Goal: Task Accomplishment & Management: Contribute content

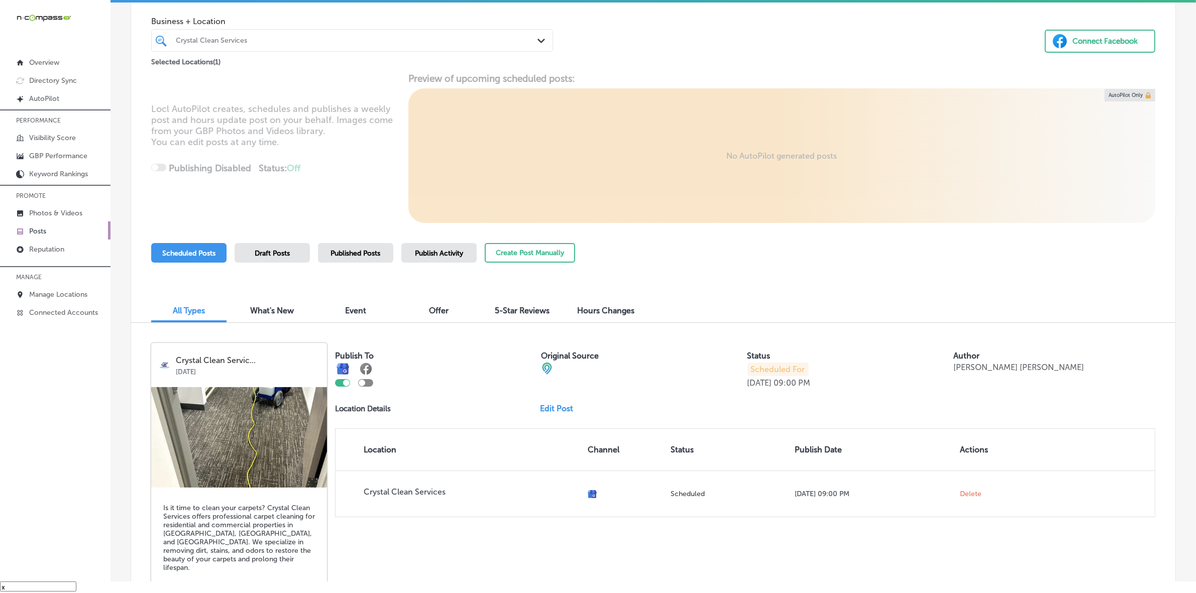
scroll to position [42, 0]
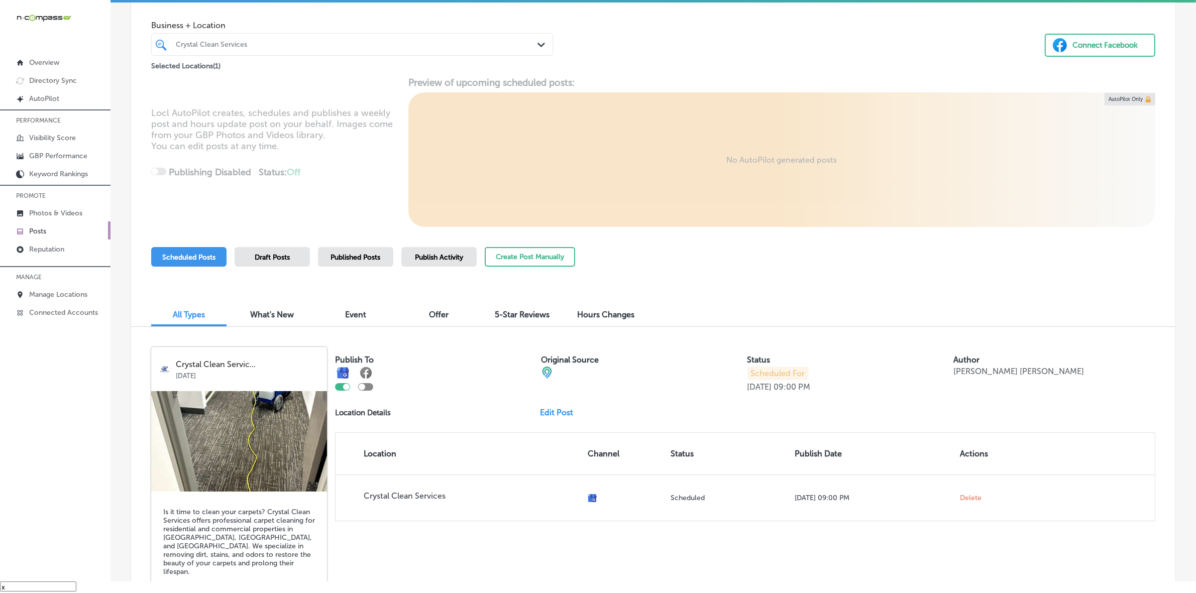
click at [646, 46] on div "Business + Location Crystal Clean Services Path Created with Sketch. Selected L…" at bounding box center [653, 33] width 1044 height 76
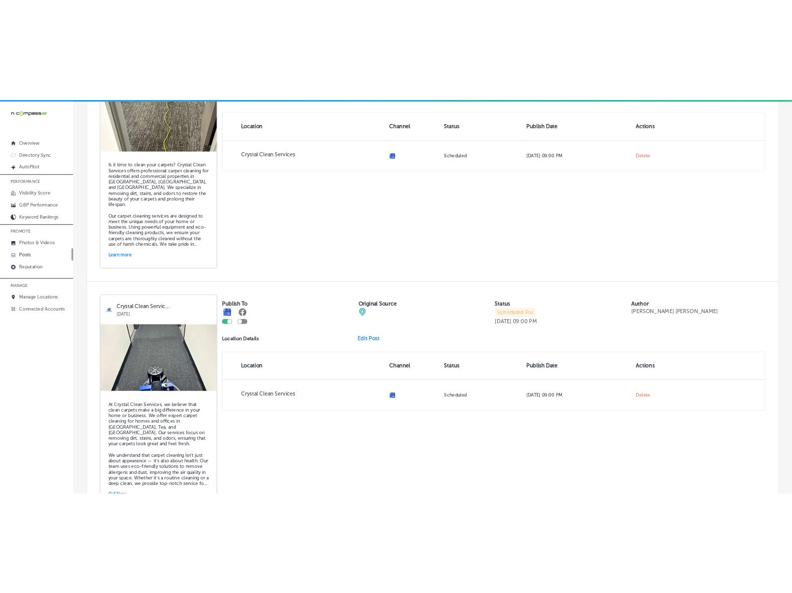
scroll to position [0, 0]
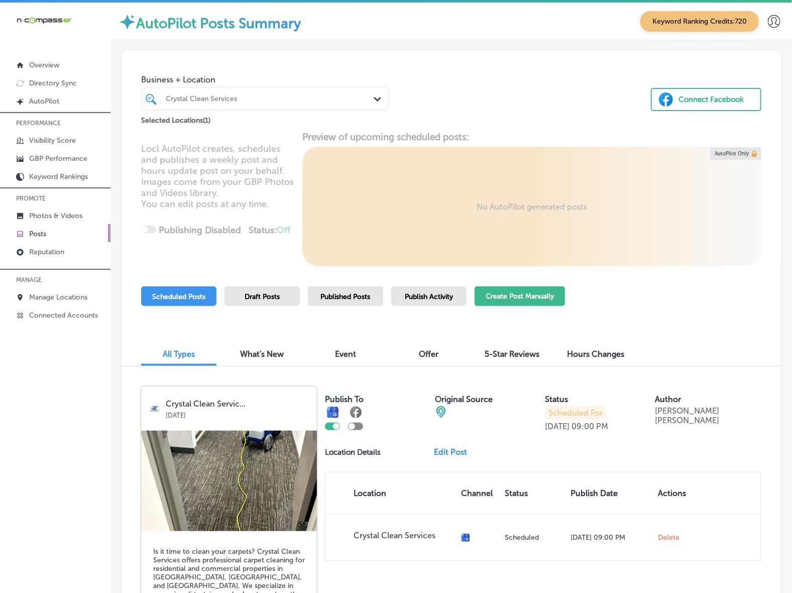
click at [493, 300] on button "Create Post Manually" at bounding box center [520, 296] width 90 height 20
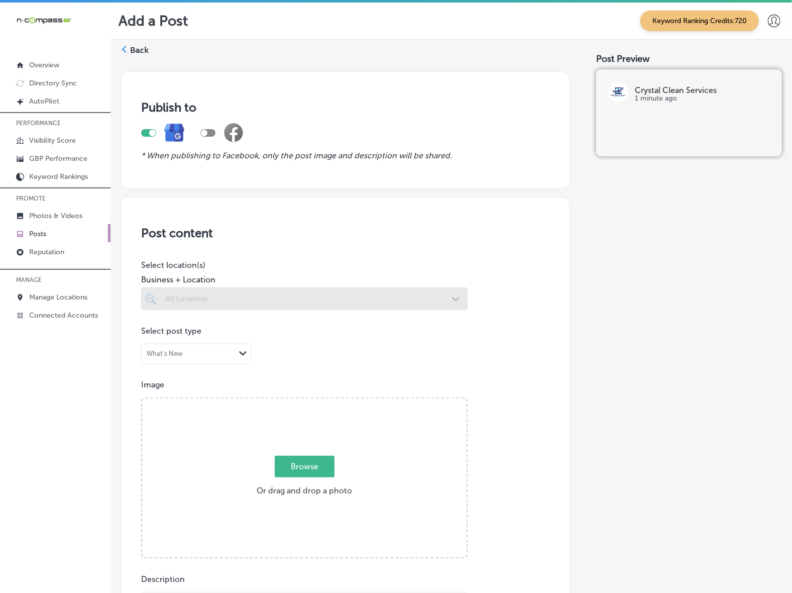
click at [449, 304] on div at bounding box center [304, 298] width 326 height 23
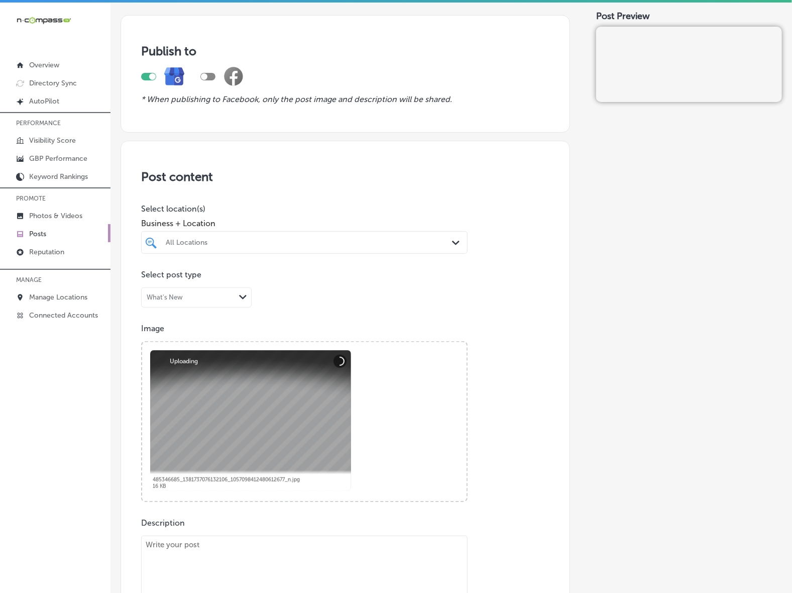
scroll to position [126, 0]
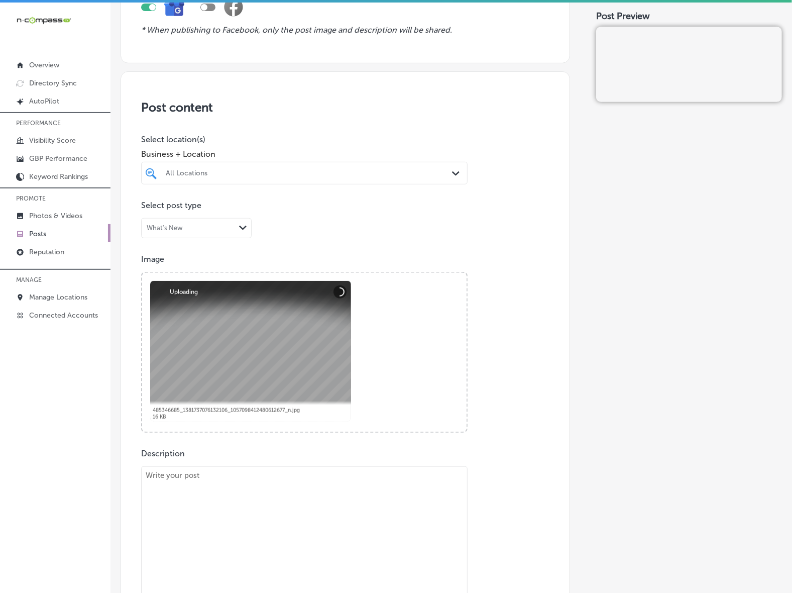
click at [414, 177] on div "All Locations" at bounding box center [309, 173] width 287 height 9
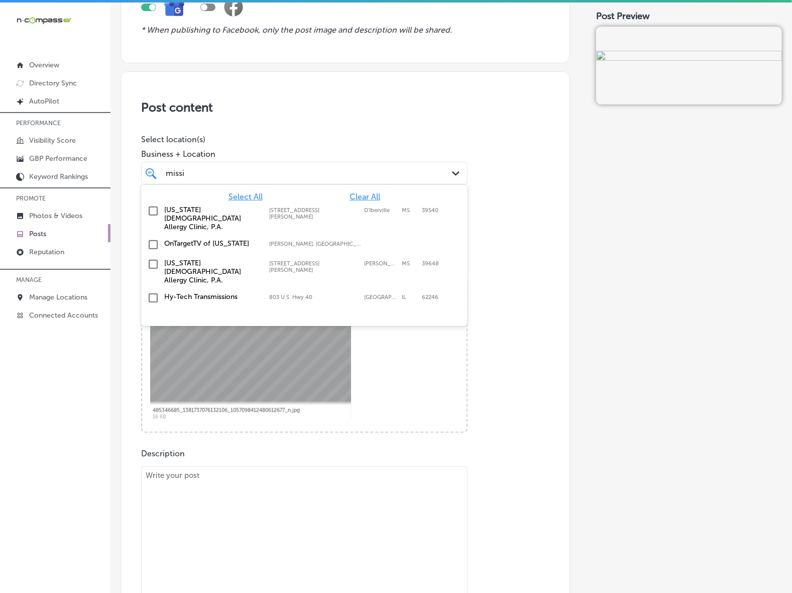
click at [305, 212] on label "[STREET_ADDRESS][PERSON_NAME]" at bounding box center [314, 213] width 90 height 13
type input "missi"
click at [612, 333] on div "Post Preview" at bounding box center [689, 445] width 186 height 1014
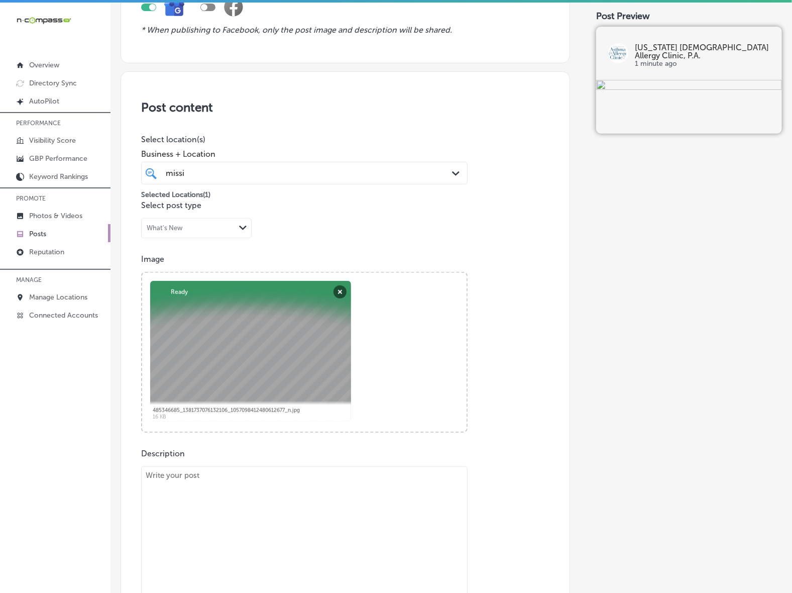
click at [364, 167] on div "[PERSON_NAME]" at bounding box center [290, 173] width 251 height 14
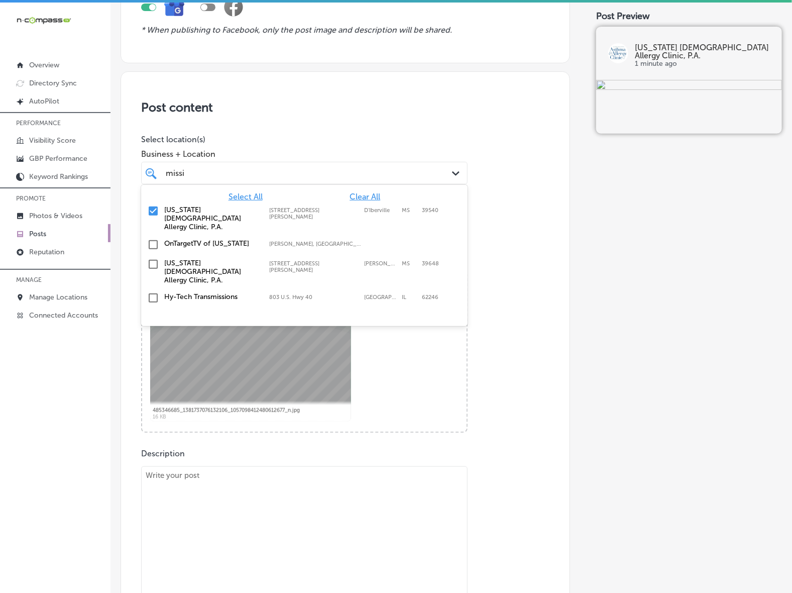
click at [363, 171] on div "[PERSON_NAME]" at bounding box center [290, 173] width 251 height 14
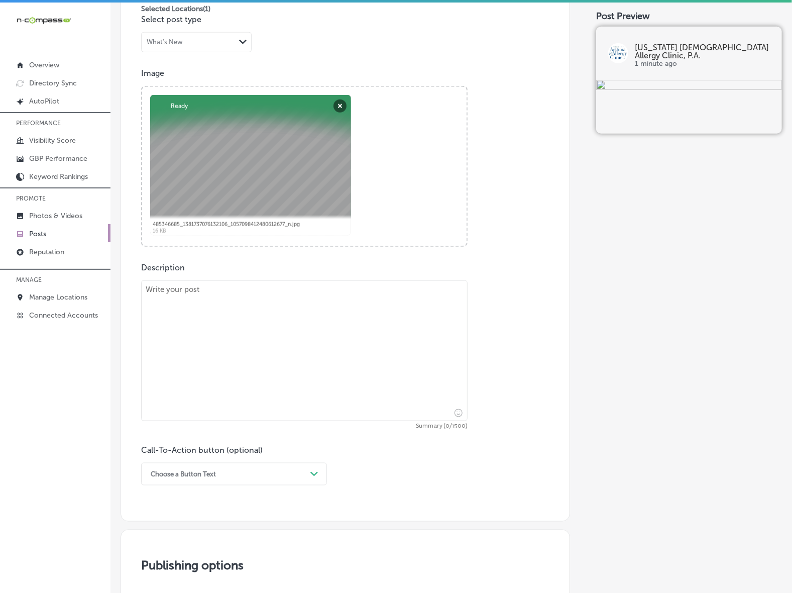
scroll to position [314, 0]
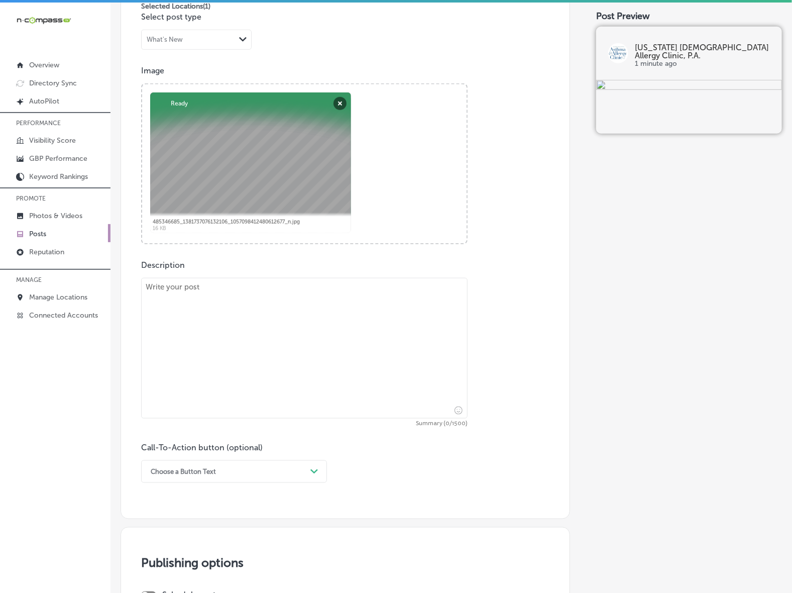
click at [201, 347] on textarea at bounding box center [304, 348] width 326 height 141
paste textarea "As the cooler weather sets in, [MEDICAL_DATA] can be a real challenge. At [US_S…"
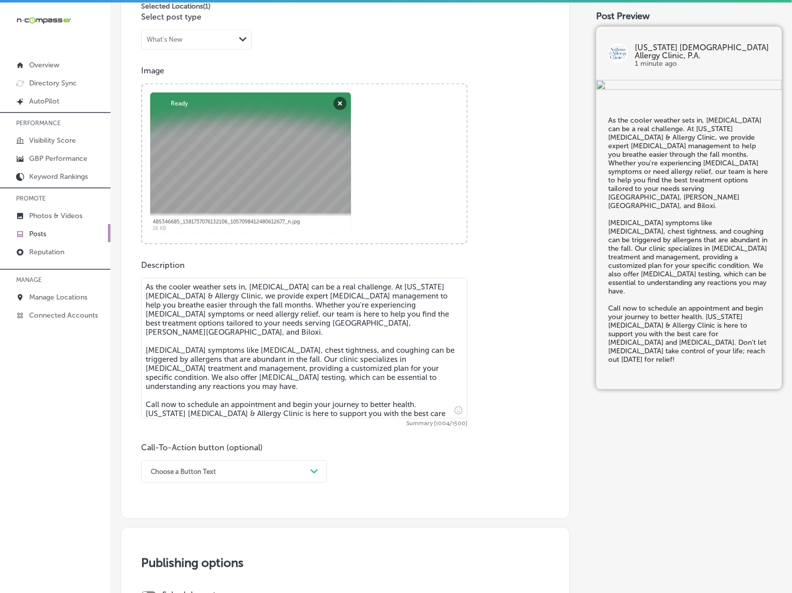
type textarea "As the cooler weather sets in, [MEDICAL_DATA] can be a real challenge. At [US_S…"
click at [301, 467] on div "Choose a Button Text Path Created with Sketch." at bounding box center [234, 471] width 186 height 23
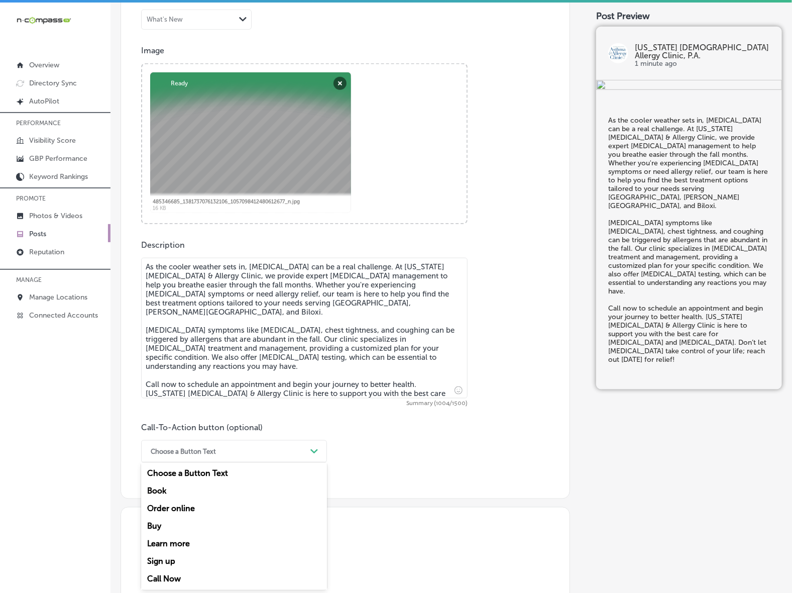
click at [170, 578] on div "Call Now" at bounding box center [234, 579] width 186 height 18
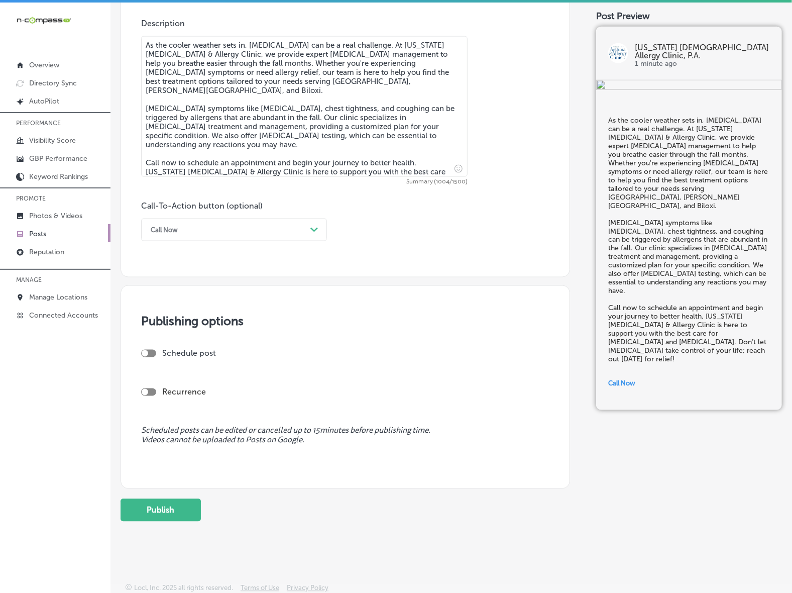
scroll to position [556, 0]
click at [147, 350] on div at bounding box center [145, 352] width 7 height 7
checkbox input "true"
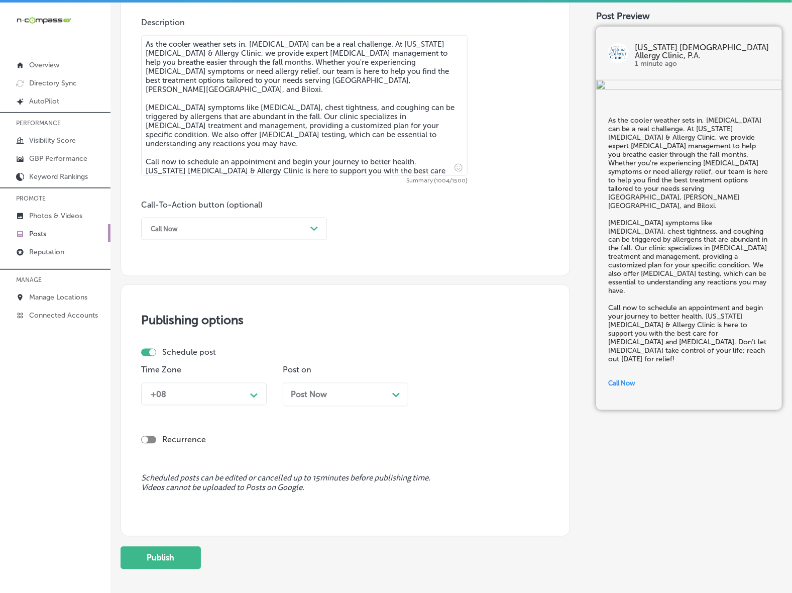
click at [212, 394] on div "+08" at bounding box center [196, 394] width 100 height 18
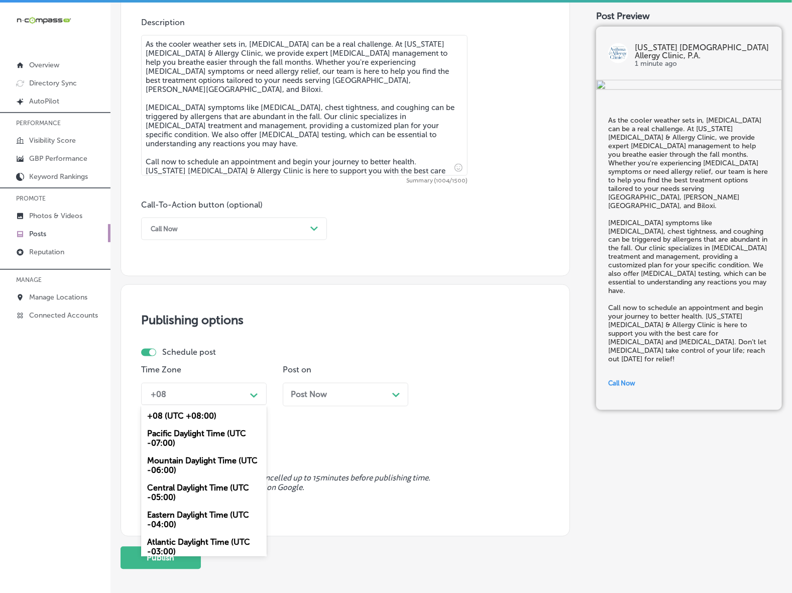
click at [202, 457] on div "Mountain Daylight Time (UTC -06:00)" at bounding box center [204, 465] width 126 height 27
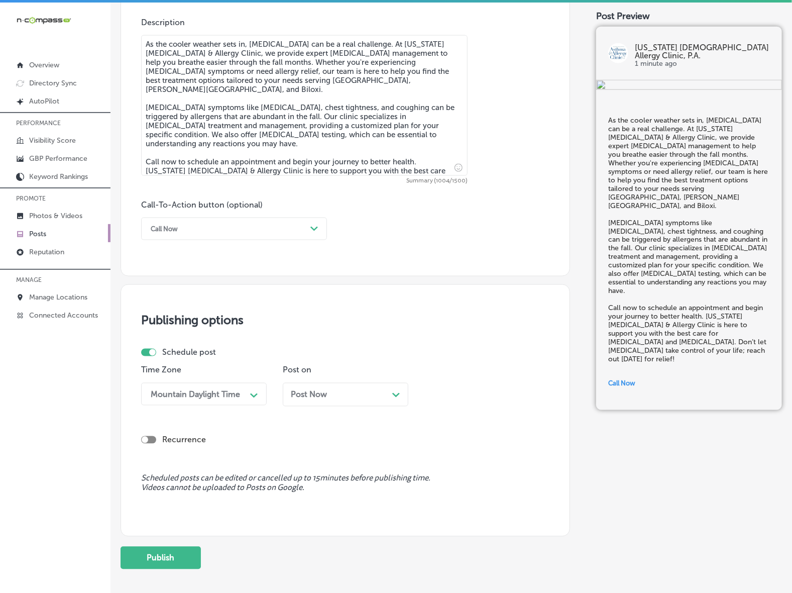
click at [320, 397] on span "Post Now" at bounding box center [309, 395] width 36 height 10
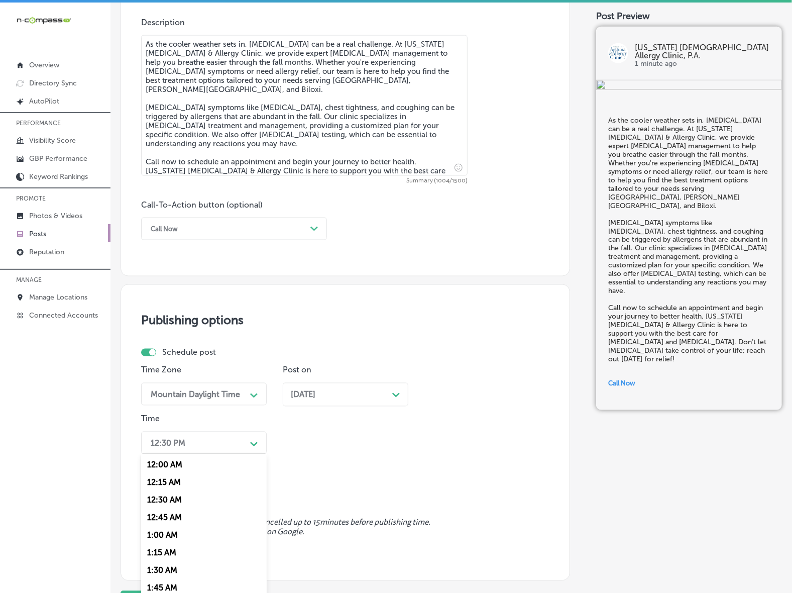
click at [247, 440] on div "option 12:00 AM focused, 1 of 96. 96 results available. Use Up and Down to choo…" at bounding box center [204, 442] width 126 height 23
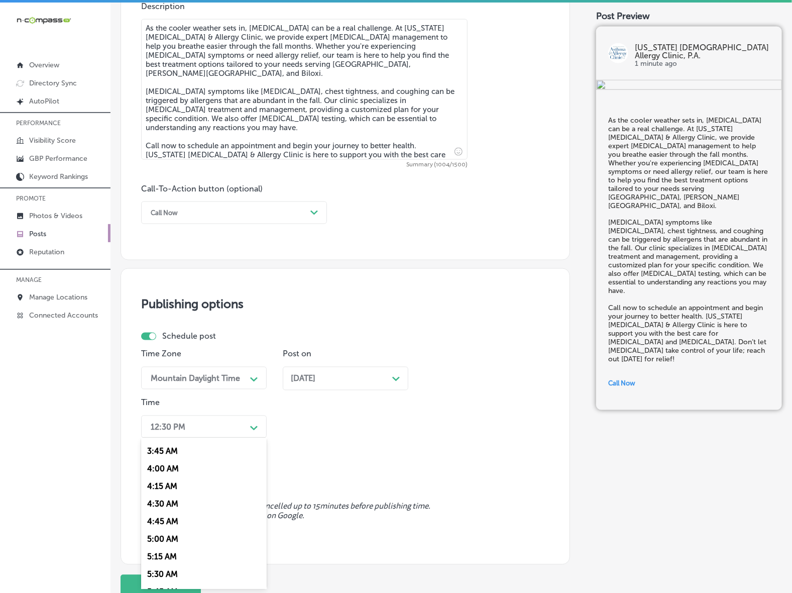
scroll to position [377, 0]
click at [157, 555] on div "7:00 AM" at bounding box center [204, 564] width 126 height 18
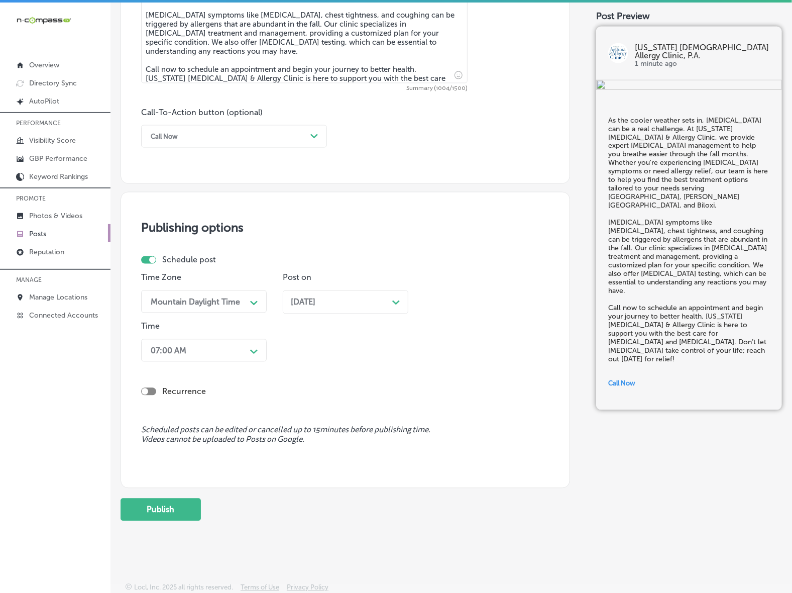
scroll to position [649, 0]
click at [172, 517] on button "Publish" at bounding box center [161, 509] width 80 height 23
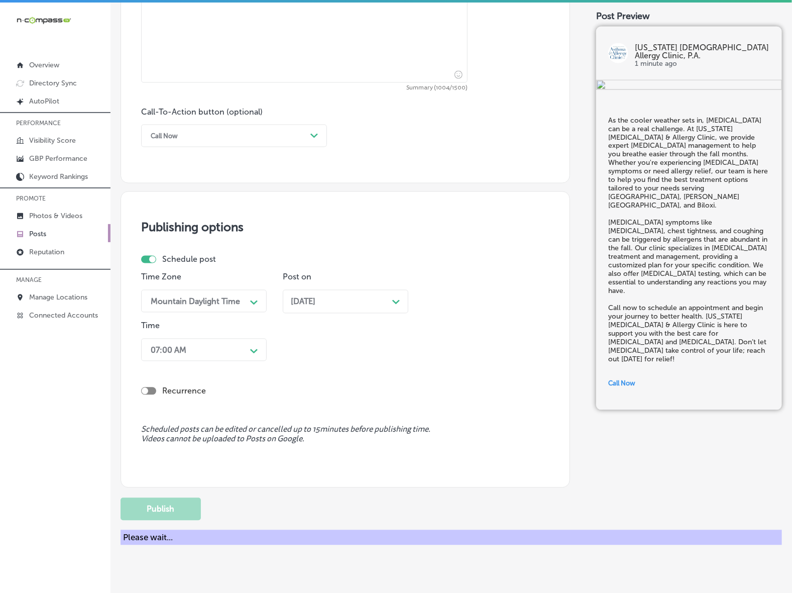
scroll to position [606, 0]
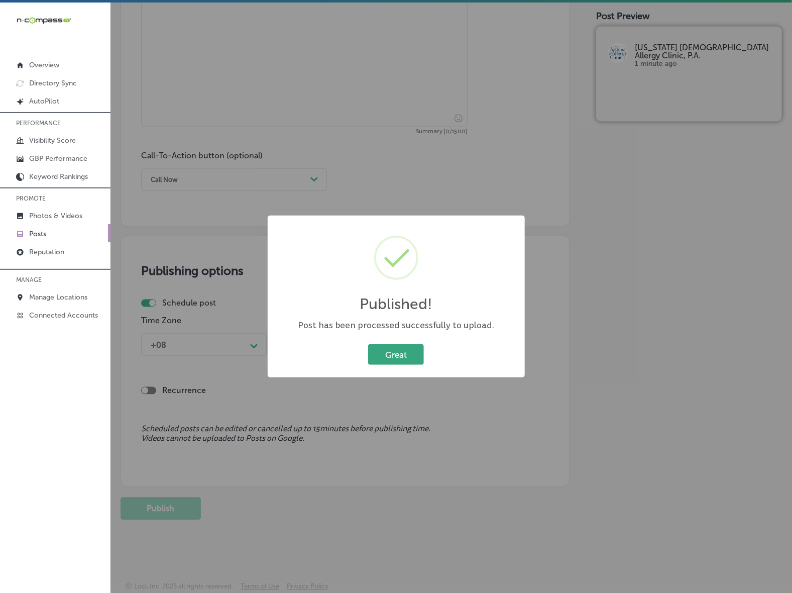
click at [404, 354] on button "Great" at bounding box center [396, 354] width 56 height 21
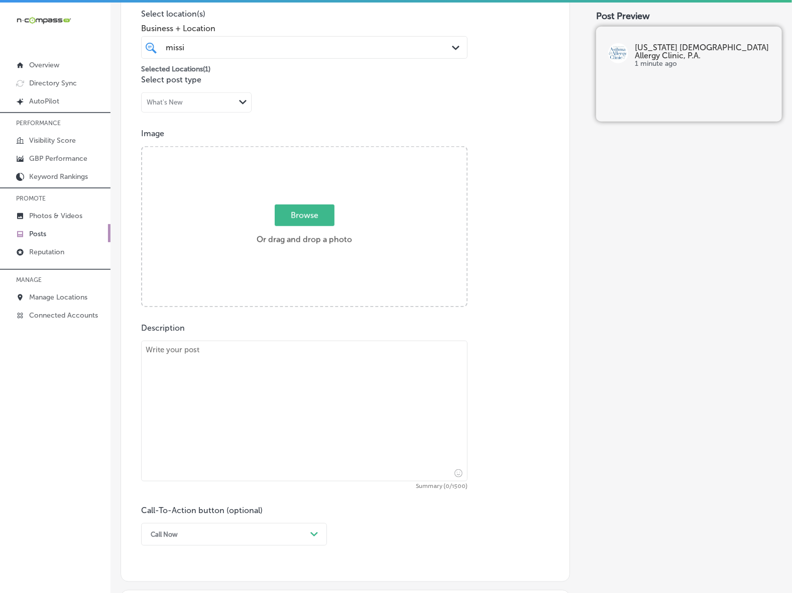
scroll to position [229, 0]
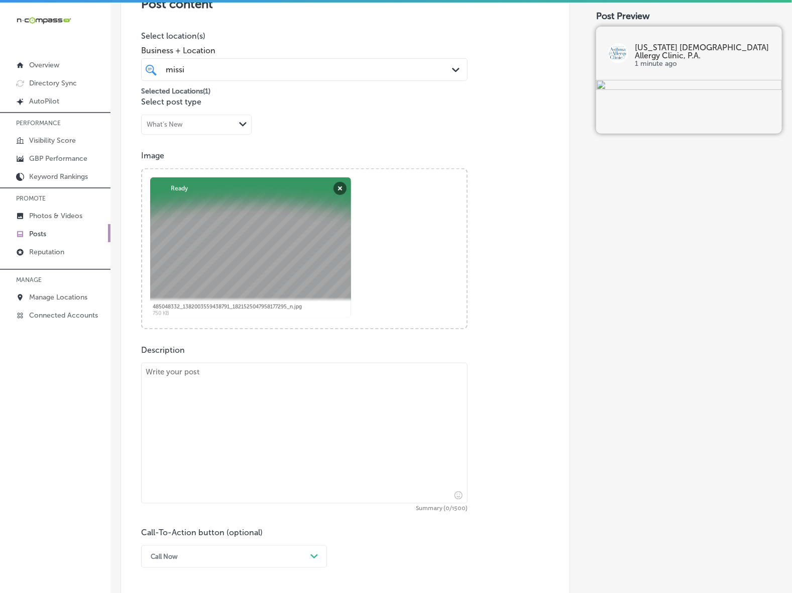
click at [295, 376] on textarea at bounding box center [304, 433] width 326 height 141
paste textarea "[MEDICAL_DATA] can make it hard to enjoy the beautiful fall days, but you don't…"
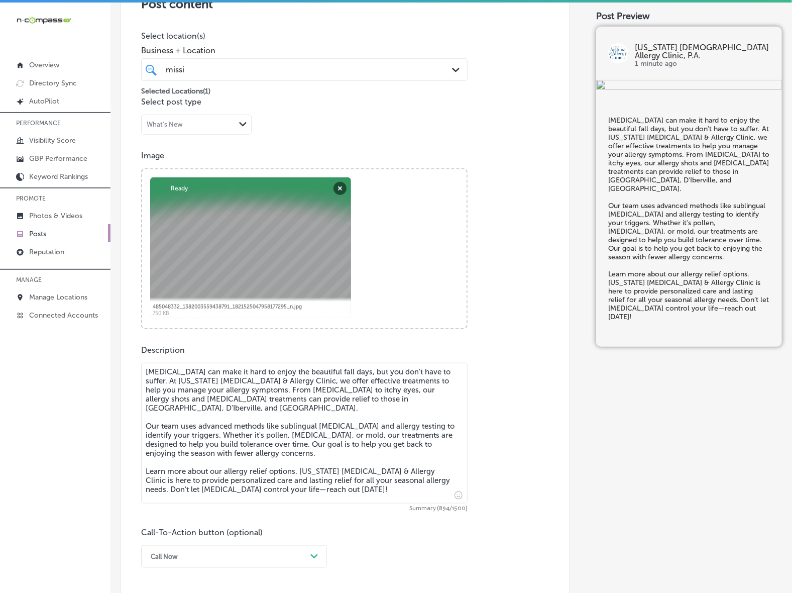
type textarea "[MEDICAL_DATA] can make it hard to enjoy the beautiful fall days, but you don't…"
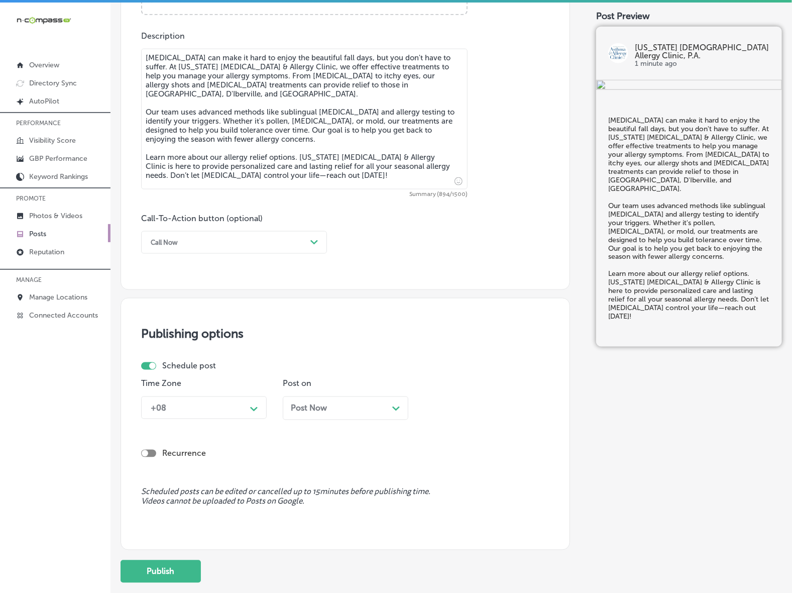
click at [309, 246] on div "Path Created with Sketch." at bounding box center [314, 243] width 16 height 16
click at [187, 335] on div "Learn more" at bounding box center [234, 335] width 186 height 18
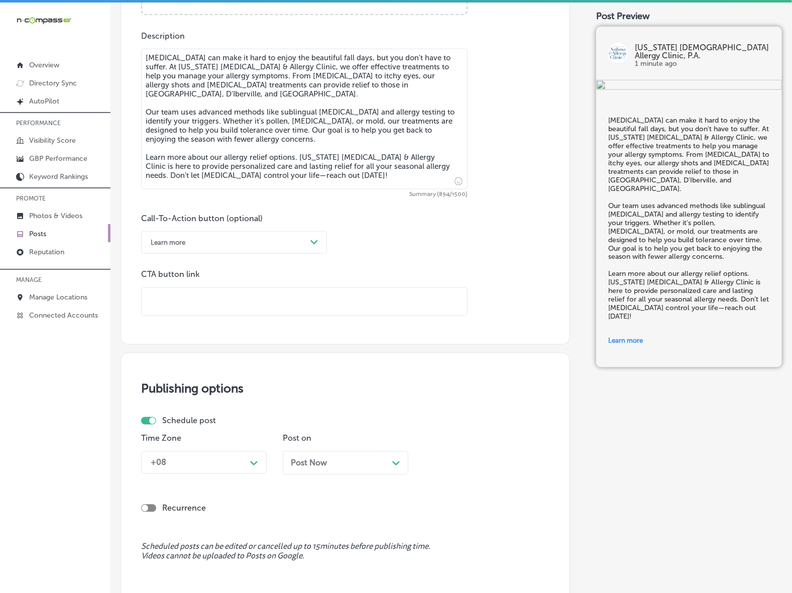
click at [197, 310] on input "text" at bounding box center [304, 302] width 325 height 28
paste input "[URL][DOMAIN_NAME]"
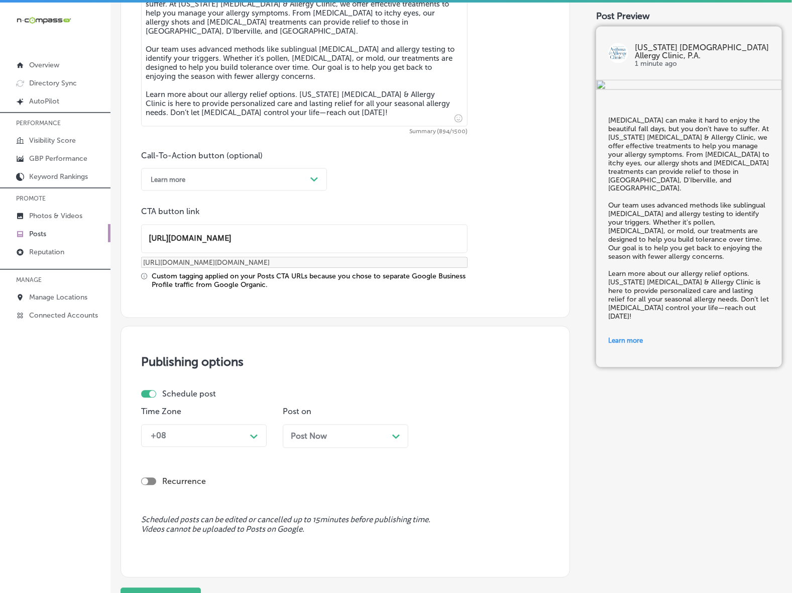
type input "[URL][DOMAIN_NAME]"
click at [249, 403] on div "Schedule post Time Zone +08 Path Created with Sketch. Post on Post Now Path Cre…" at bounding box center [341, 422] width 400 height 66
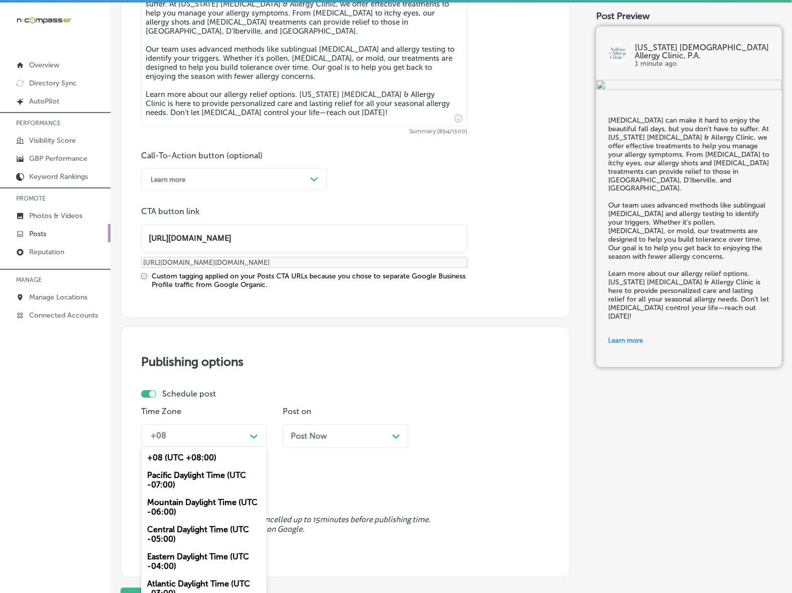
click at [237, 434] on div "+08" at bounding box center [196, 436] width 100 height 18
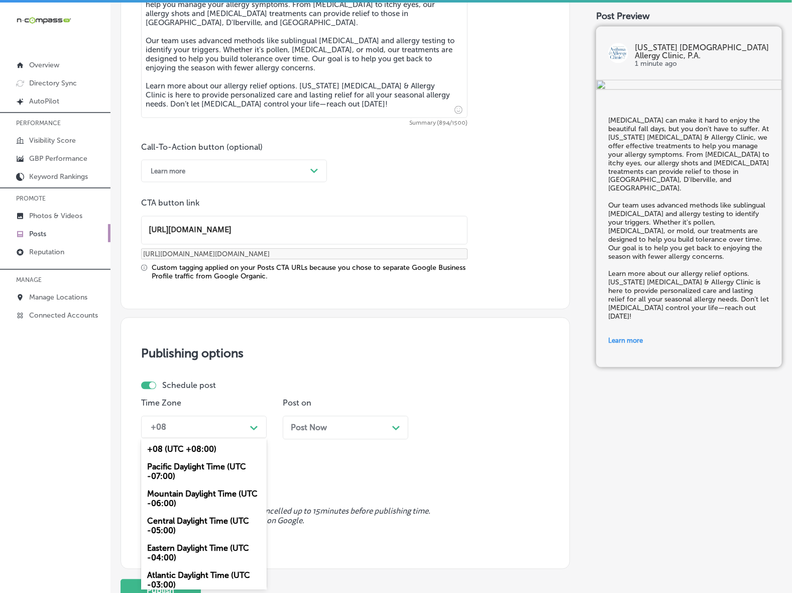
click at [192, 505] on div "Mountain Daylight Time (UTC -06:00)" at bounding box center [204, 498] width 126 height 27
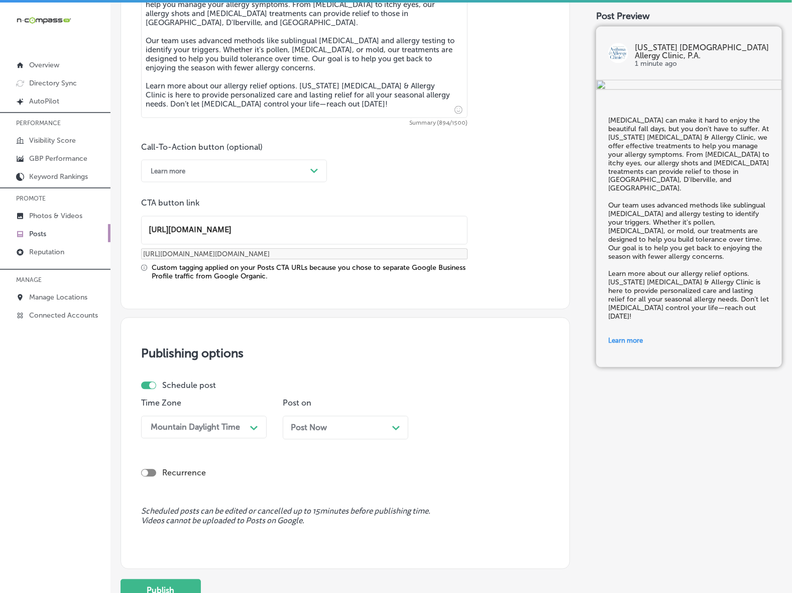
click at [314, 430] on span "Post Now" at bounding box center [309, 428] width 36 height 10
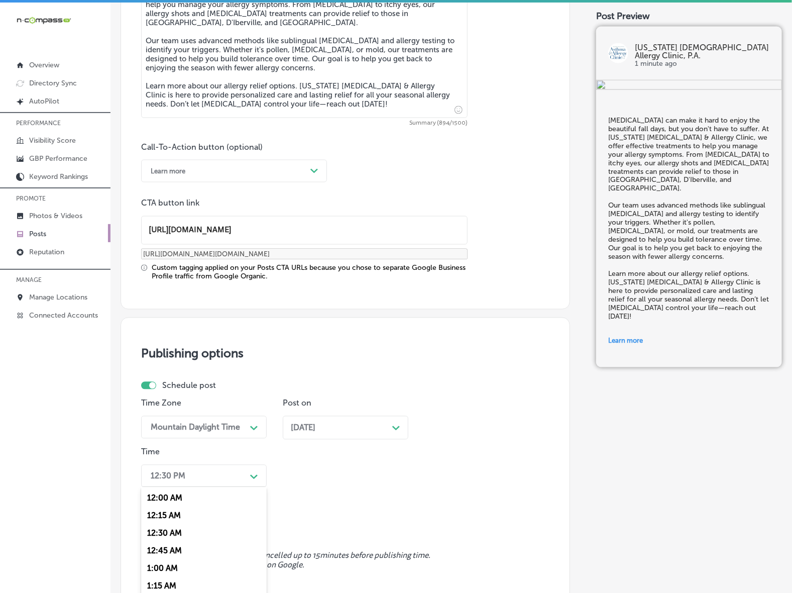
click at [245, 473] on div "option 7:00 AM, selected. option 12:15 AM focused, 2 of 96. 96 results availabl…" at bounding box center [204, 476] width 126 height 23
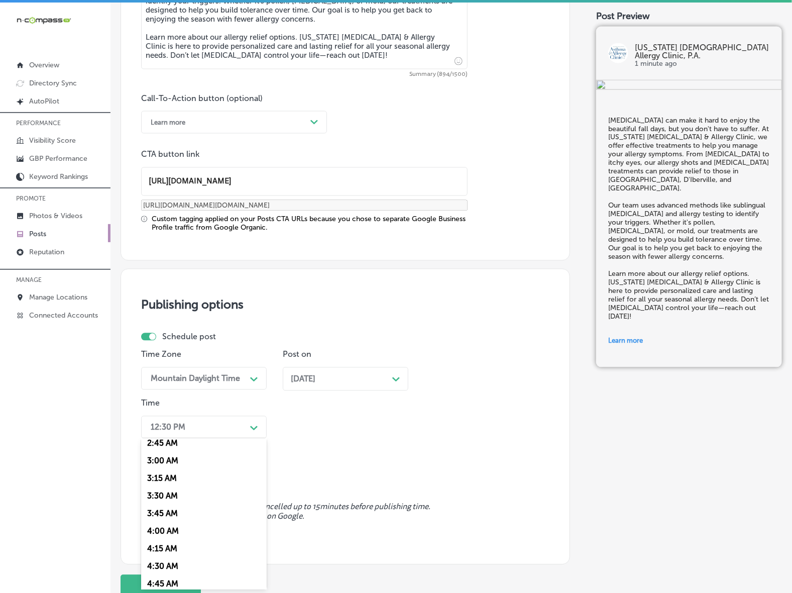
scroll to position [377, 0]
click at [164, 561] on div "7:00 AM" at bounding box center [204, 565] width 126 height 18
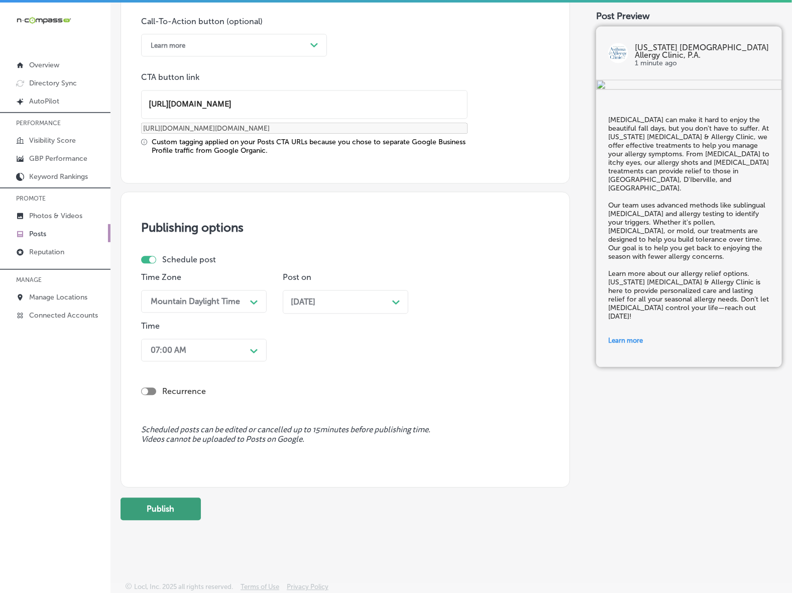
scroll to position [741, 0]
click at [186, 503] on button "Publish" at bounding box center [161, 508] width 80 height 23
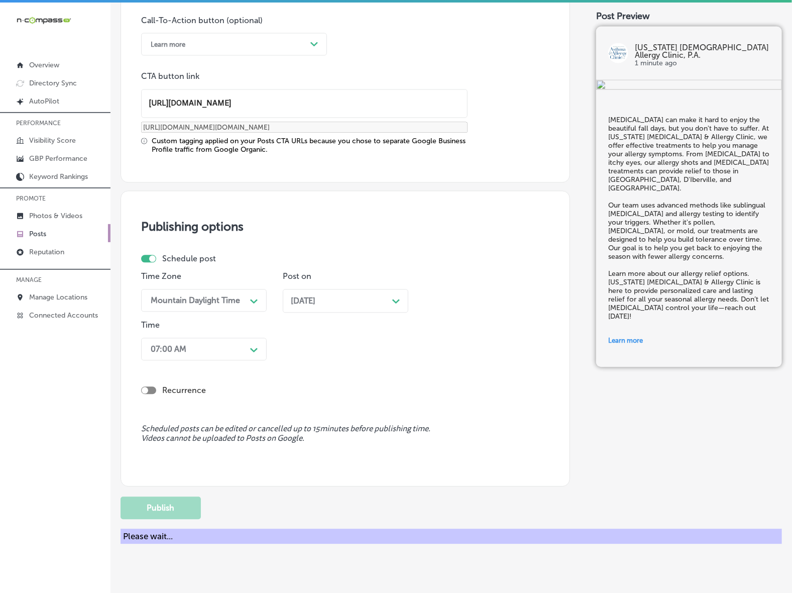
scroll to position [606, 0]
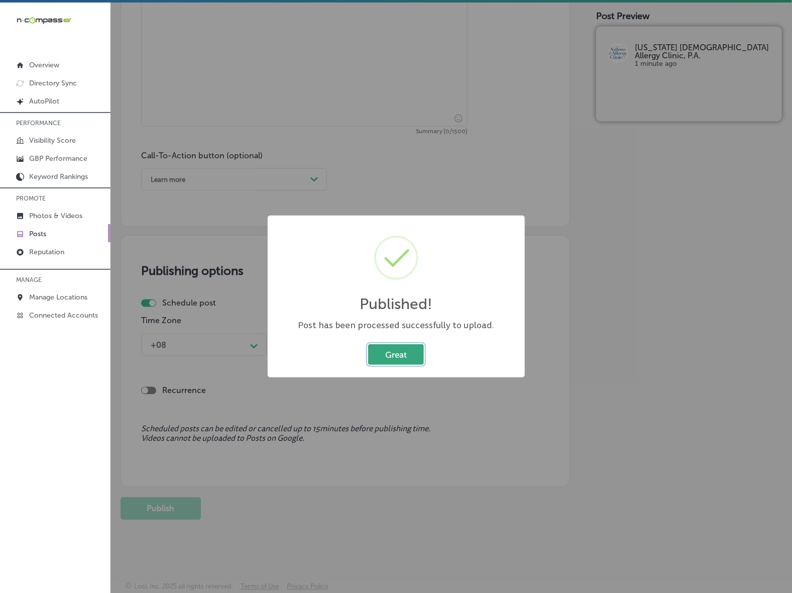
click at [413, 358] on button "Great" at bounding box center [396, 354] width 56 height 21
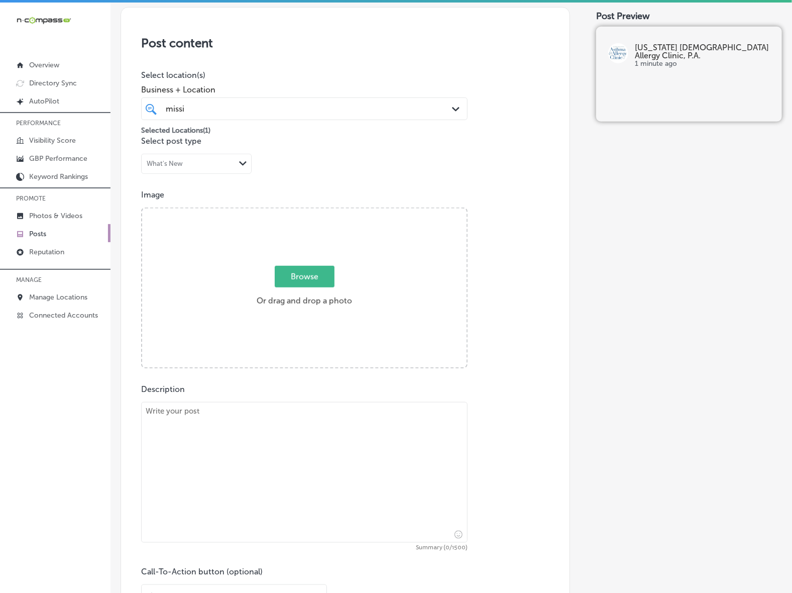
scroll to position [103, 0]
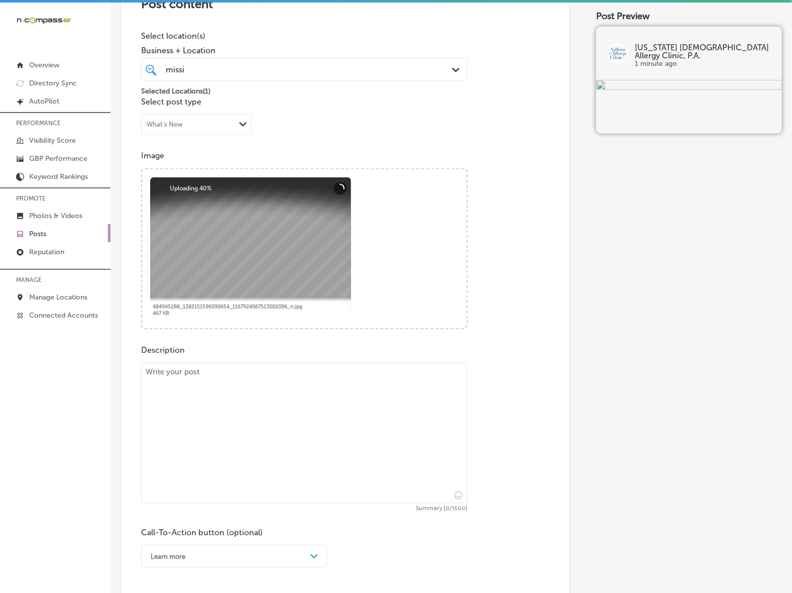
click at [265, 457] on textarea at bounding box center [304, 433] width 326 height 141
paste textarea "[MEDICAL_DATA] can be unpredictable, but with the right management plan, you ca…"
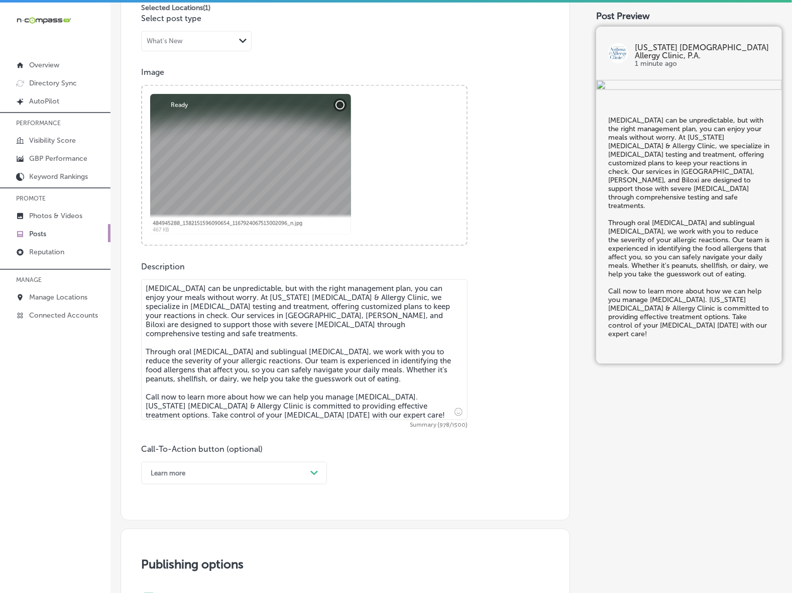
scroll to position [417, 0]
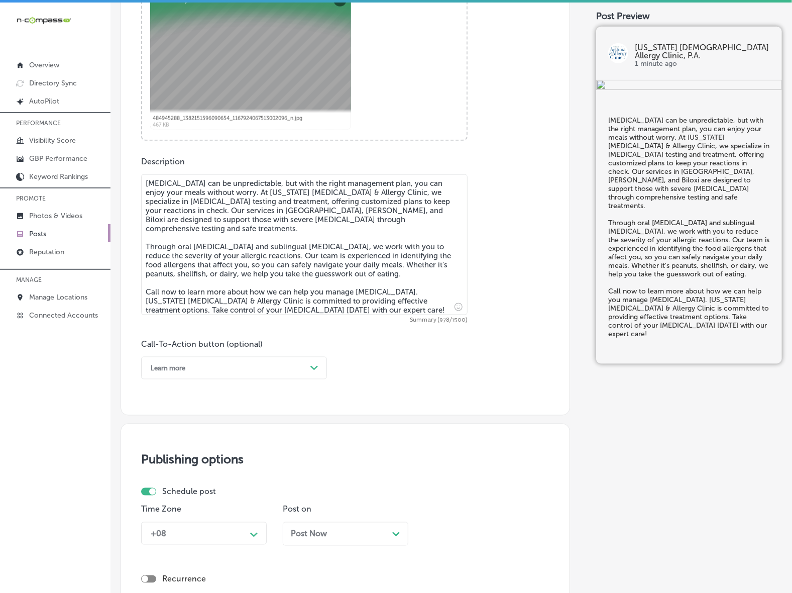
type textarea "[MEDICAL_DATA] can be unpredictable, but with the right management plan, you ca…"
click at [311, 376] on div "Learn more Path Created with Sketch." at bounding box center [234, 368] width 186 height 23
click at [220, 493] on div "Call Now" at bounding box center [234, 496] width 186 height 18
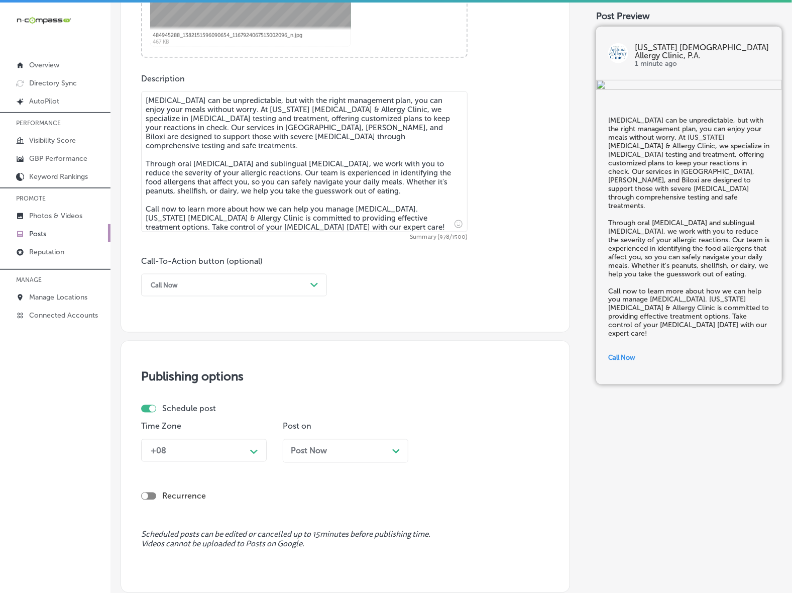
scroll to position [606, 0]
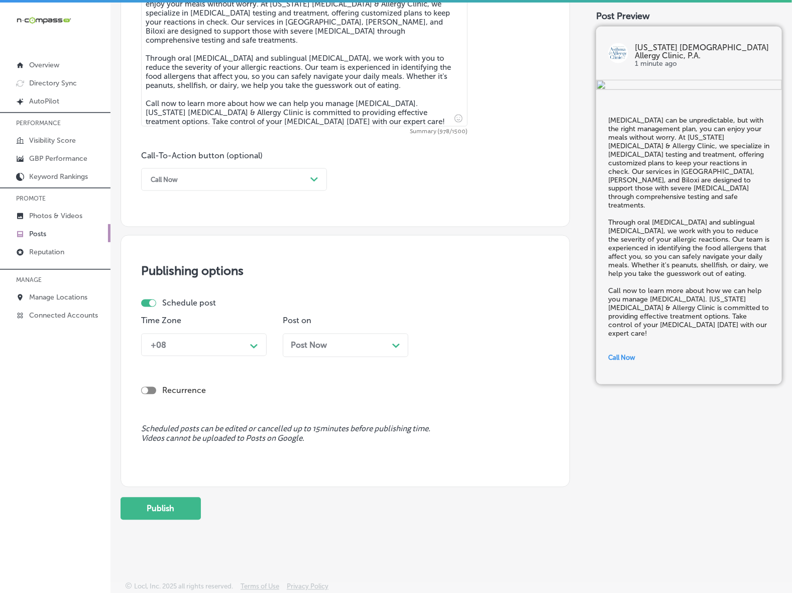
click at [249, 350] on div "Path Created with Sketch." at bounding box center [254, 345] width 16 height 16
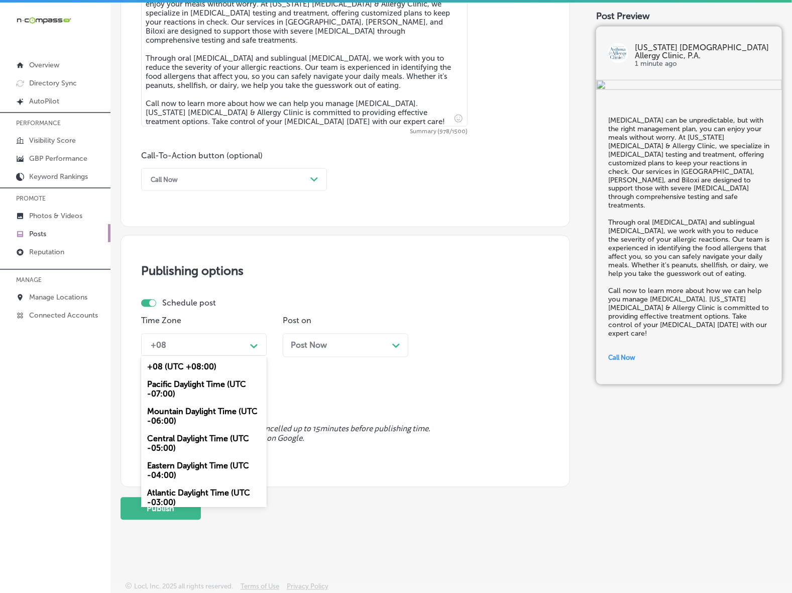
click at [226, 417] on div "Mountain Daylight Time (UTC -06:00)" at bounding box center [204, 416] width 126 height 27
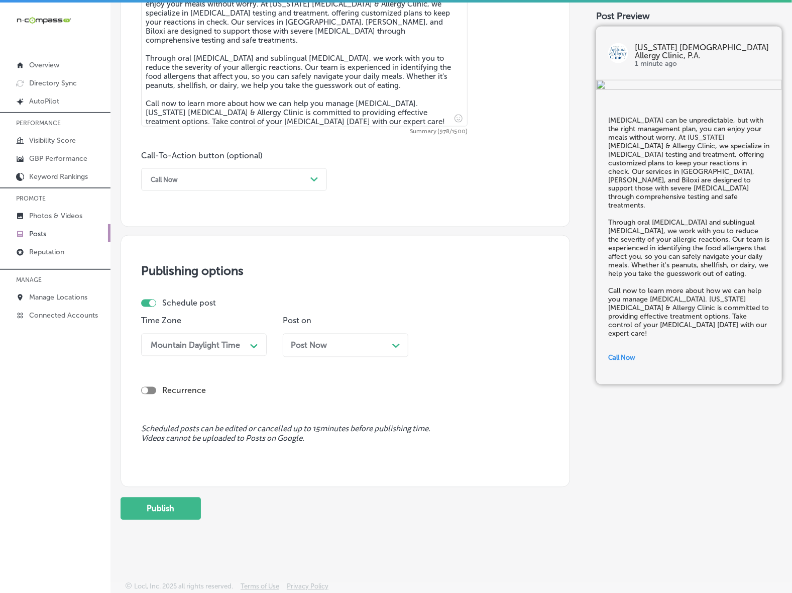
click at [322, 357] on div "Post Now Path Created with Sketch." at bounding box center [346, 345] width 126 height 24
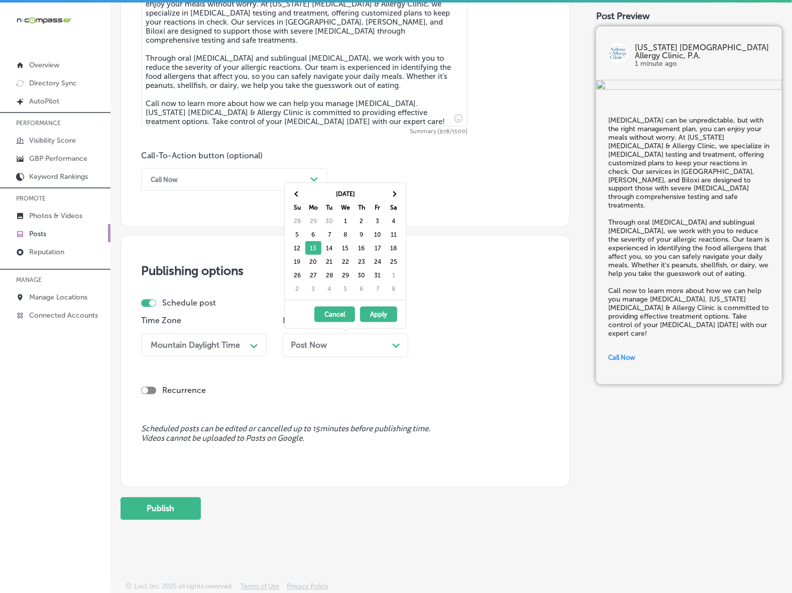
click at [322, 352] on div "Post Now Path Created with Sketch." at bounding box center [346, 345] width 126 height 24
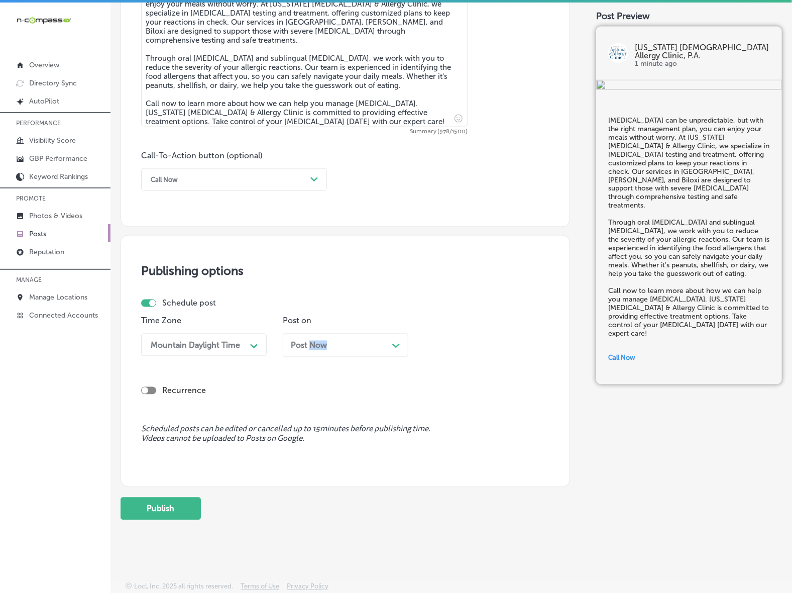
click at [322, 350] on div "Post Now Path Created with Sketch." at bounding box center [346, 345] width 126 height 24
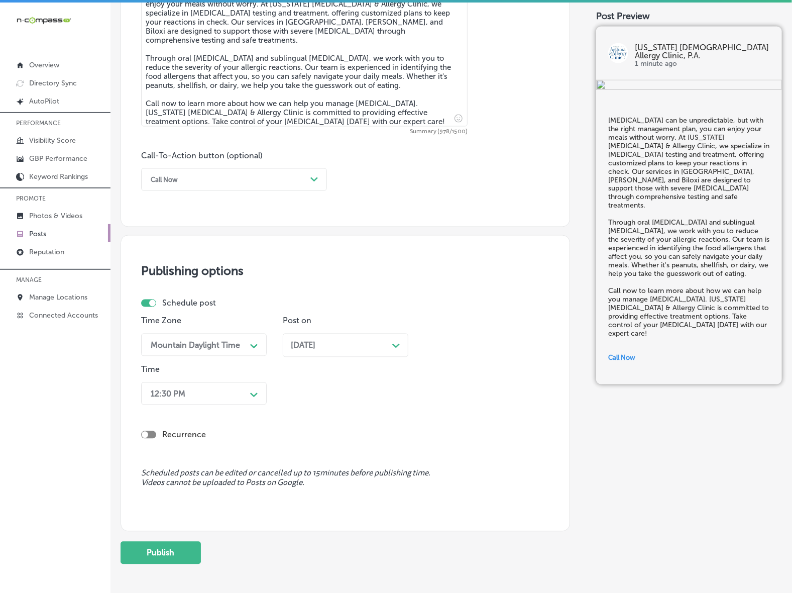
click at [250, 394] on icon "Path Created with Sketch." at bounding box center [254, 395] width 8 height 5
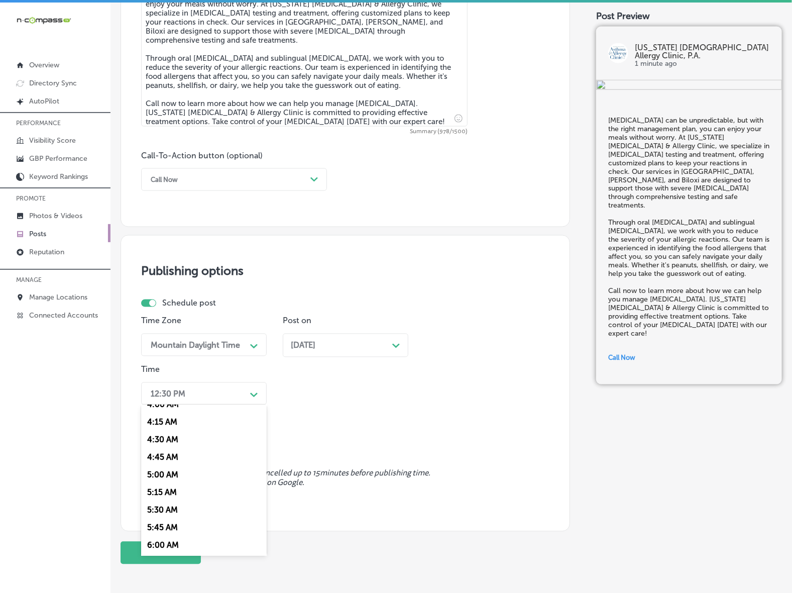
scroll to position [377, 0]
click at [161, 524] on div "7:00 AM" at bounding box center [204, 531] width 126 height 18
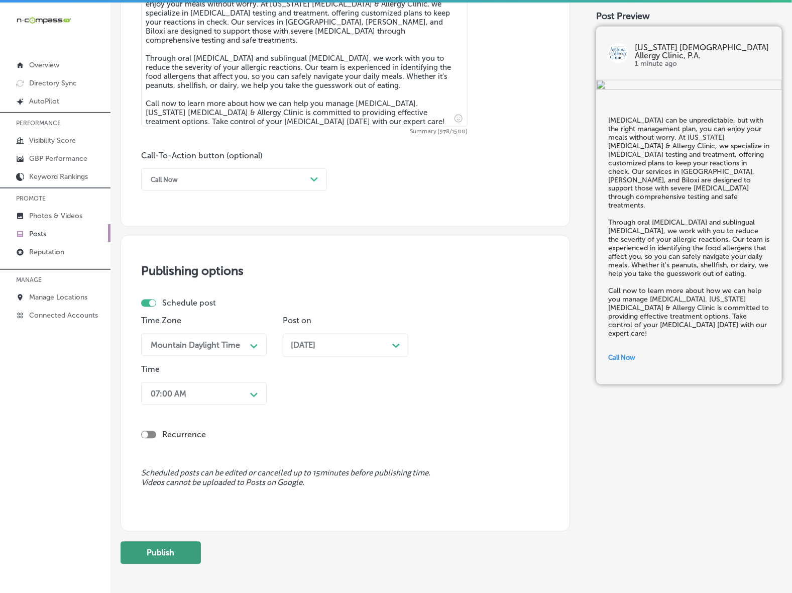
click at [165, 559] on button "Publish" at bounding box center [161, 552] width 80 height 23
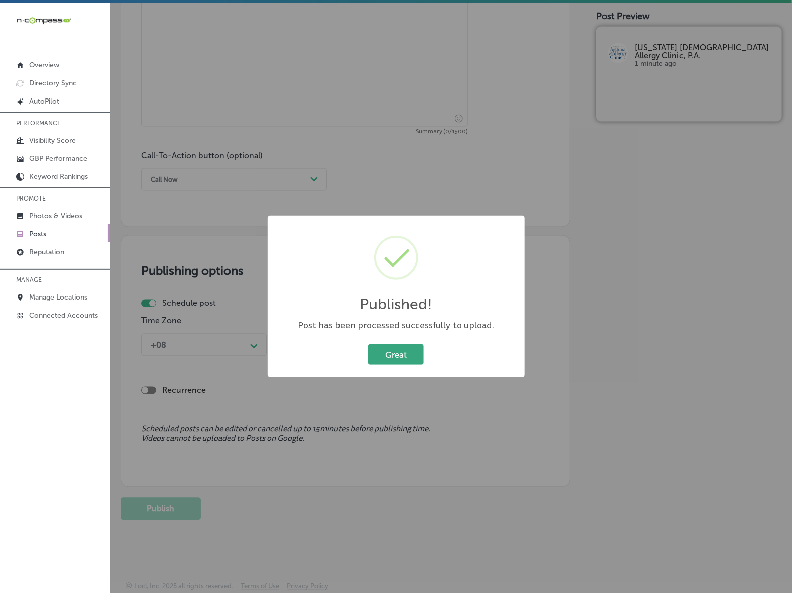
click at [402, 360] on button "Great" at bounding box center [396, 354] width 56 height 21
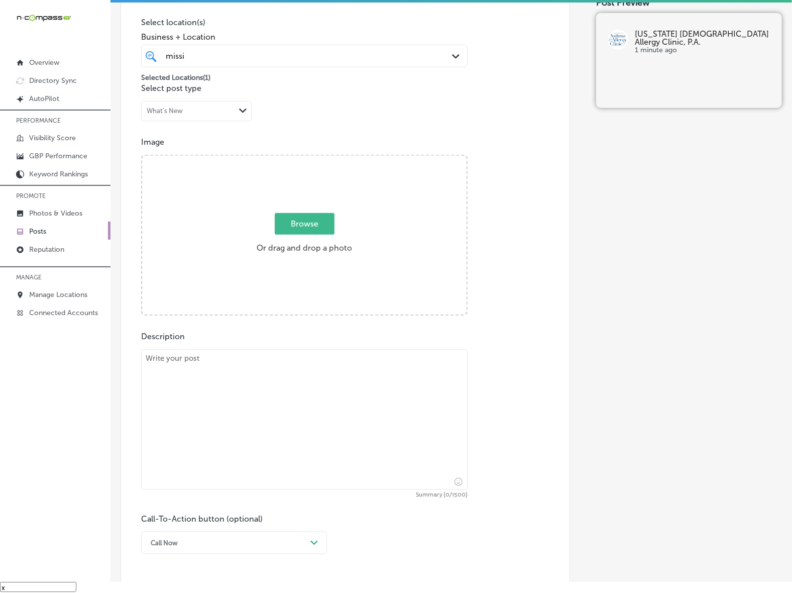
scroll to position [14, 0]
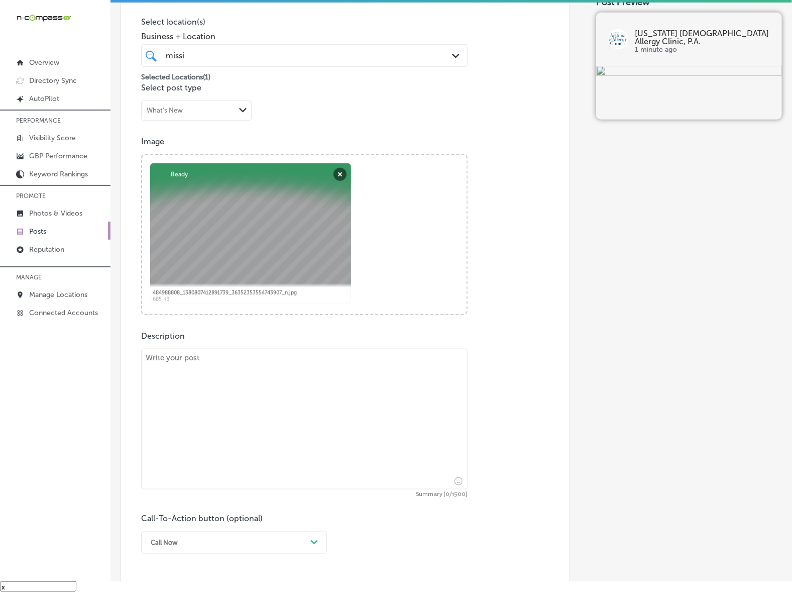
click at [279, 429] on textarea at bounding box center [304, 419] width 326 height 141
paste textarea "As the weather cools and the leaves fall, many experience a flare-up in [MEDICA…"
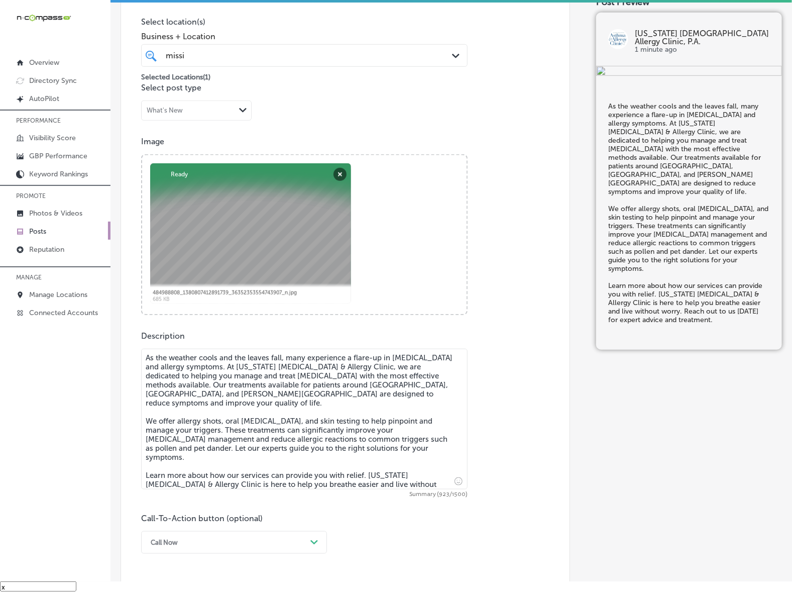
type textarea "As the weather cools and the leaves fall, many experience a flare-up in [MEDICA…"
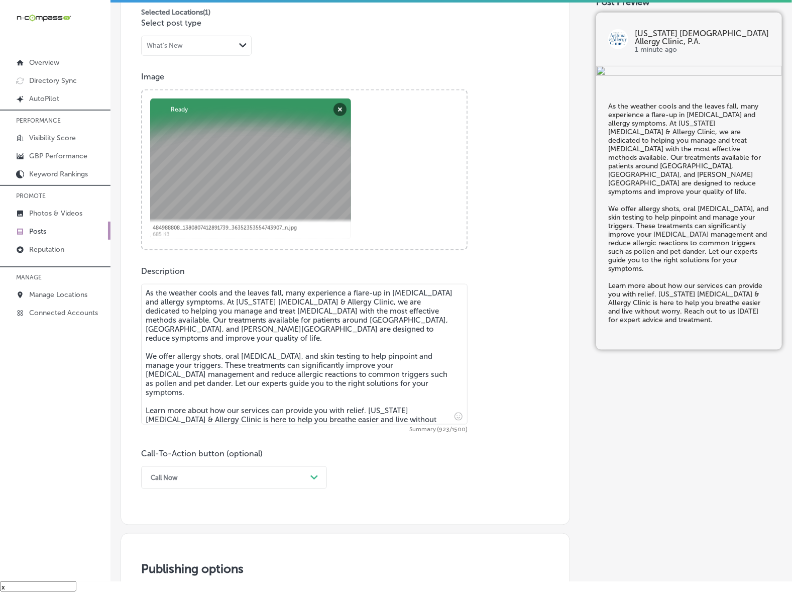
scroll to position [355, 0]
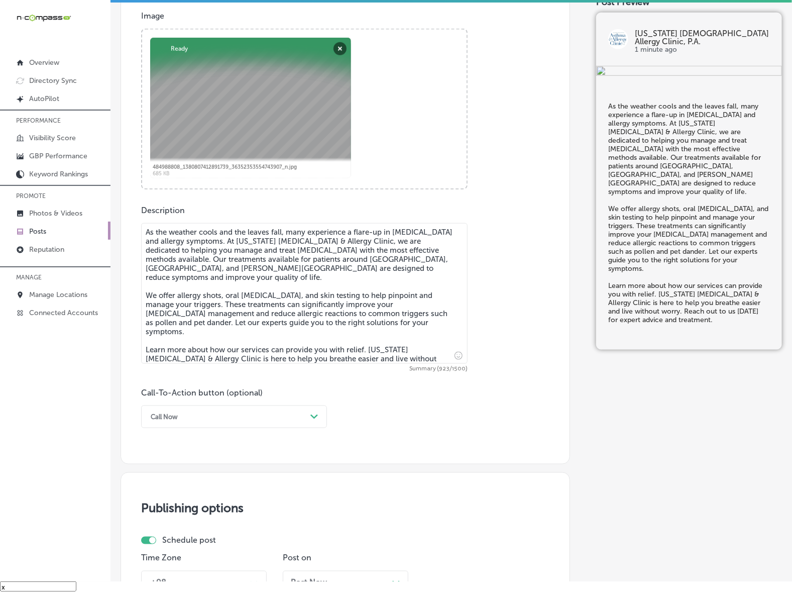
click at [302, 416] on div "Call Now" at bounding box center [226, 417] width 161 height 16
click at [181, 506] on div "Learn more" at bounding box center [234, 509] width 186 height 18
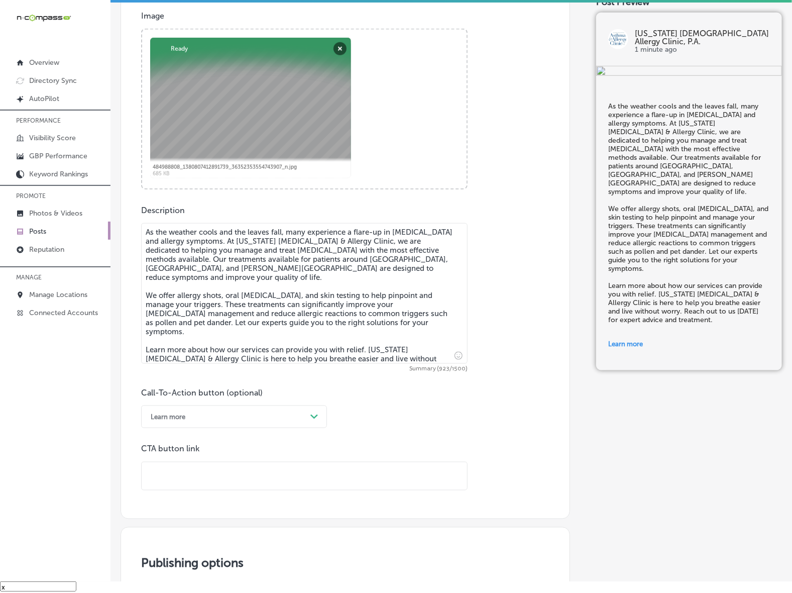
click at [211, 483] on input "text" at bounding box center [304, 476] width 325 height 28
paste input "[URL][DOMAIN_NAME]"
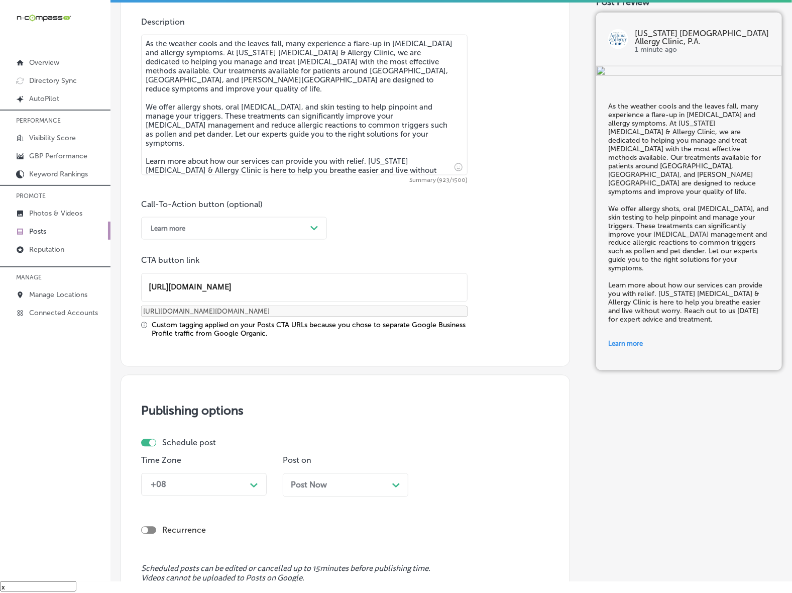
type input "[URL][DOMAIN_NAME]"
click at [251, 486] on div "+08 Path Created with Sketch." at bounding box center [204, 484] width 126 height 23
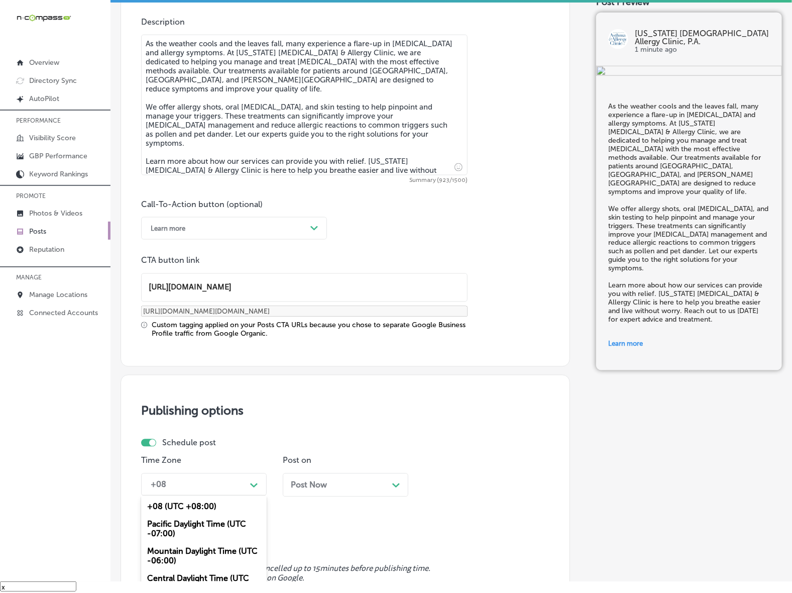
scroll to position [600, 0]
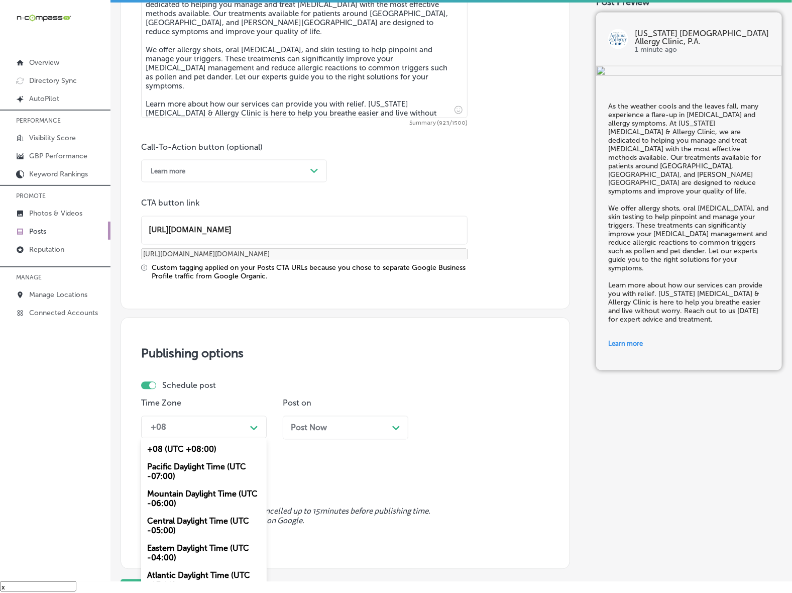
click at [187, 494] on div "Mountain Daylight Time (UTC -06:00)" at bounding box center [204, 498] width 126 height 27
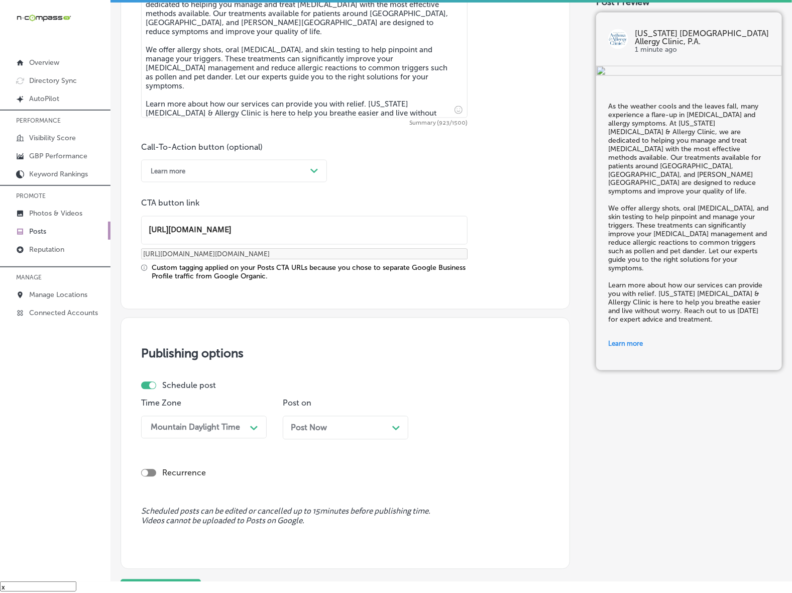
click at [311, 433] on div "Post Now Path Created with Sketch." at bounding box center [346, 428] width 126 height 24
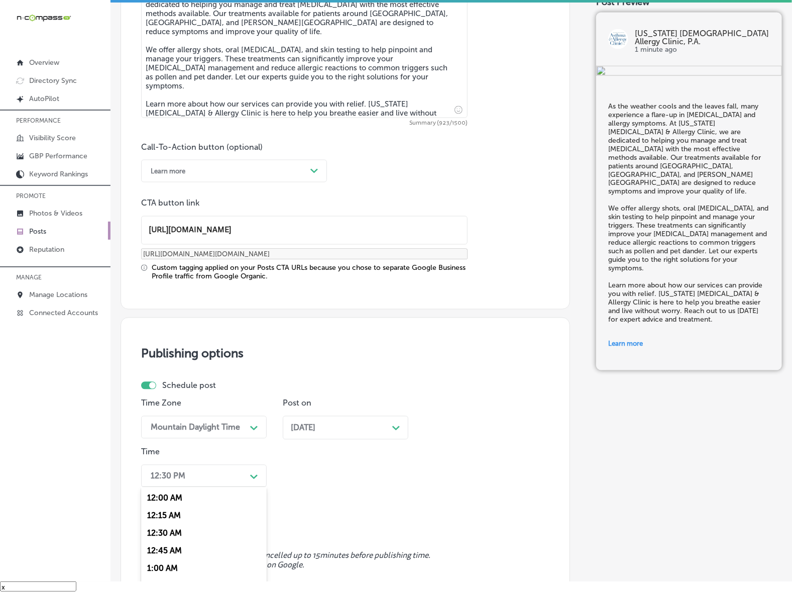
click at [244, 477] on div "option 7:00 AM, selected. option 12:30 AM focused, 3 of 96. 96 results availabl…" at bounding box center [204, 476] width 126 height 23
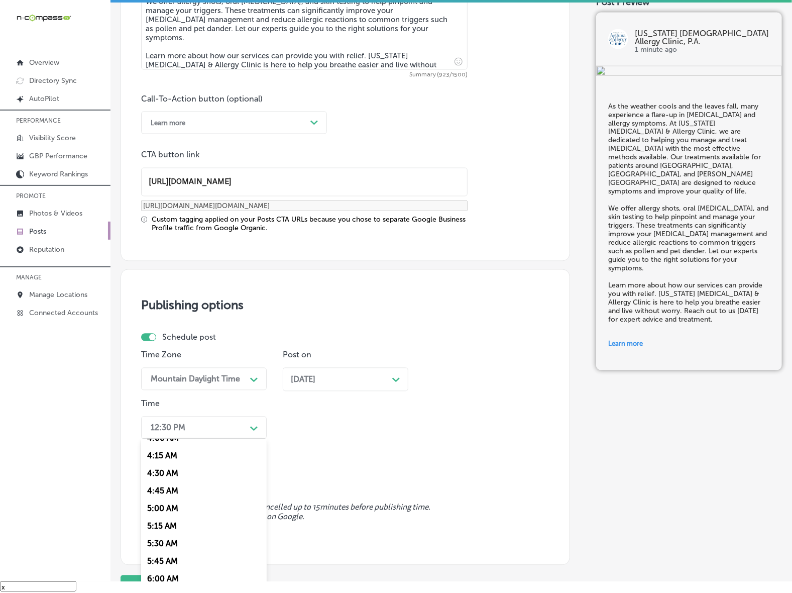
scroll to position [377, 0]
click at [156, 564] on div "7:00 AM" at bounding box center [204, 565] width 126 height 18
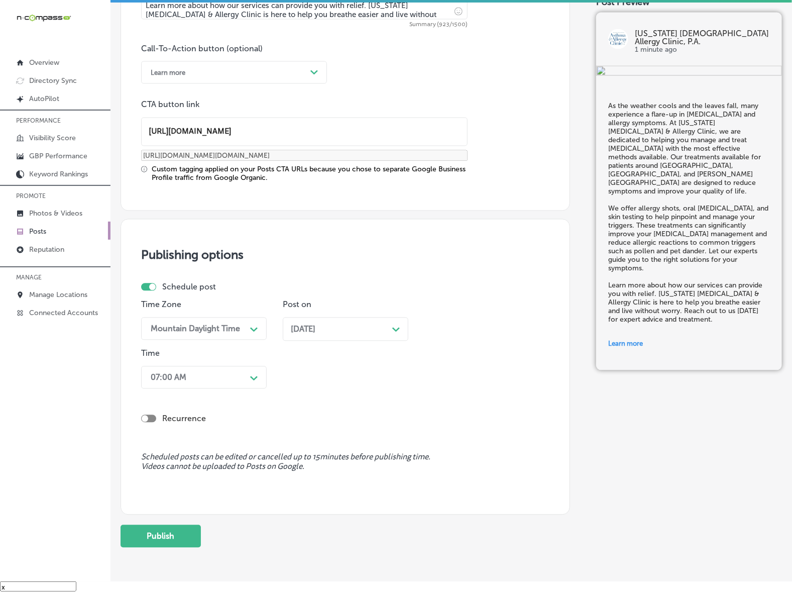
scroll to position [741, 0]
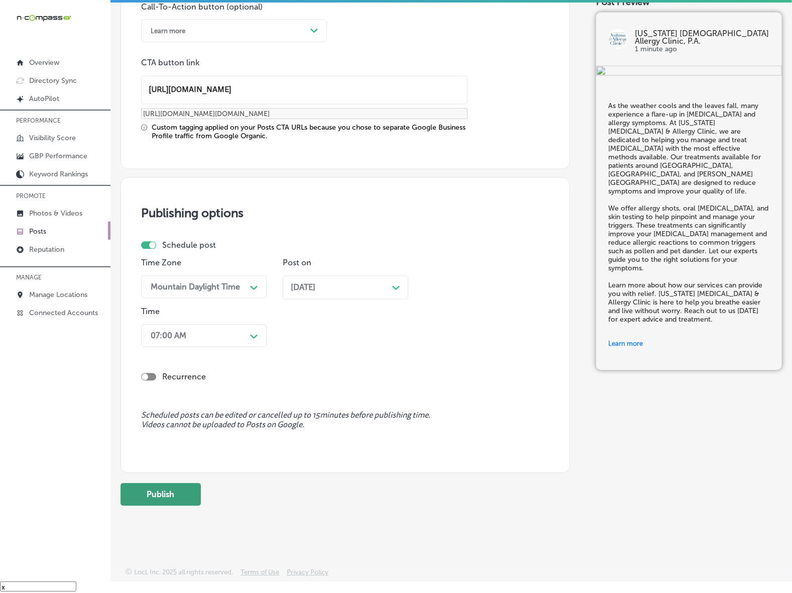
click at [171, 501] on button "Publish" at bounding box center [161, 494] width 80 height 23
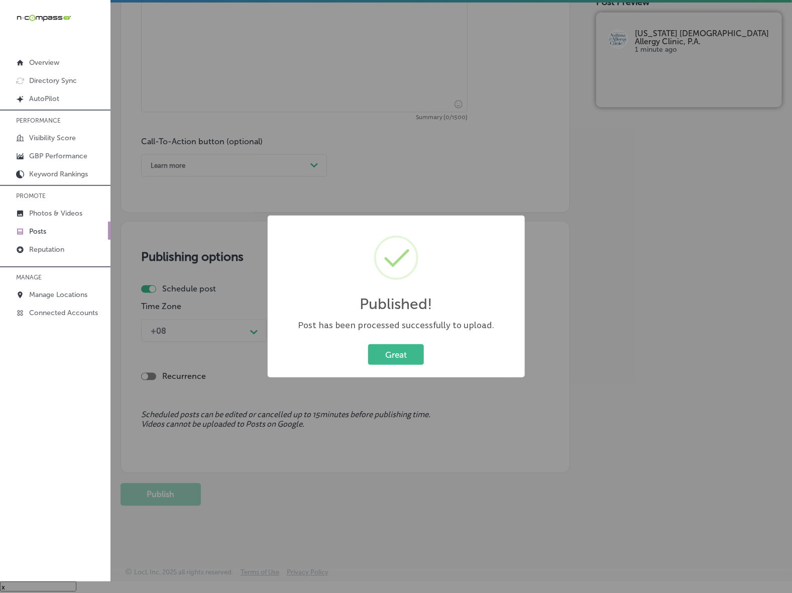
scroll to position [606, 0]
click at [400, 358] on button "Great" at bounding box center [396, 354] width 56 height 21
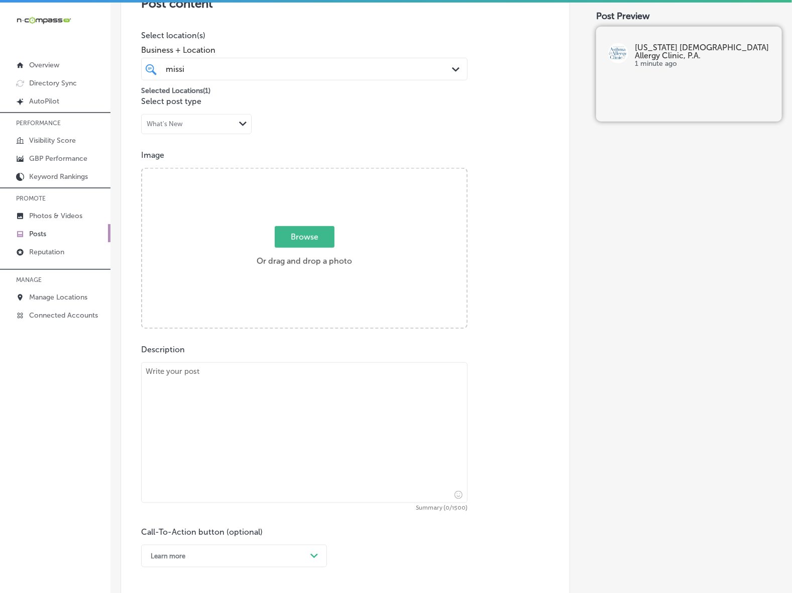
scroll to position [229, 0]
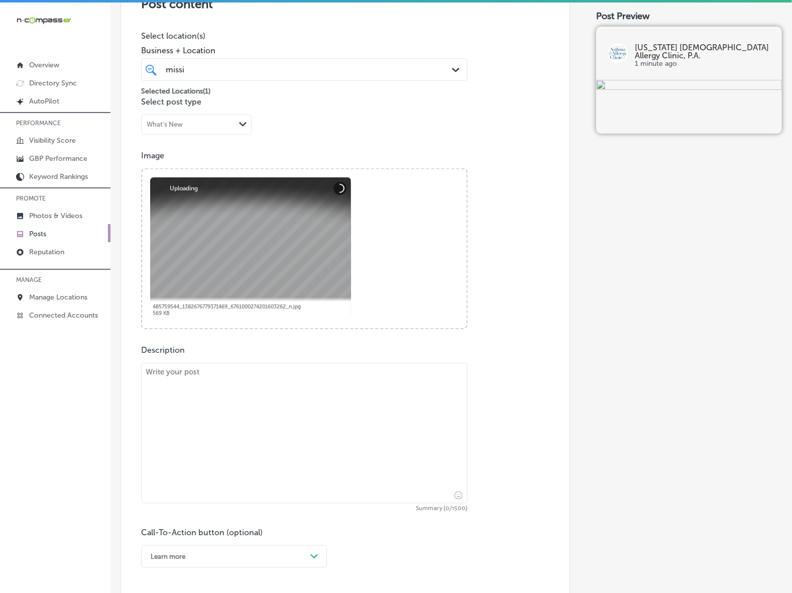
click at [192, 382] on textarea at bounding box center [304, 433] width 326 height 141
paste textarea "As fall transitions into winter, it’s important to stay ahead of your [MEDICAL_…"
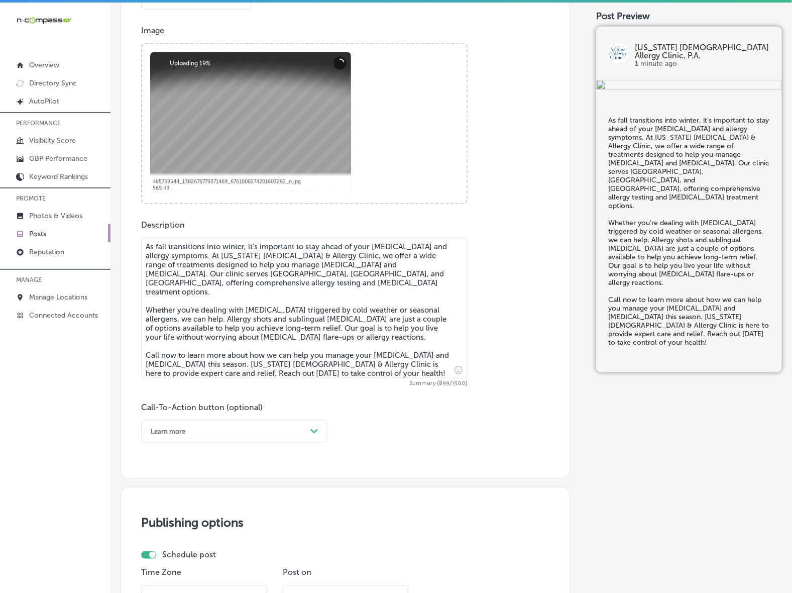
scroll to position [355, 0]
type textarea "As fall transitions into winter, it’s important to stay ahead of your [MEDICAL_…"
click at [318, 430] on div "Path Created with Sketch." at bounding box center [314, 431] width 8 height 8
click at [159, 558] on div "Call Now" at bounding box center [234, 558] width 186 height 18
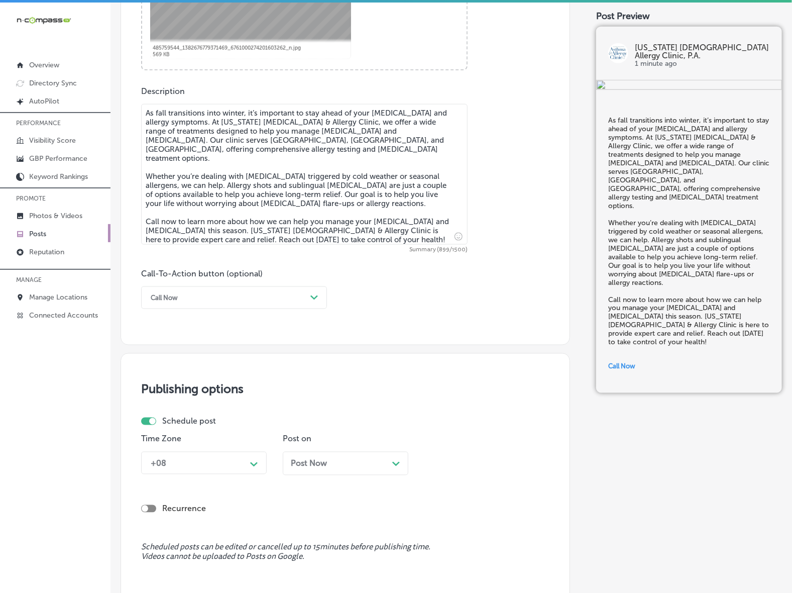
scroll to position [606, 0]
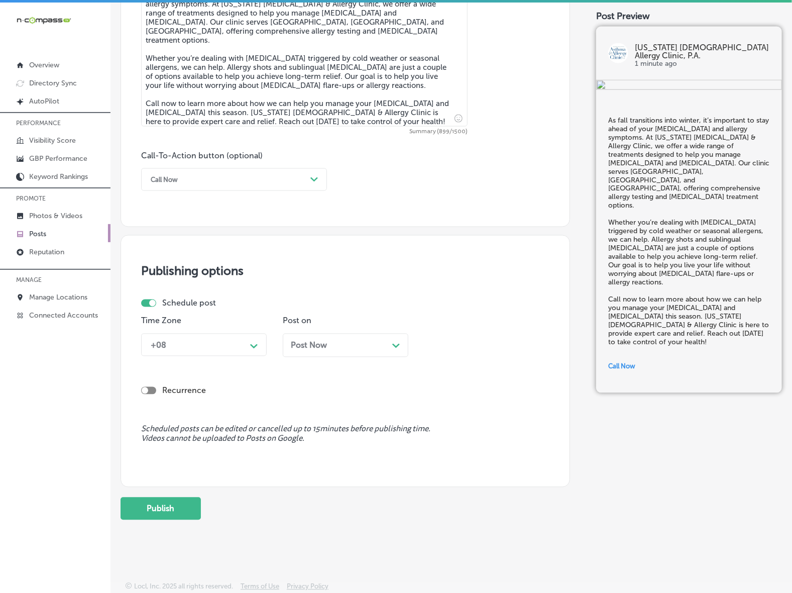
click at [257, 353] on div "+08 Path Created with Sketch." at bounding box center [204, 344] width 126 height 23
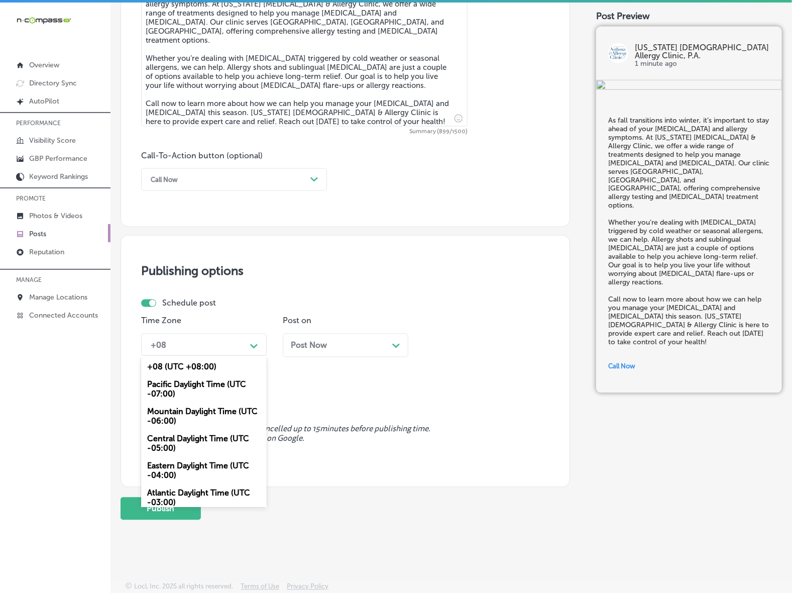
click at [216, 407] on div "Mountain Daylight Time (UTC -06:00)" at bounding box center [204, 416] width 126 height 27
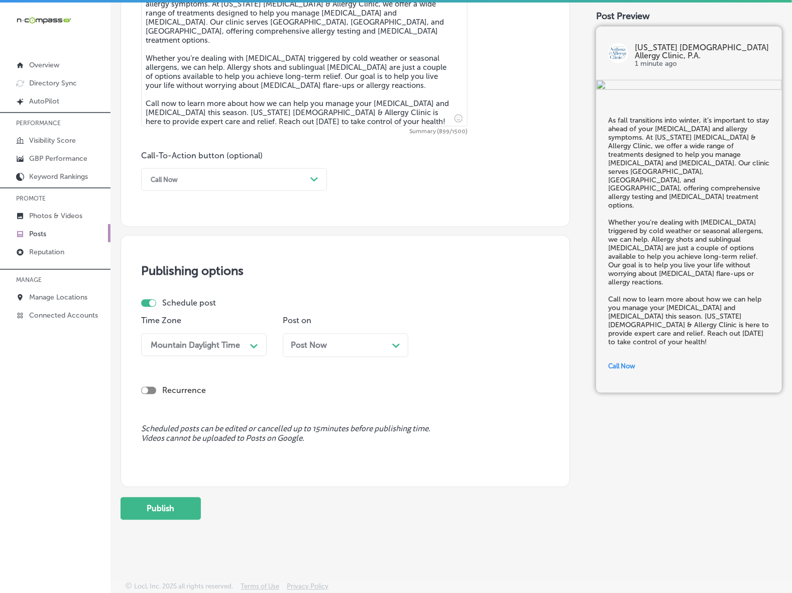
click at [309, 355] on div "Post Now Path Created with Sketch." at bounding box center [346, 345] width 126 height 24
click at [312, 354] on div "Post Now Path Created with Sketch." at bounding box center [346, 345] width 126 height 24
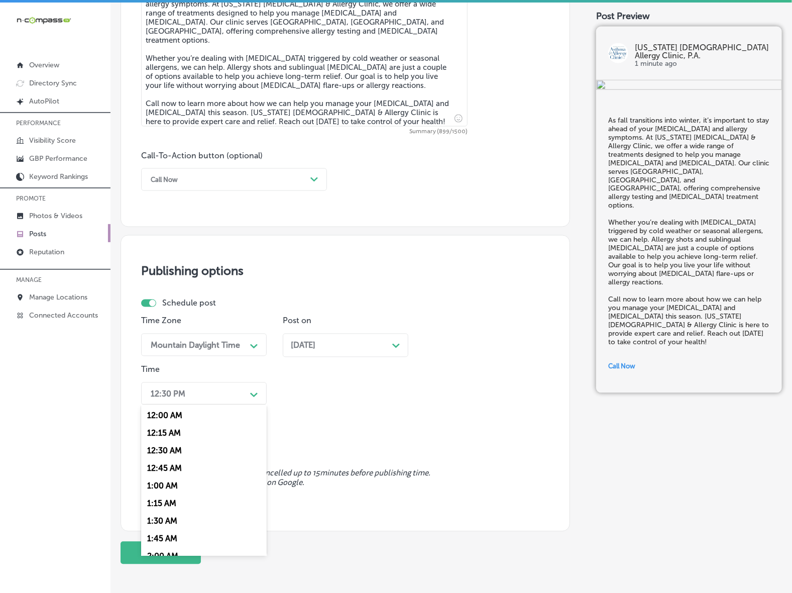
click at [251, 395] on icon "Path Created with Sketch." at bounding box center [254, 395] width 8 height 5
click at [162, 464] on div "7:00 AM" at bounding box center [204, 469] width 126 height 18
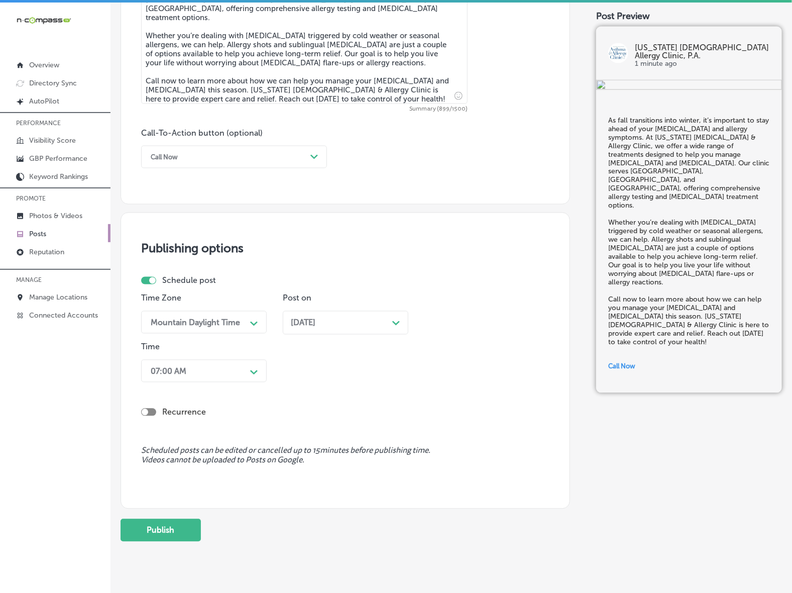
scroll to position [649, 0]
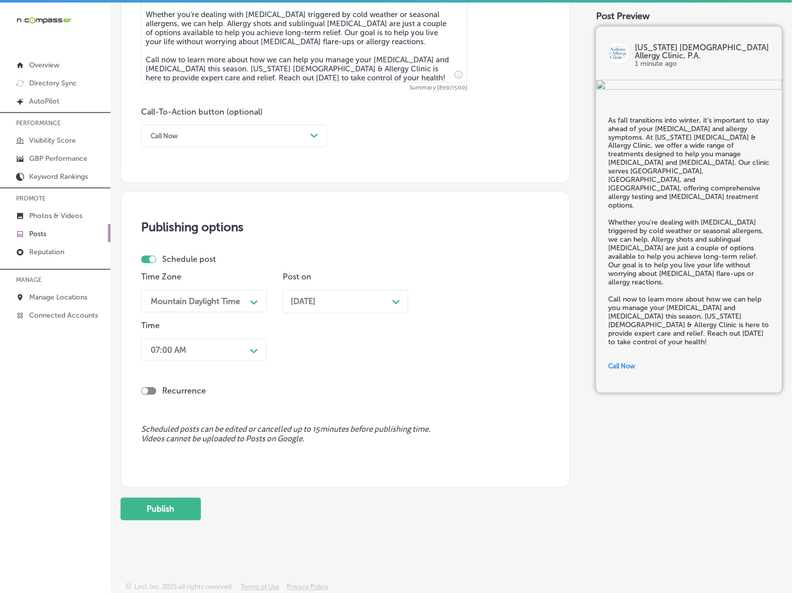
click at [171, 502] on button "Publish" at bounding box center [161, 509] width 80 height 23
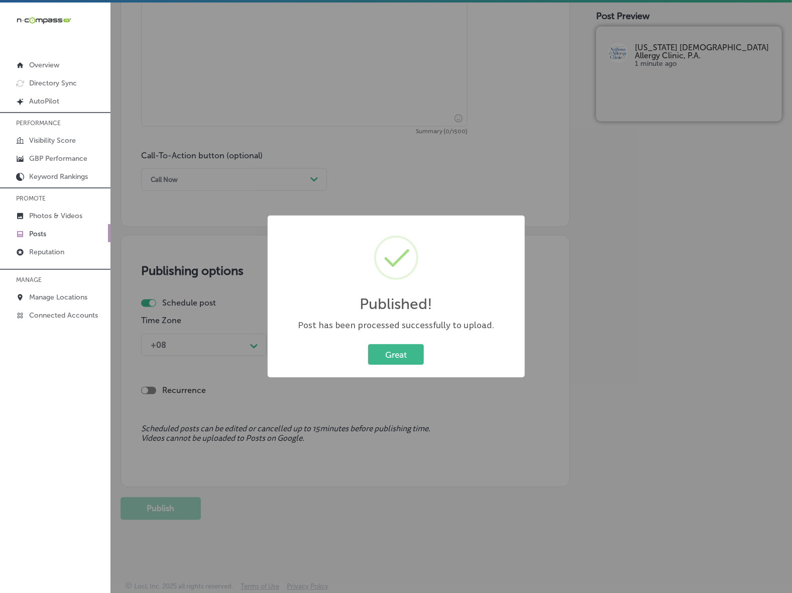
scroll to position [606, 0]
click at [400, 360] on button "Great" at bounding box center [396, 354] width 56 height 21
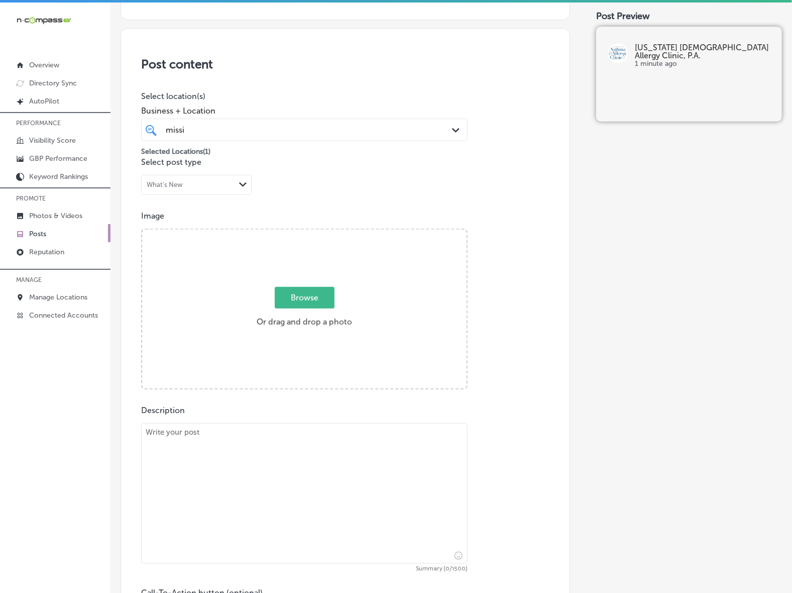
scroll to position [166, 0]
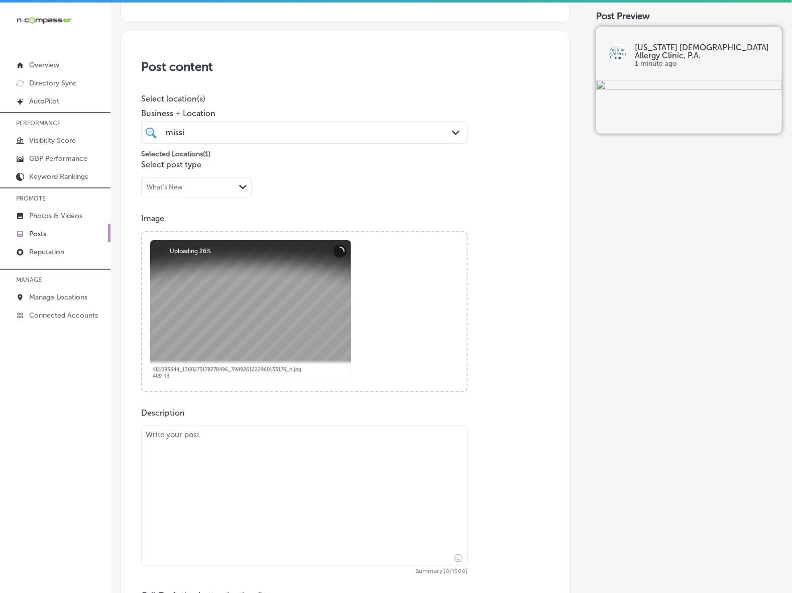
click at [217, 478] on textarea at bounding box center [304, 495] width 326 height 141
paste textarea "[MEDICAL_DATA] don’t have to take away your peace of mind. At [US_STATE] [MEDIC…"
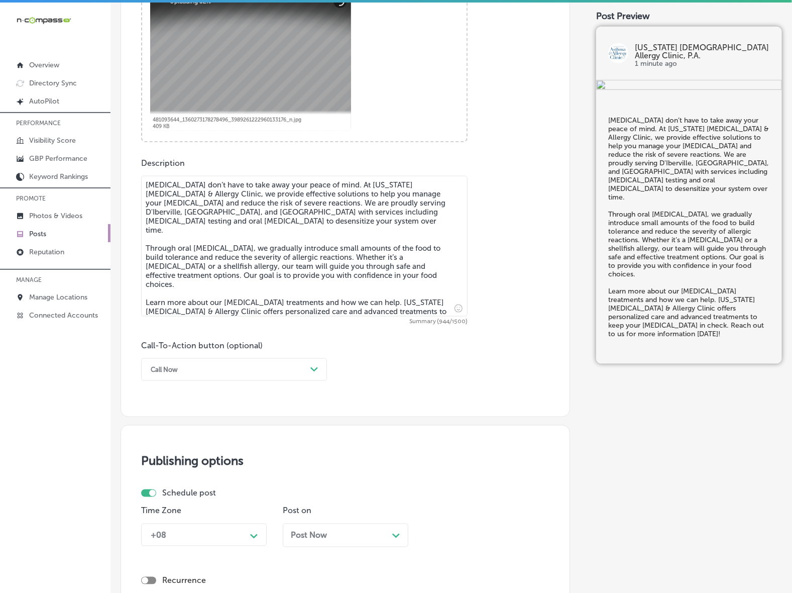
scroll to position [480, 0]
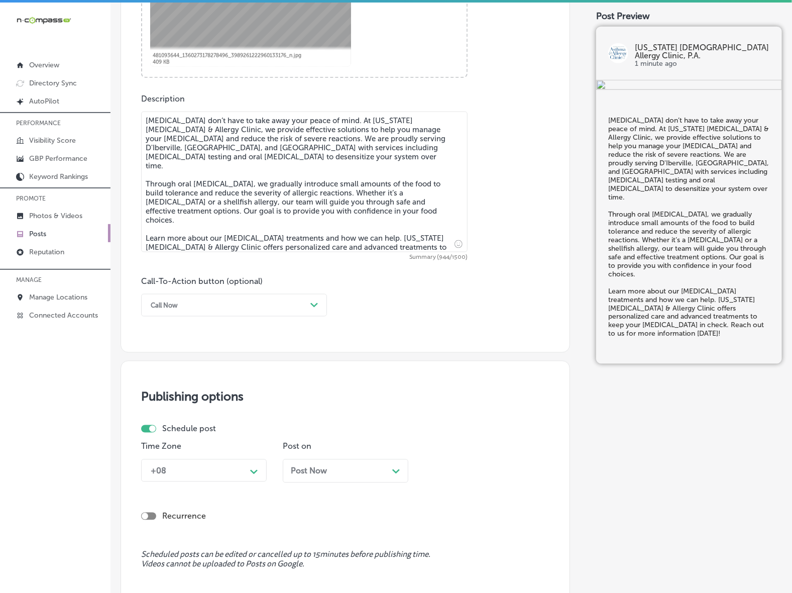
type textarea "[MEDICAL_DATA] don’t have to take away your peace of mind. At [US_STATE] [MEDIC…"
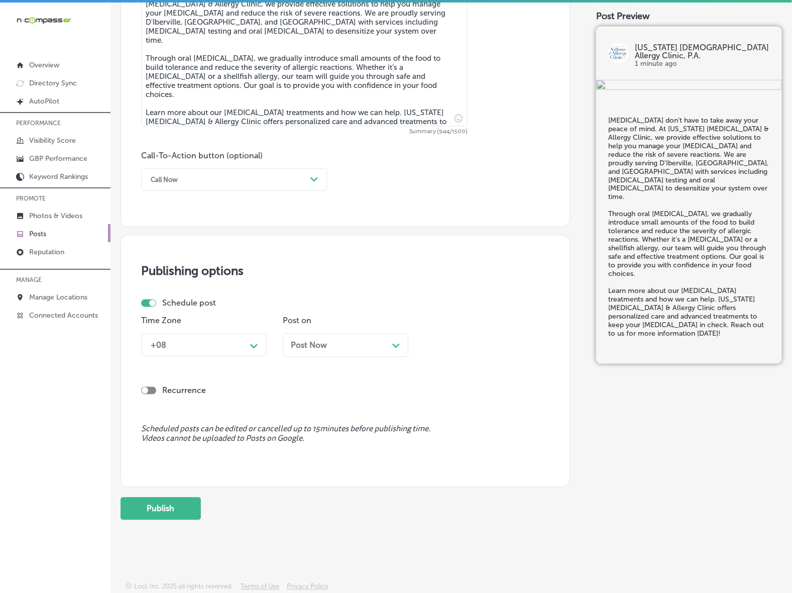
click at [292, 186] on div "Call Now" at bounding box center [226, 180] width 161 height 16
click at [200, 274] on div "Learn more" at bounding box center [234, 272] width 186 height 18
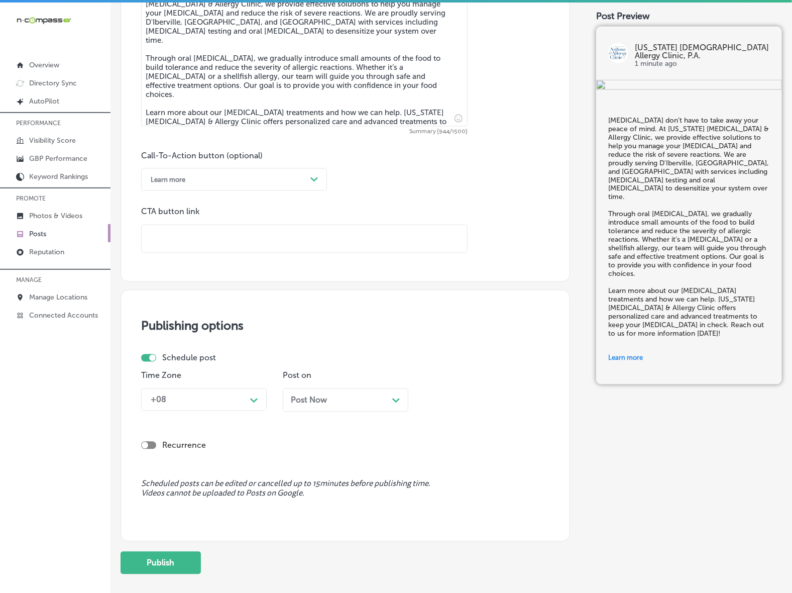
click at [222, 233] on input "text" at bounding box center [304, 239] width 325 height 28
paste input "[URL][DOMAIN_NAME]"
type input "[URL][DOMAIN_NAME]"
click at [249, 408] on div "+08 Path Created with Sketch." at bounding box center [204, 399] width 126 height 23
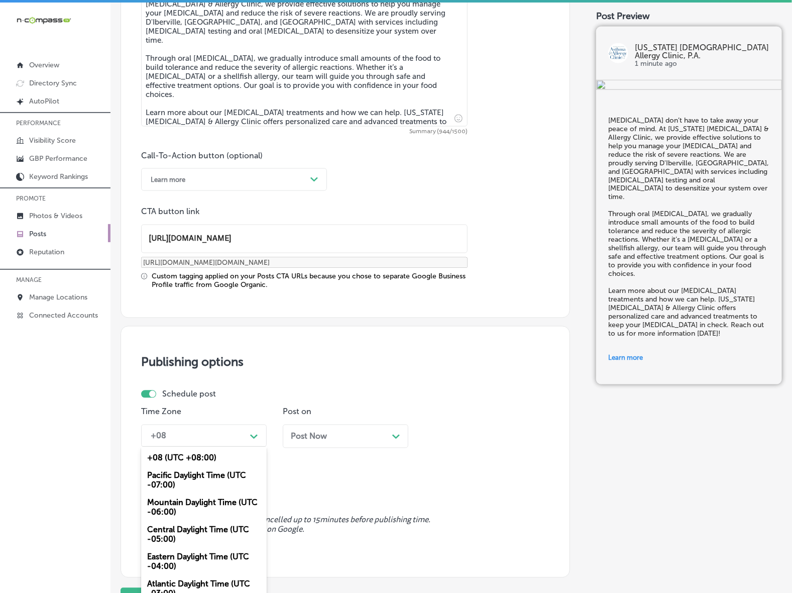
click at [202, 508] on div "Mountain Daylight Time (UTC -06:00)" at bounding box center [204, 507] width 126 height 27
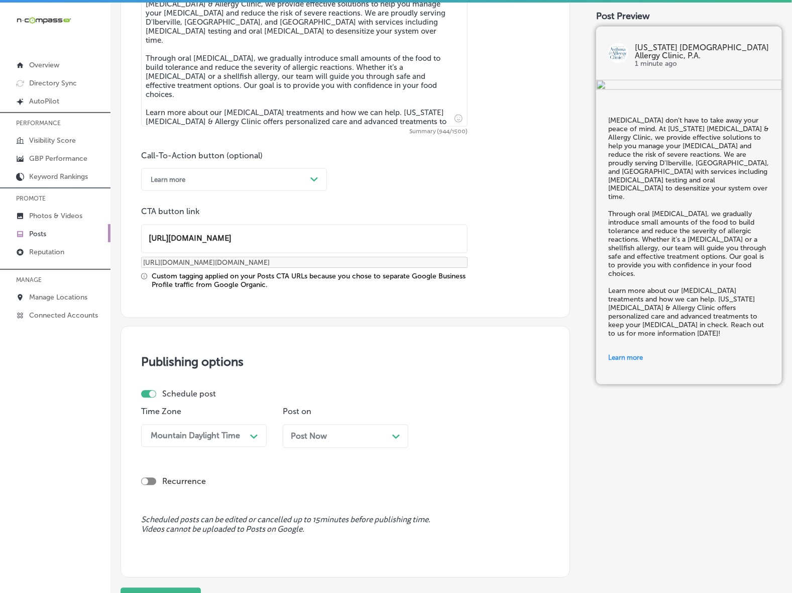
click at [335, 434] on div "Post Now Path Created with Sketch." at bounding box center [345, 436] width 109 height 10
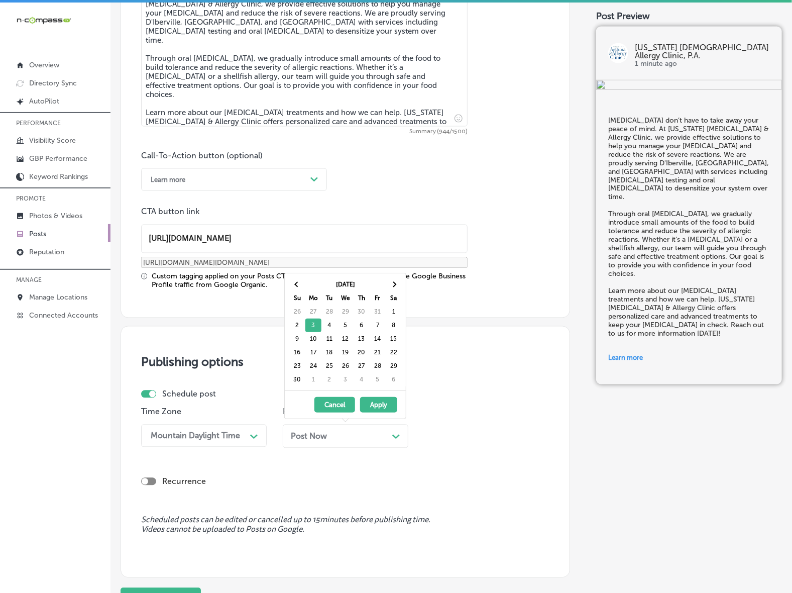
drag, startPoint x: 312, startPoint y: 338, endPoint x: 311, endPoint y: 347, distance: 9.6
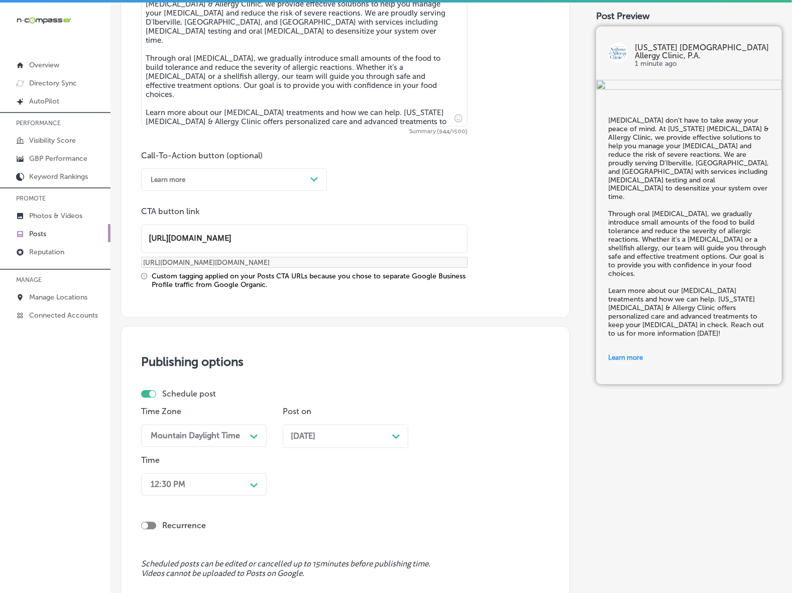
click at [255, 481] on div "12:30 PM Path Created with Sketch." at bounding box center [204, 484] width 126 height 23
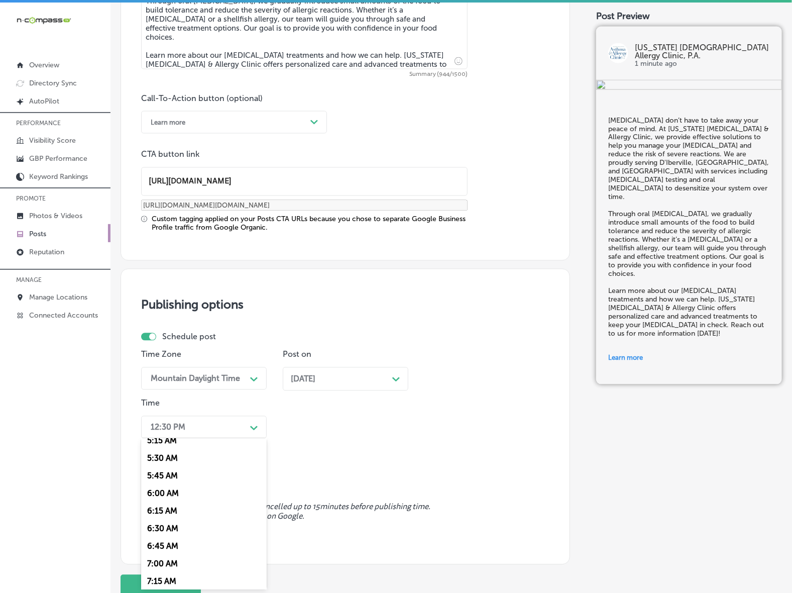
scroll to position [439, 0]
click at [161, 493] on div "7:00 AM" at bounding box center [204, 502] width 126 height 18
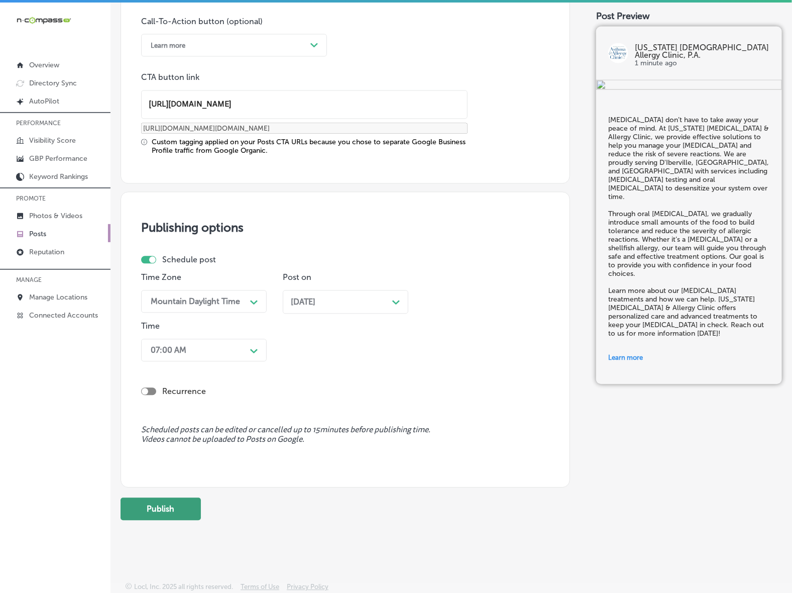
scroll to position [741, 0]
click at [167, 503] on button "Publish" at bounding box center [161, 508] width 80 height 23
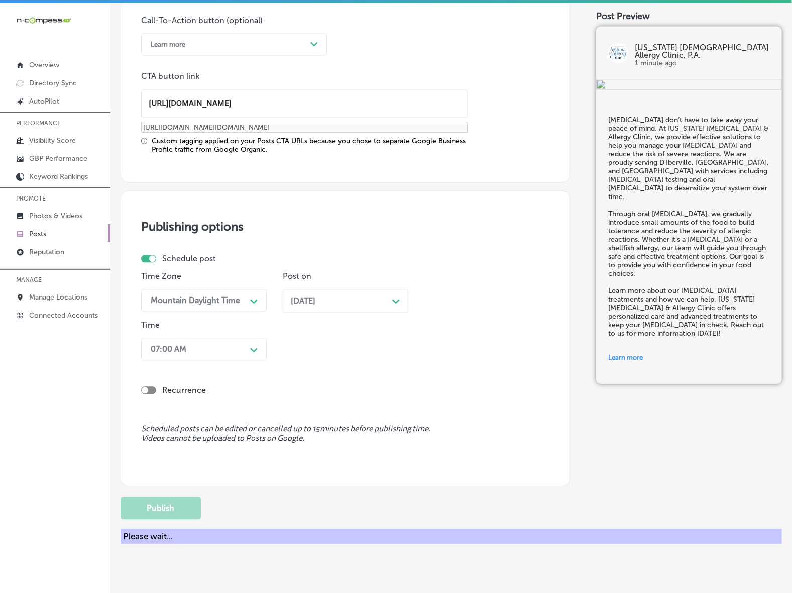
scroll to position [606, 0]
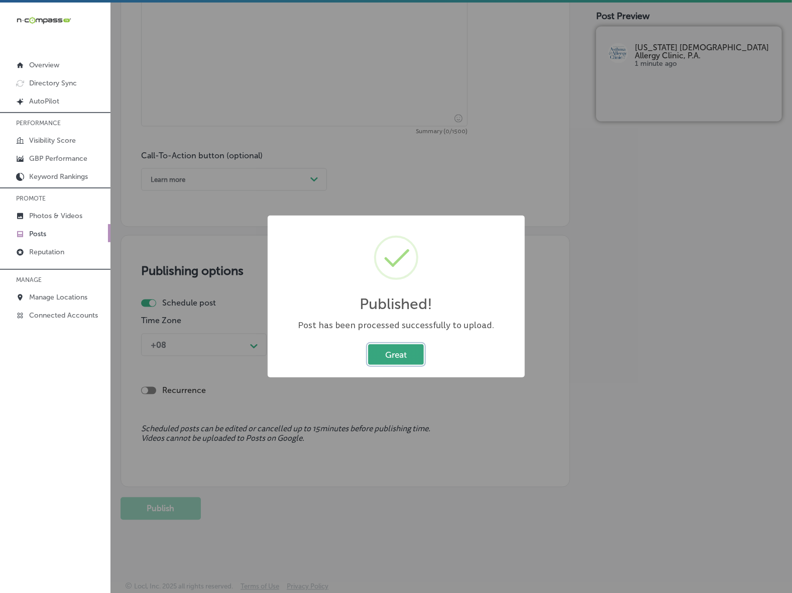
click at [401, 344] on button "Great" at bounding box center [396, 354] width 56 height 21
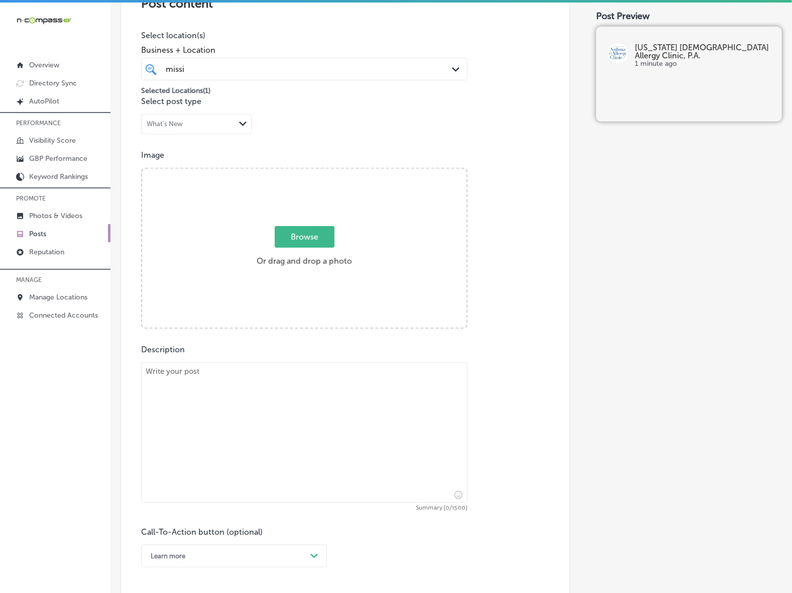
scroll to position [229, 0]
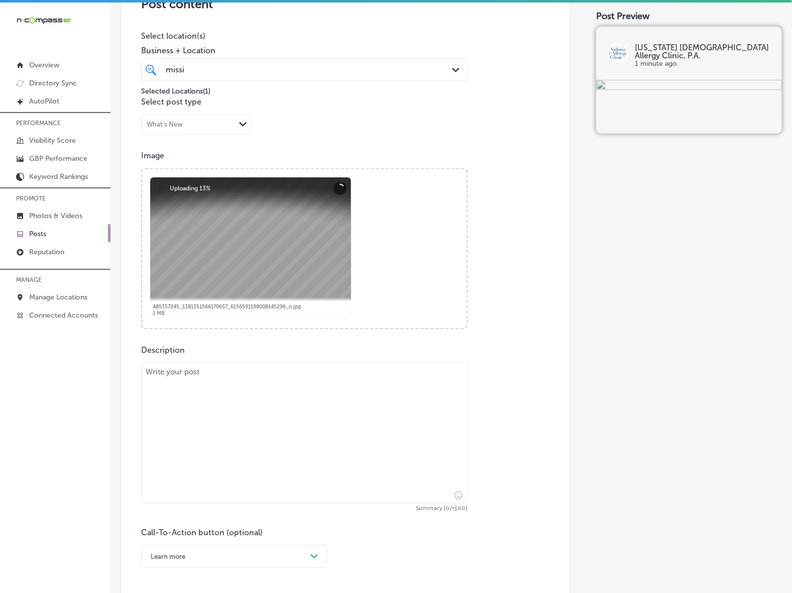
click at [232, 461] on textarea at bounding box center [304, 433] width 326 height 141
paste textarea "Allergy season doesn’t have to ruin your family’s fun. [US_STATE] [MEDICAL_DATA…"
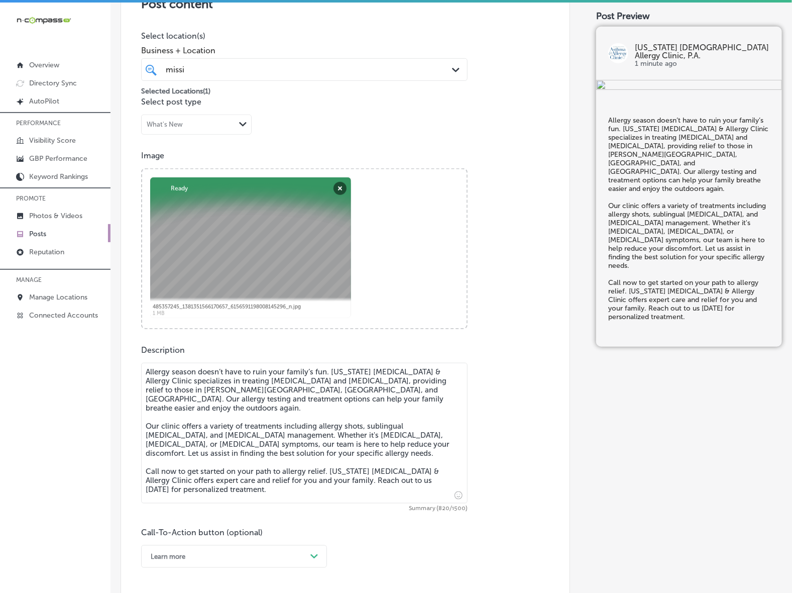
type textarea "Allergy season doesn’t have to ruin your family’s fun. [US_STATE] [MEDICAL_DATA…"
click at [306, 551] on div "Learn more Path Created with Sketch." at bounding box center [234, 556] width 186 height 23
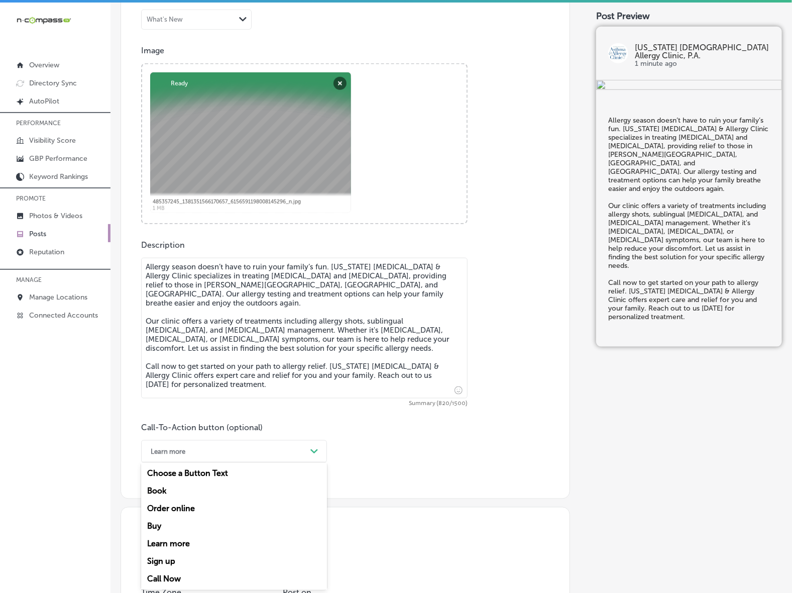
click at [164, 576] on div "Call Now" at bounding box center [234, 579] width 186 height 18
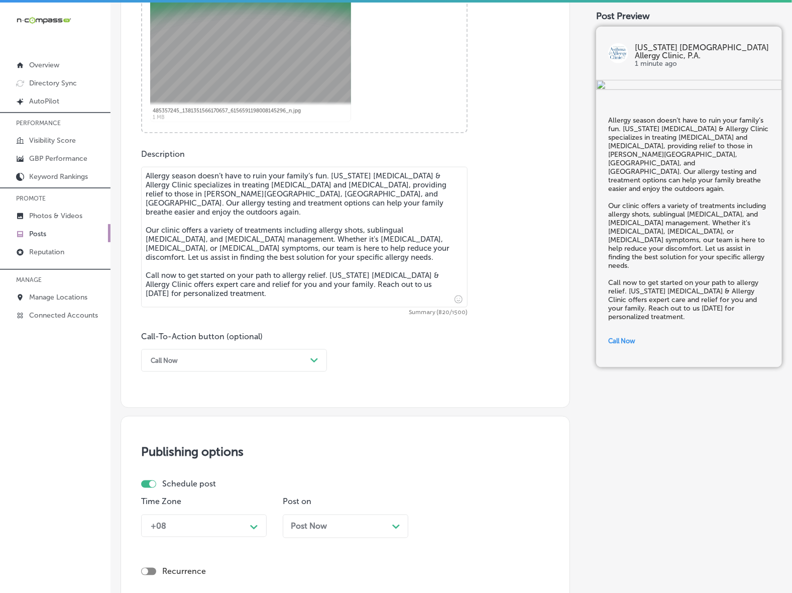
scroll to position [606, 0]
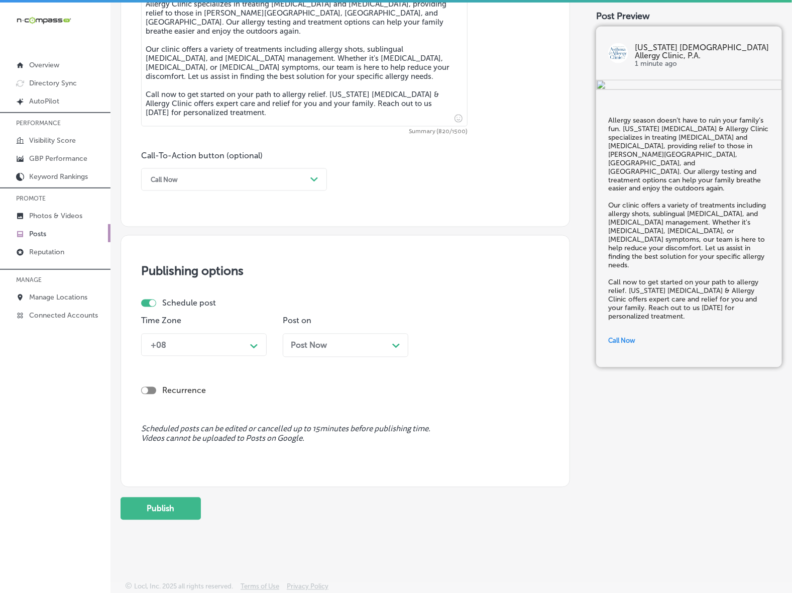
click at [257, 344] on icon "Path Created with Sketch." at bounding box center [254, 346] width 8 height 5
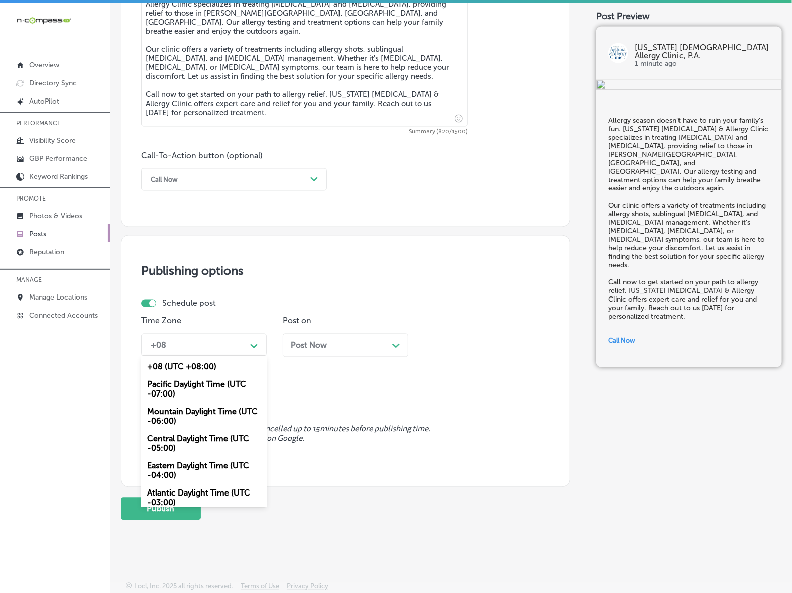
click at [206, 418] on div "Mountain Daylight Time (UTC -06:00)" at bounding box center [204, 416] width 126 height 27
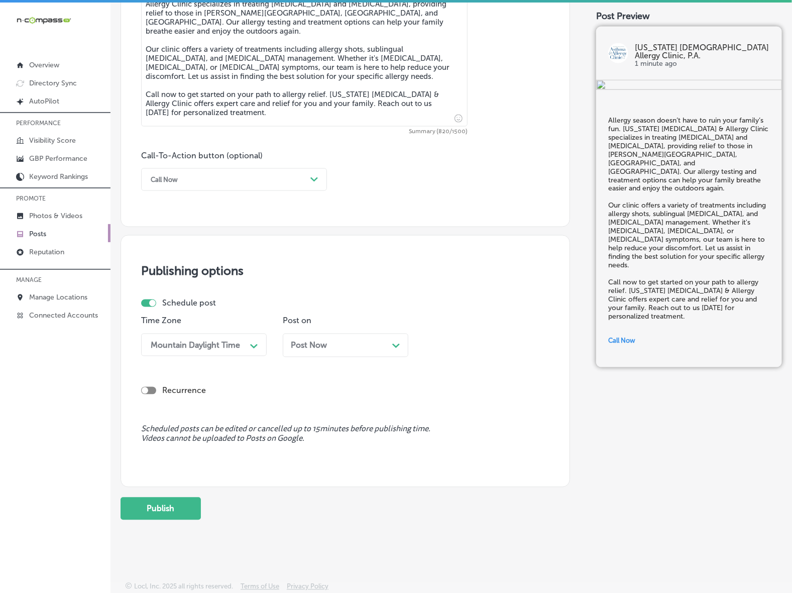
click at [343, 344] on div "Post Now Path Created with Sketch." at bounding box center [345, 346] width 109 height 10
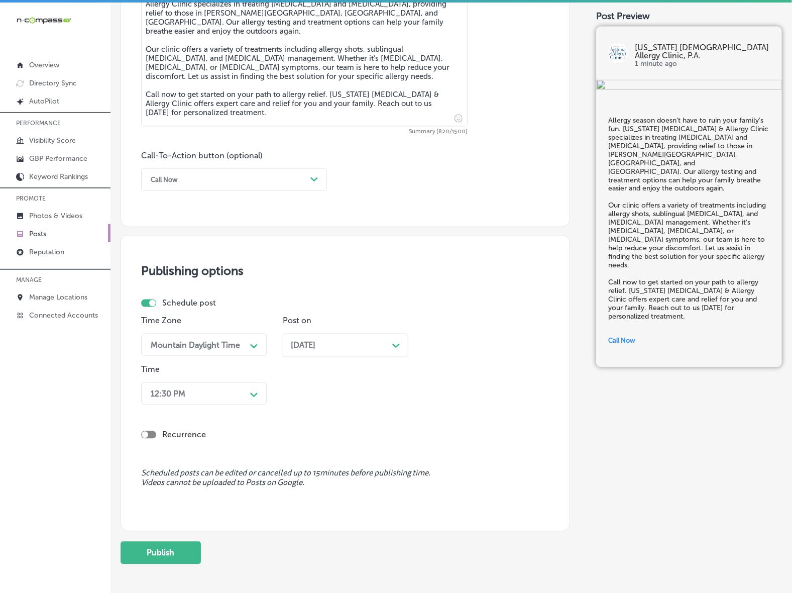
click at [252, 393] on icon "Path Created with Sketch." at bounding box center [254, 395] width 8 height 5
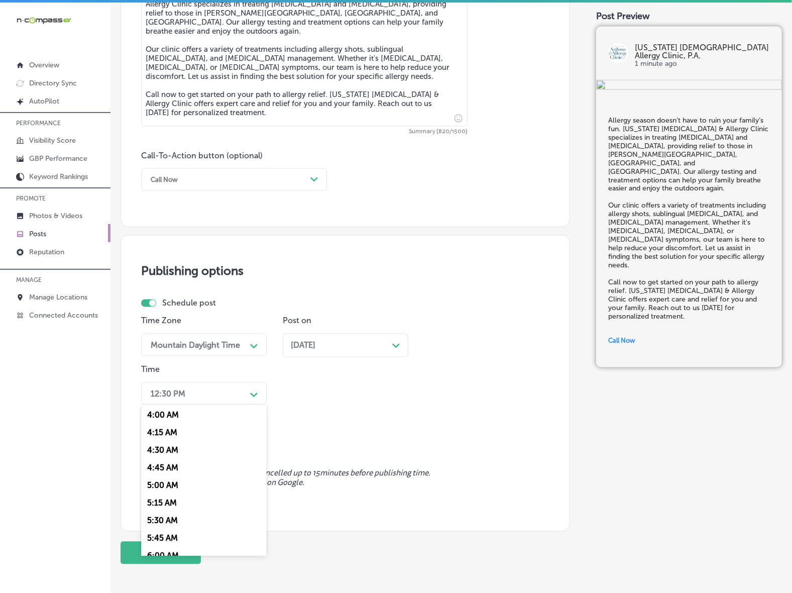
scroll to position [377, 0]
click at [155, 513] on div "6:45 AM" at bounding box center [204, 514] width 126 height 18
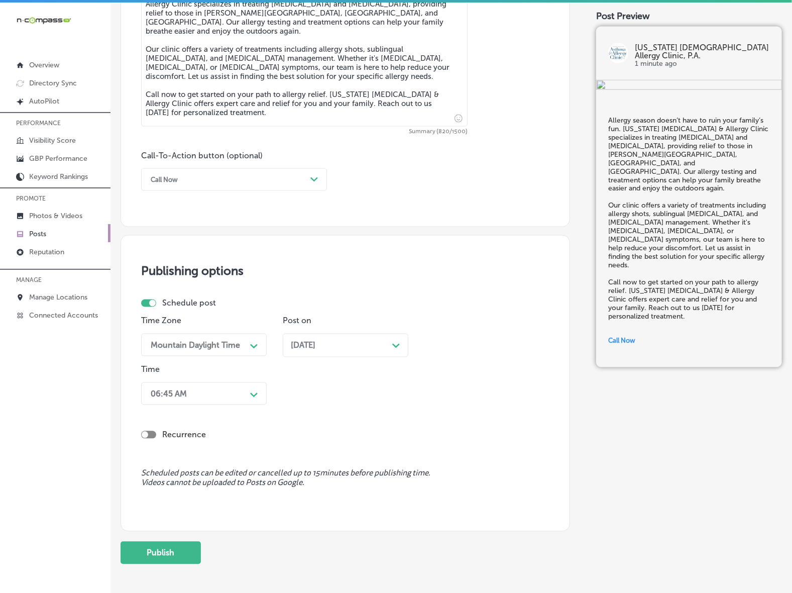
click at [215, 398] on div "06:45 AM" at bounding box center [196, 394] width 100 height 18
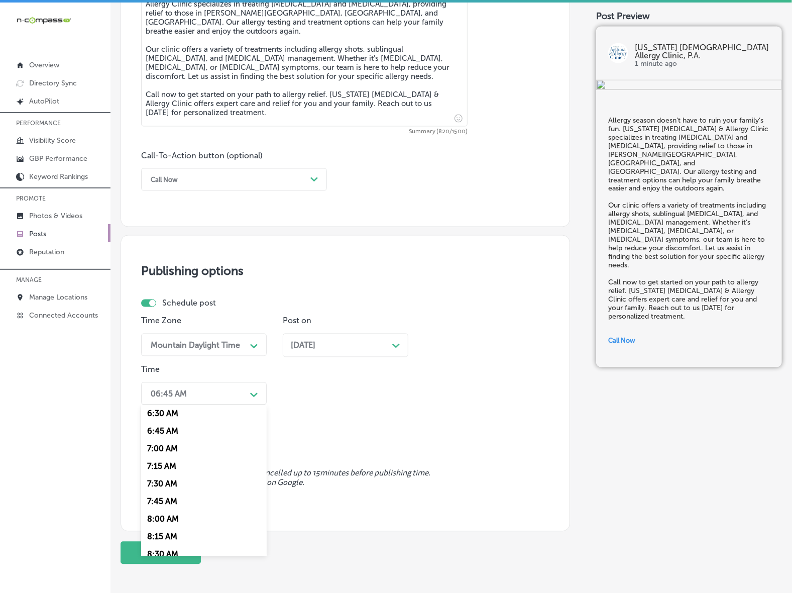
scroll to position [439, 0]
click at [171, 463] on div "7:00 AM" at bounding box center [204, 469] width 126 height 18
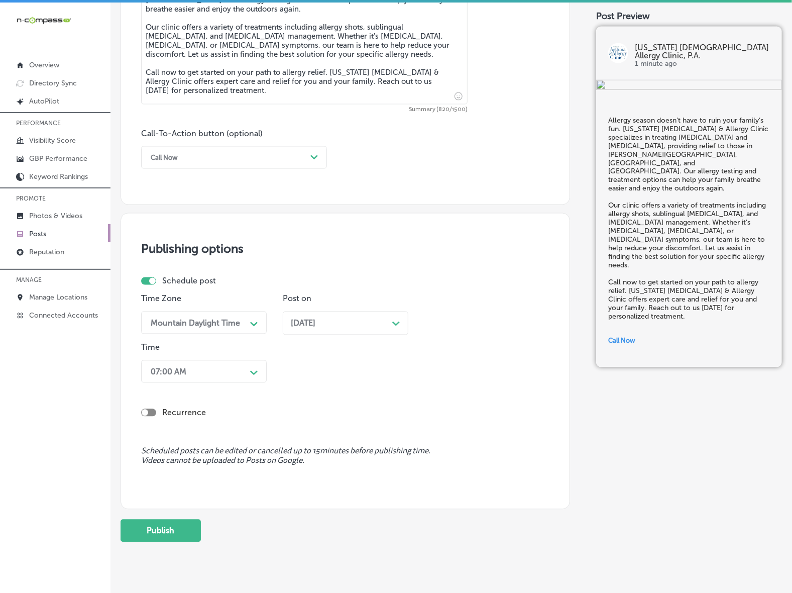
scroll to position [649, 0]
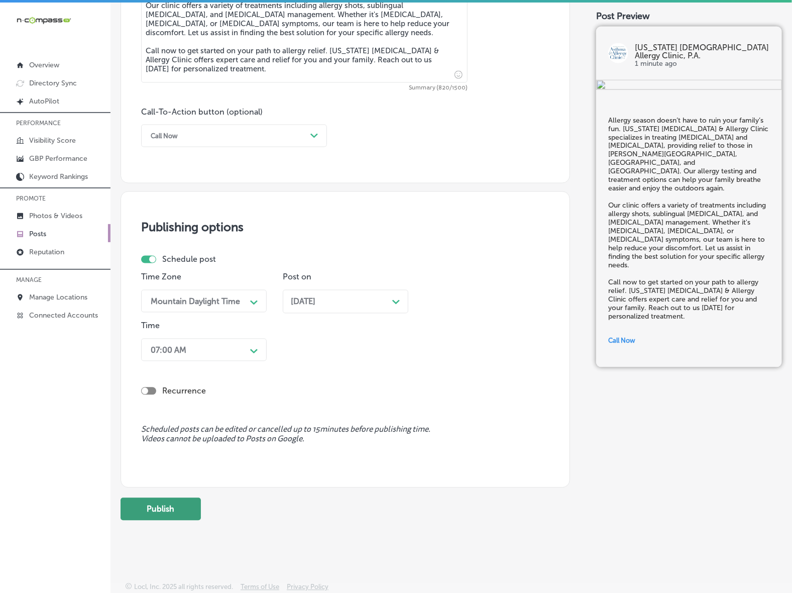
click at [164, 513] on button "Publish" at bounding box center [161, 509] width 80 height 23
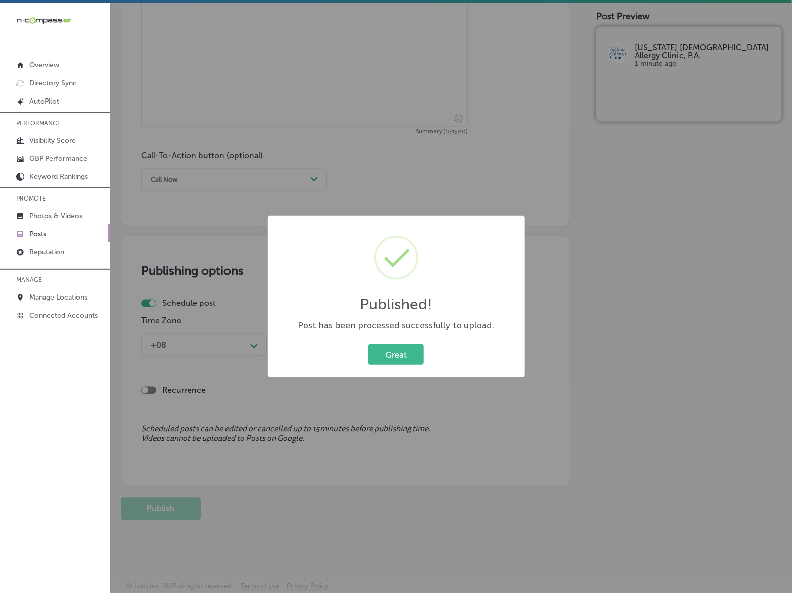
scroll to position [606, 0]
click at [415, 348] on button "Great" at bounding box center [396, 354] width 56 height 21
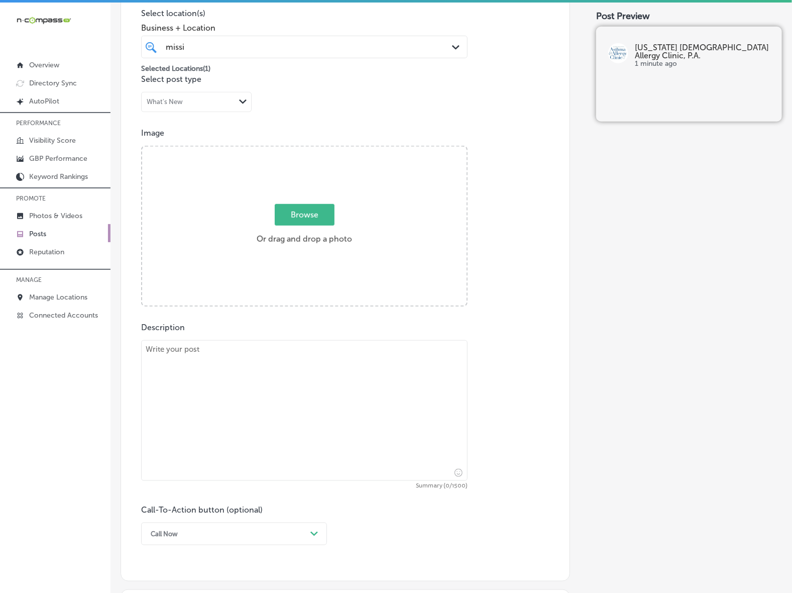
scroll to position [229, 0]
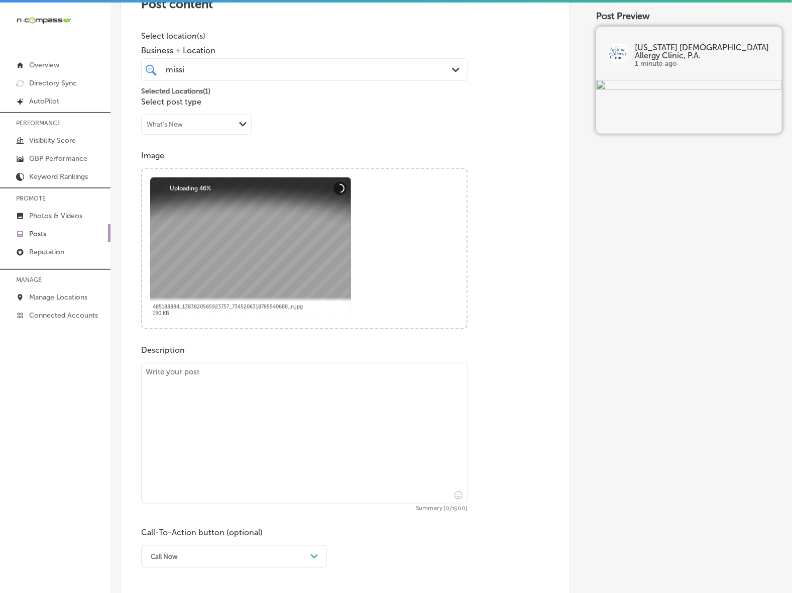
click at [287, 440] on textarea at bounding box center [304, 433] width 326 height 141
paste textarea "[DATE] is a time for family, food, and fun, but for those with [MEDICAL_DATA], …"
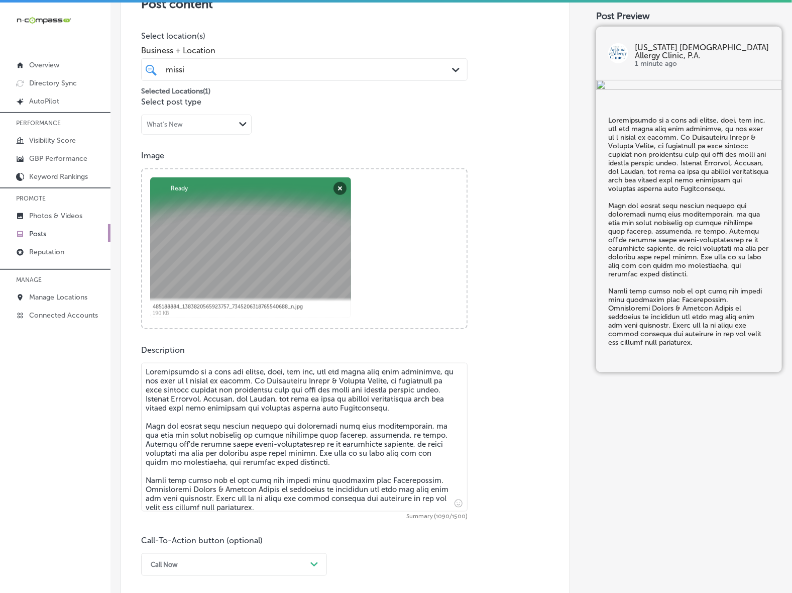
type textarea "[DATE] is a time for family, food, and fun, but for those with [MEDICAL_DATA], …"
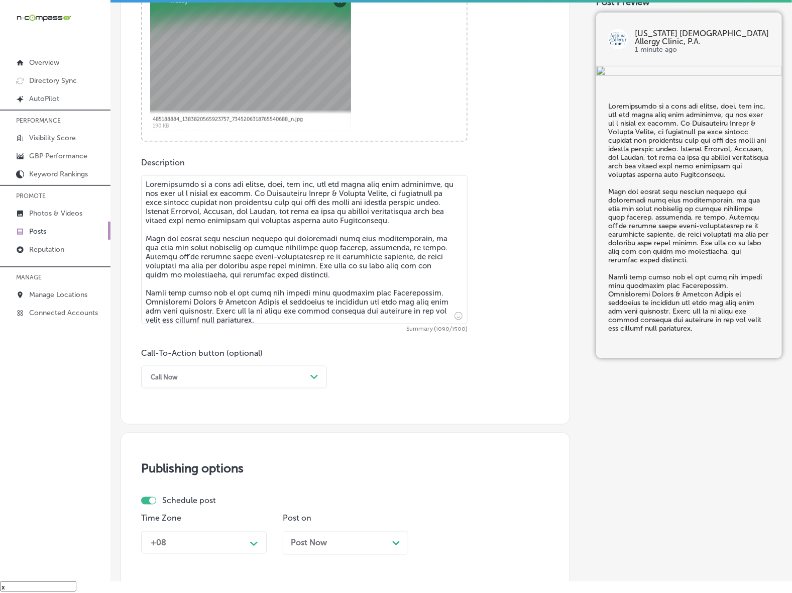
scroll to position [417, 0]
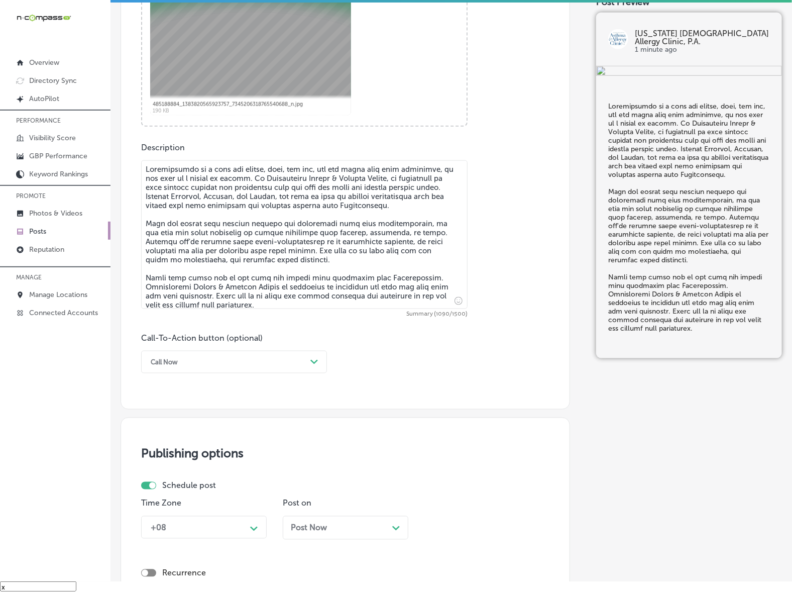
click at [306, 363] on div "Call Now" at bounding box center [226, 362] width 161 height 16
click at [164, 455] on div "Learn more" at bounding box center [234, 454] width 186 height 18
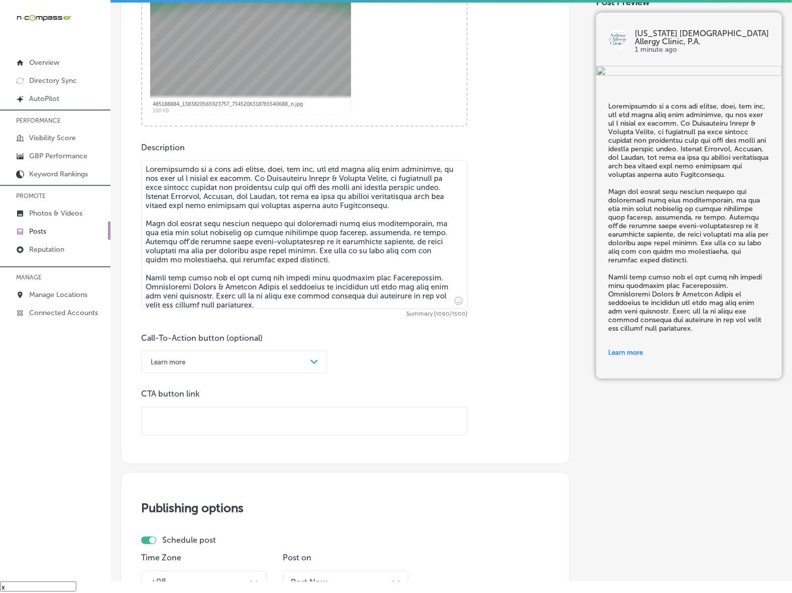
drag, startPoint x: 198, startPoint y: 436, endPoint x: 204, endPoint y: 429, distance: 8.9
click at [204, 429] on input "text" at bounding box center [304, 421] width 325 height 28
paste input "[URL][DOMAIN_NAME]"
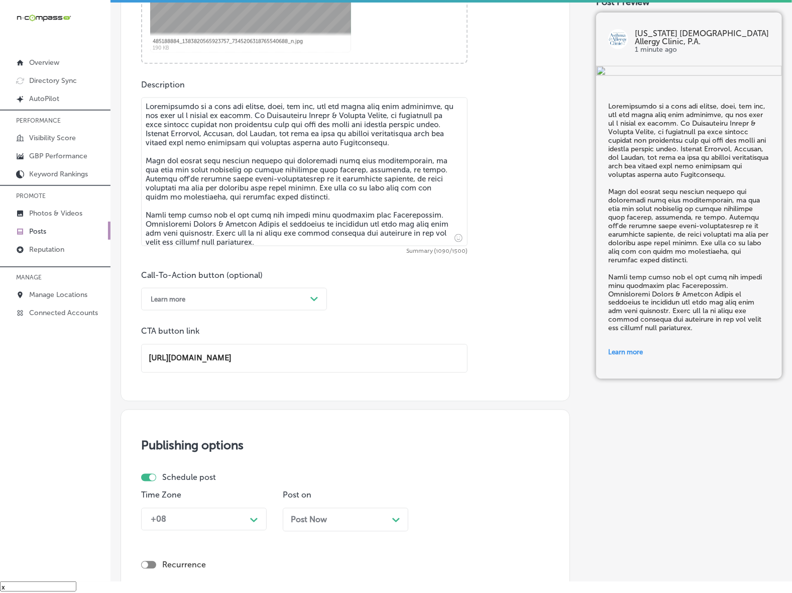
scroll to position [668, 0]
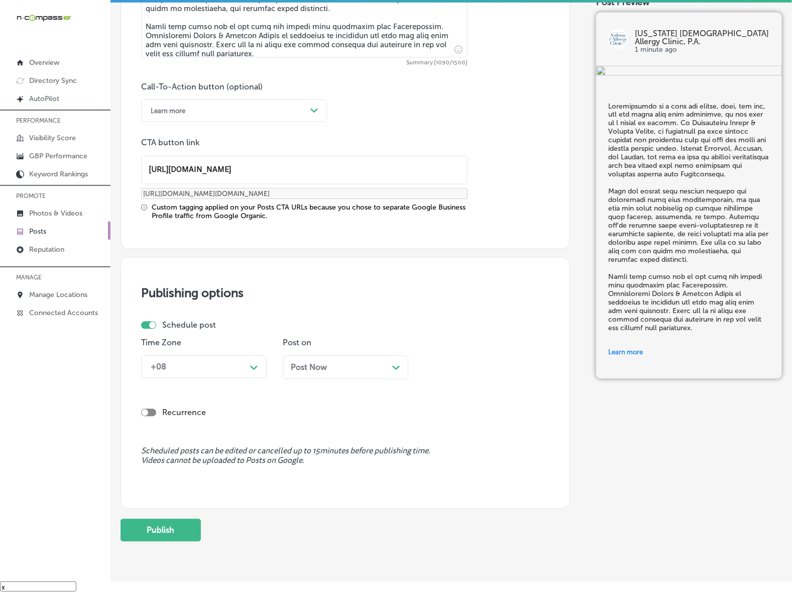
type input "[URL][DOMAIN_NAME]"
click at [253, 363] on div "Path Created with Sketch." at bounding box center [254, 367] width 8 height 8
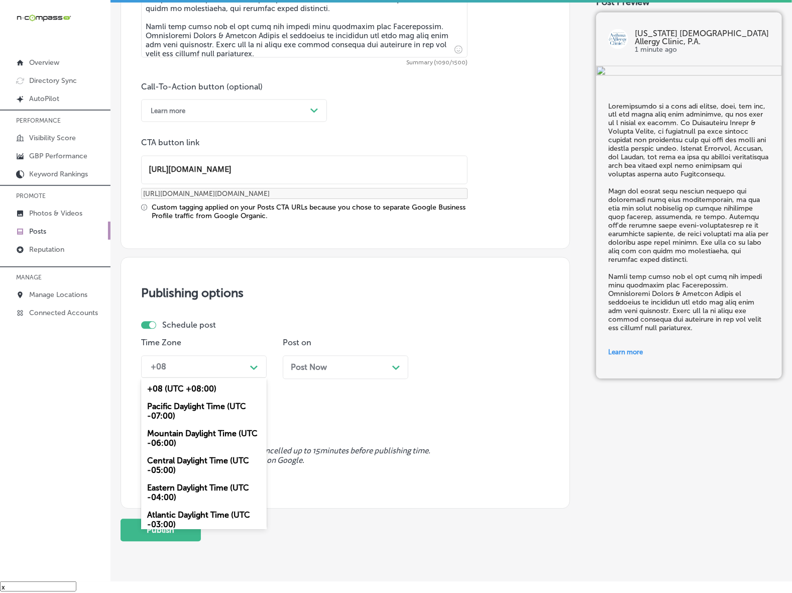
click at [194, 430] on div "Mountain Daylight Time (UTC -06:00)" at bounding box center [204, 438] width 126 height 27
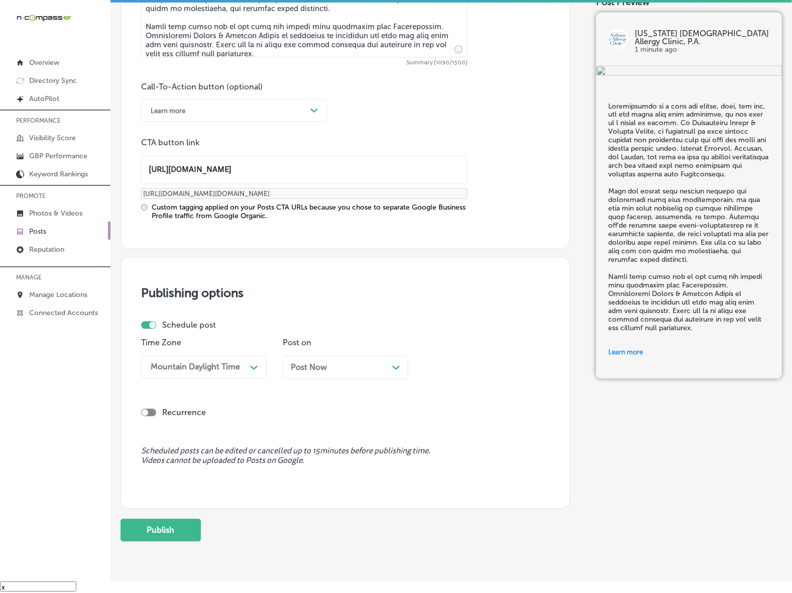
click at [348, 370] on div "Post Now Path Created with Sketch." at bounding box center [345, 368] width 109 height 10
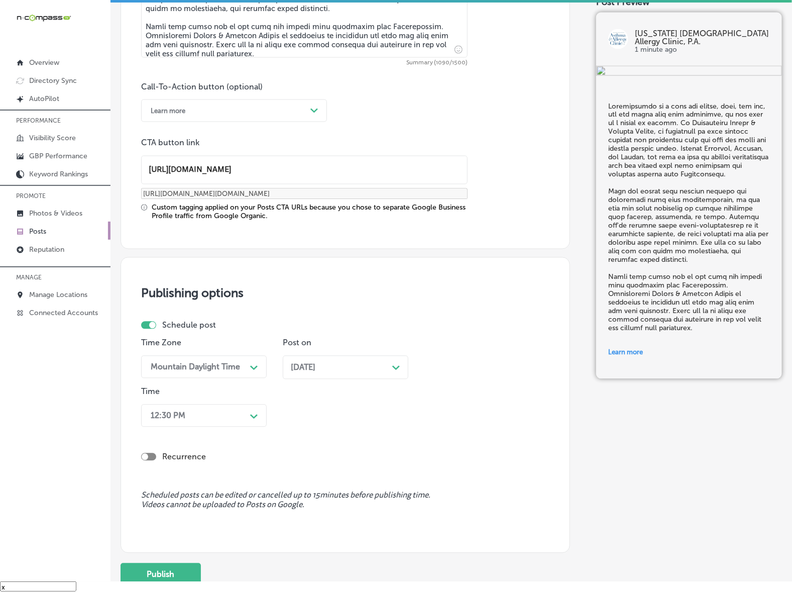
click at [248, 414] on div "Path Created with Sketch." at bounding box center [254, 415] width 16 height 16
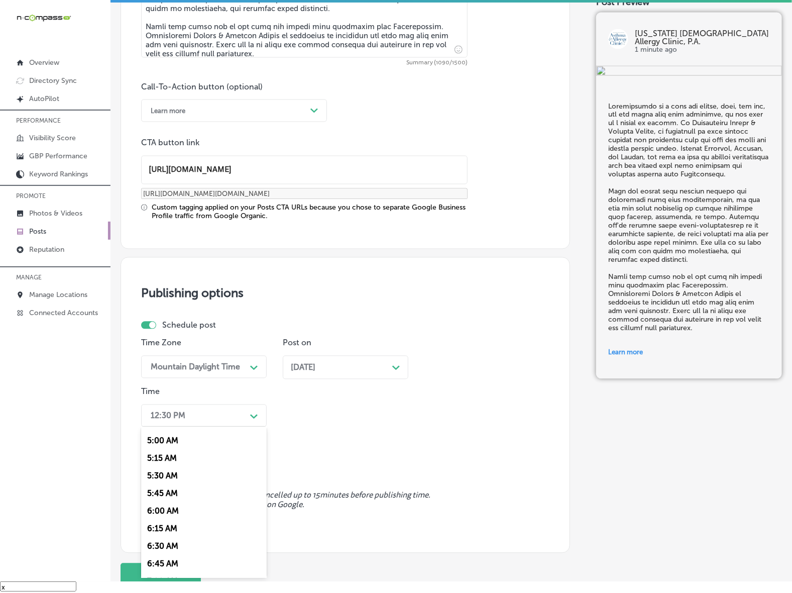
scroll to position [377, 0]
click at [151, 549] on div "7:00 AM" at bounding box center [204, 553] width 126 height 18
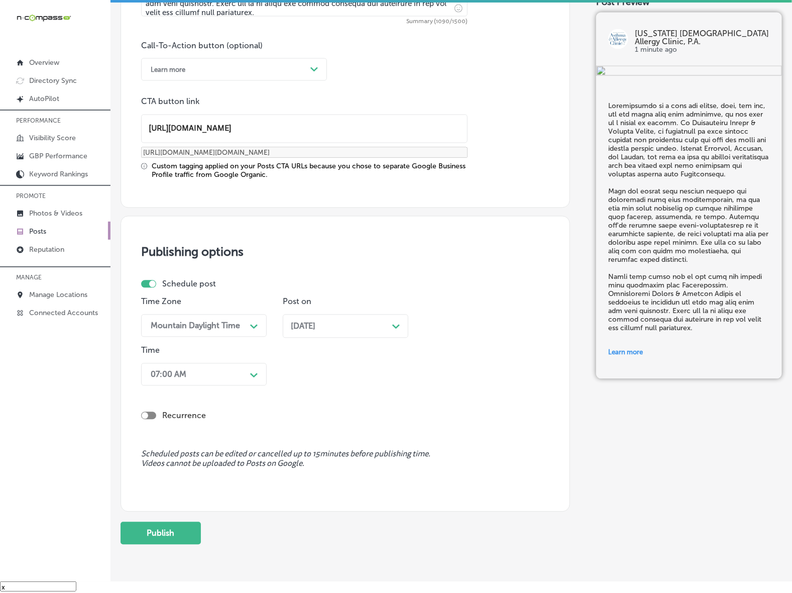
scroll to position [748, 0]
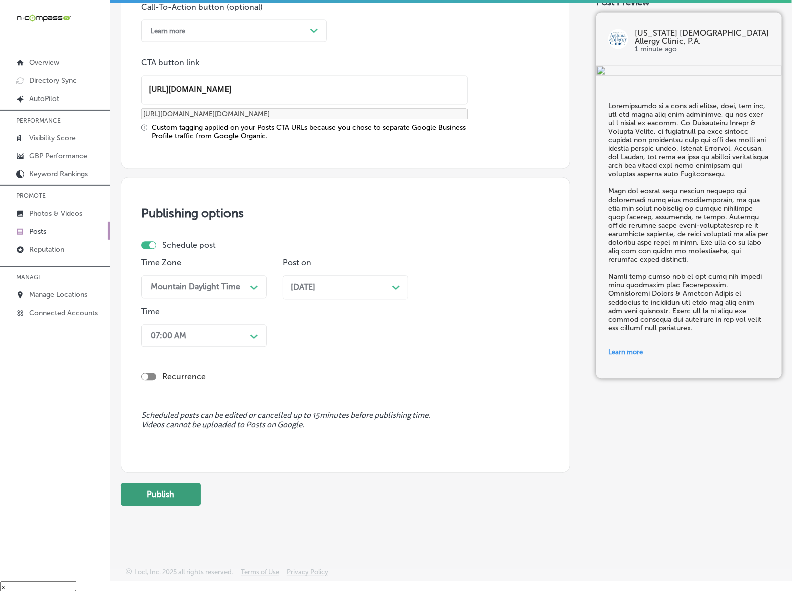
click at [179, 496] on button "Publish" at bounding box center [161, 494] width 80 height 23
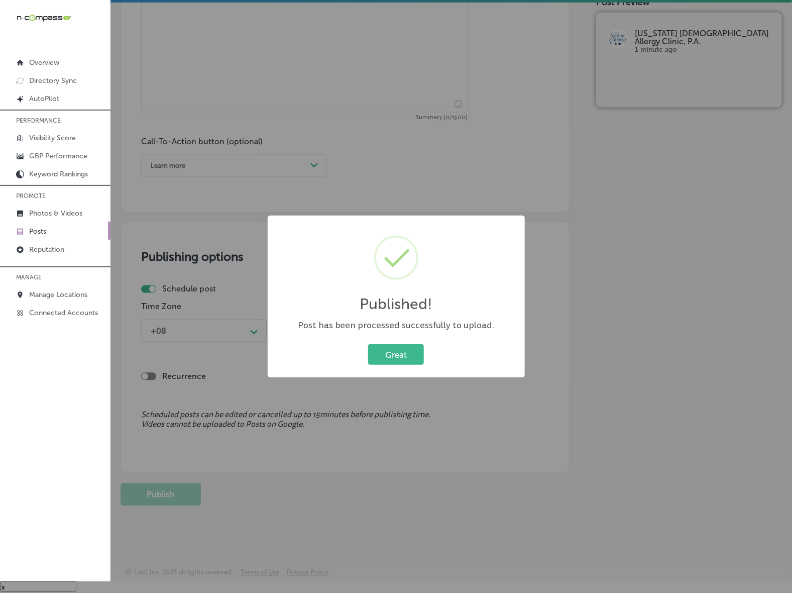
scroll to position [614, 0]
click at [380, 352] on button "Great" at bounding box center [396, 354] width 56 height 21
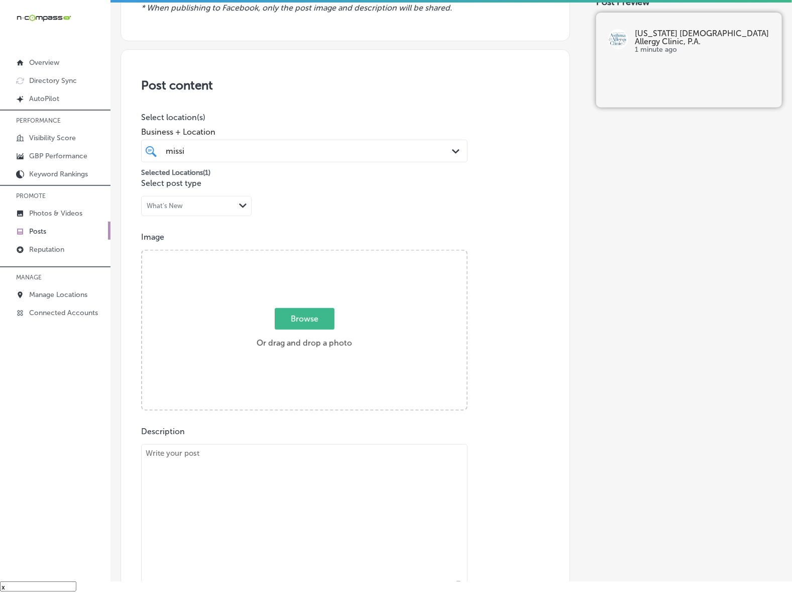
scroll to position [111, 0]
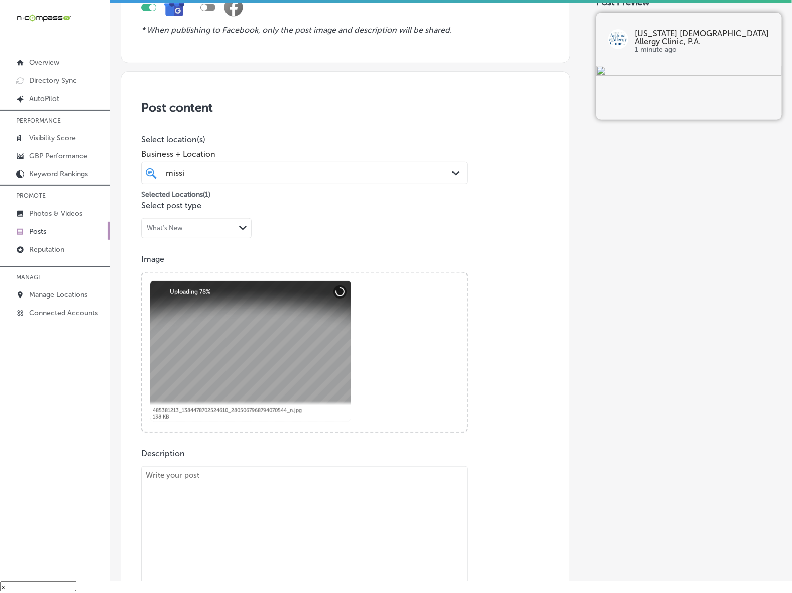
click at [271, 511] on textarea at bounding box center [304, 540] width 326 height 149
paste textarea "As winter approaches, [MEDICAL_DATA] can still be a problem, especially with [M…"
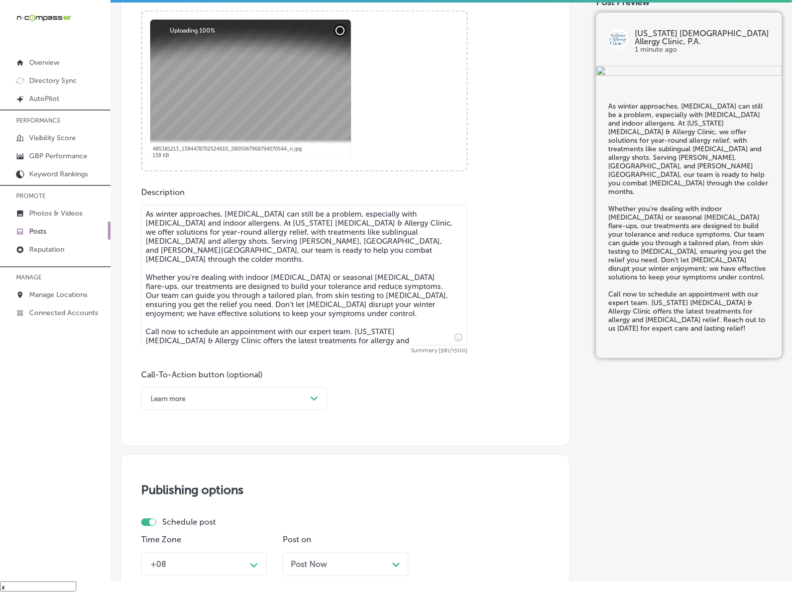
scroll to position [385, 0]
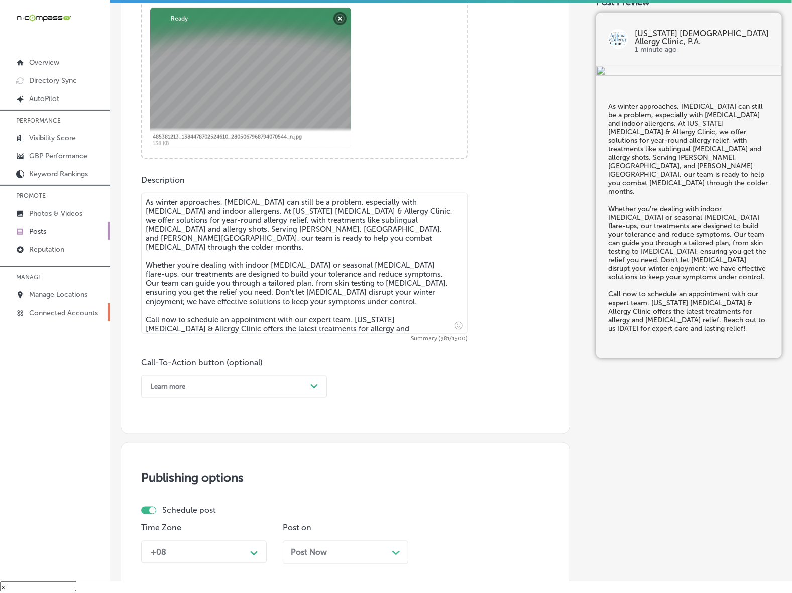
type textarea "As winter approaches, [MEDICAL_DATA] can still be a problem, especially with [M…"
click at [269, 386] on div "Learn more" at bounding box center [226, 387] width 161 height 16
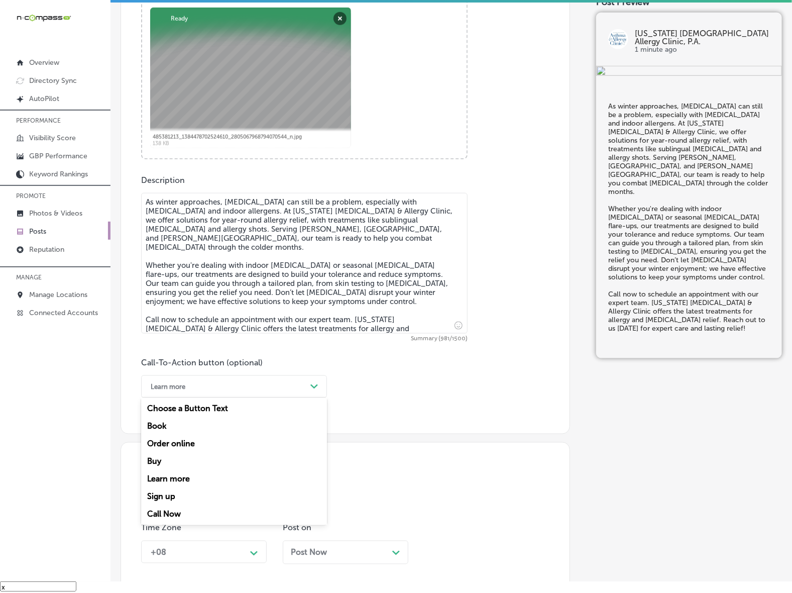
click at [189, 513] on div "Call Now" at bounding box center [234, 514] width 186 height 18
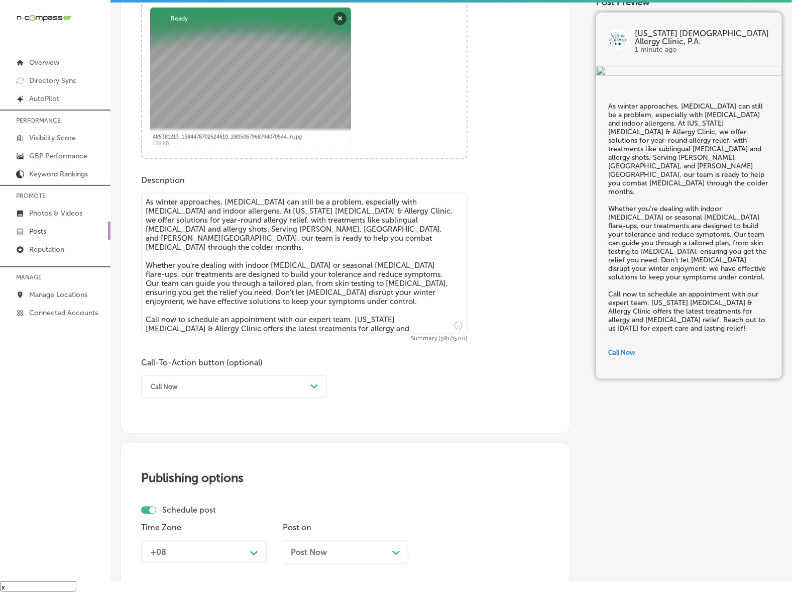
scroll to position [573, 0]
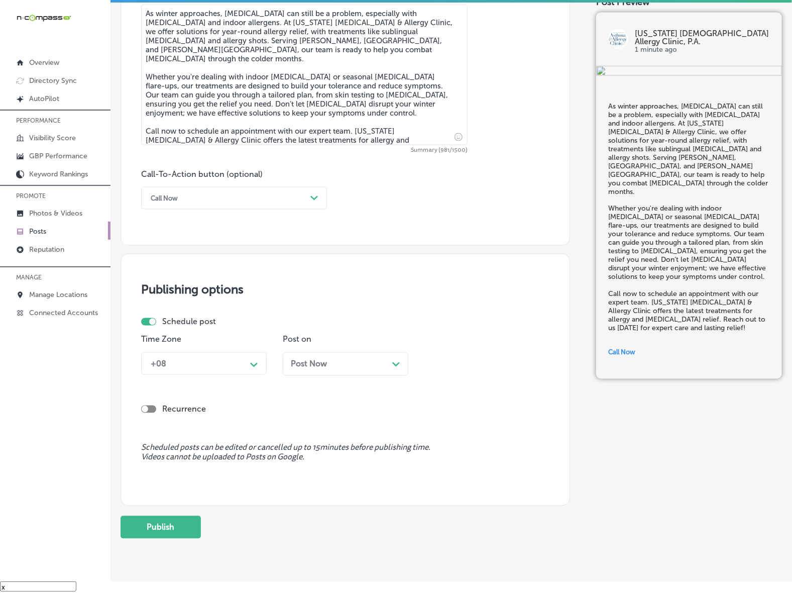
click at [252, 363] on icon "Path Created with Sketch." at bounding box center [254, 365] width 8 height 5
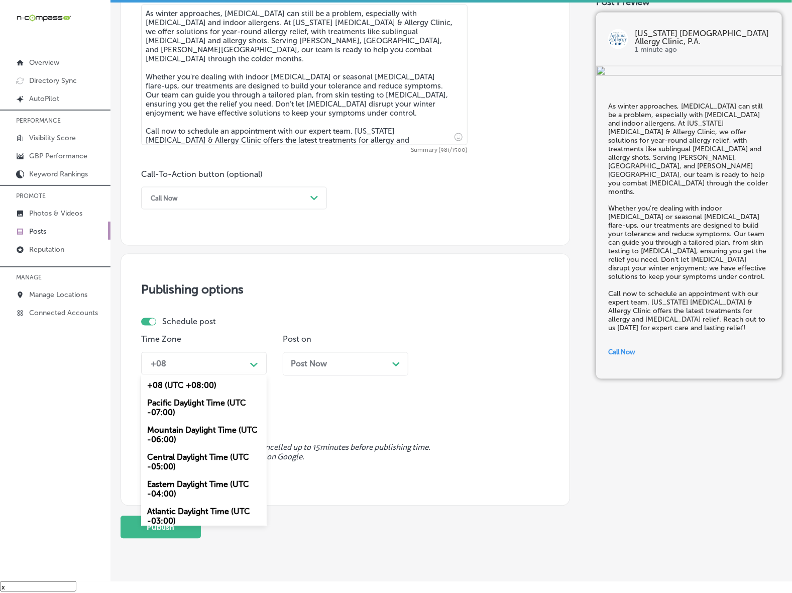
click at [188, 433] on div "Mountain Daylight Time (UTC -06:00)" at bounding box center [204, 434] width 126 height 27
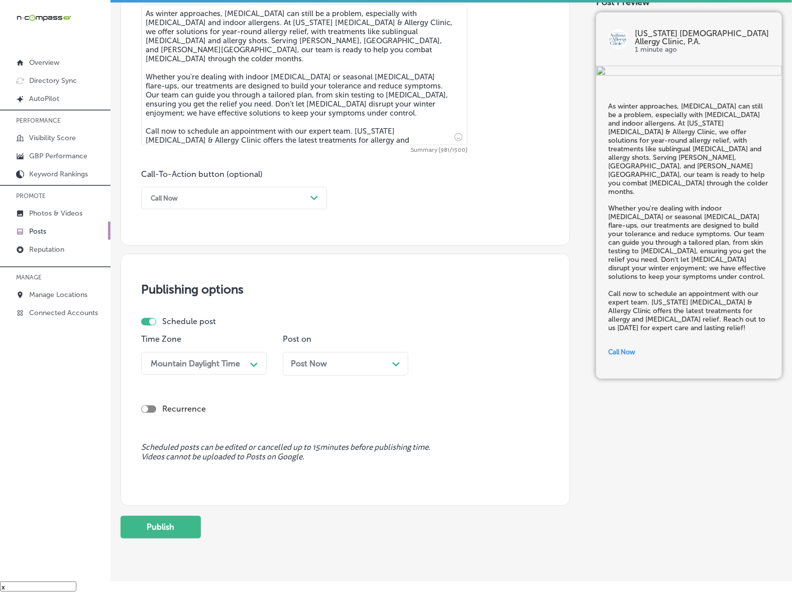
click at [360, 361] on div "Post Now Path Created with Sketch." at bounding box center [345, 364] width 109 height 10
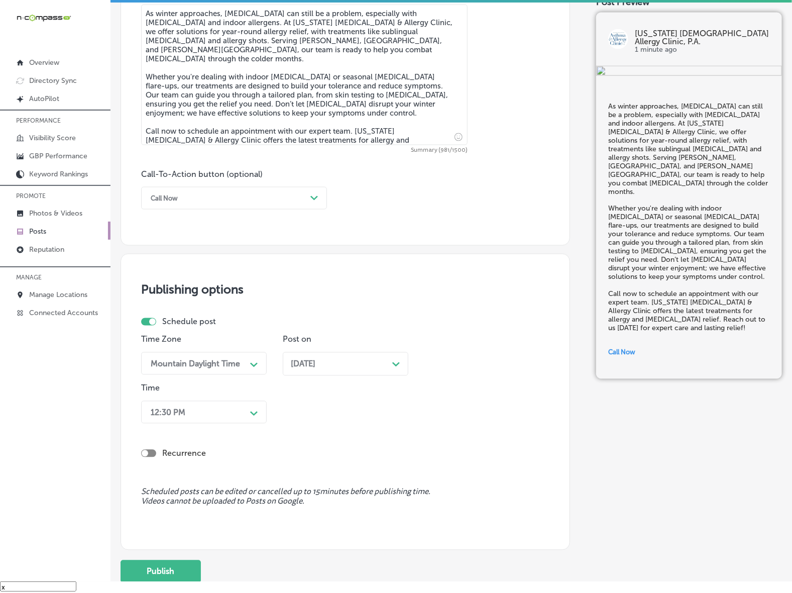
click at [255, 412] on icon "Path Created with Sketch." at bounding box center [254, 413] width 8 height 5
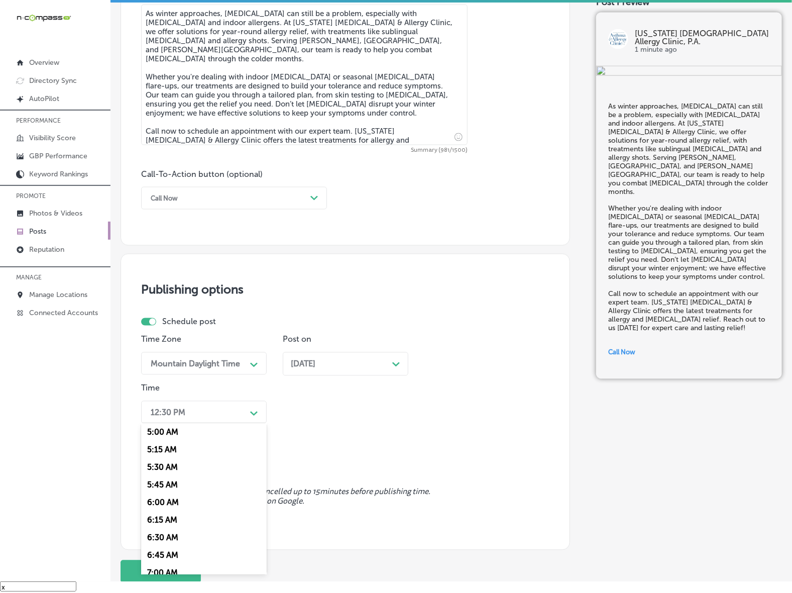
scroll to position [377, 0]
drag, startPoint x: 165, startPoint y: 545, endPoint x: 172, endPoint y: 519, distance: 27.0
click at [164, 545] on div "7:00 AM" at bounding box center [204, 550] width 126 height 18
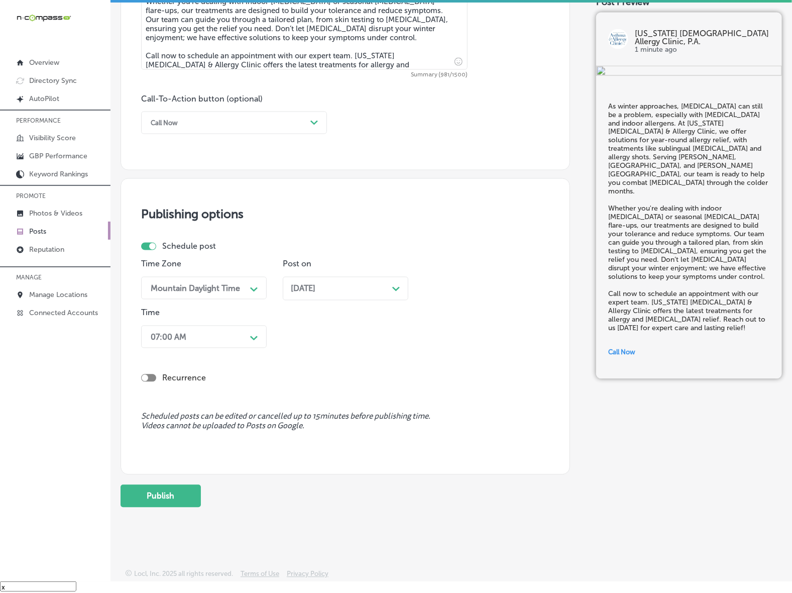
scroll to position [649, 0]
click at [176, 493] on button "Publish" at bounding box center [161, 495] width 80 height 23
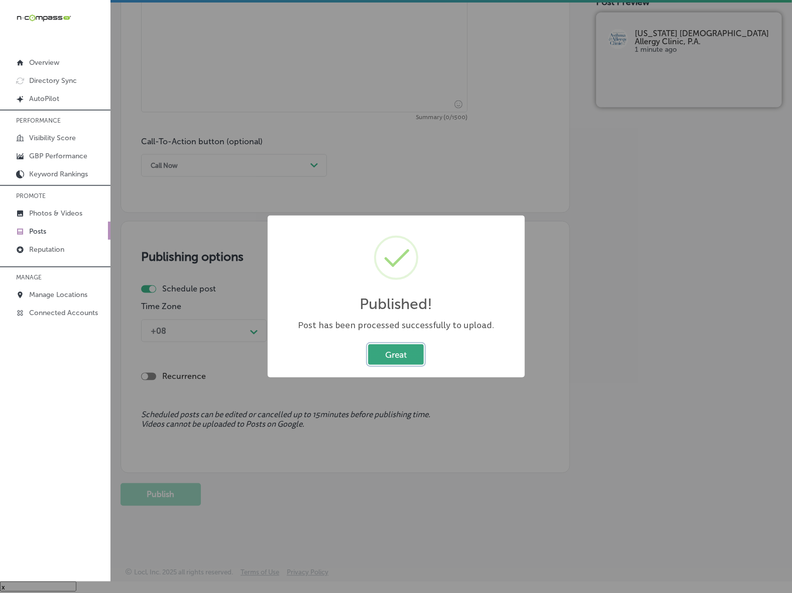
click at [418, 354] on button "Great" at bounding box center [396, 354] width 56 height 21
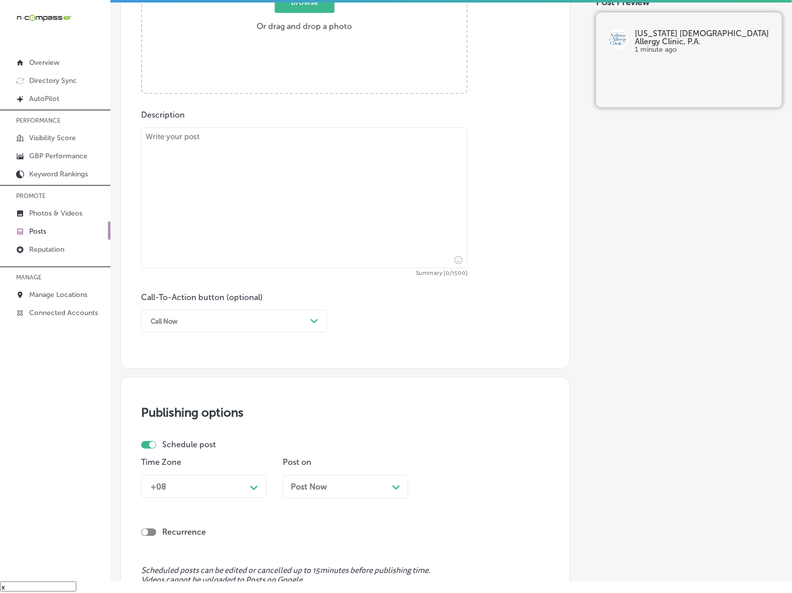
scroll to position [166, 0]
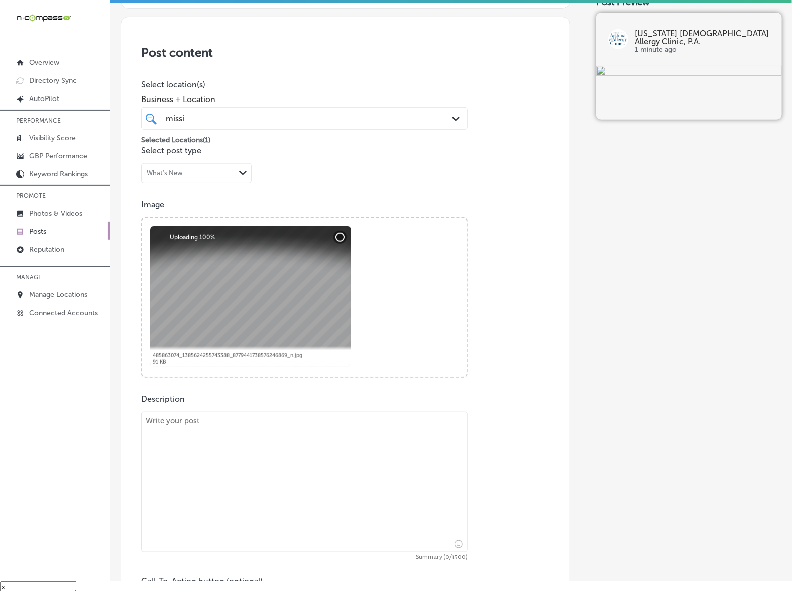
click at [295, 471] on textarea at bounding box center [304, 481] width 326 height 141
paste textarea "Managing [MEDICAL_DATA] during the winter months requires proactive care. At [U…"
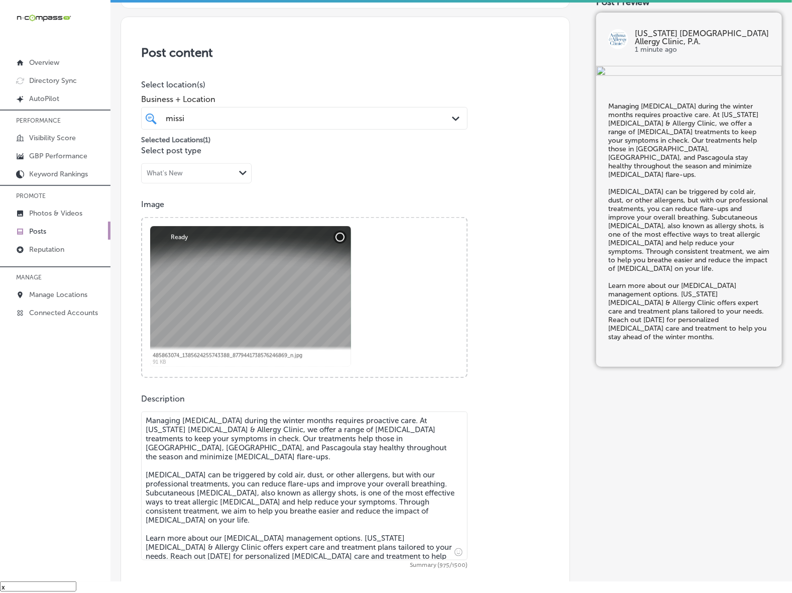
type textarea "Managing [MEDICAL_DATA] during the winter months requires proactive care. At [U…"
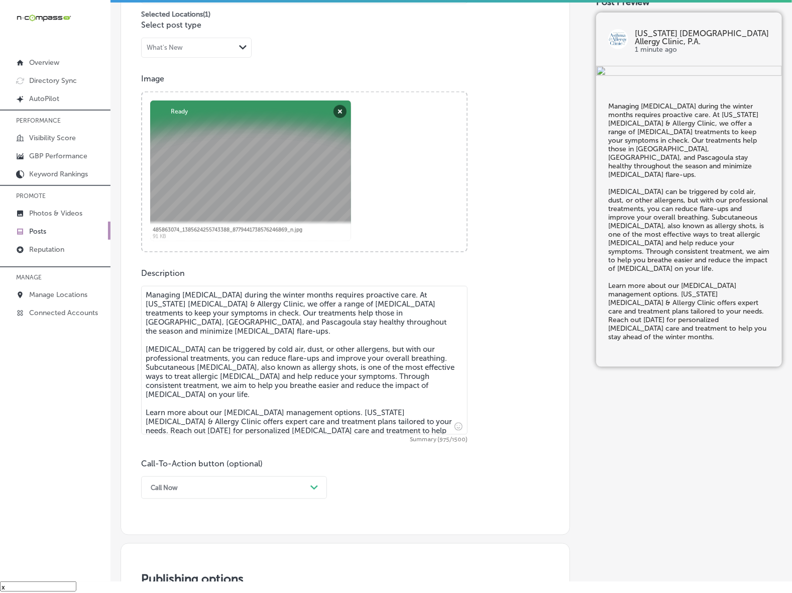
click at [252, 481] on div "Call Now Path Created with Sketch." at bounding box center [234, 487] width 186 height 23
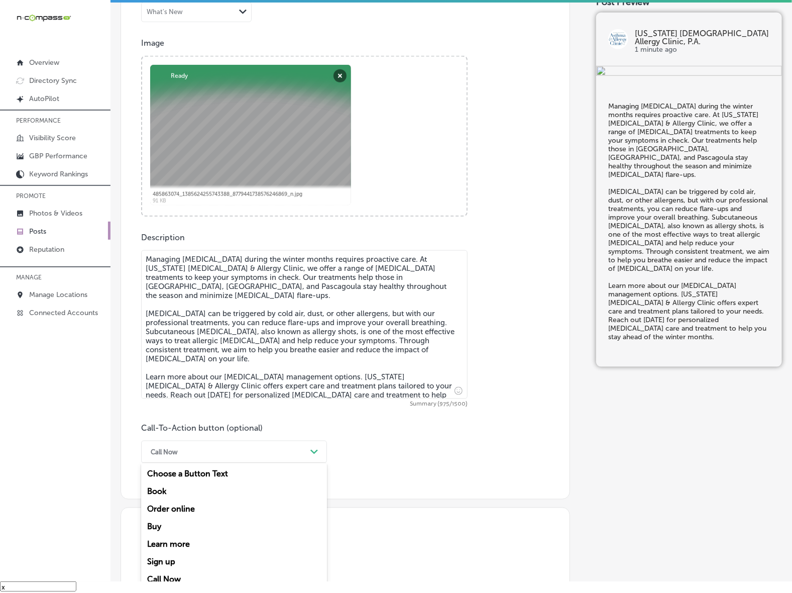
click at [175, 542] on div "Learn more" at bounding box center [234, 544] width 186 height 18
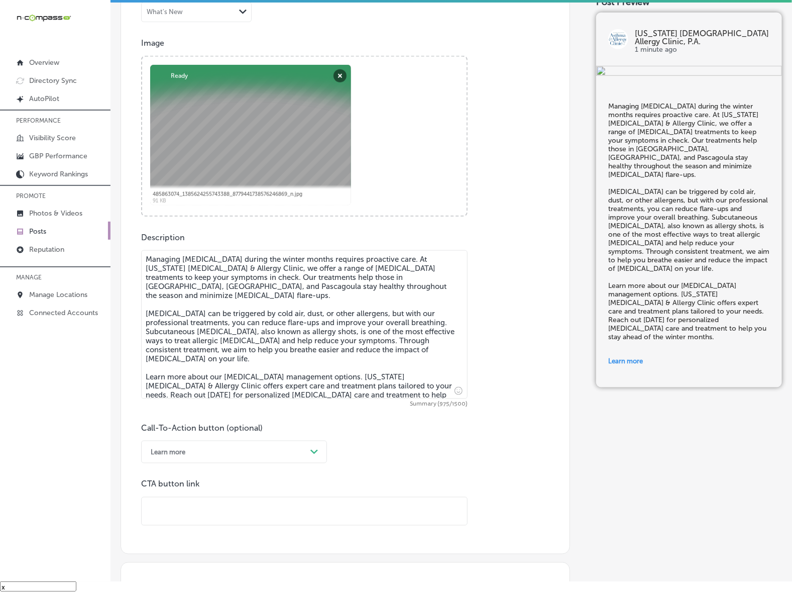
click at [217, 510] on input "text" at bounding box center [304, 511] width 325 height 28
paste input "[URL][DOMAIN_NAME]"
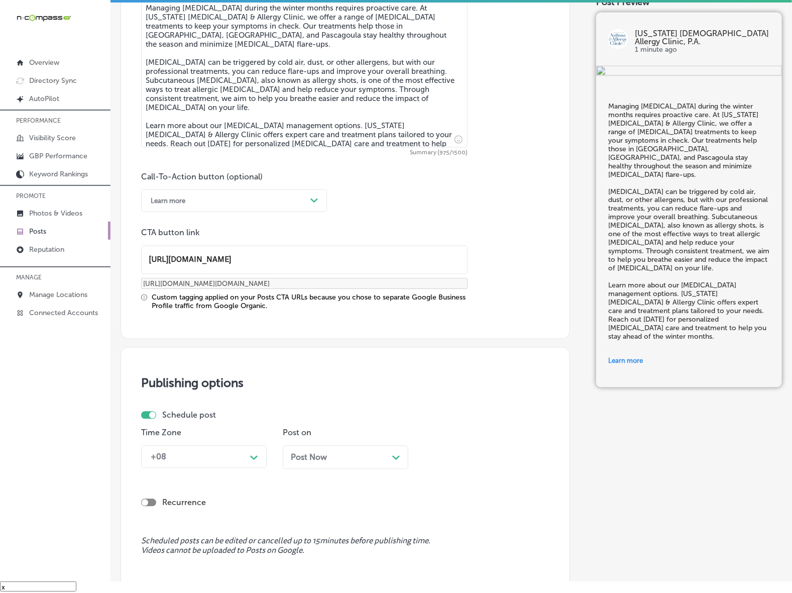
type input "[URL][DOMAIN_NAME]"
click at [255, 458] on div "+08 Path Created with Sketch." at bounding box center [204, 456] width 126 height 23
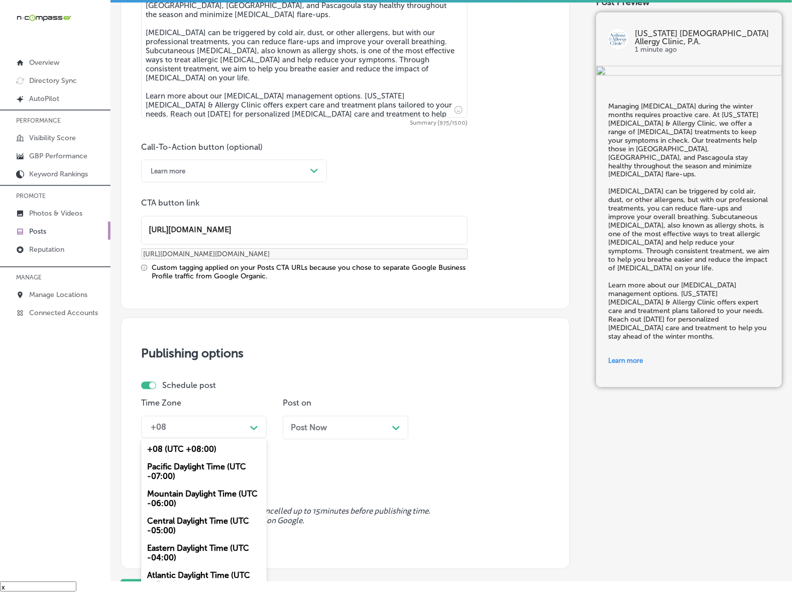
click at [207, 496] on div "Mountain Daylight Time (UTC -06:00)" at bounding box center [204, 498] width 126 height 27
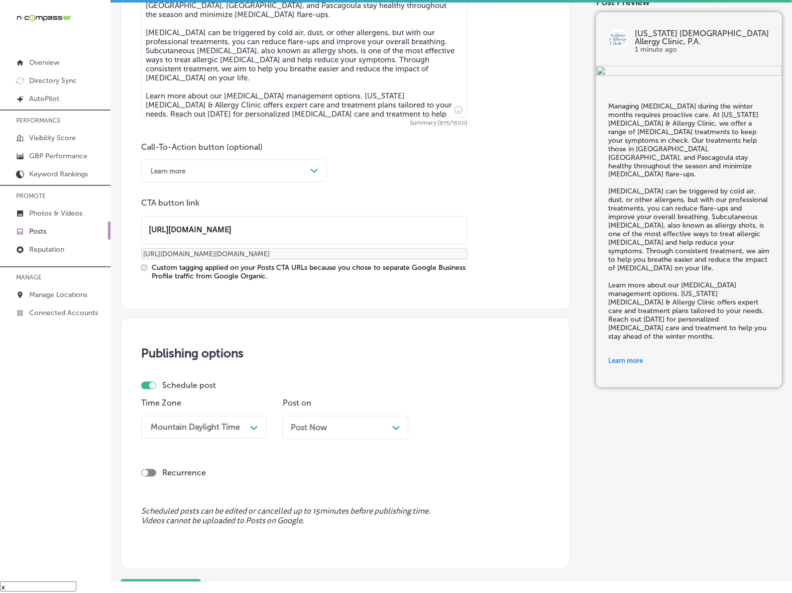
drag, startPoint x: 358, startPoint y: 420, endPoint x: 355, endPoint y: 408, distance: 13.0
click at [358, 422] on div "Post Now Path Created with Sketch." at bounding box center [346, 428] width 126 height 24
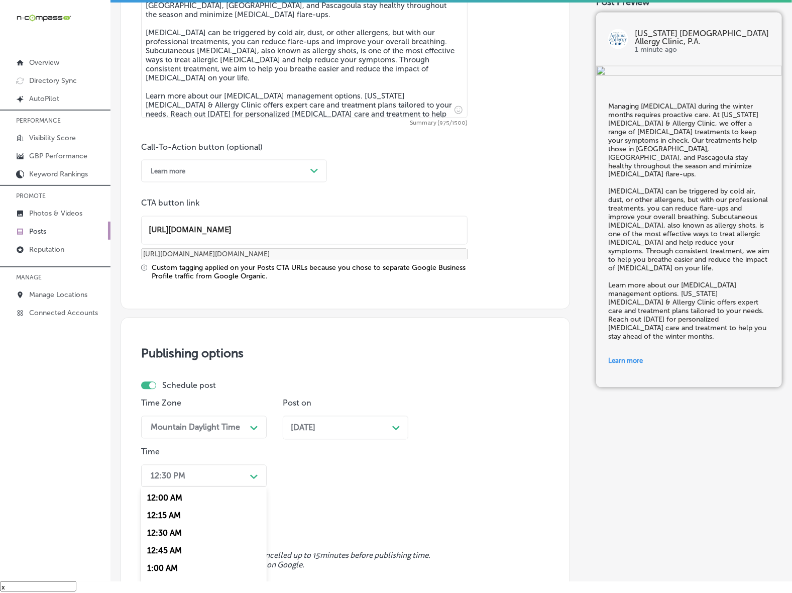
click at [254, 478] on div "option 7:00 AM, selected. option 12:30 AM focused, 3 of 96. 96 results availabl…" at bounding box center [204, 476] width 126 height 23
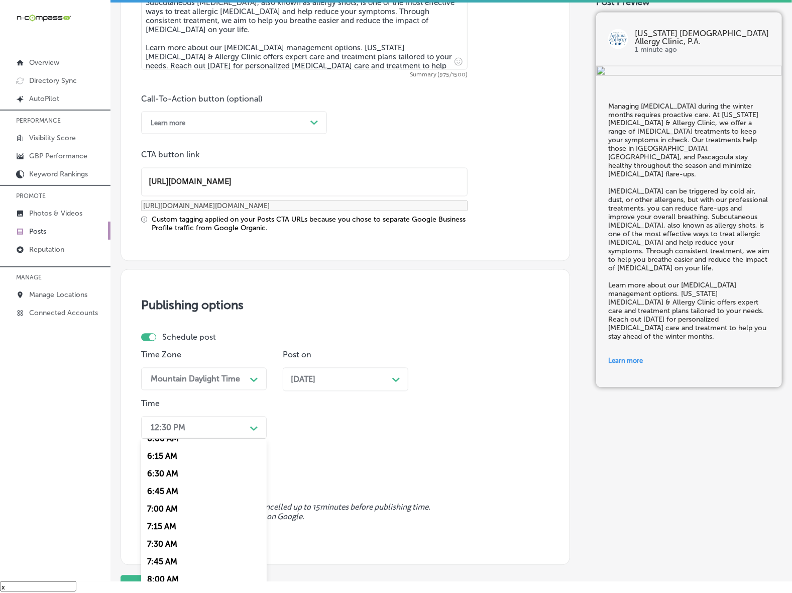
scroll to position [439, 0]
click at [161, 501] on div "7:00 AM" at bounding box center [204, 503] width 126 height 18
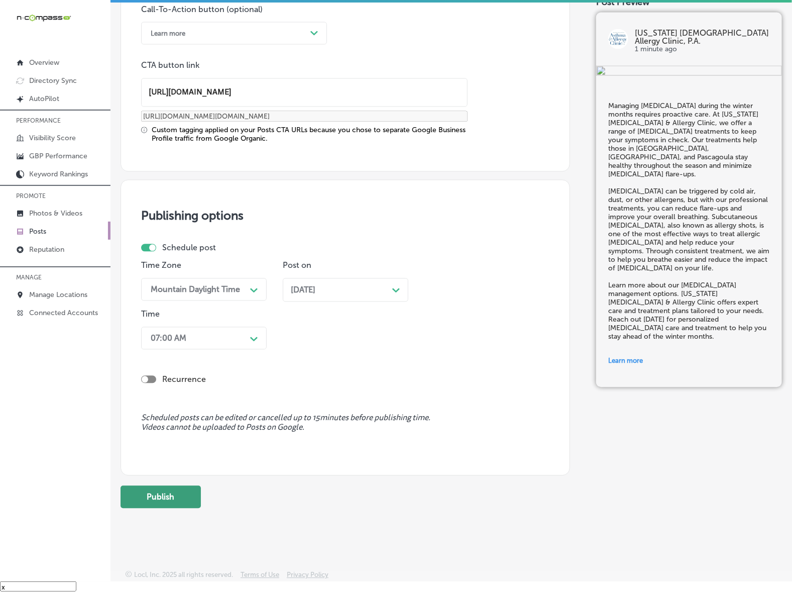
scroll to position [748, 0]
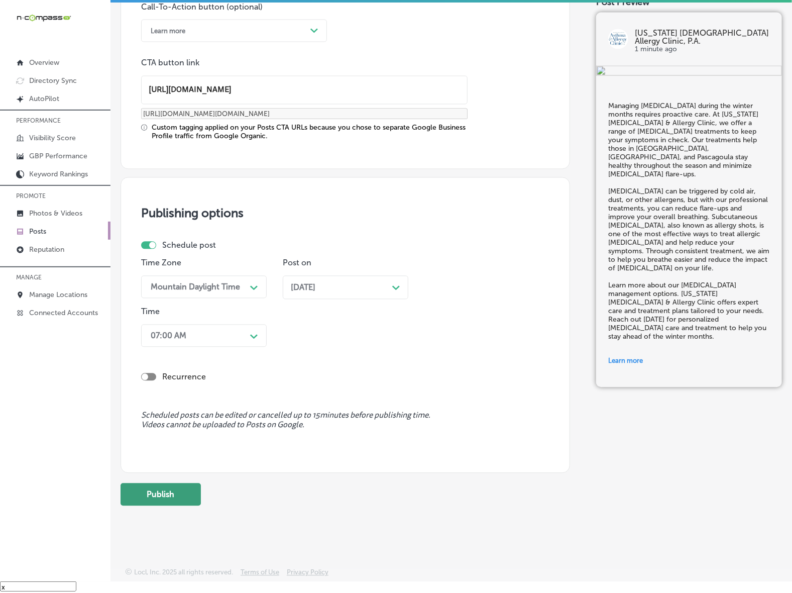
click at [177, 487] on button "Publish" at bounding box center [161, 494] width 80 height 23
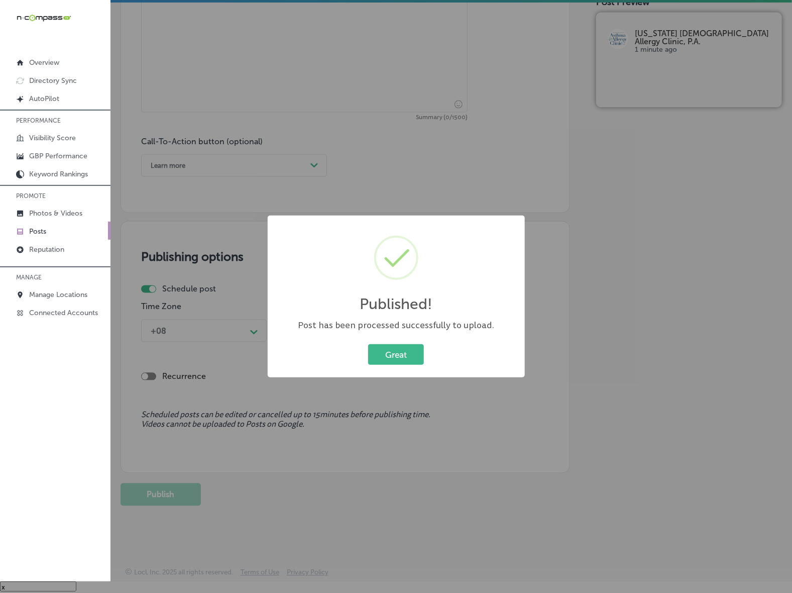
scroll to position [614, 0]
drag, startPoint x: 387, startPoint y: 349, endPoint x: 412, endPoint y: 355, distance: 25.2
click at [387, 349] on button "Great" at bounding box center [396, 354] width 56 height 21
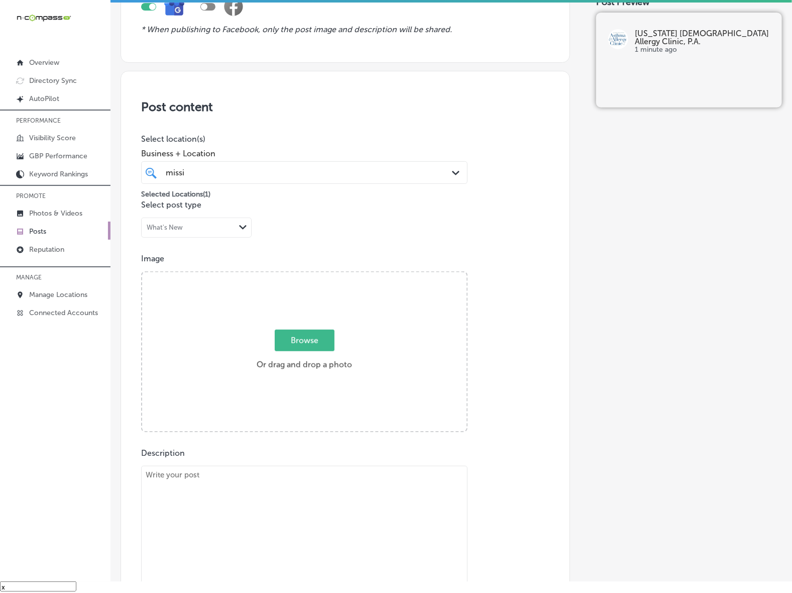
scroll to position [111, 0]
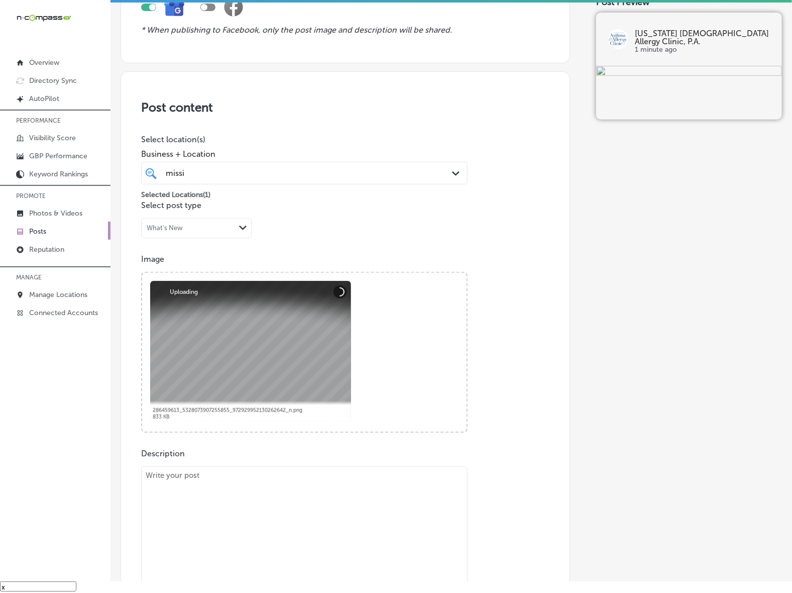
click at [315, 511] on textarea at bounding box center [304, 540] width 326 height 149
paste textarea "Winter [MEDICAL_DATA] can still cause discomfort, but with the right care, you …"
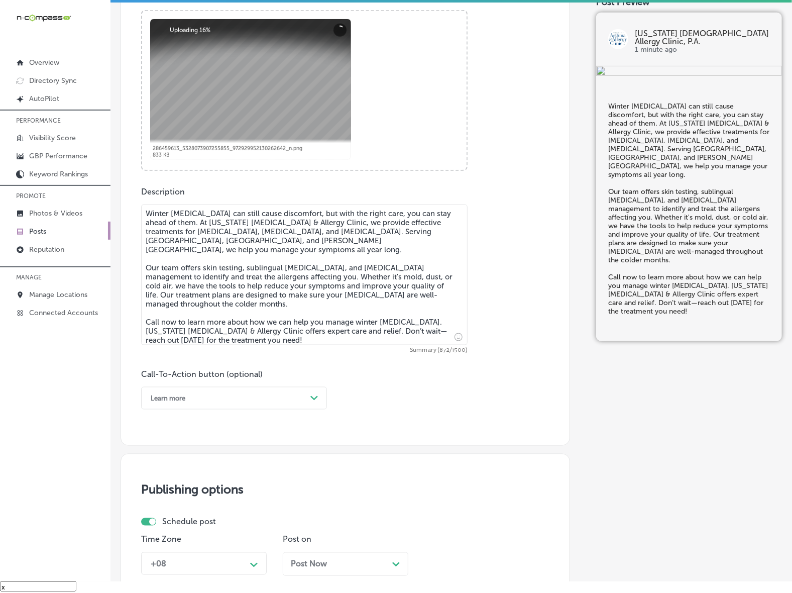
scroll to position [376, 0]
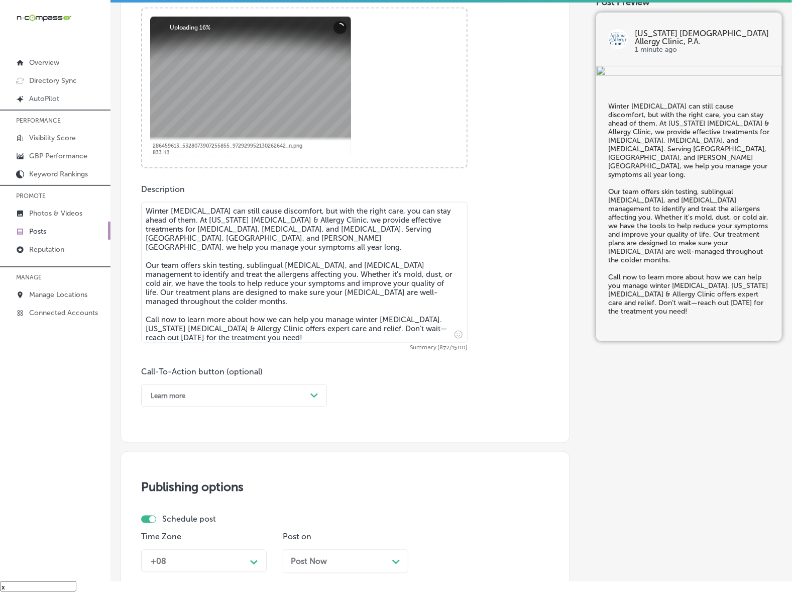
type textarea "Winter [MEDICAL_DATA] can still cause discomfort, but with the right care, you …"
click at [312, 398] on div "Path Created with Sketch." at bounding box center [314, 396] width 8 height 8
click at [155, 521] on div "Call Now" at bounding box center [234, 523] width 186 height 18
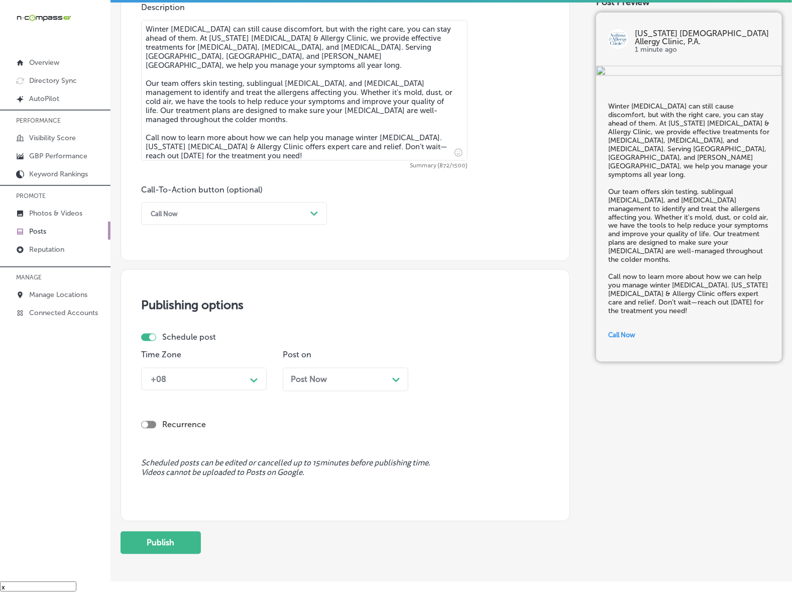
scroll to position [564, 0]
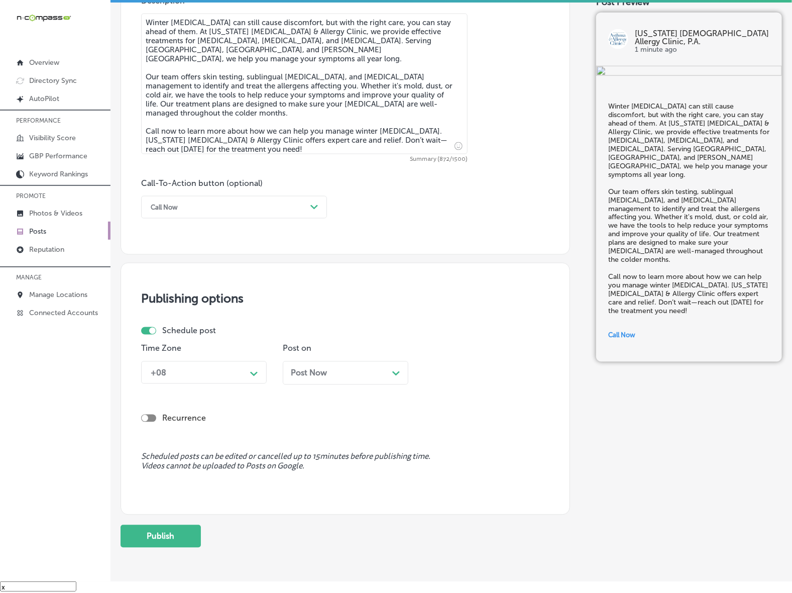
click at [260, 371] on div "Path Created with Sketch." at bounding box center [254, 373] width 16 height 16
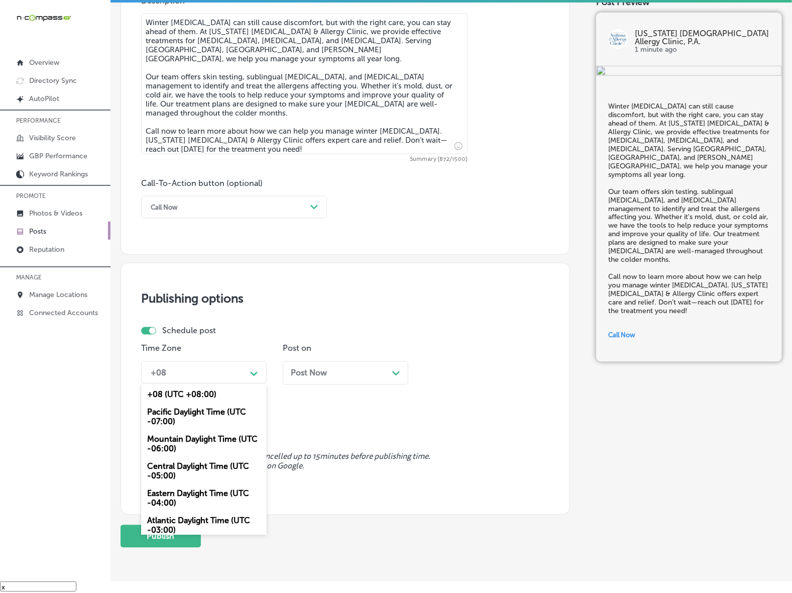
click at [230, 435] on div "Mountain Daylight Time (UTC -06:00)" at bounding box center [204, 443] width 126 height 27
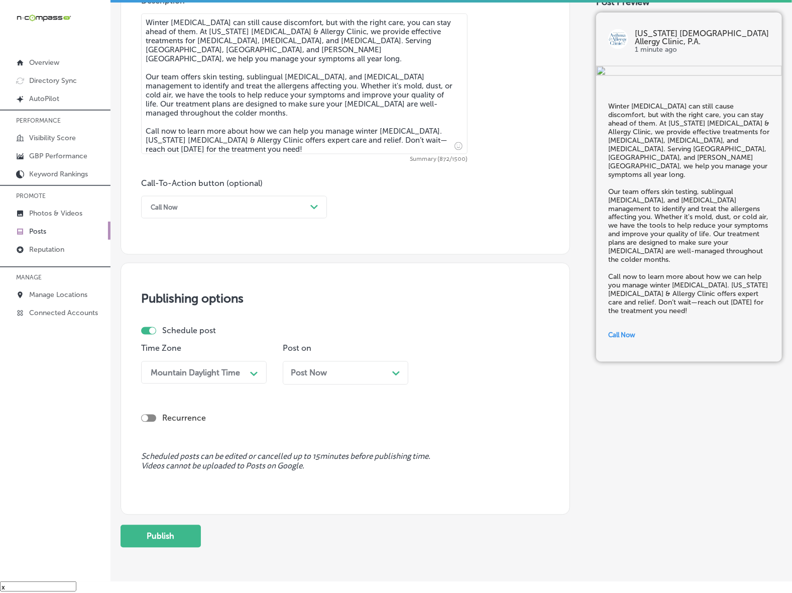
click at [324, 382] on div "Post Now Path Created with Sketch." at bounding box center [346, 373] width 126 height 24
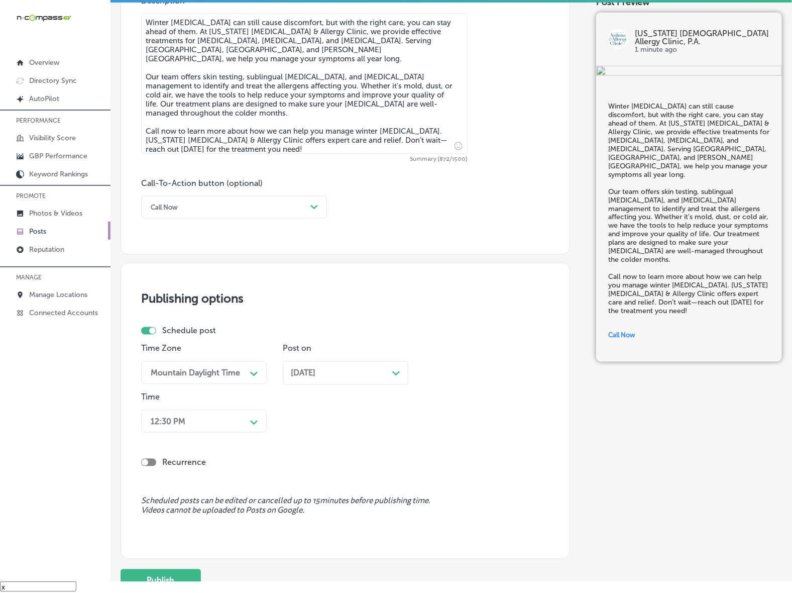
click at [240, 432] on div "Time 12:30 PM Path Created with Sketch." at bounding box center [204, 414] width 126 height 44
click at [244, 415] on div "12:30 PM" at bounding box center [196, 421] width 100 height 18
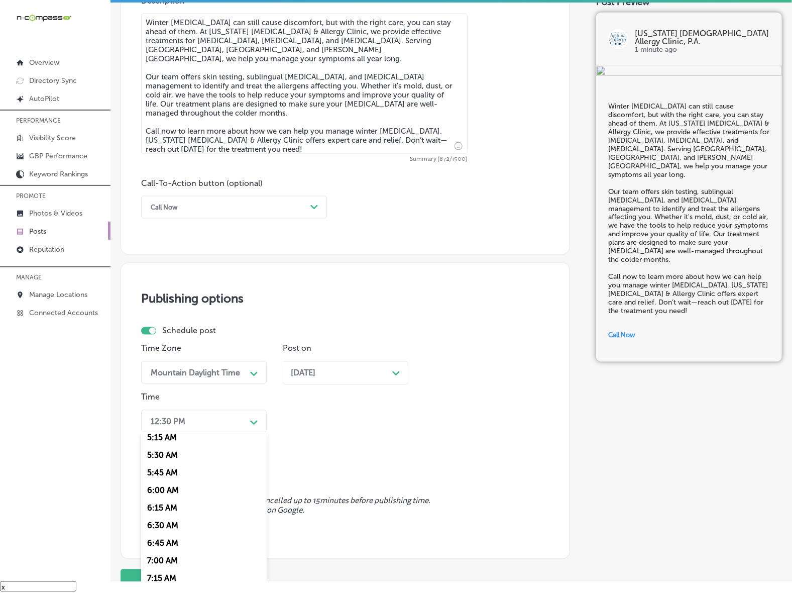
scroll to position [377, 0]
click at [173, 550] on div "7:00 AM" at bounding box center [204, 559] width 126 height 18
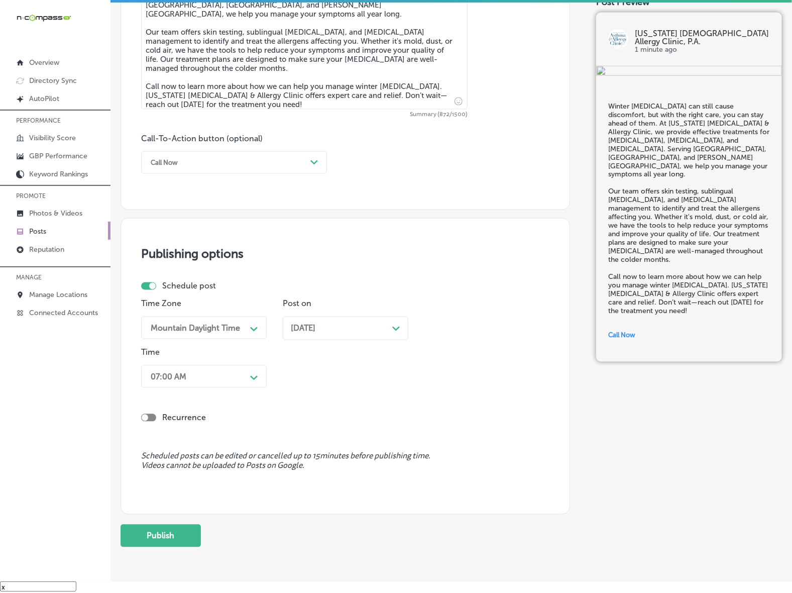
scroll to position [649, 0]
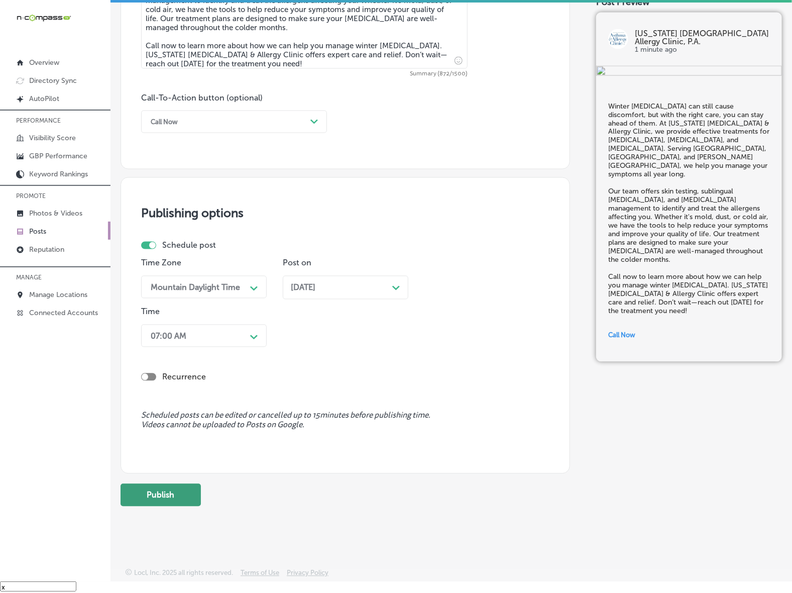
click at [184, 495] on button "Publish" at bounding box center [161, 495] width 80 height 23
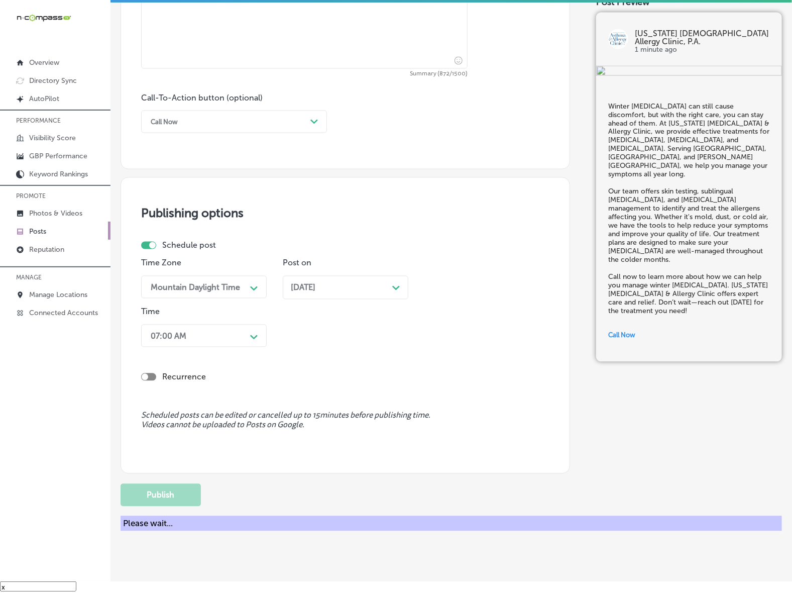
scroll to position [606, 0]
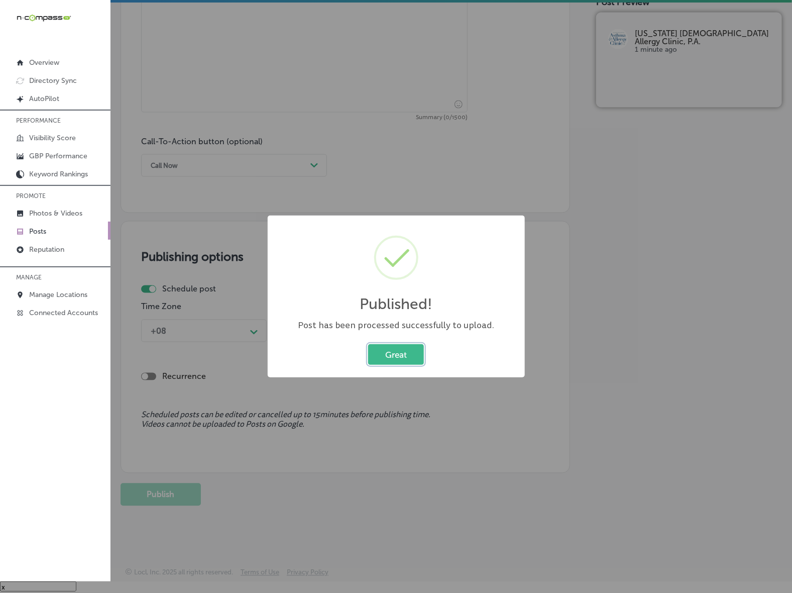
click at [397, 363] on button "Great" at bounding box center [396, 354] width 56 height 21
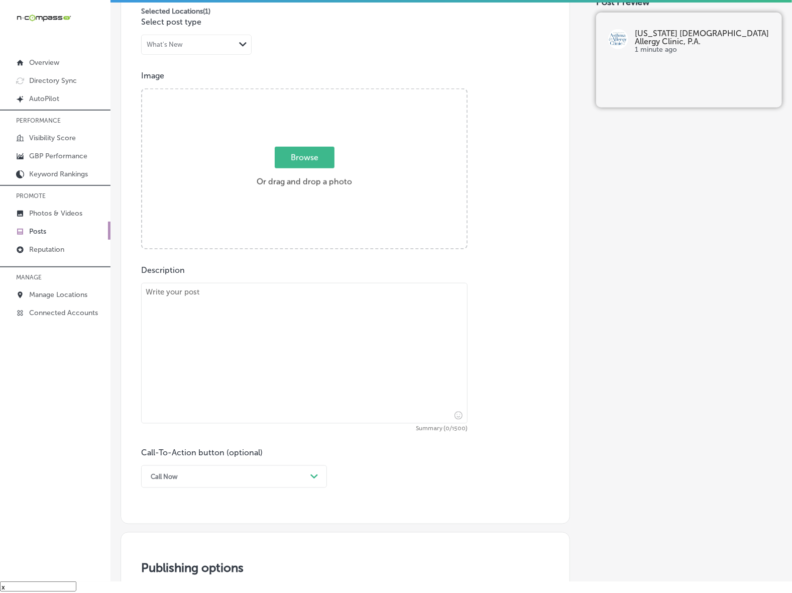
scroll to position [292, 0]
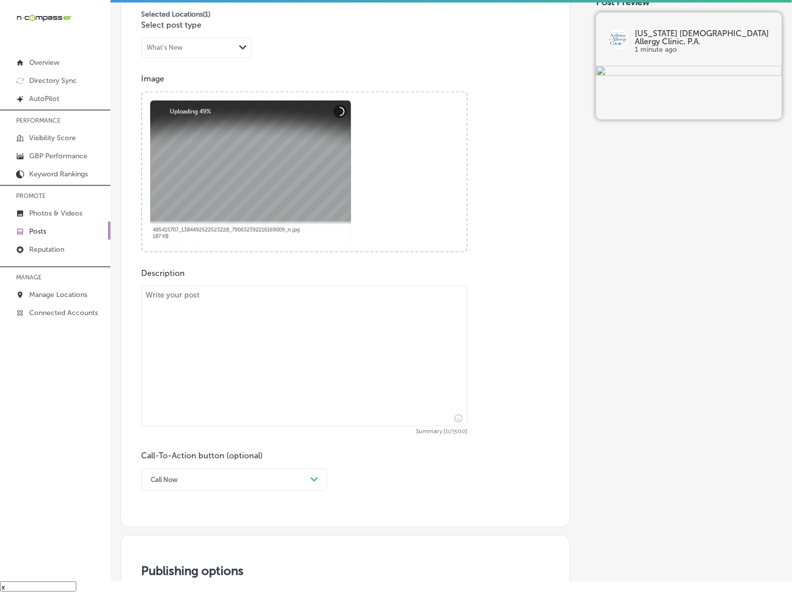
click at [334, 363] on textarea at bounding box center [304, 356] width 326 height 141
paste textarea "With the holidays around the corner, don’t let [MEDICAL_DATA] ruin the fun. [US…"
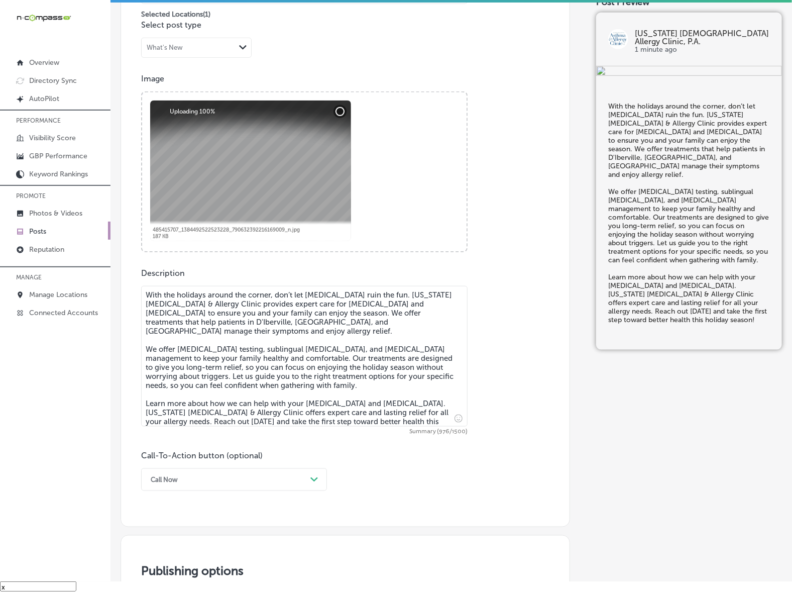
type textarea "With the holidays around the corner, don’t let [MEDICAL_DATA] ruin the fun. [US…"
click at [303, 489] on div "Call Now Path Created with Sketch." at bounding box center [234, 479] width 186 height 23
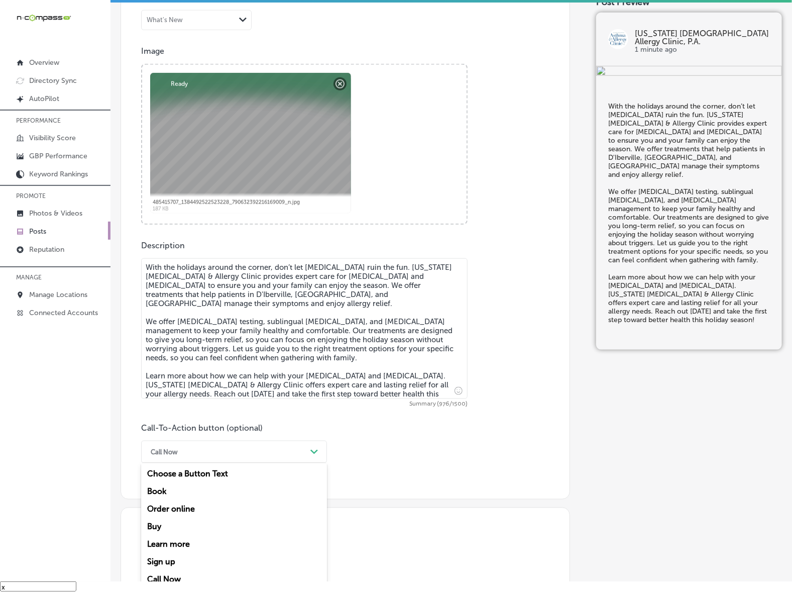
click at [171, 537] on div "Learn more" at bounding box center [234, 544] width 186 height 18
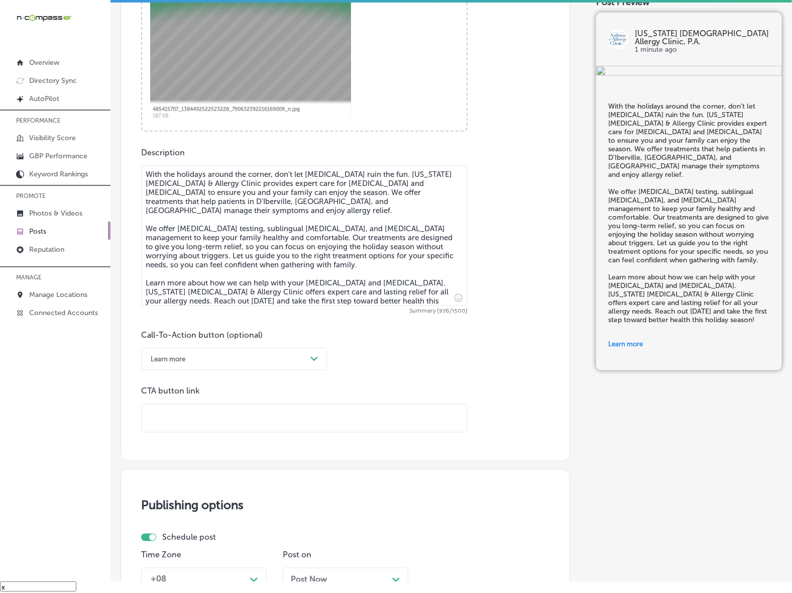
scroll to position [508, 0]
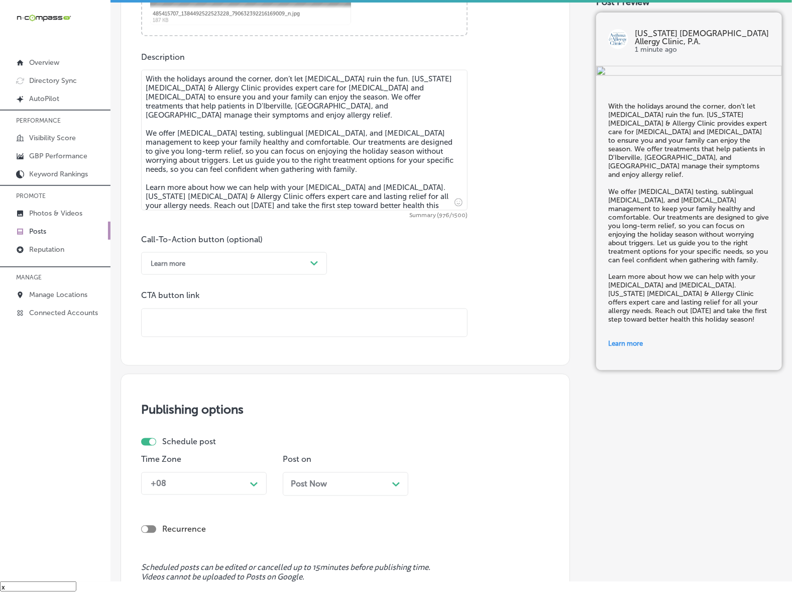
click at [230, 332] on input "text" at bounding box center [304, 323] width 325 height 28
paste input "[URL][DOMAIN_NAME]"
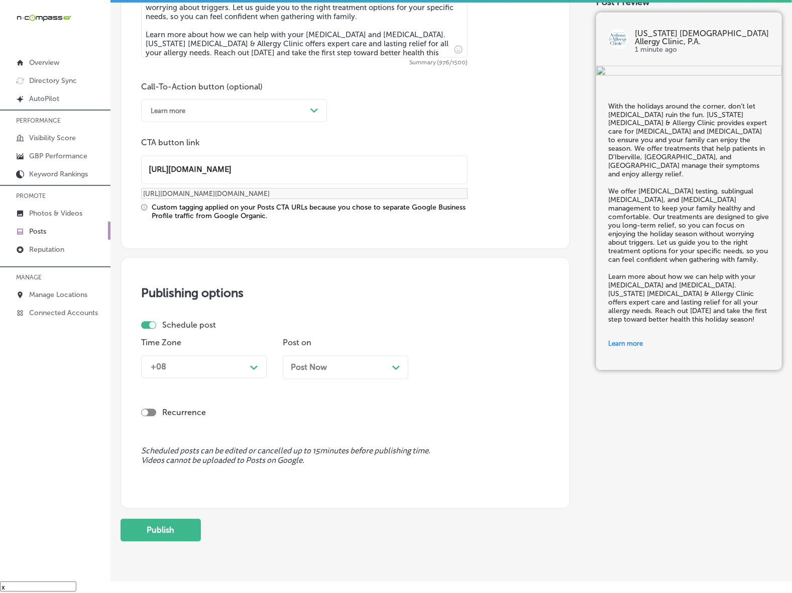
type input "[URL][DOMAIN_NAME]"
click at [251, 371] on div "Path Created with Sketch." at bounding box center [254, 367] width 16 height 16
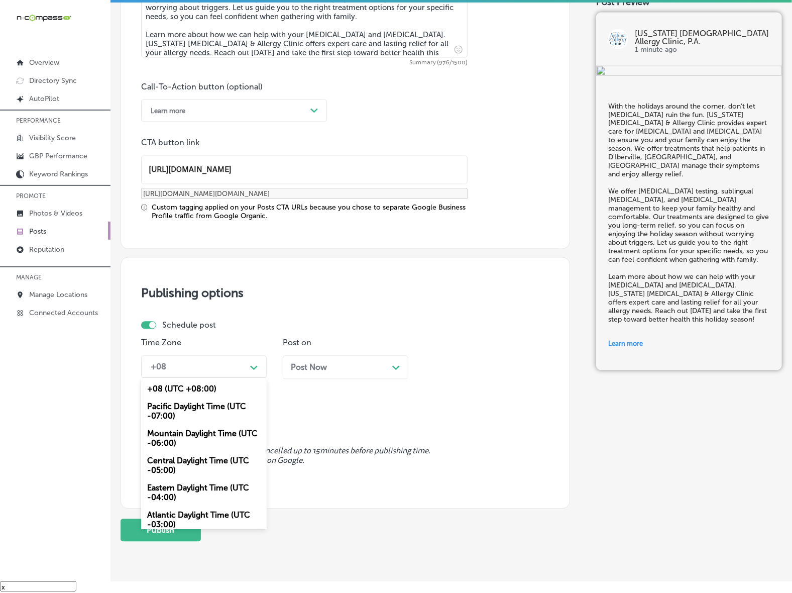
click at [224, 432] on div "Mountain Daylight Time (UTC -06:00)" at bounding box center [204, 438] width 126 height 27
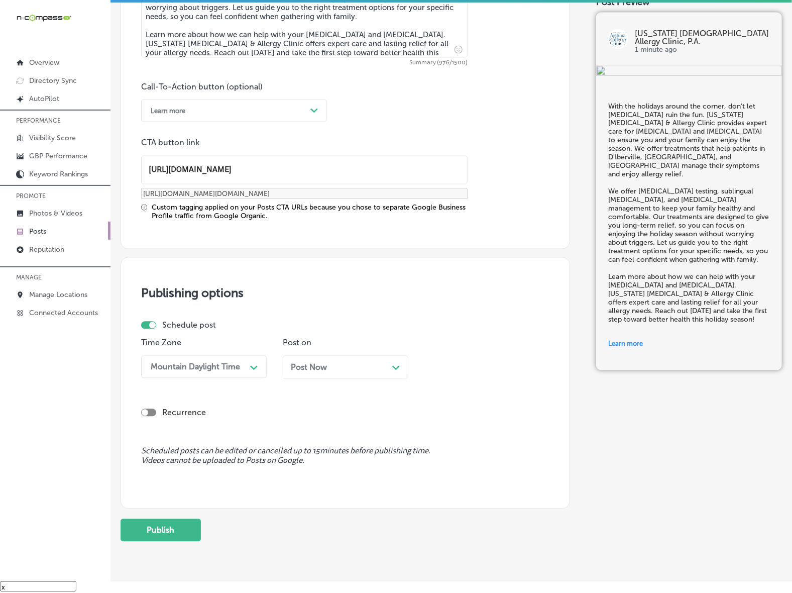
click at [353, 364] on div "Post Now Path Created with Sketch." at bounding box center [345, 368] width 109 height 10
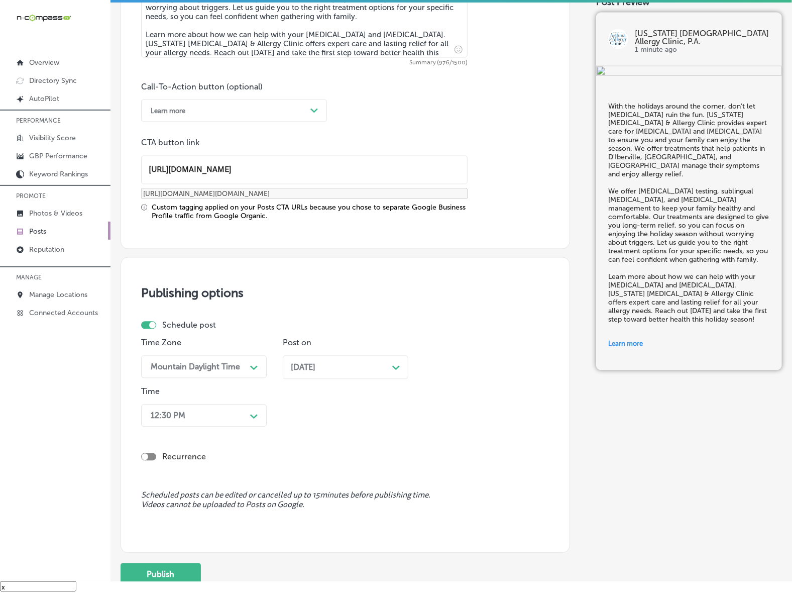
click at [237, 420] on div "12:30 PM" at bounding box center [196, 416] width 100 height 18
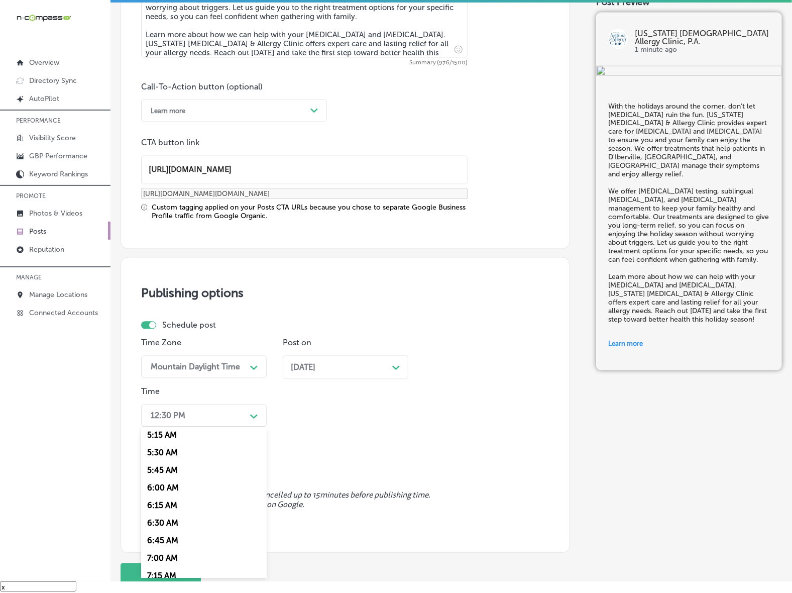
scroll to position [439, 0]
click at [164, 486] on div "7:00 AM" at bounding box center [204, 491] width 126 height 18
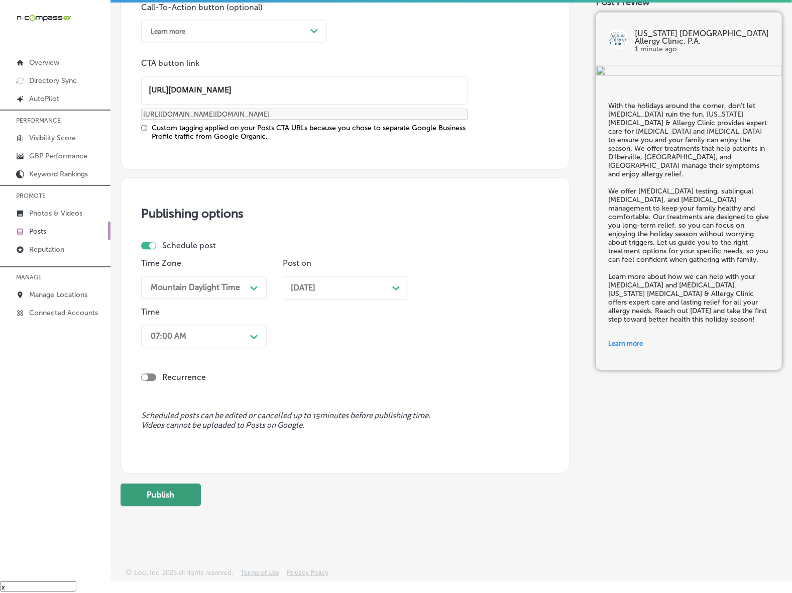
scroll to position [741, 0]
click at [183, 500] on button "Publish" at bounding box center [161, 494] width 80 height 23
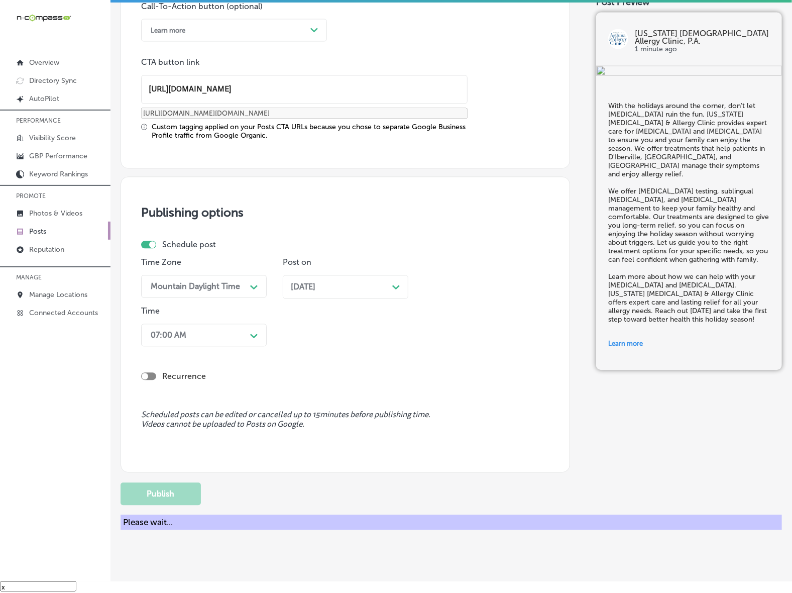
scroll to position [606, 0]
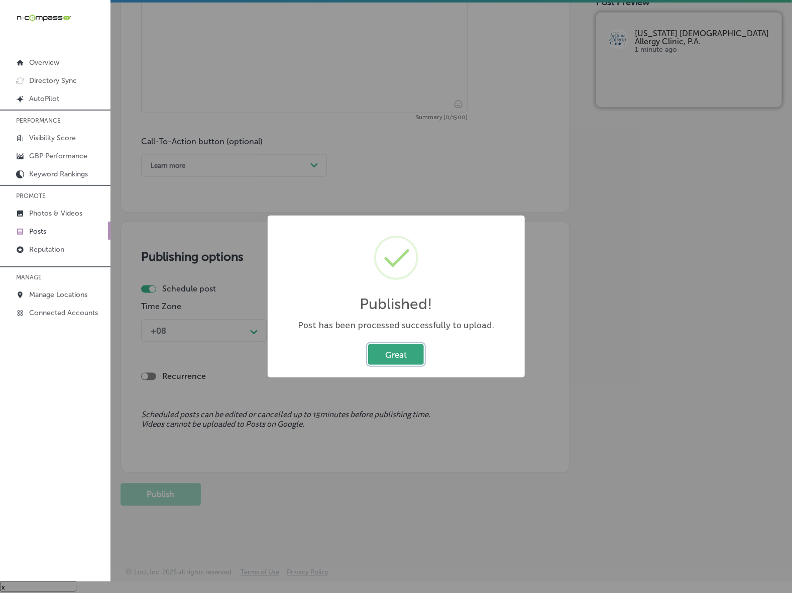
click at [392, 357] on button "Great" at bounding box center [396, 354] width 56 height 21
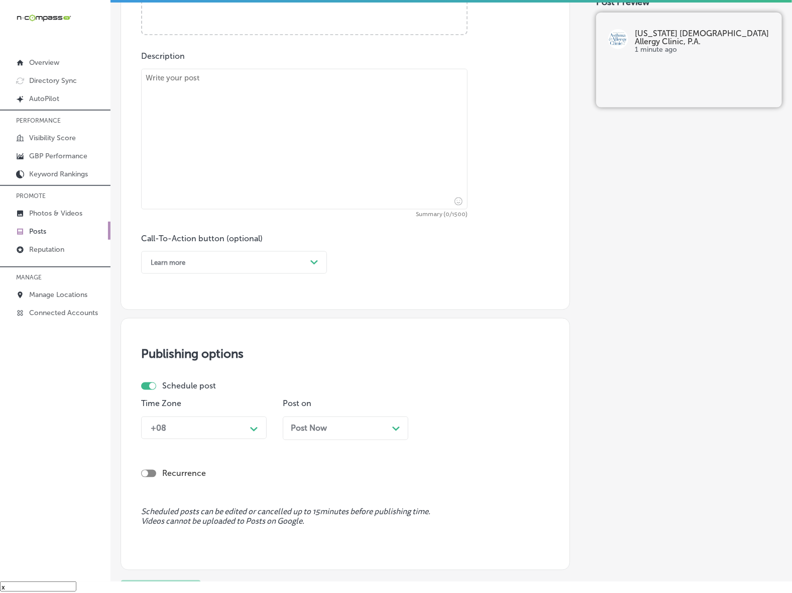
scroll to position [292, 0]
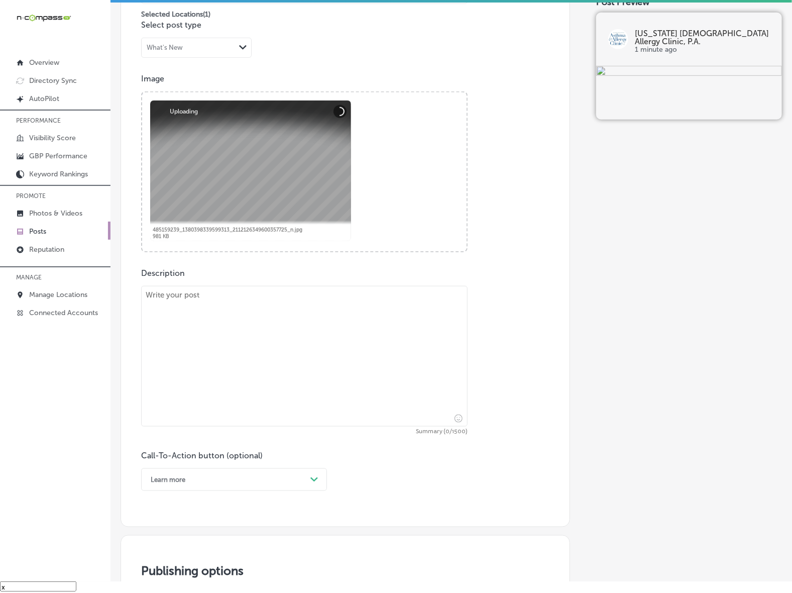
click at [282, 391] on textarea at bounding box center [304, 356] width 326 height 141
paste textarea "Start the new year off right by taking control of your [MEDICAL_DATA] and [MEDI…"
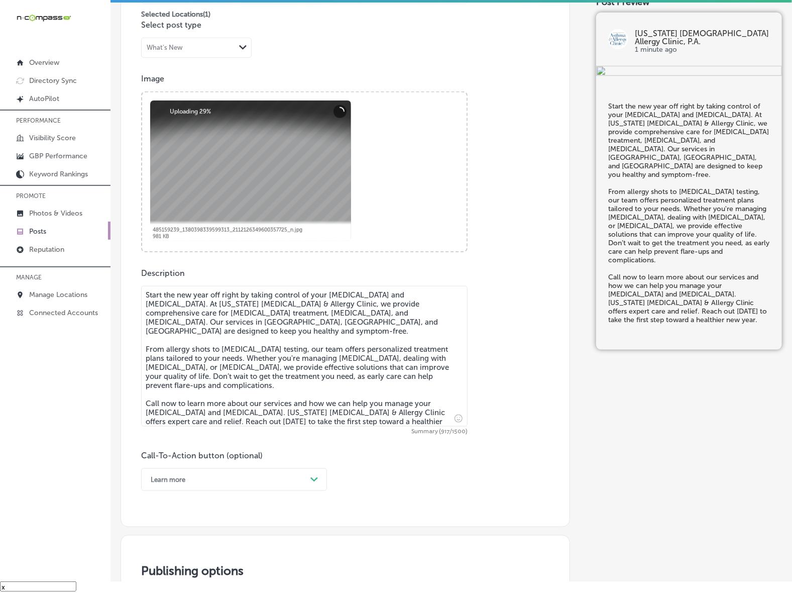
type textarea "Start the new year off right by taking control of your [MEDICAL_DATA] and [MEDI…"
click at [265, 477] on div "Learn more Path Created with Sketch." at bounding box center [234, 479] width 186 height 23
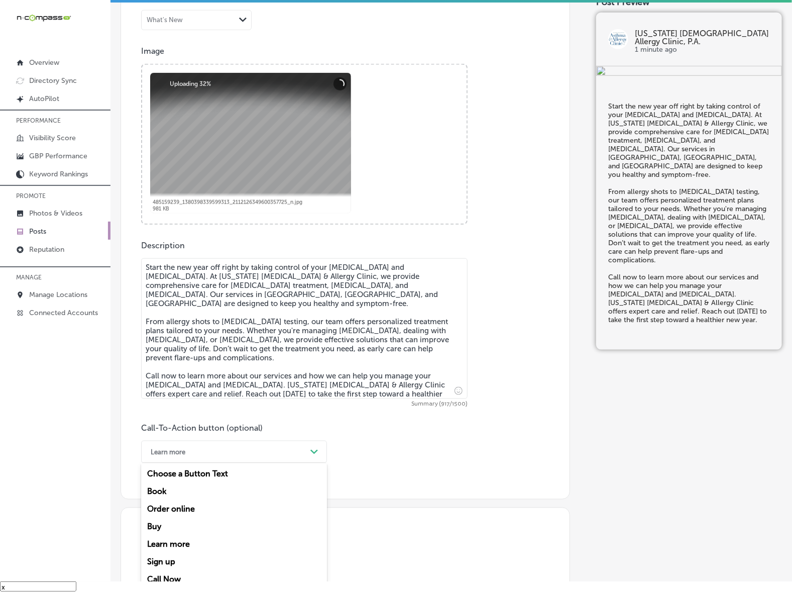
click at [187, 581] on body "iconmonstr-menu-thin copy Created with Sketch. Overview Directory Sync Created …" at bounding box center [396, 289] width 792 height 607
click at [227, 453] on div "Learn more" at bounding box center [226, 452] width 161 height 16
drag, startPoint x: 173, startPoint y: 573, endPoint x: 174, endPoint y: 568, distance: 5.6
click at [173, 574] on div "Call Now" at bounding box center [234, 580] width 186 height 18
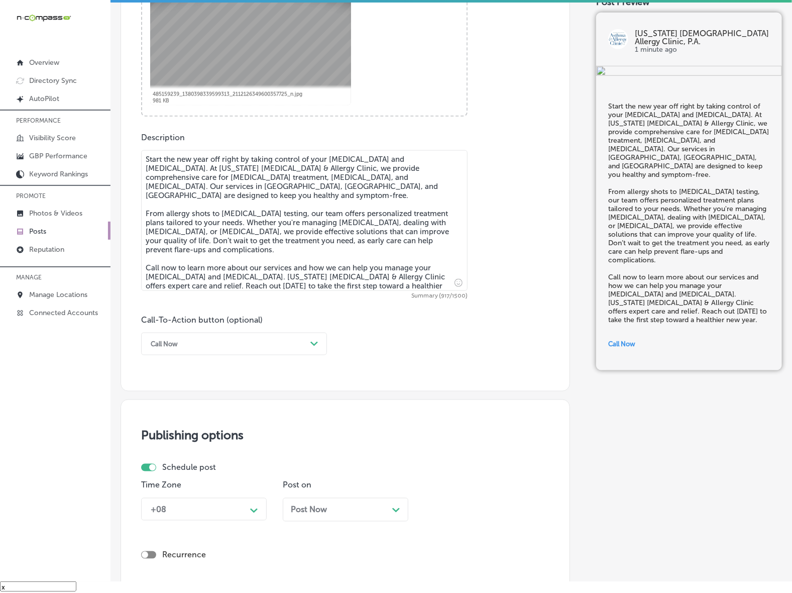
scroll to position [571, 0]
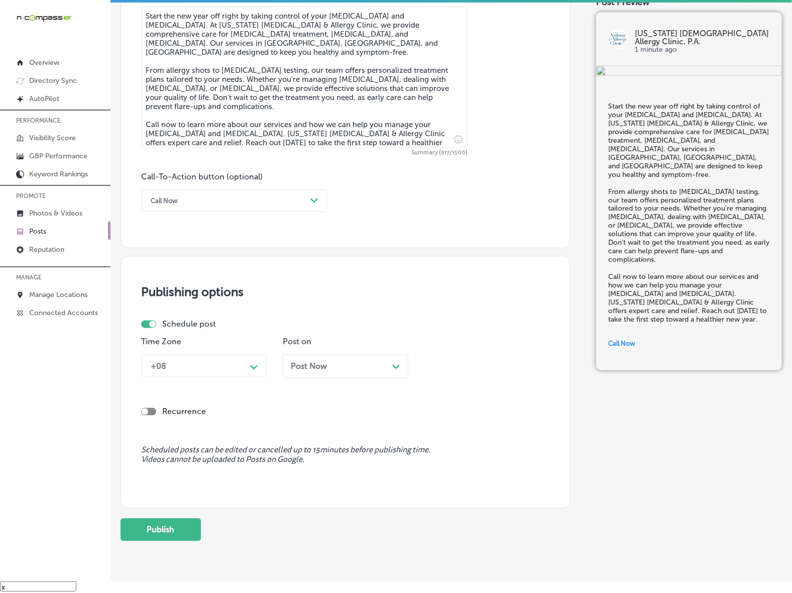
click at [254, 367] on polygon at bounding box center [254, 367] width 8 height 5
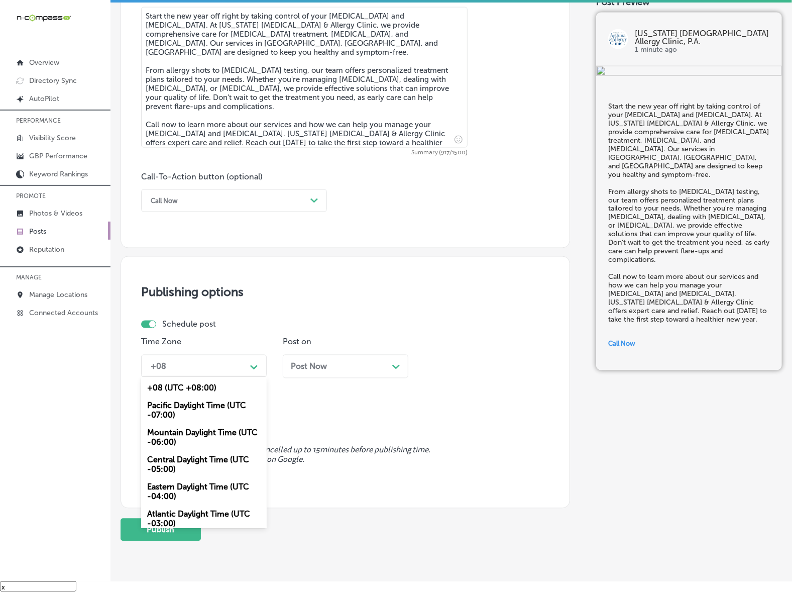
click at [216, 433] on div "Mountain Daylight Time (UTC -06:00)" at bounding box center [204, 437] width 126 height 27
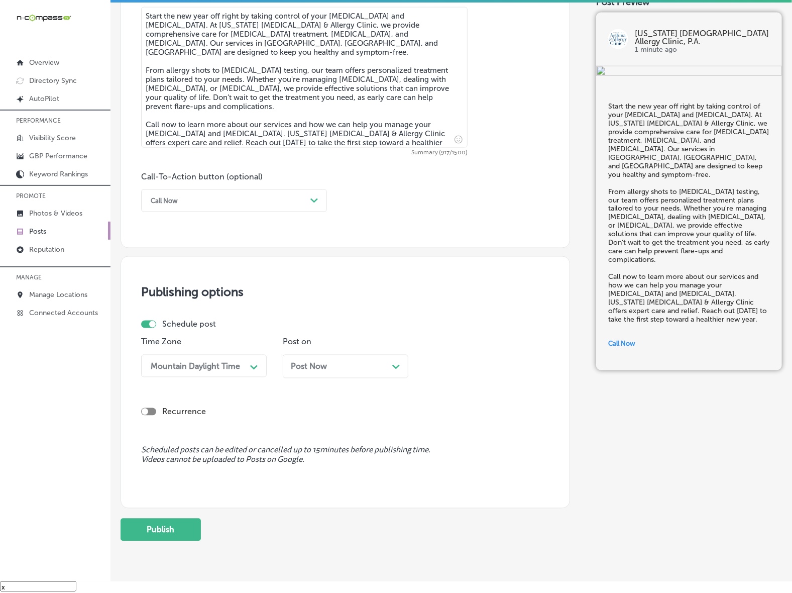
click at [319, 363] on span "Post Now" at bounding box center [309, 367] width 36 height 10
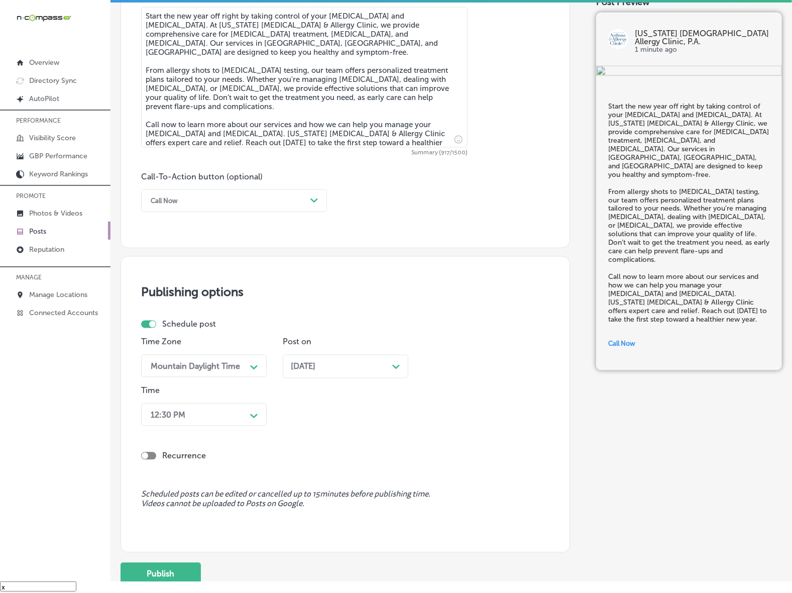
click at [259, 411] on div "Path Created with Sketch." at bounding box center [254, 415] width 16 height 16
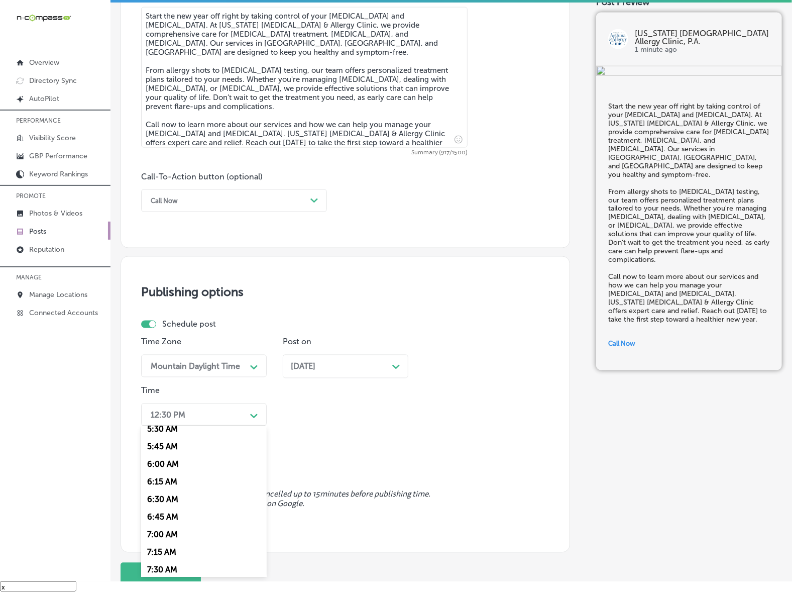
scroll to position [439, 0]
click at [172, 488] on div "7:00 AM" at bounding box center [204, 490] width 126 height 18
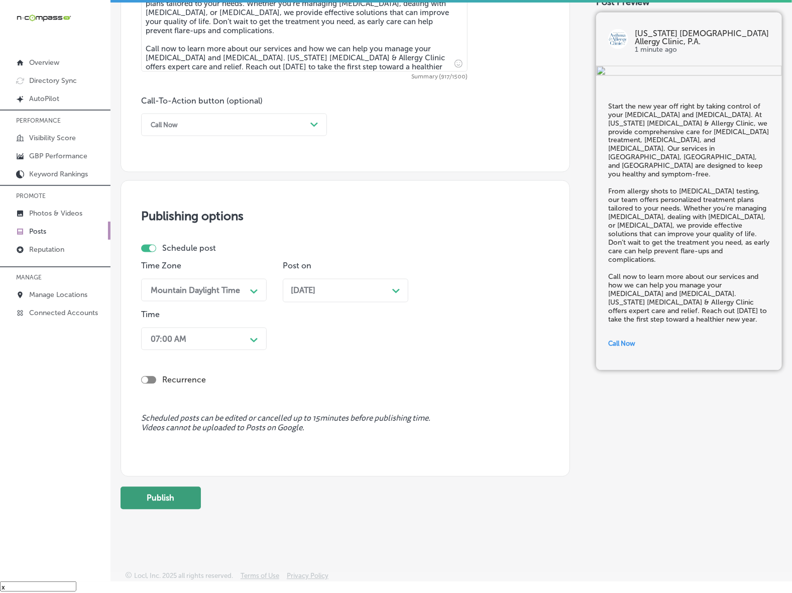
scroll to position [649, 0]
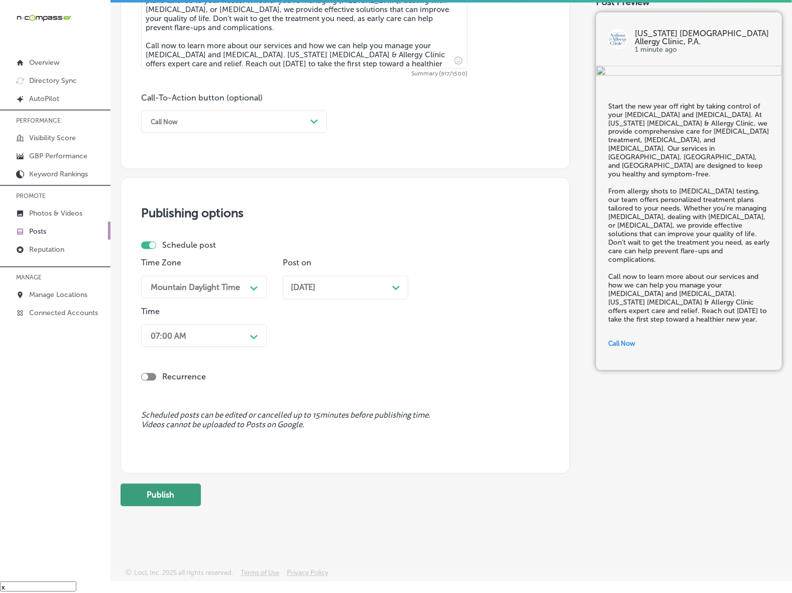
click at [144, 484] on button "Publish" at bounding box center [161, 495] width 80 height 23
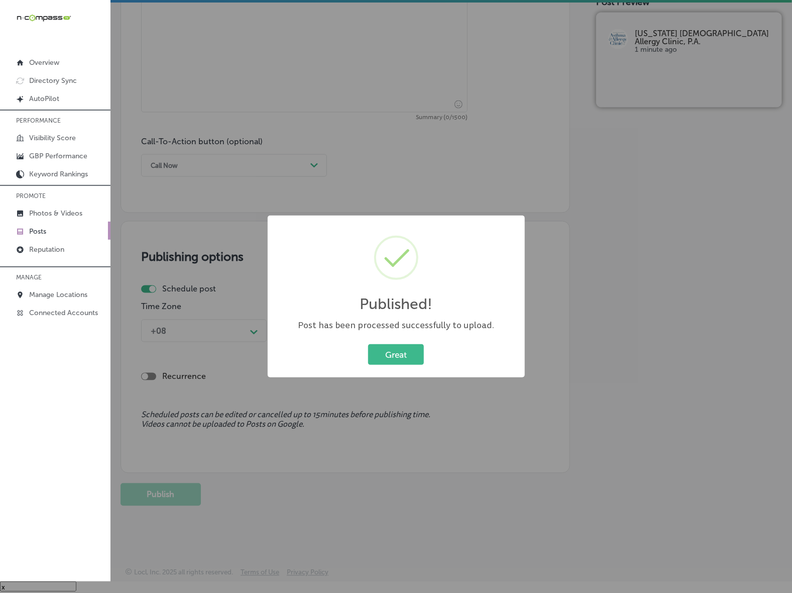
scroll to position [606, 0]
click at [404, 355] on button "Great" at bounding box center [396, 354] width 56 height 21
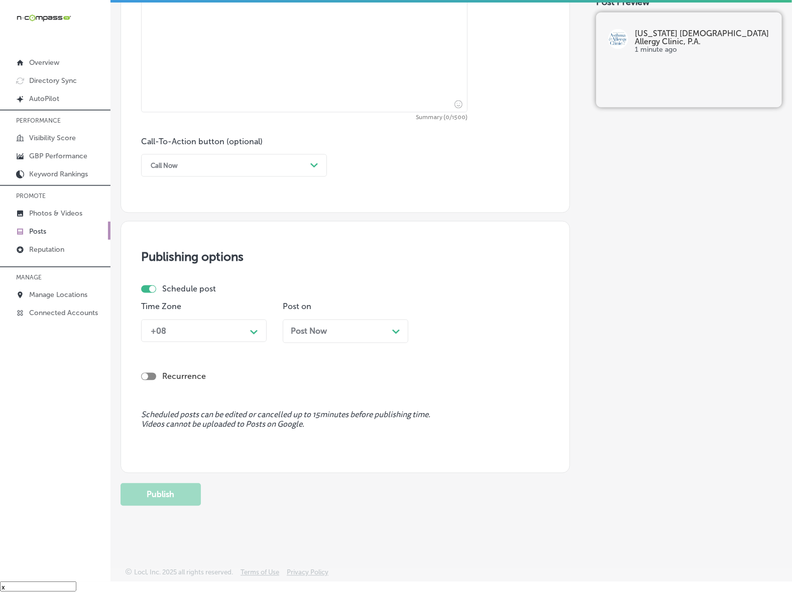
click at [43, 234] on p "Posts" at bounding box center [37, 231] width 17 height 9
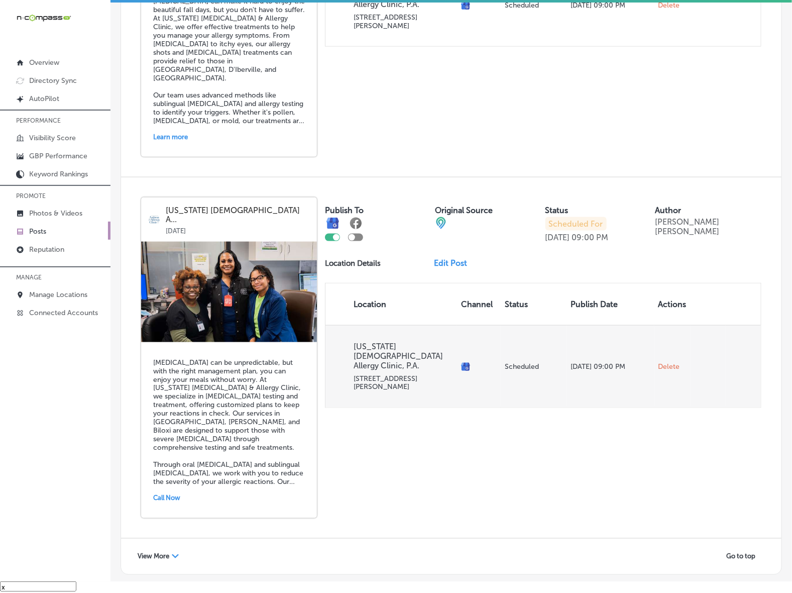
scroll to position [2067, 0]
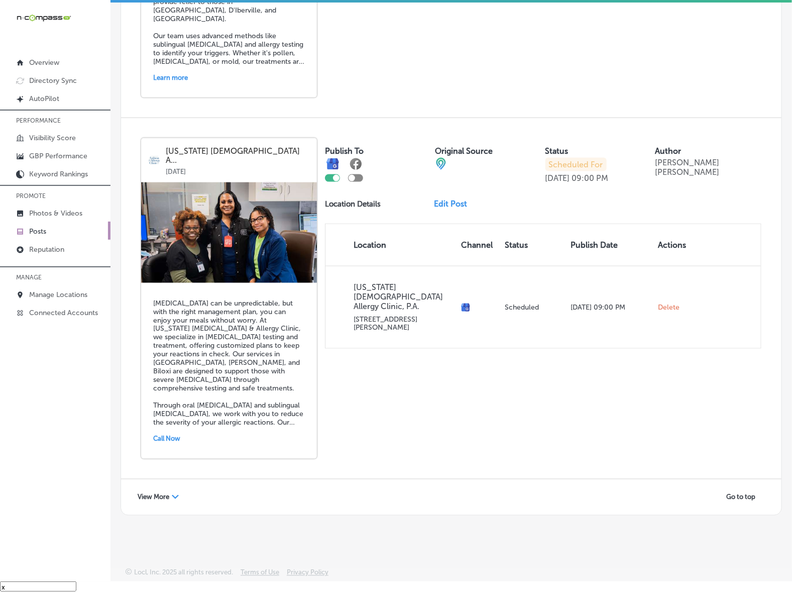
click at [174, 491] on div "View More Path Created with Sketch." at bounding box center [158, 497] width 54 height 16
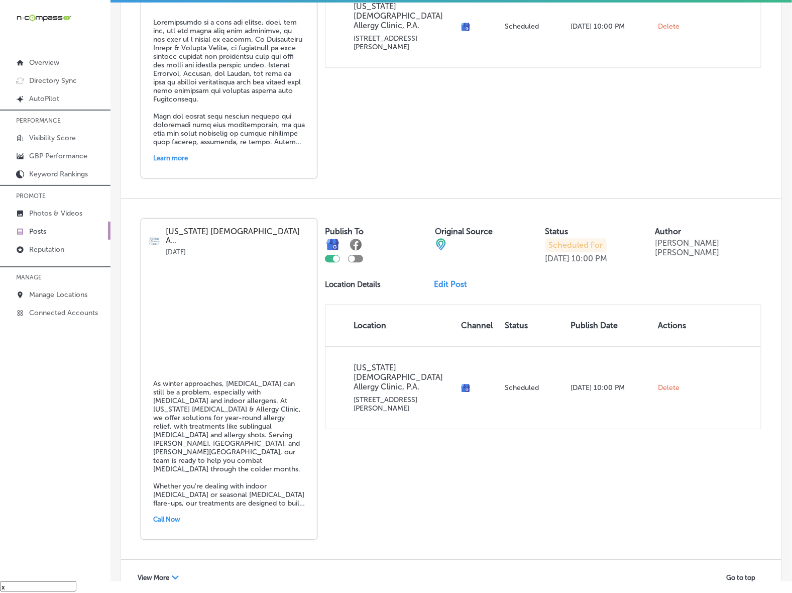
scroll to position [4260, 0]
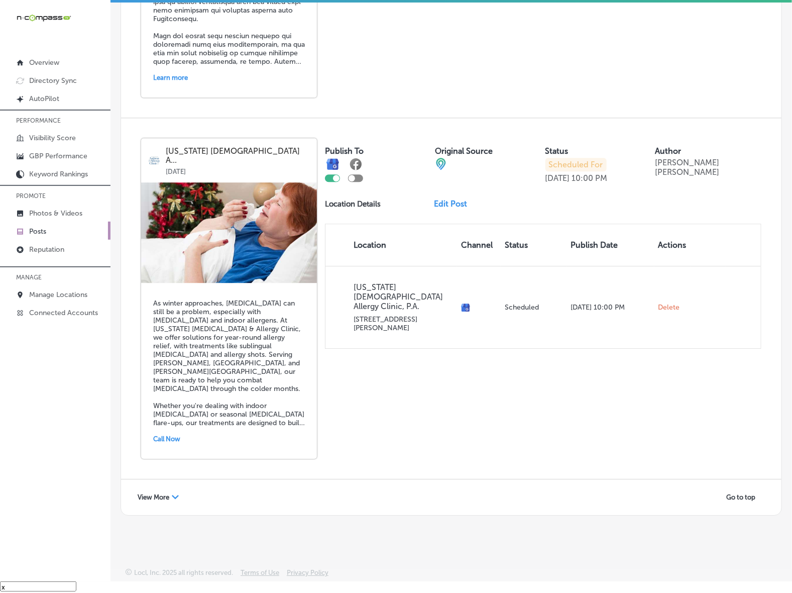
click at [154, 493] on span "View More" at bounding box center [154, 497] width 32 height 8
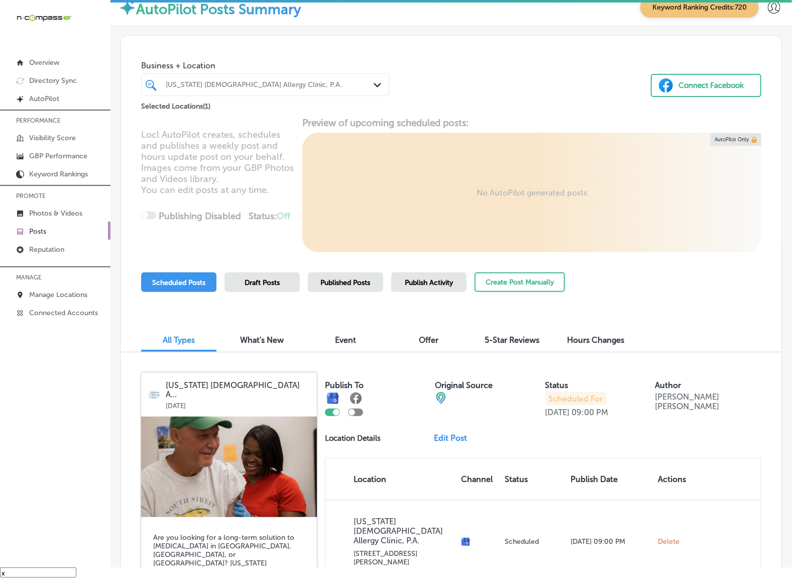
scroll to position [0, 0]
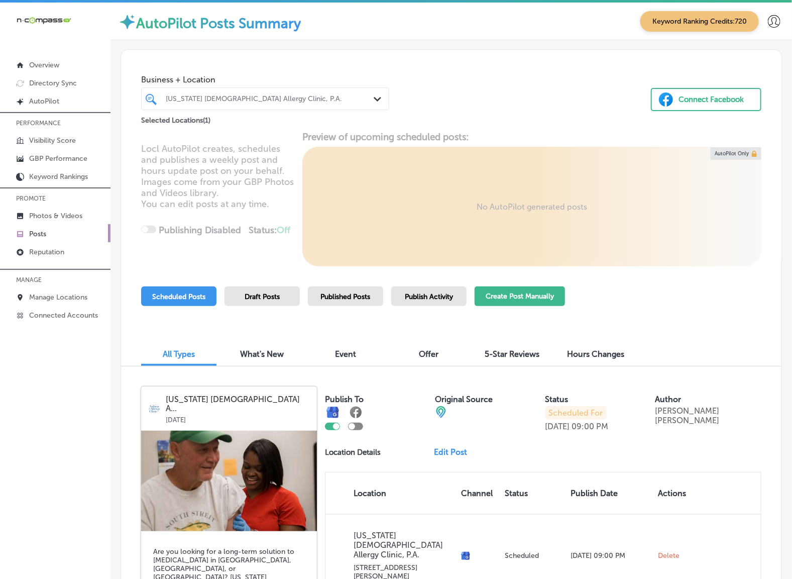
click at [538, 305] on button "Create Post Manually" at bounding box center [520, 296] width 90 height 20
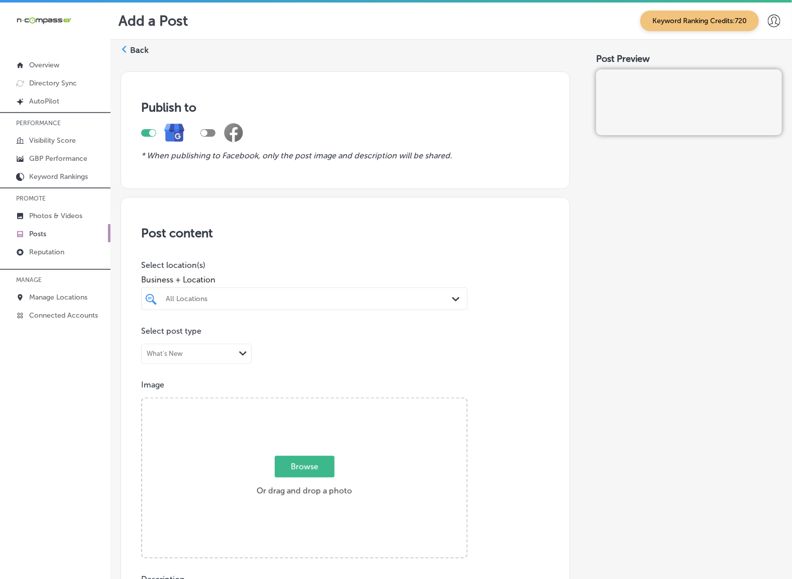
click at [323, 302] on div "All Locations" at bounding box center [309, 298] width 287 height 9
click at [306, 329] on div "[PERSON_NAME]'s Pizza and Pasta [STREET_ADDRESS] [STREET_ADDRESS][PERSON_NAME]" at bounding box center [304, 339] width 318 height 21
type input "[PERSON_NAME]"
click at [574, 279] on div "Publish to * When publishing to Facebook, only the post image and description w…" at bounding box center [451, 570] width 661 height 1014
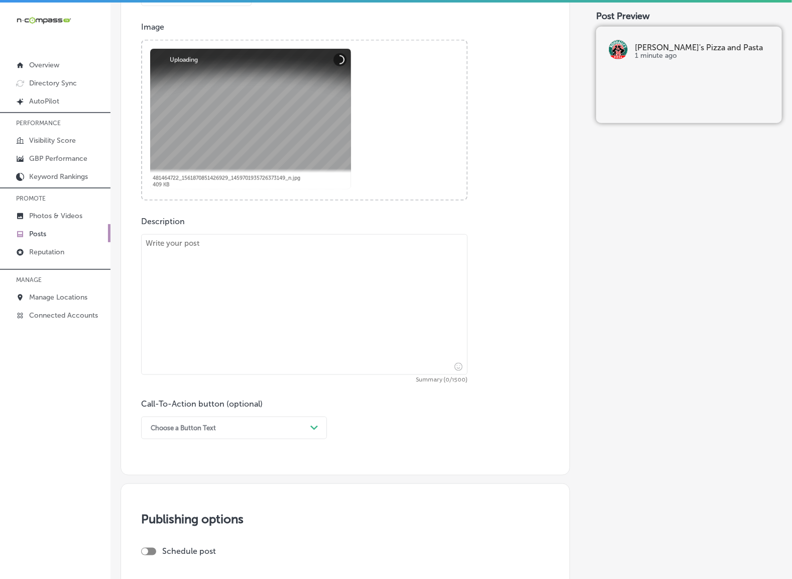
scroll to position [377, 0]
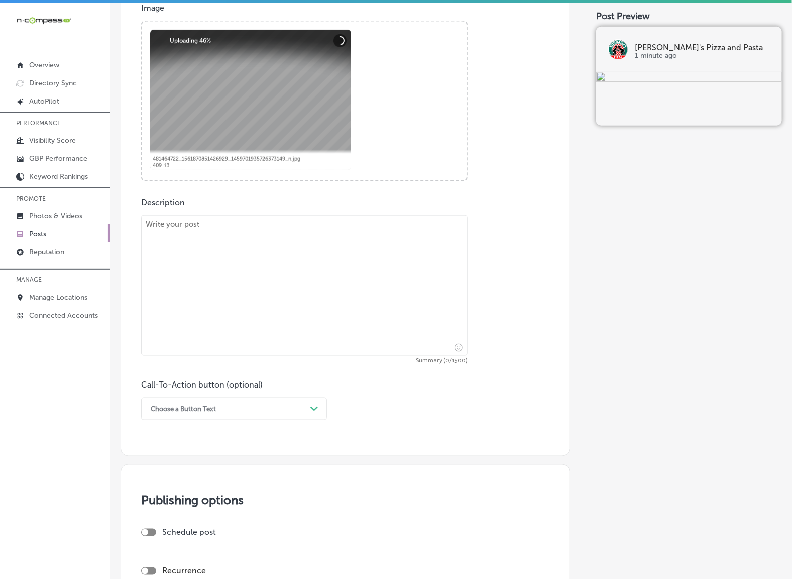
click at [354, 334] on textarea at bounding box center [304, 285] width 326 height 141
paste textarea "Since [DATE], [PERSON_NAME]’s Pizza and Pasta has been Woodbury’s go-to spot fo…"
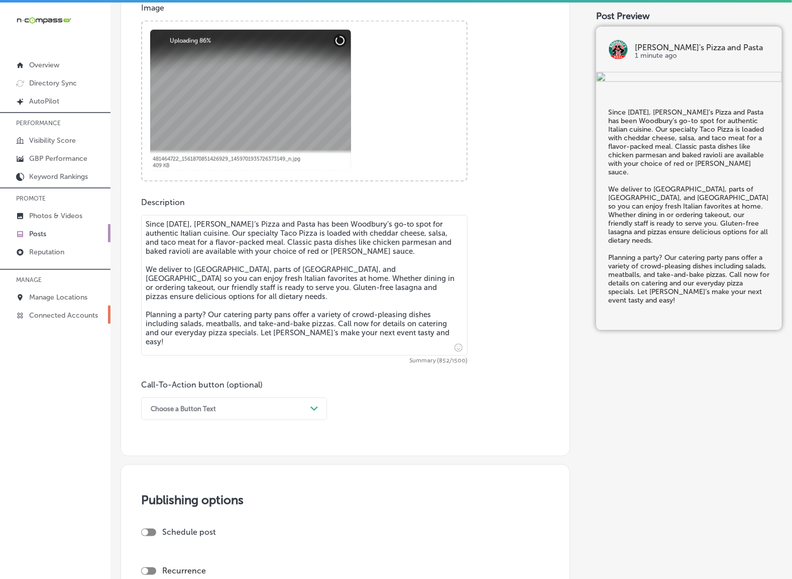
type textarea "Since [DATE], [PERSON_NAME]’s Pizza and Pasta has been Woodbury’s go-to spot fo…"
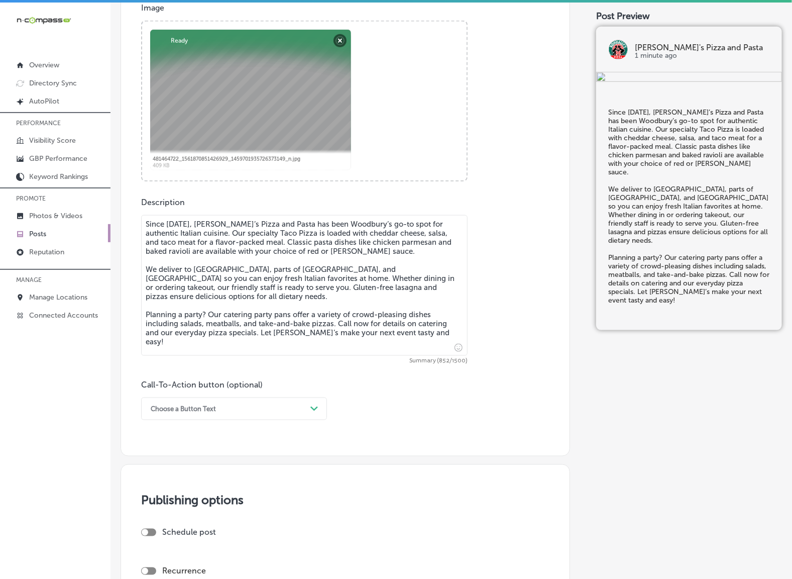
click at [313, 414] on div "Path Created with Sketch." at bounding box center [314, 409] width 16 height 16
click at [155, 536] on div "Call Now" at bounding box center [234, 536] width 186 height 18
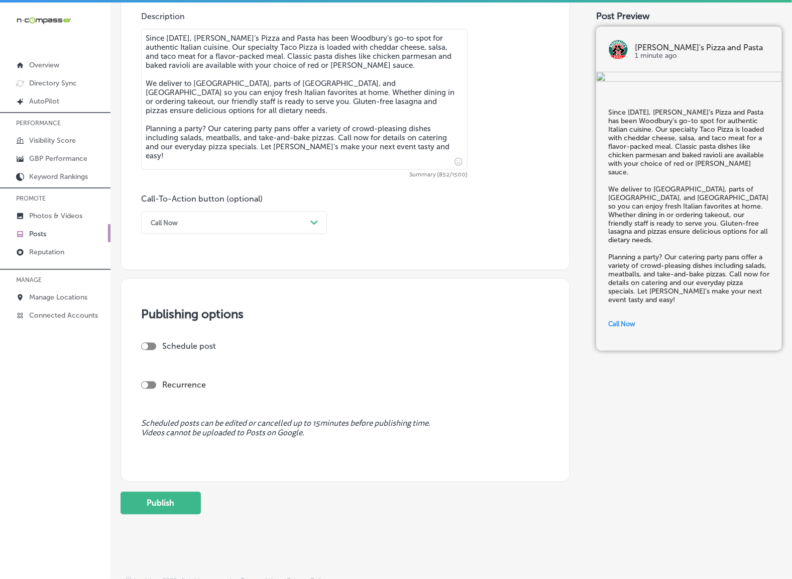
scroll to position [565, 0]
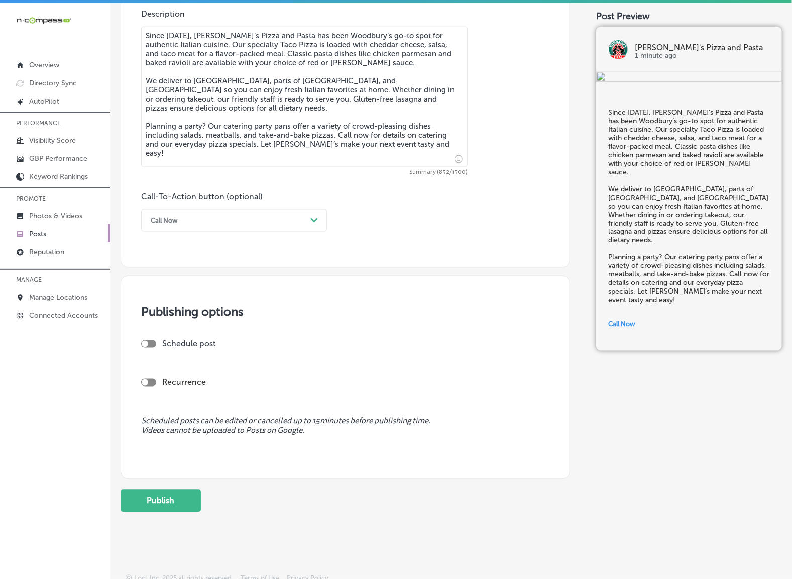
click at [154, 340] on div "Schedule post" at bounding box center [341, 344] width 400 height 10
click at [153, 347] on div at bounding box center [148, 344] width 15 height 8
checkbox input "true"
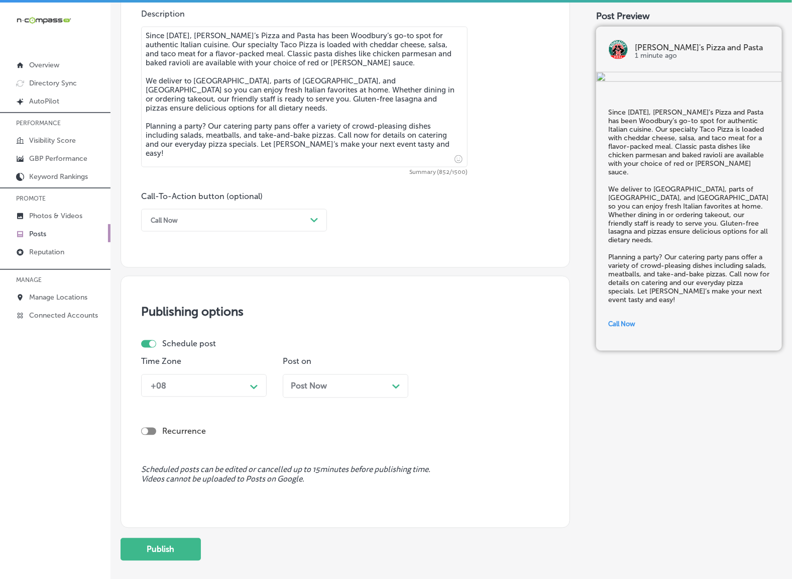
click at [202, 393] on div "+08" at bounding box center [196, 386] width 100 height 18
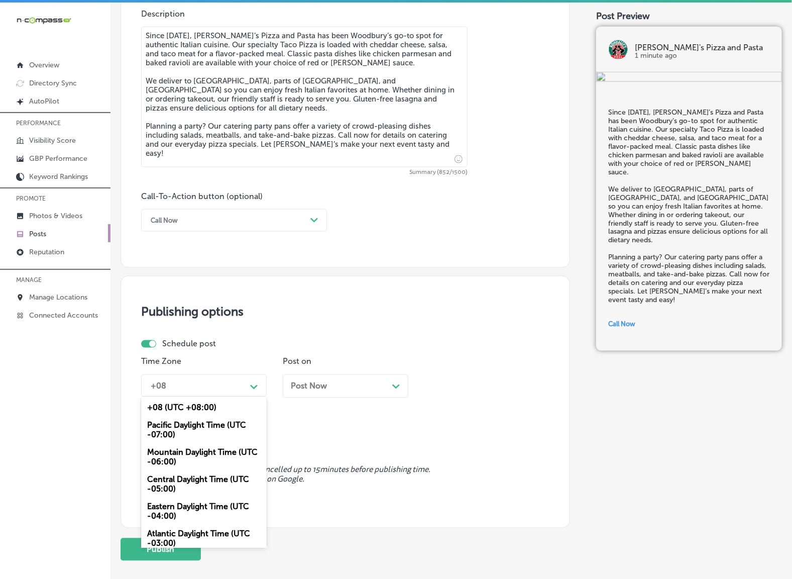
click at [226, 454] on div "Mountain Daylight Time (UTC -06:00)" at bounding box center [204, 456] width 126 height 27
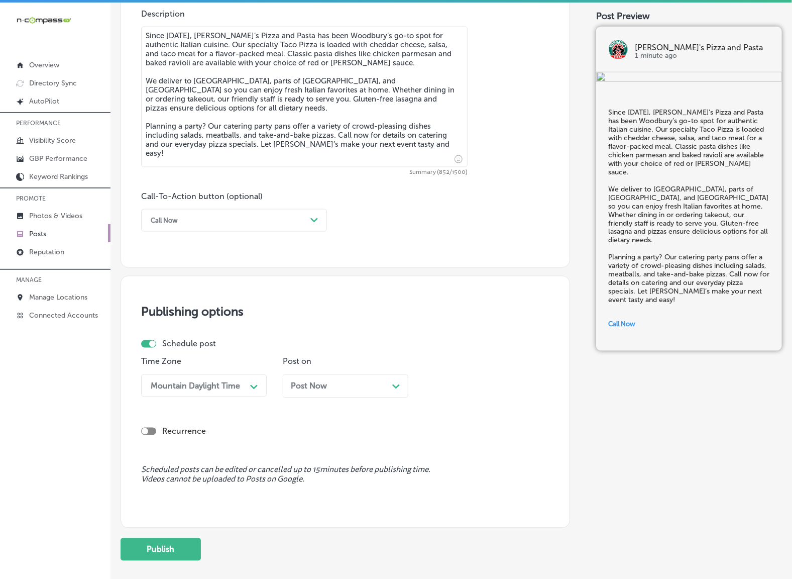
click at [313, 374] on div "Post Now Path Created with Sketch." at bounding box center [346, 386] width 126 height 24
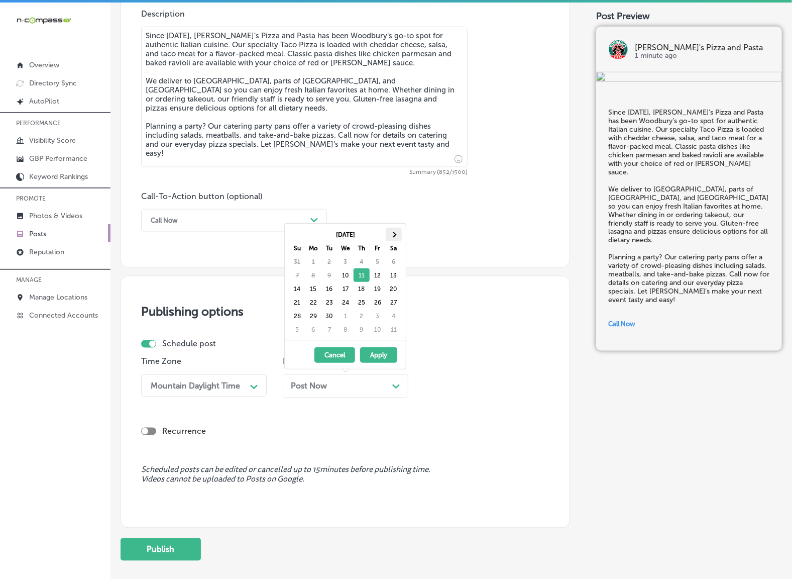
click at [397, 232] on th at bounding box center [394, 235] width 16 height 14
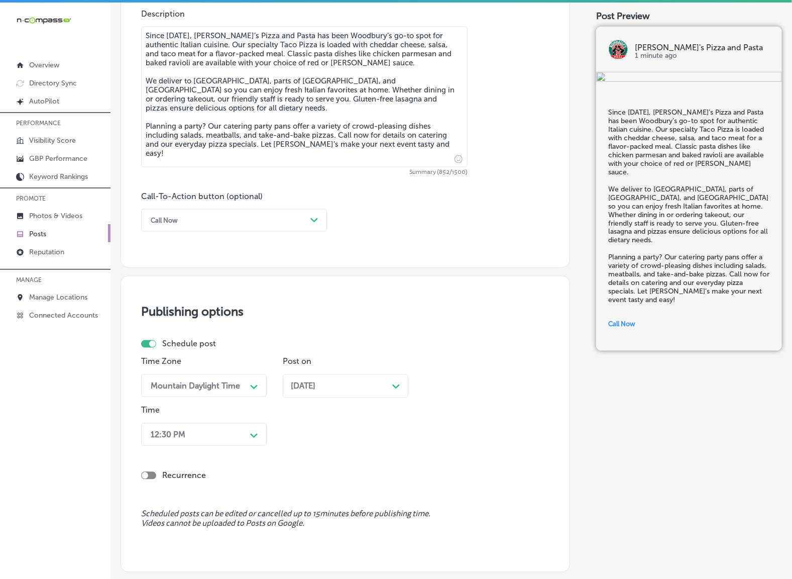
click at [244, 436] on div "12:30 PM Path Created with Sketch." at bounding box center [204, 434] width 126 height 23
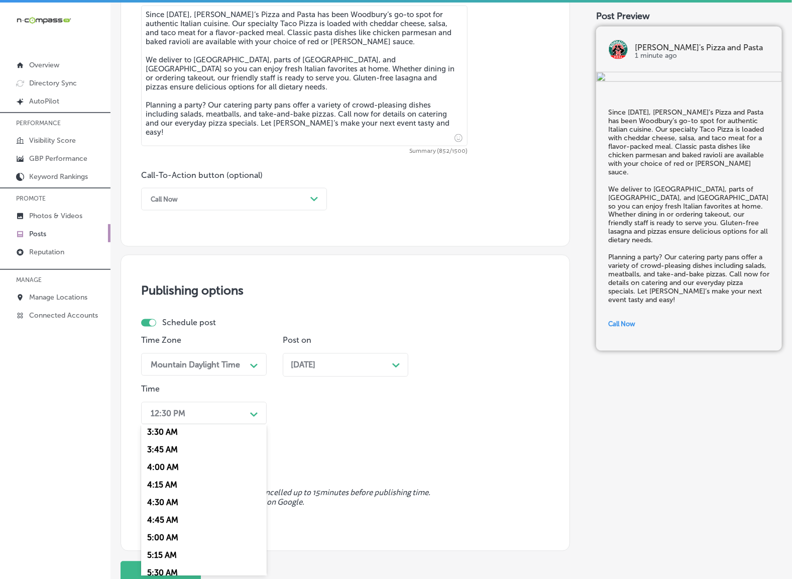
scroll to position [377, 0]
click at [166, 548] on div "7:00 AM" at bounding box center [204, 551] width 126 height 18
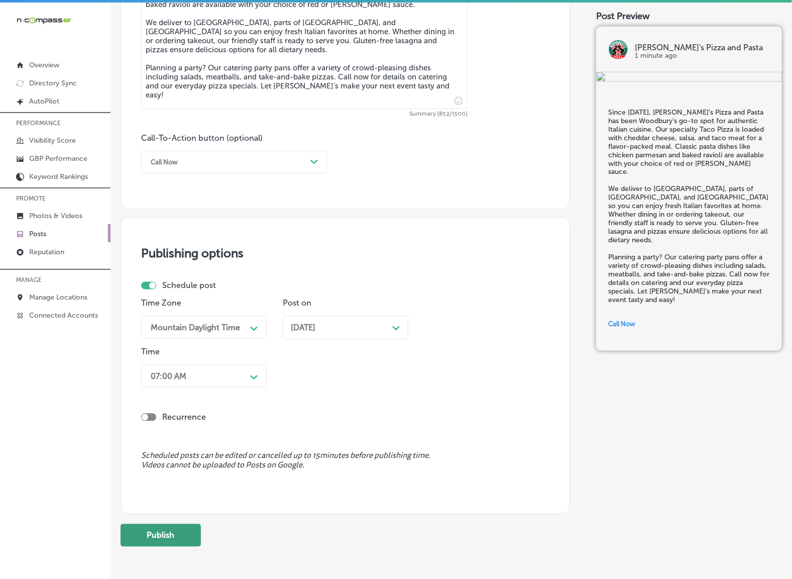
scroll to position [663, 0]
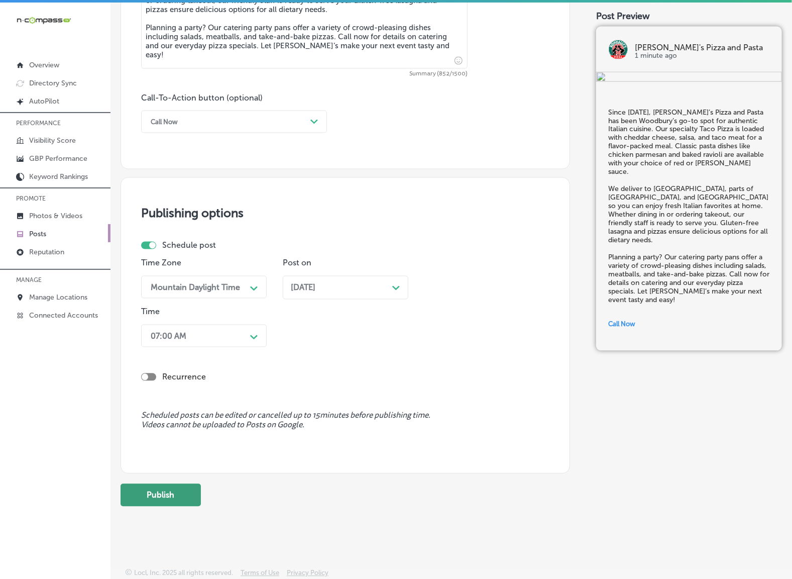
click at [184, 493] on button "Publish" at bounding box center [161, 495] width 80 height 23
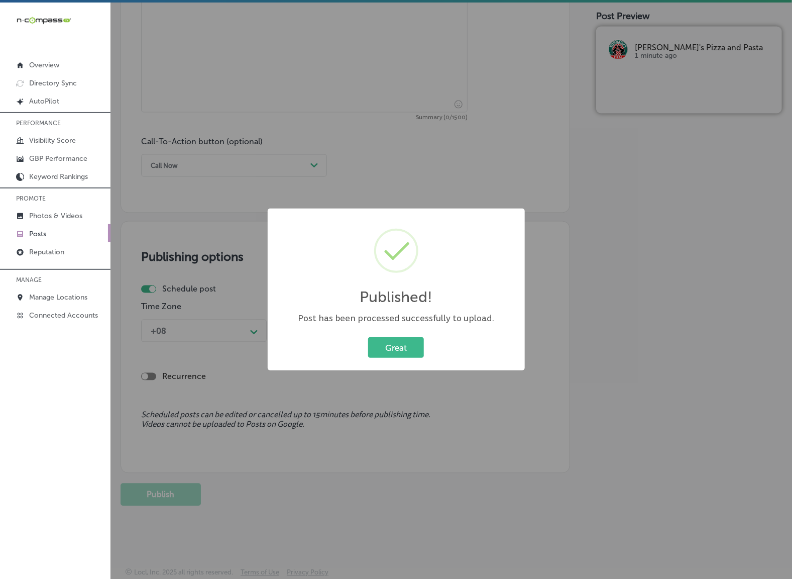
scroll to position [619, 0]
click at [394, 349] on button "Great" at bounding box center [396, 347] width 56 height 21
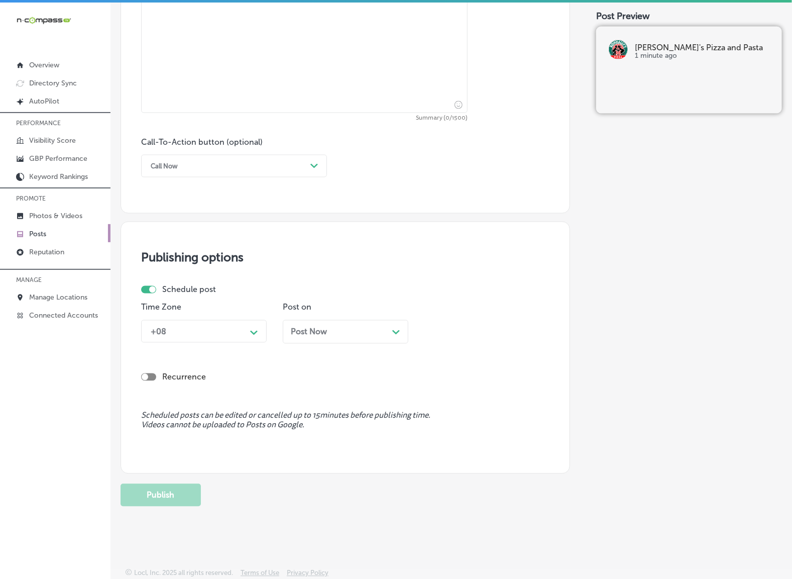
click at [31, 229] on link "Posts" at bounding box center [55, 233] width 110 height 18
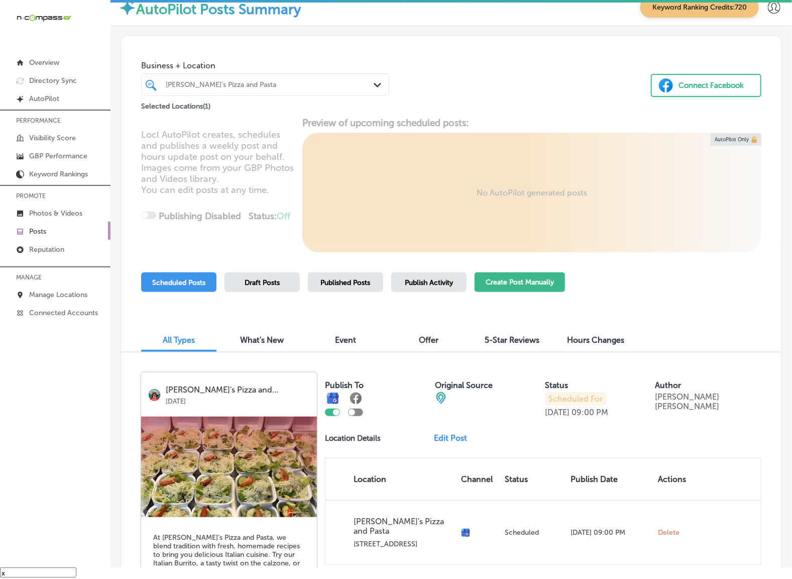
click at [528, 279] on button "Create Post Manually" at bounding box center [520, 282] width 90 height 20
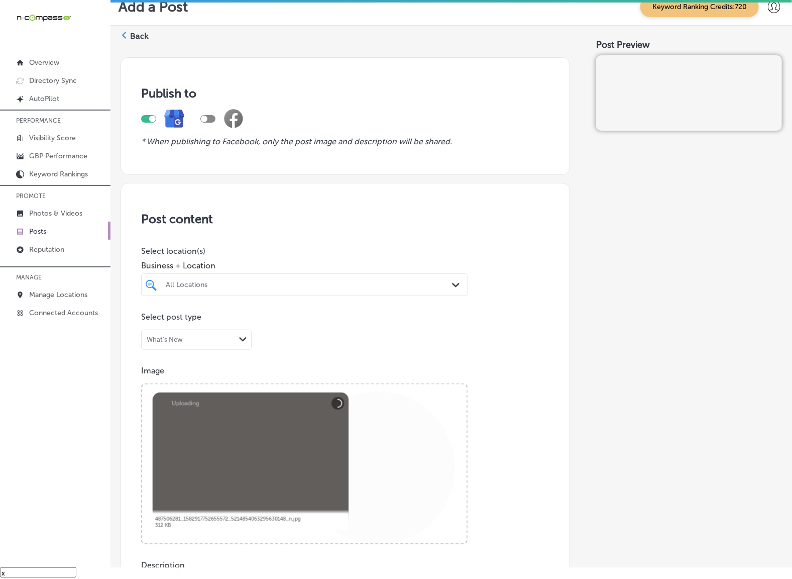
click at [358, 287] on div "All Locations" at bounding box center [309, 284] width 287 height 9
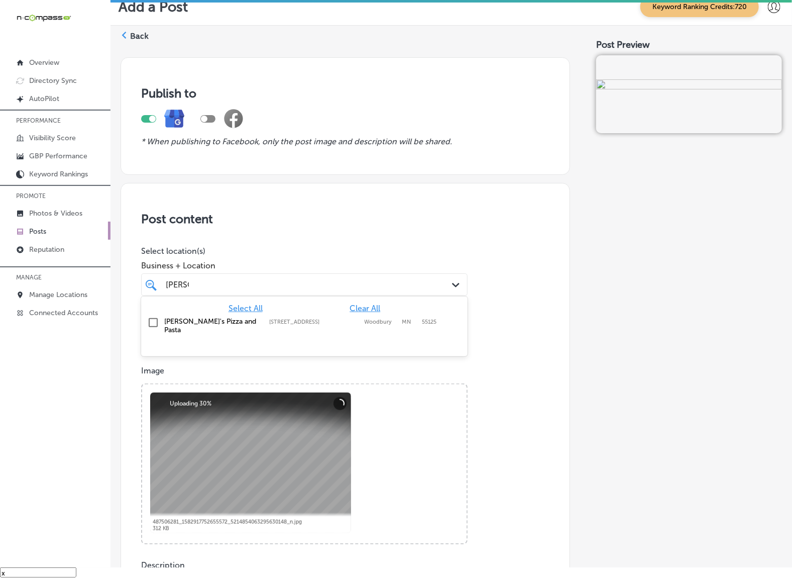
click at [387, 322] on label "Woodbury" at bounding box center [381, 321] width 33 height 7
type input "[PERSON_NAME]"
click at [532, 357] on div "Post content Select location(s) Business + Location option [STREET_ADDRESS] opt…" at bounding box center [345, 501] width 449 height 636
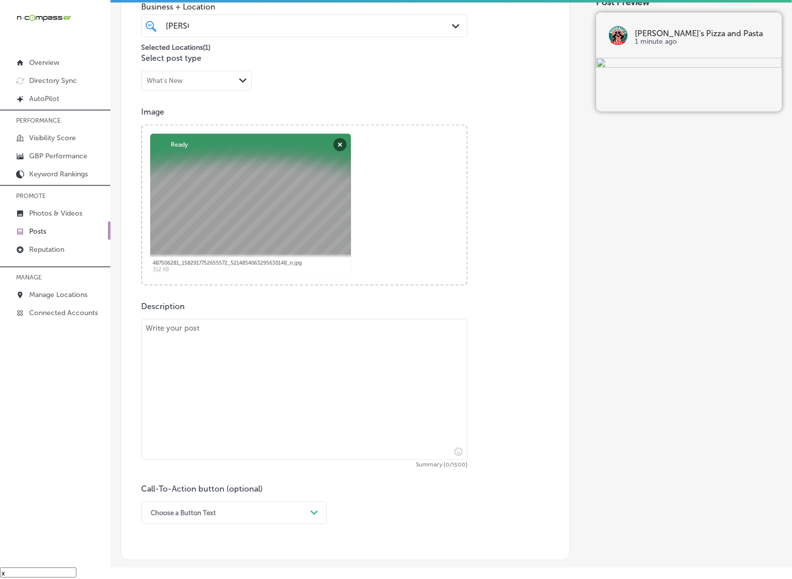
scroll to position [314, 0]
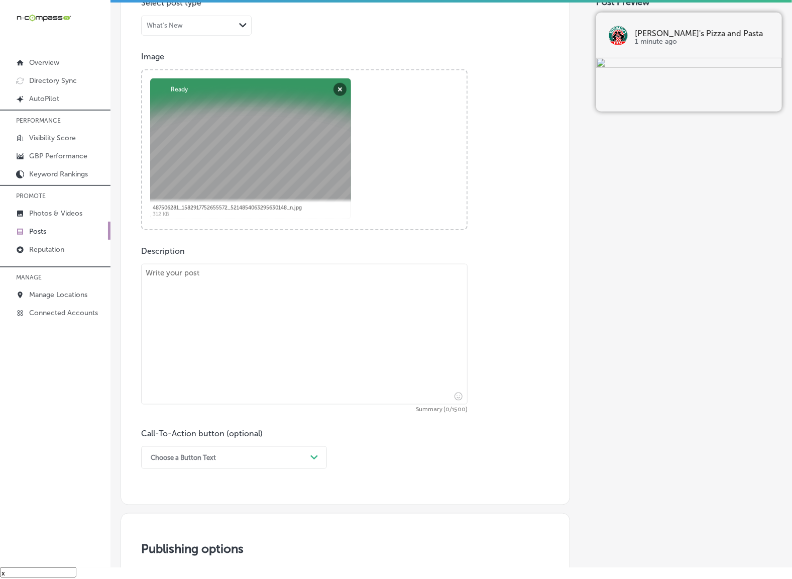
click at [247, 340] on textarea at bounding box center [304, 334] width 326 height 141
paste textarea "[PERSON_NAME]’s Pizza and Pasta combines tradition and quality to serve Woodbur…"
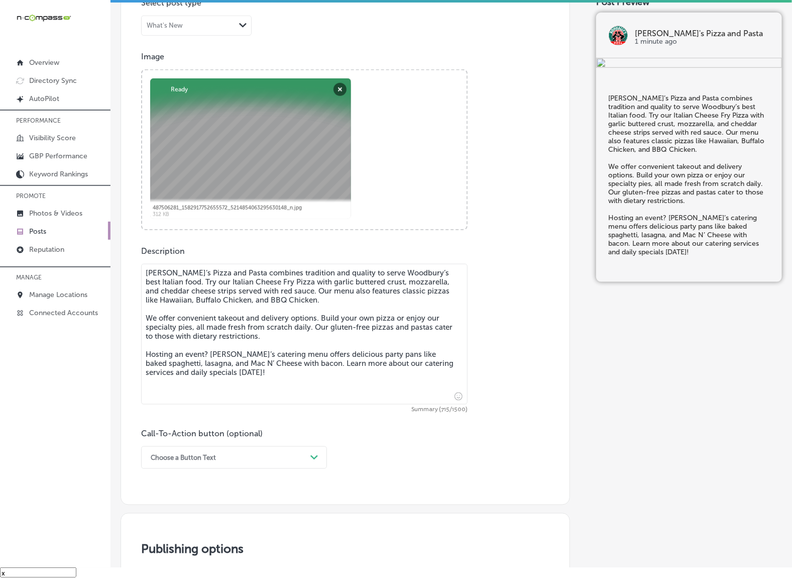
type textarea "[PERSON_NAME]’s Pizza and Pasta combines tradition and quality to serve Woodbur…"
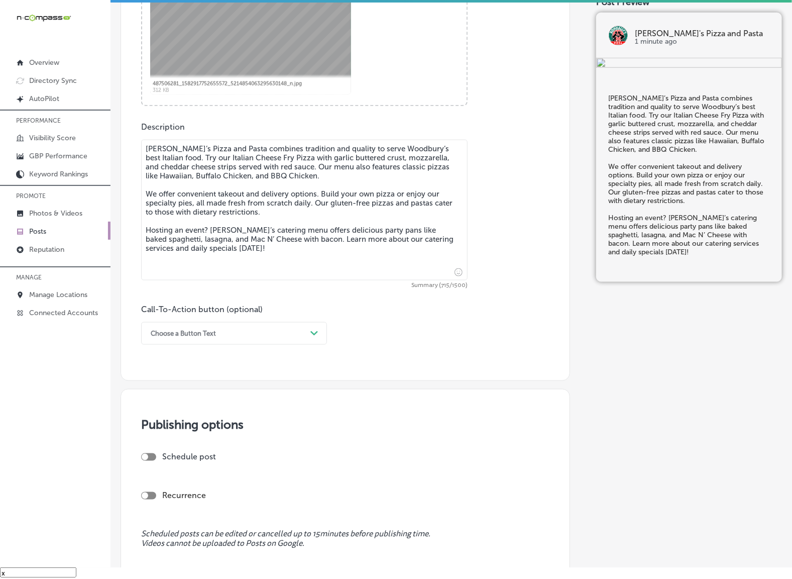
scroll to position [439, 0]
click at [324, 316] on div "Call-To-Action button (optional) Choose a Button Text Path Created with Sketch." at bounding box center [234, 323] width 186 height 40
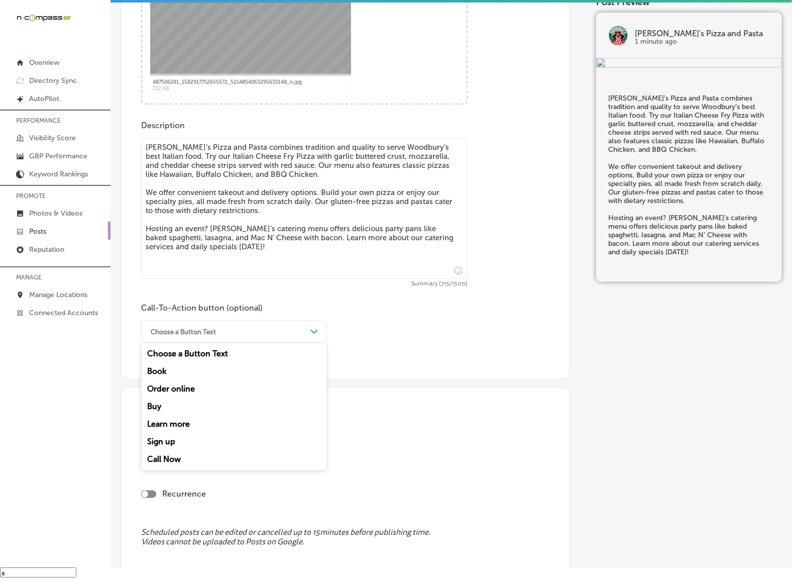
click at [310, 330] on icon "Path Created with Sketch." at bounding box center [314, 331] width 8 height 5
click at [187, 426] on div "Learn more" at bounding box center [234, 424] width 186 height 18
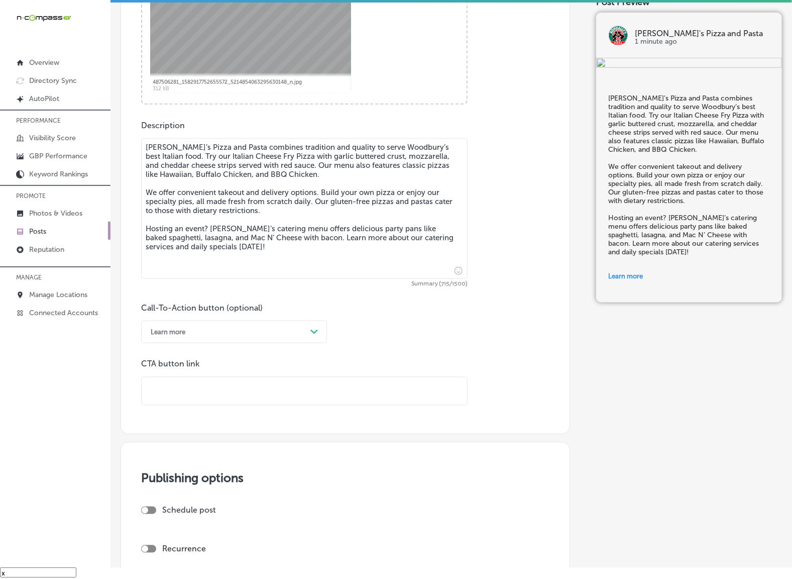
click at [216, 400] on input "text" at bounding box center [304, 391] width 325 height 28
paste input "[URL][DOMAIN_NAME]"
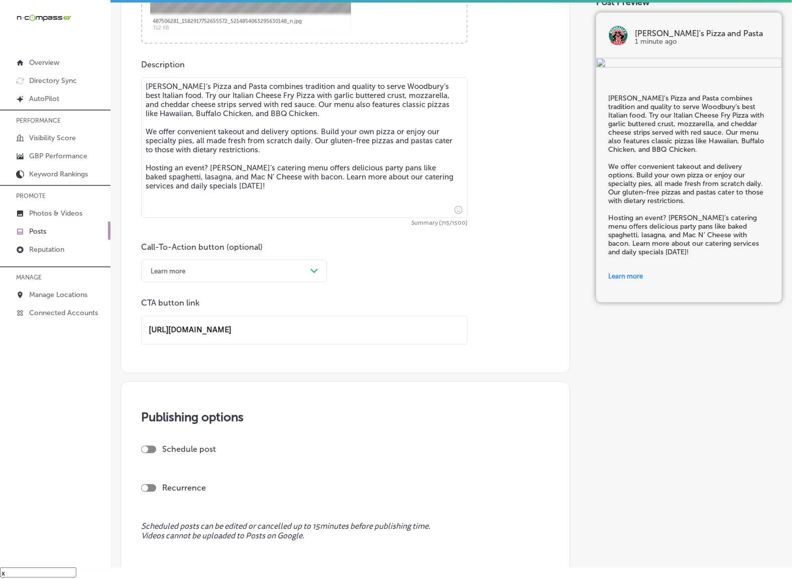
scroll to position [625, 0]
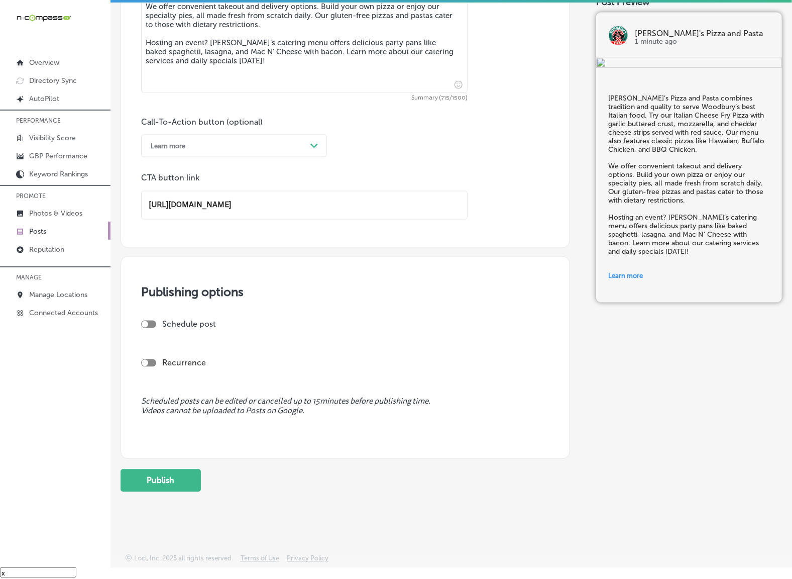
type input "[URL][DOMAIN_NAME]"
click at [146, 330] on div "Schedule post" at bounding box center [341, 328] width 400 height 18
click at [150, 324] on div at bounding box center [148, 324] width 15 height 8
checkbox input "true"
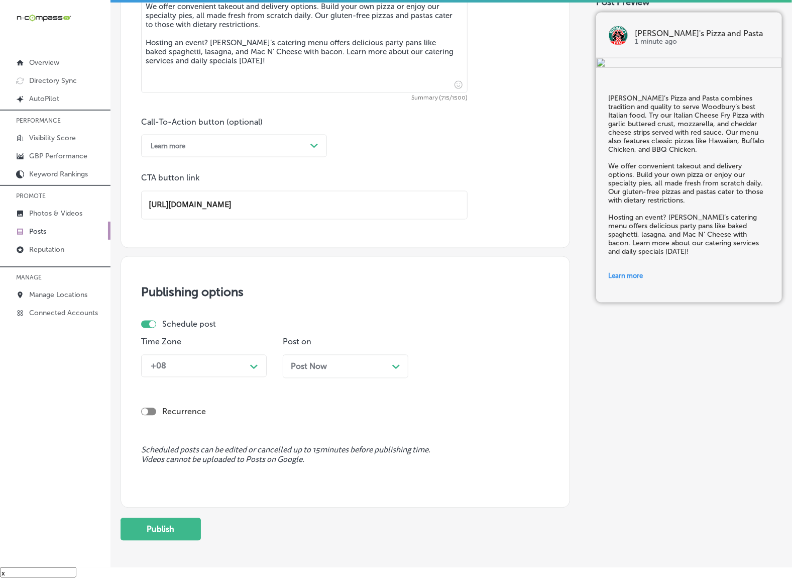
click at [222, 366] on div "+08" at bounding box center [196, 366] width 100 height 18
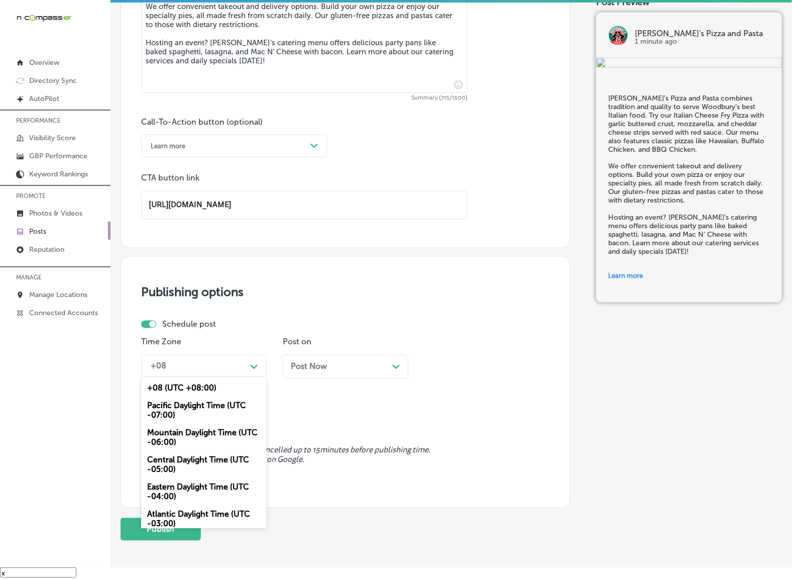
click at [219, 426] on div "Mountain Daylight Time (UTC -06:00)" at bounding box center [204, 437] width 126 height 27
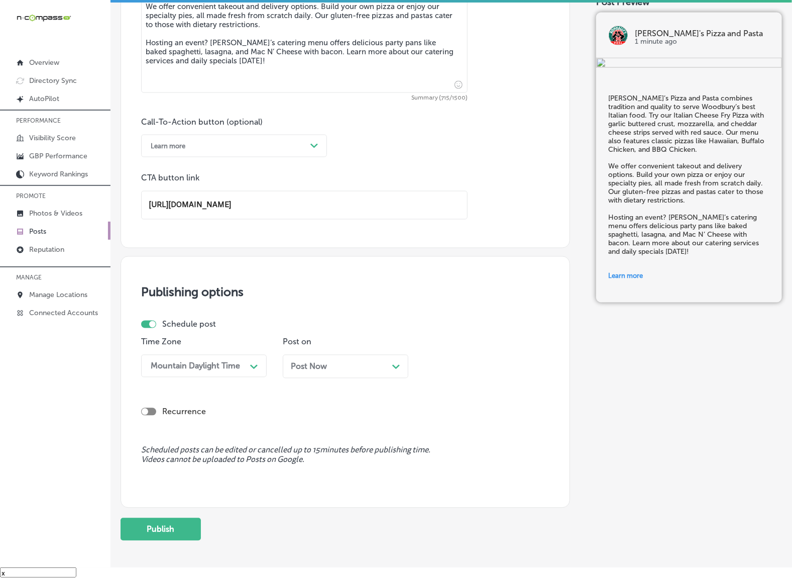
click at [295, 362] on span "Post Now" at bounding box center [309, 367] width 36 height 10
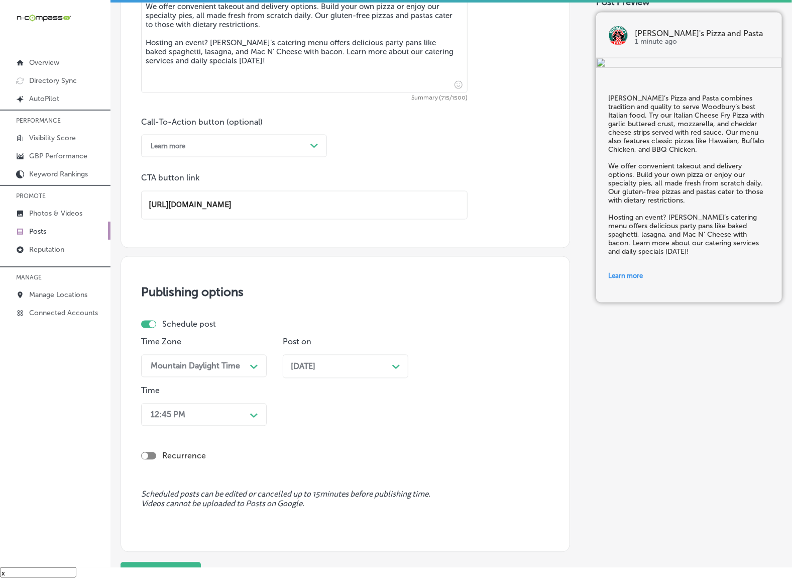
click at [319, 362] on div "[DATE] Path Created with Sketch." at bounding box center [346, 367] width 126 height 24
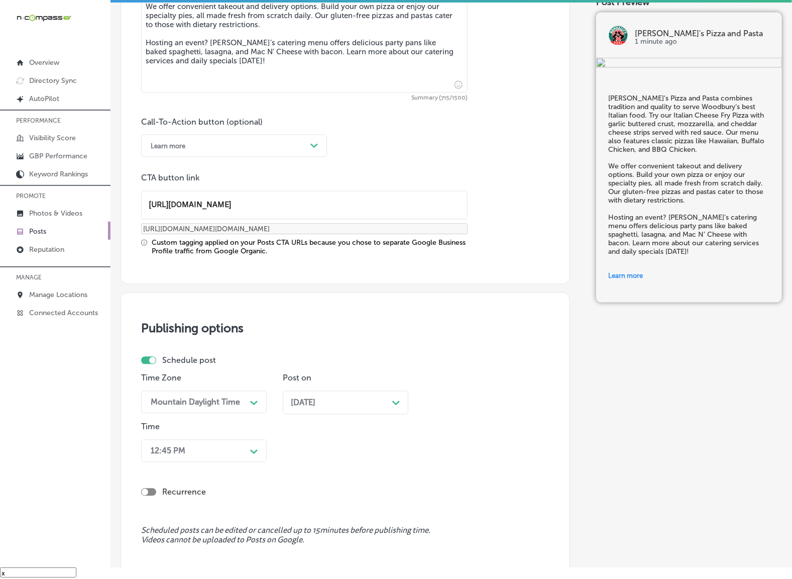
click at [317, 392] on div "[DATE] Path Created with Sketch." at bounding box center [346, 403] width 126 height 24
click at [242, 446] on div "12:45 PM Path Created with Sketch." at bounding box center [204, 450] width 126 height 23
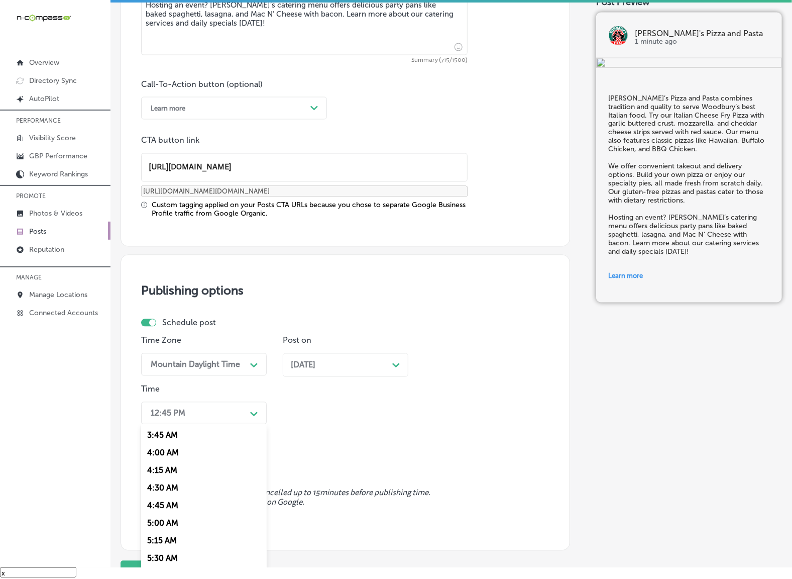
scroll to position [377, 0]
click at [161, 542] on div "7:00 AM" at bounding box center [204, 551] width 126 height 18
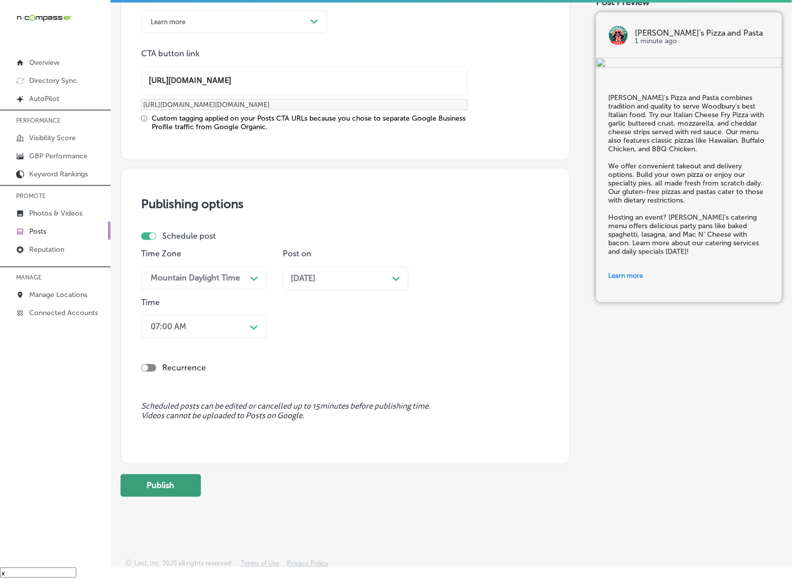
scroll to position [754, 0]
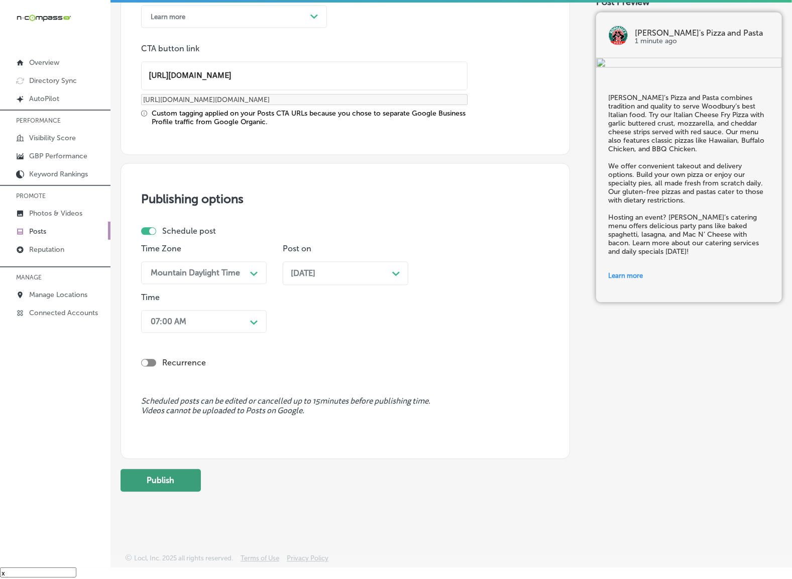
click at [163, 485] on button "Publish" at bounding box center [161, 480] width 80 height 23
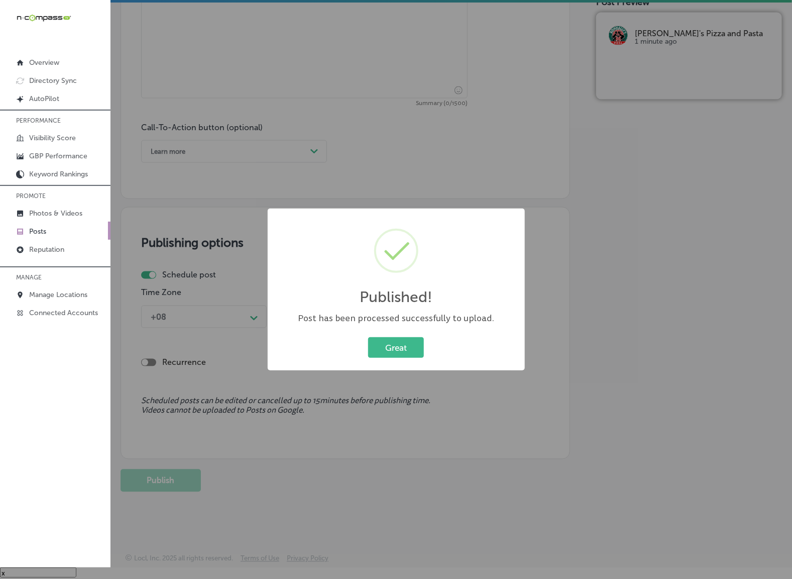
scroll to position [619, 0]
drag, startPoint x: 386, startPoint y: 342, endPoint x: 423, endPoint y: 342, distance: 37.7
click at [387, 342] on button "Great" at bounding box center [396, 347] width 56 height 21
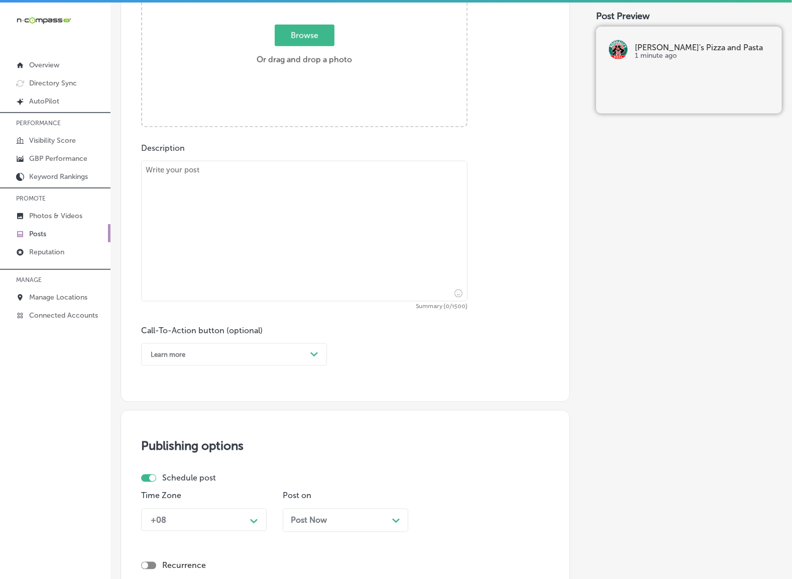
scroll to position [243, 0]
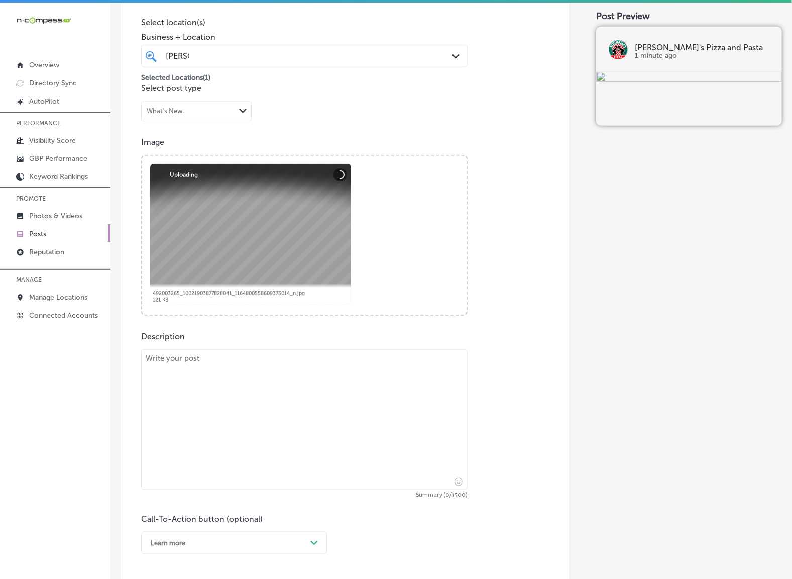
click at [244, 344] on div "Description Summary (0/1500) Call-To-Action button (optional) Learn more Path C…" at bounding box center [345, 442] width 408 height 222
click at [239, 372] on textarea at bounding box center [304, 419] width 326 height 141
paste textarea "Come taste the difference at [PERSON_NAME]’s Pizza and Pasta, [GEOGRAPHIC_DATA]…"
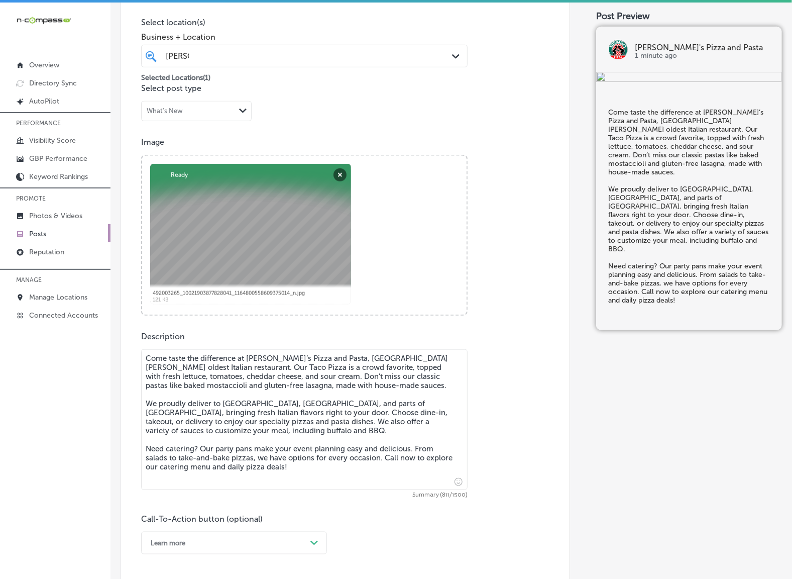
type textarea "Come taste the difference at [PERSON_NAME]’s Pizza and Pasta, [GEOGRAPHIC_DATA]…"
click at [312, 545] on div "Learn more Path Created with Sketch." at bounding box center [234, 542] width 186 height 23
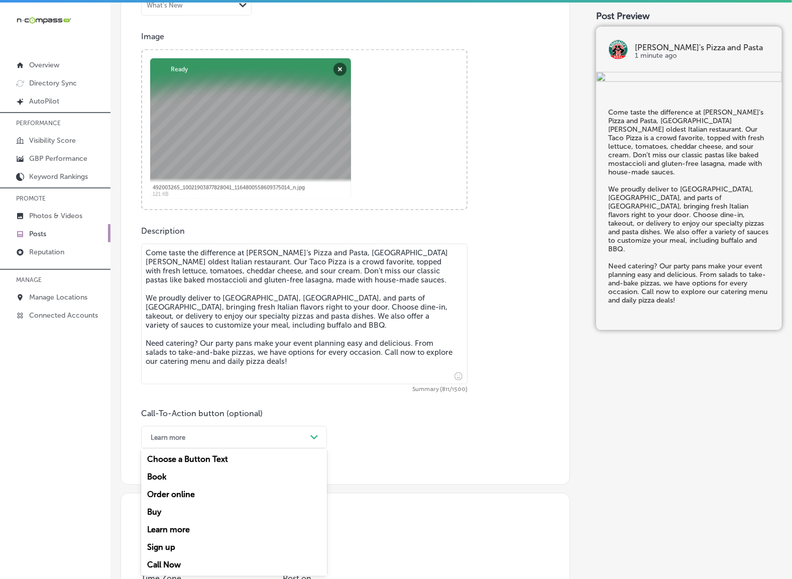
click at [197, 564] on div "Call Now" at bounding box center [234, 565] width 186 height 18
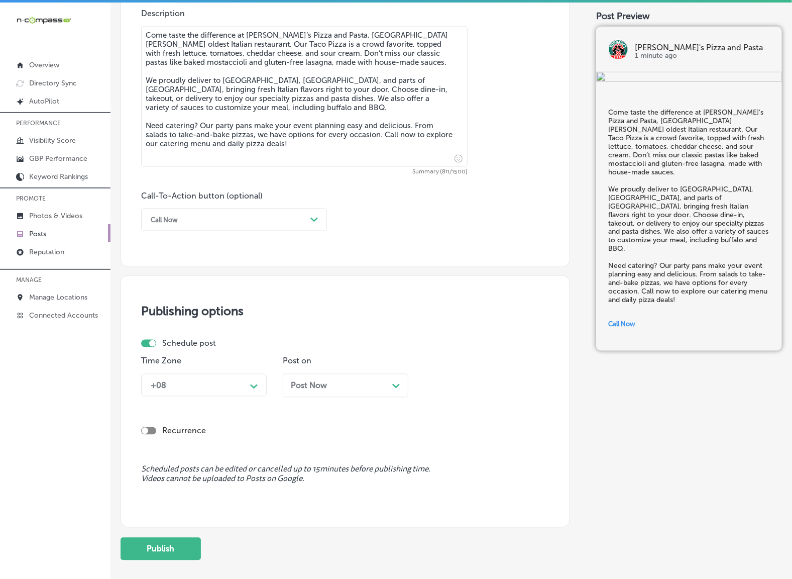
scroll to position [599, 0]
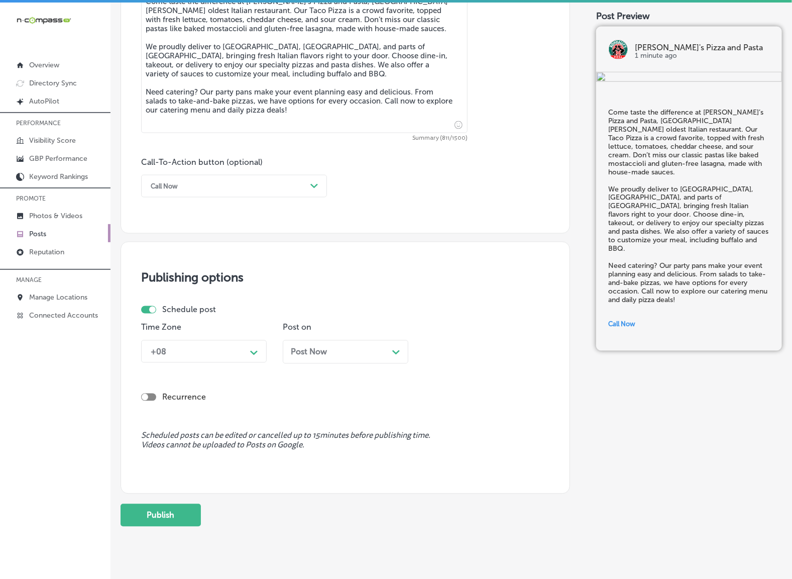
drag, startPoint x: 244, startPoint y: 350, endPoint x: 239, endPoint y: 360, distance: 11.5
click at [244, 350] on div "+08" at bounding box center [196, 352] width 100 height 18
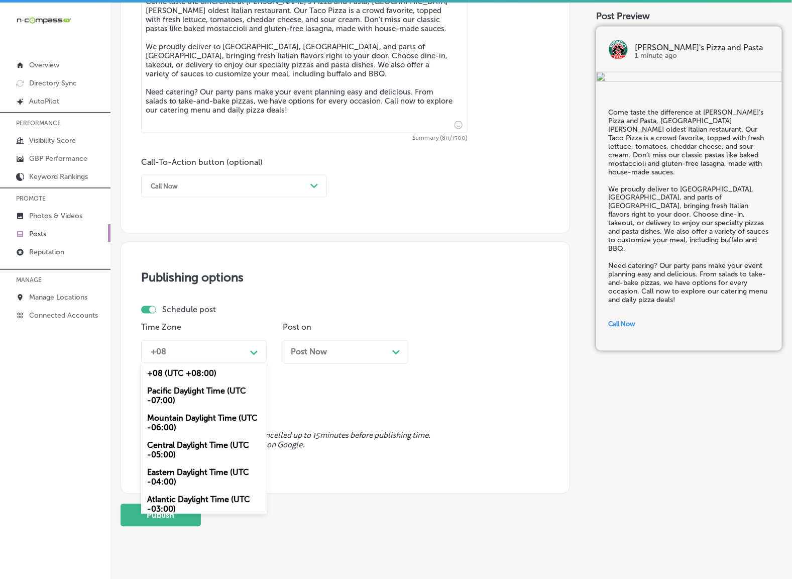
click at [216, 417] on div "Mountain Daylight Time (UTC -06:00)" at bounding box center [204, 422] width 126 height 27
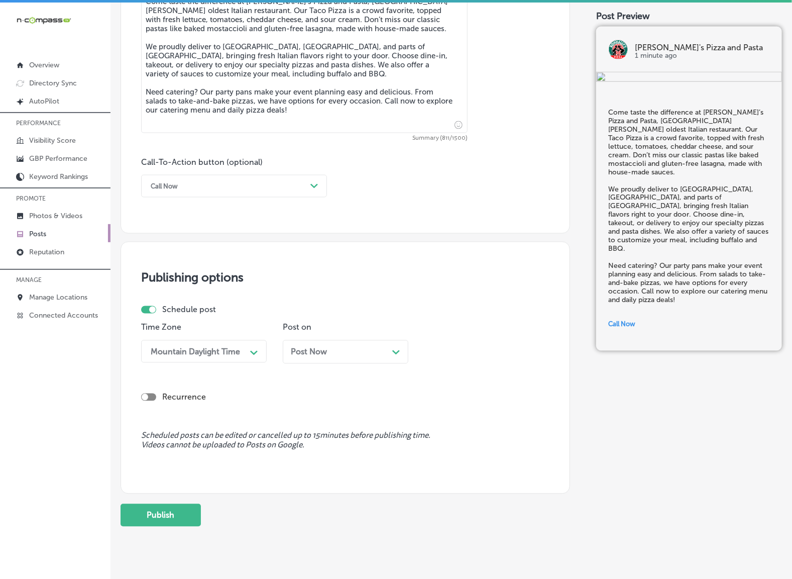
click at [340, 358] on div "Post Now Path Created with Sketch." at bounding box center [346, 352] width 126 height 24
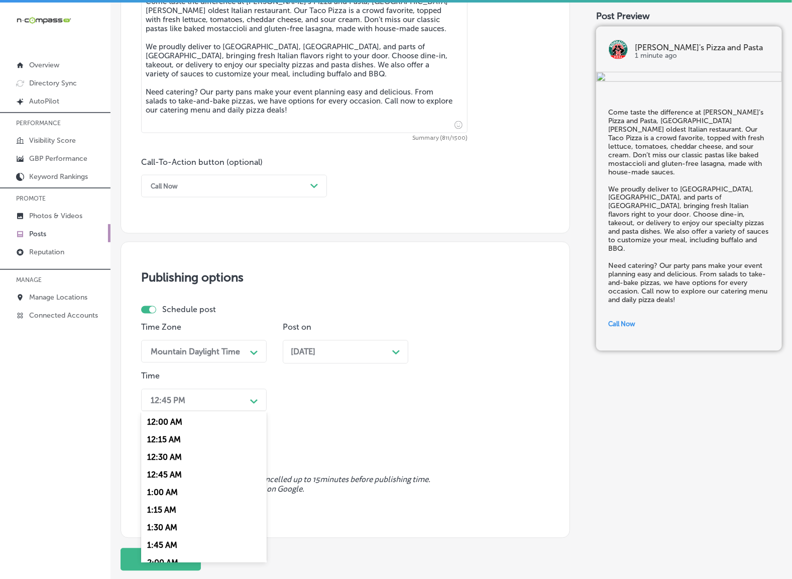
click at [258, 397] on div "Path Created with Sketch." at bounding box center [254, 400] width 8 height 8
click at [164, 533] on div "7:00 AM" at bounding box center [204, 538] width 126 height 18
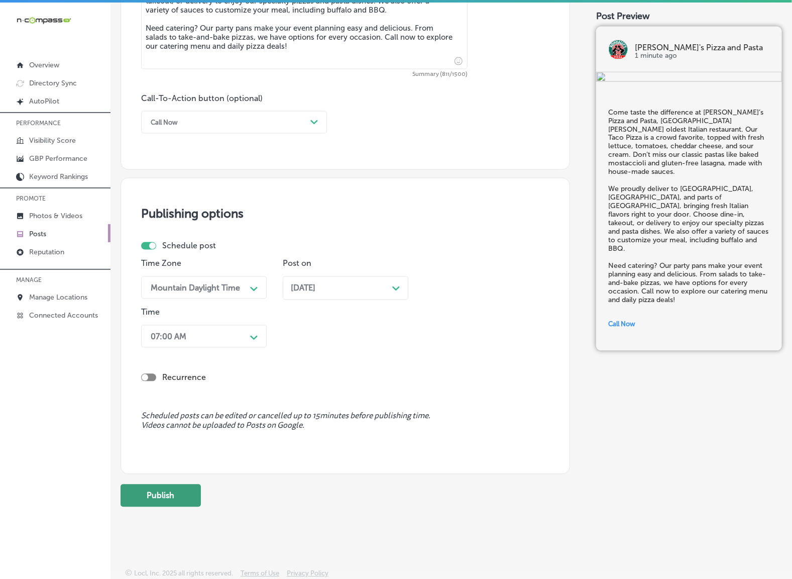
scroll to position [663, 0]
click at [188, 496] on button "Publish" at bounding box center [161, 495] width 80 height 23
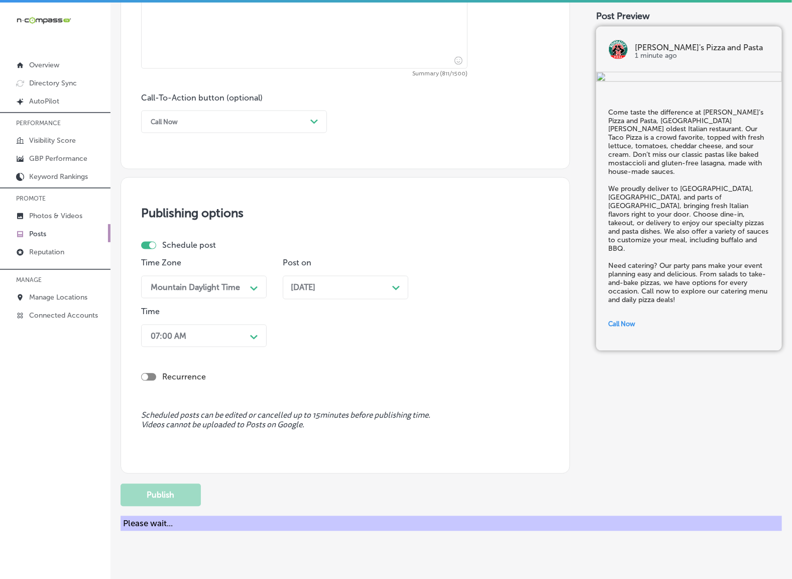
scroll to position [619, 0]
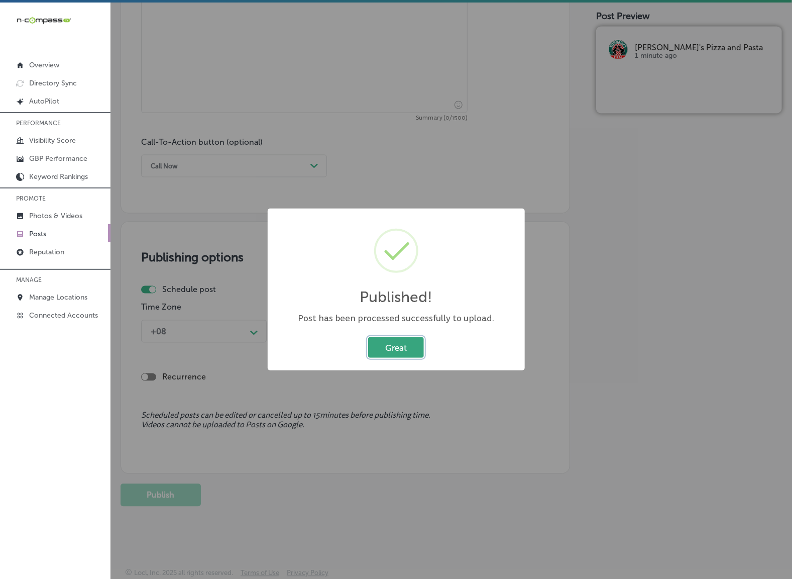
click at [395, 345] on button "Great" at bounding box center [396, 347] width 56 height 21
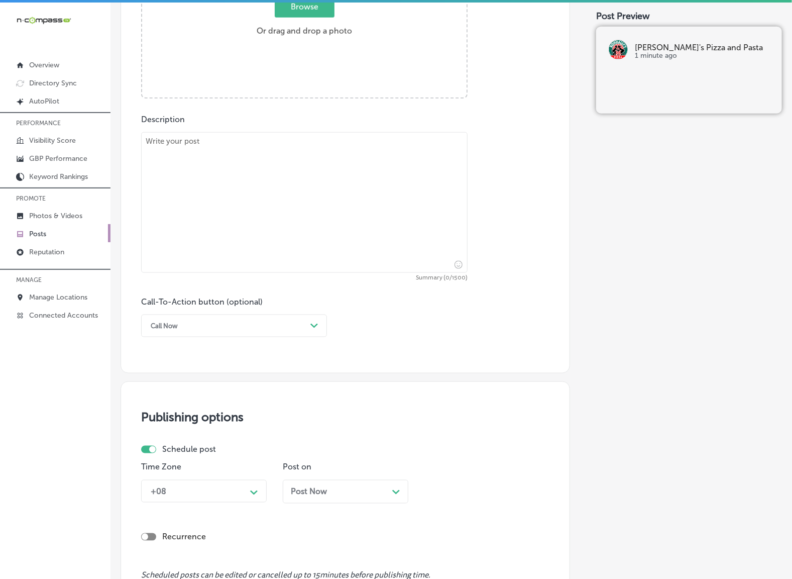
scroll to position [180, 0]
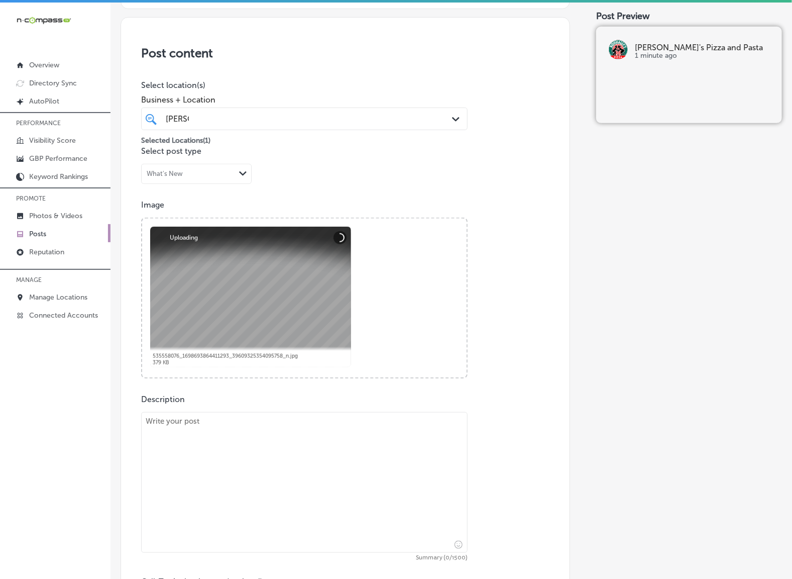
click at [339, 489] on textarea at bounding box center [304, 482] width 326 height 141
paste textarea "At [PERSON_NAME]'s Pizza and Pasta, we're all about authentic Italian flavors m…"
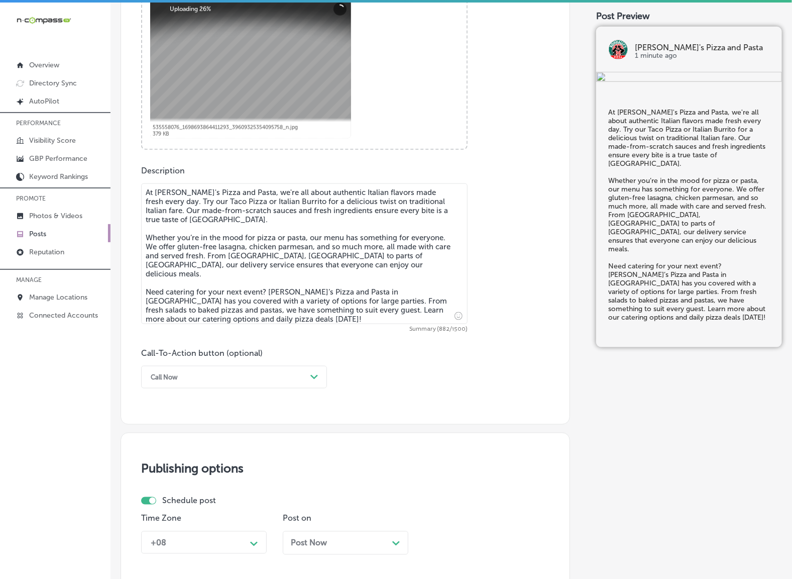
scroll to position [431, 0]
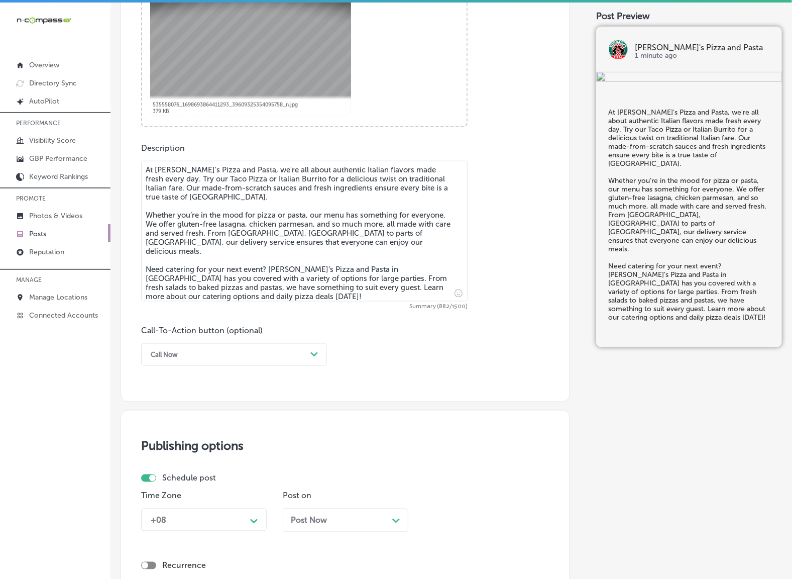
type textarea "At [PERSON_NAME]'s Pizza and Pasta, we're all about authentic Italian flavors m…"
click at [296, 363] on div "Call Now Path Created with Sketch." at bounding box center [234, 354] width 186 height 23
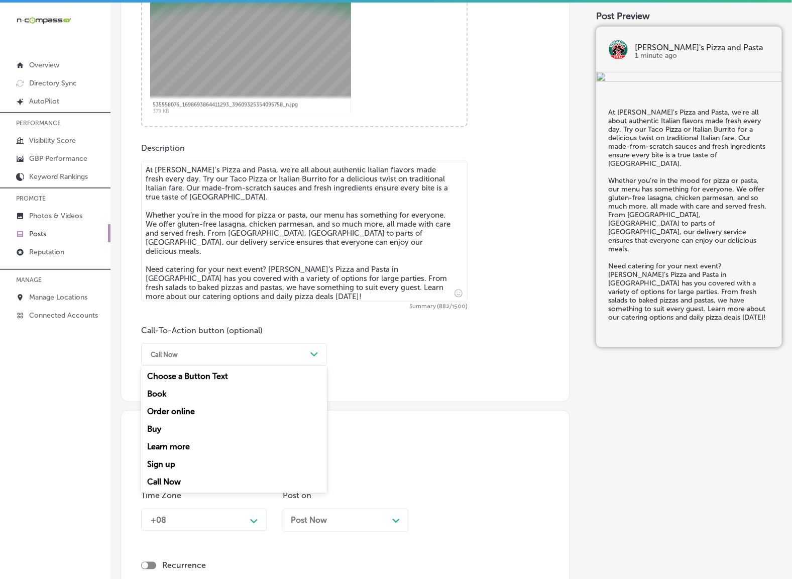
click at [169, 448] on div "Learn more" at bounding box center [234, 447] width 186 height 18
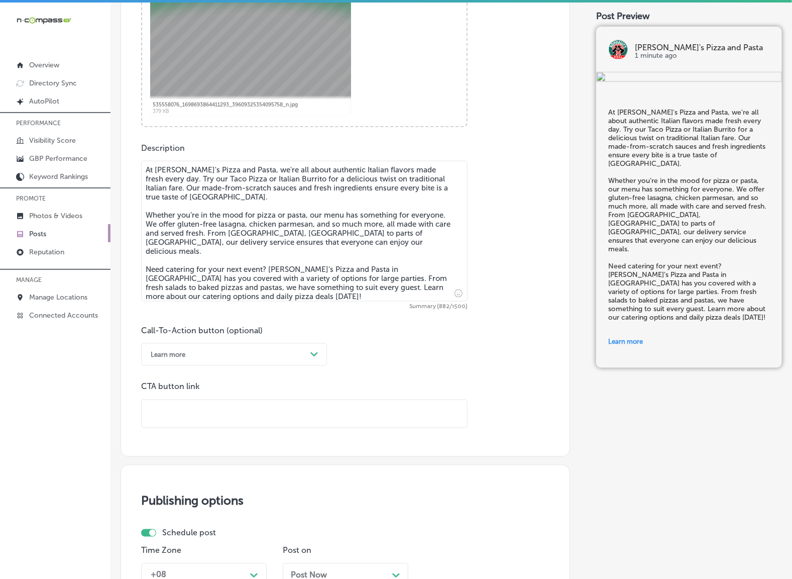
click at [200, 412] on input "text" at bounding box center [304, 414] width 325 height 28
paste input "[URL][DOMAIN_NAME]"
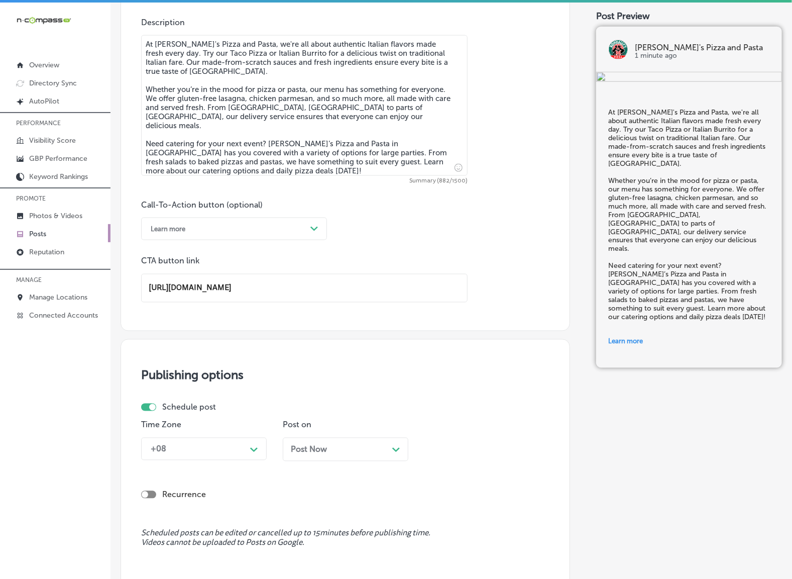
scroll to position [674, 0]
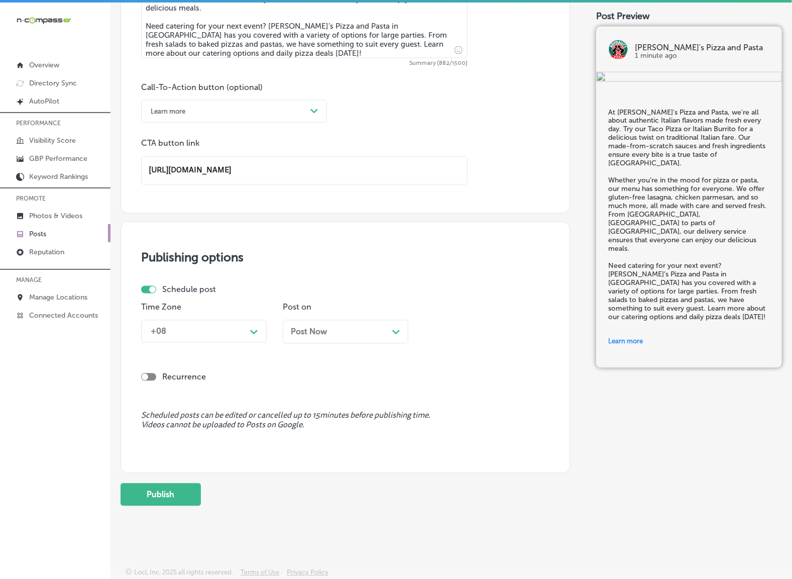
type input "[URL][DOMAIN_NAME]"
click at [250, 333] on icon "Path Created with Sketch." at bounding box center [254, 332] width 8 height 5
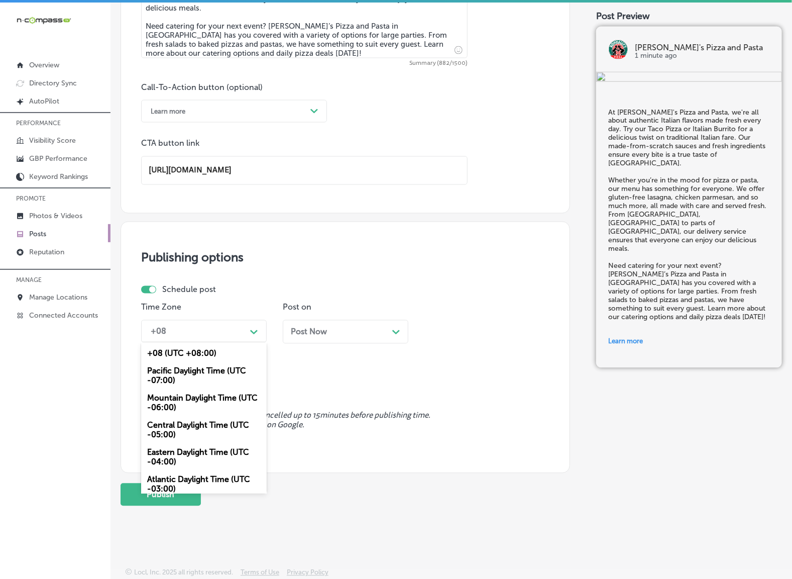
click at [212, 398] on div "Mountain Daylight Time (UTC -06:00)" at bounding box center [204, 402] width 126 height 27
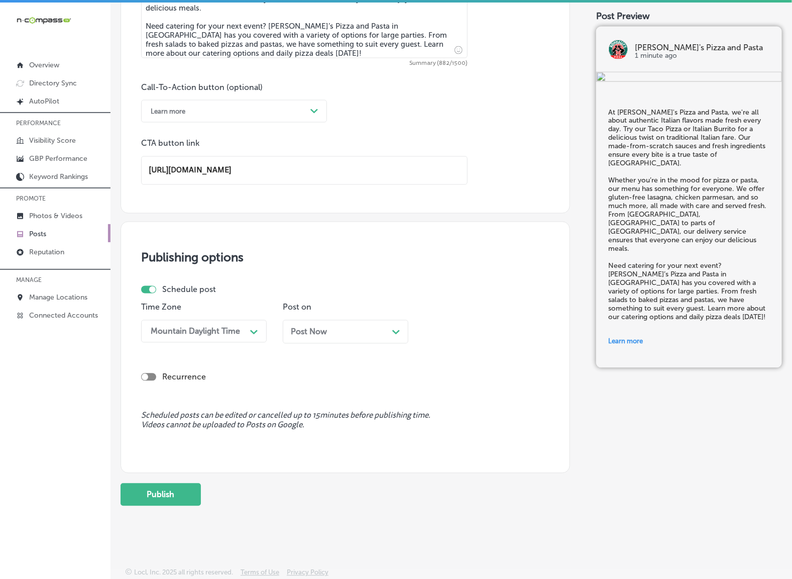
click at [334, 334] on div "Post Now Path Created with Sketch." at bounding box center [345, 332] width 109 height 10
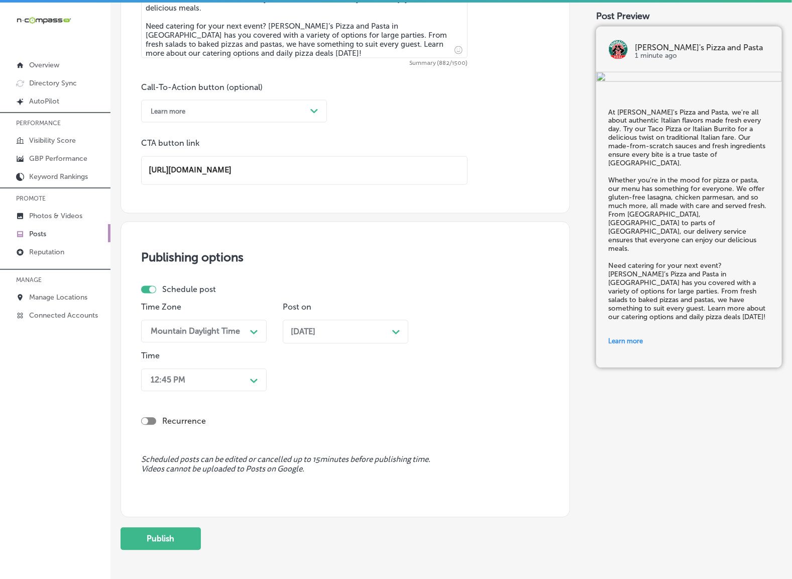
click at [256, 379] on polygon at bounding box center [254, 381] width 8 height 5
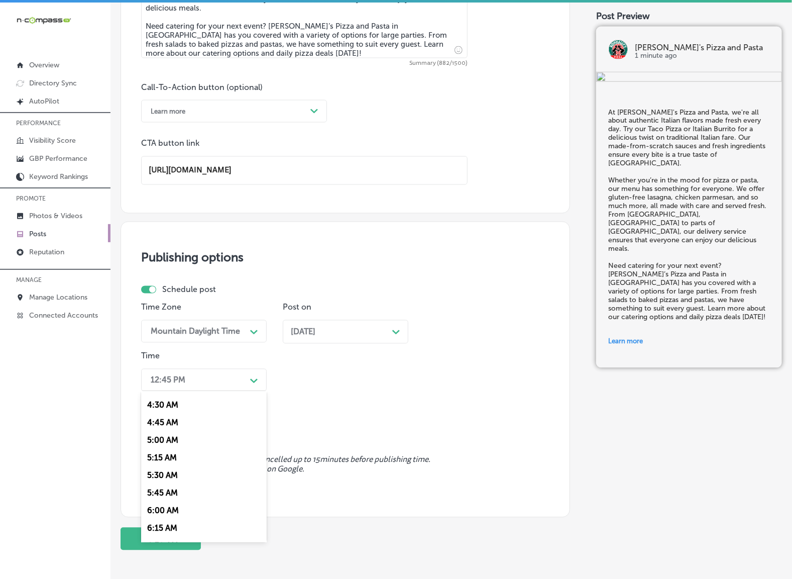
scroll to position [377, 0]
click at [165, 509] on div "7:00 AM" at bounding box center [204, 518] width 126 height 18
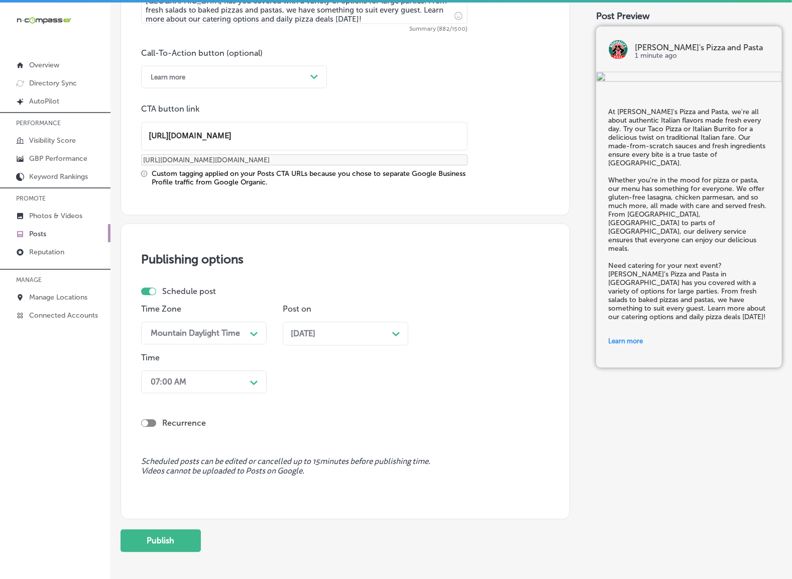
scroll to position [754, 0]
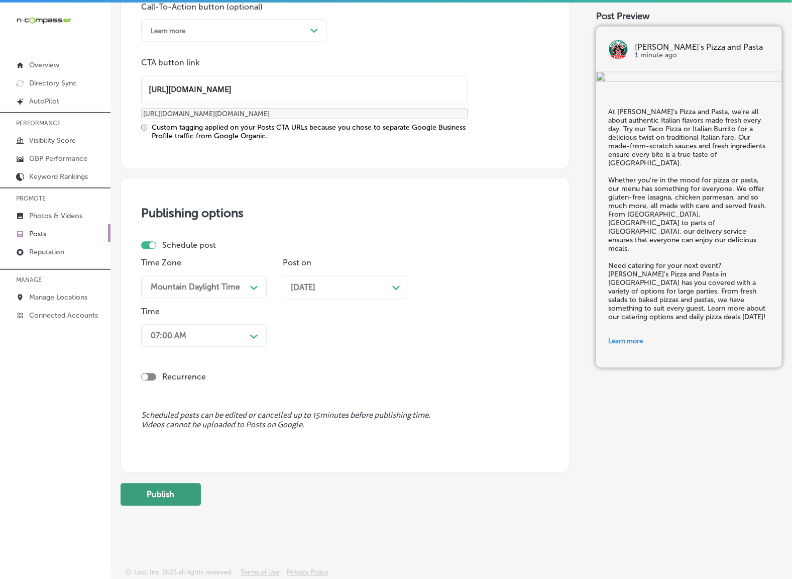
click at [159, 492] on button "Publish" at bounding box center [161, 494] width 80 height 23
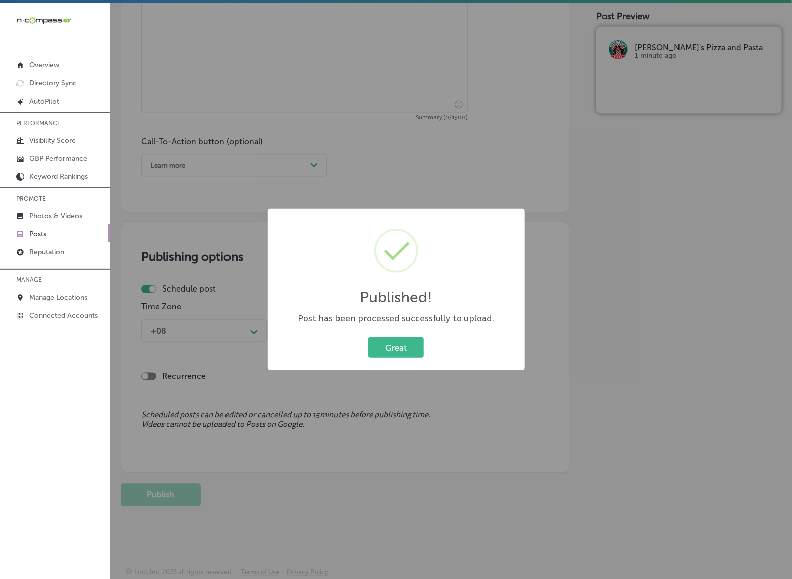
scroll to position [619, 0]
click at [400, 343] on button "Great" at bounding box center [396, 347] width 56 height 21
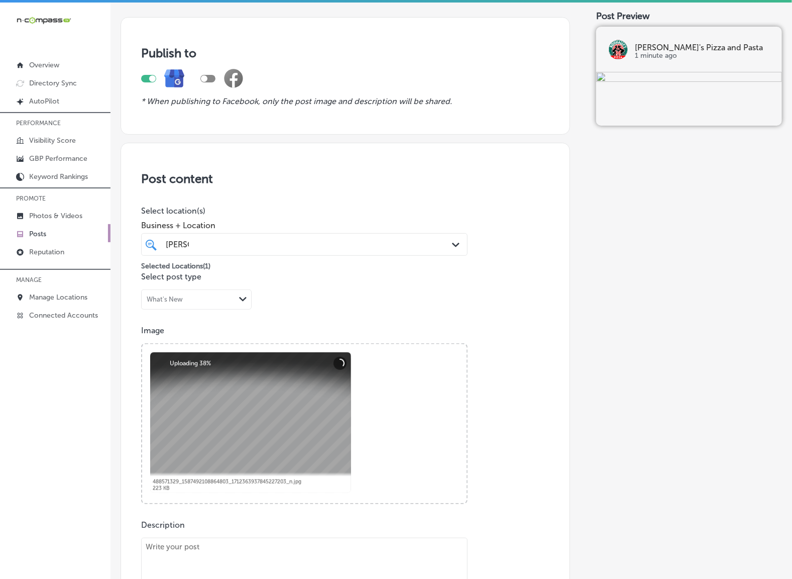
scroll to position [243, 0]
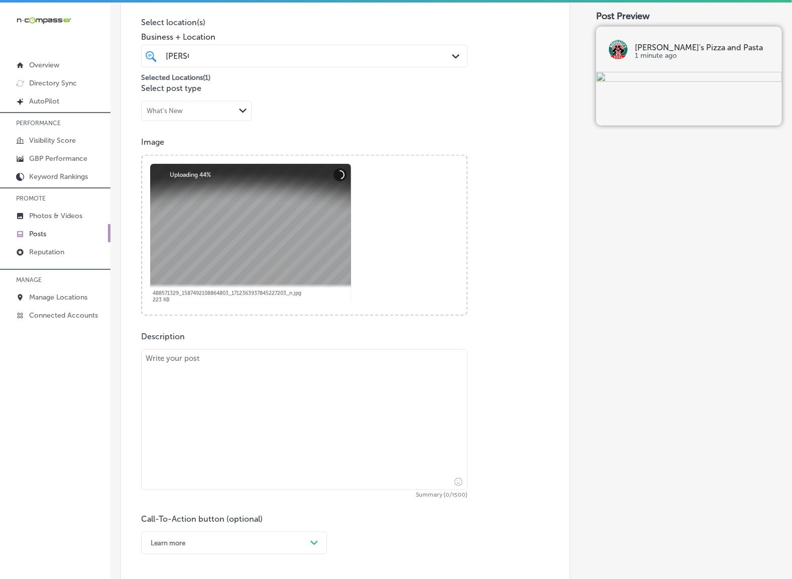
click at [211, 423] on textarea at bounding box center [304, 419] width 326 height 141
paste textarea "Looking for the perfect pizza night? [PERSON_NAME]’s Pizza and Pasta in [GEOGRA…"
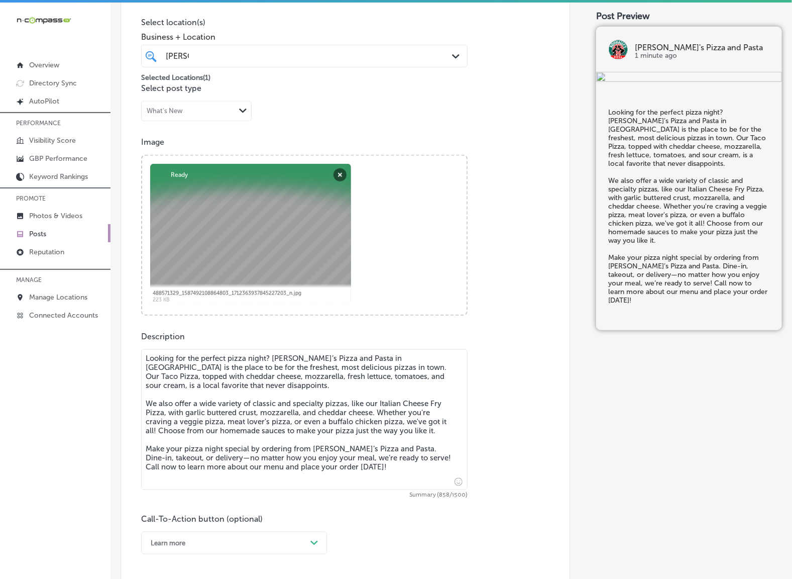
type textarea "Looking for the perfect pizza night? [PERSON_NAME]’s Pizza and Pasta in [GEOGRA…"
click at [314, 540] on div "Learn more Path Created with Sketch." at bounding box center [234, 542] width 186 height 23
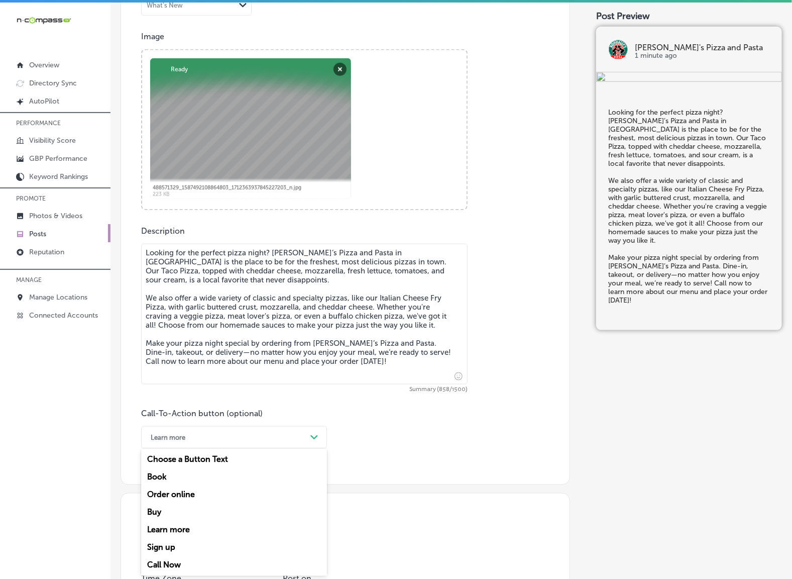
click at [181, 557] on div "Call Now" at bounding box center [234, 565] width 186 height 18
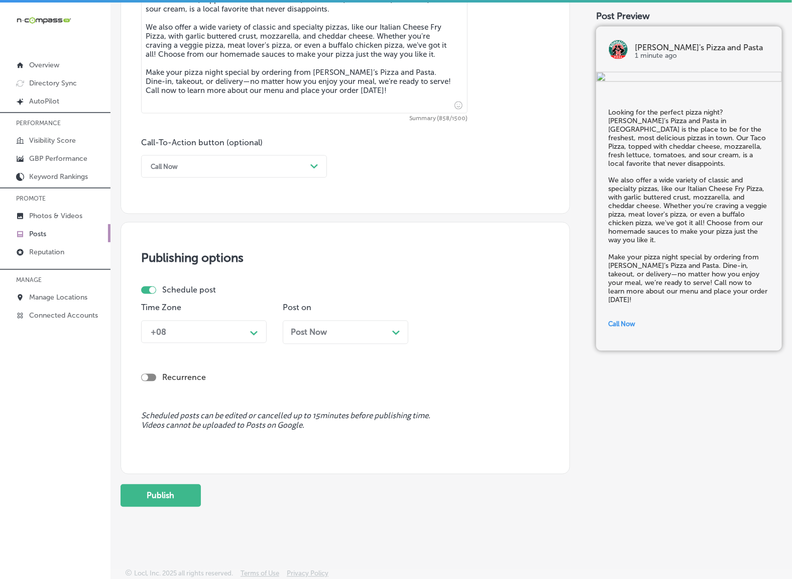
scroll to position [619, 0]
click at [255, 328] on div "Path Created with Sketch." at bounding box center [254, 331] width 8 height 8
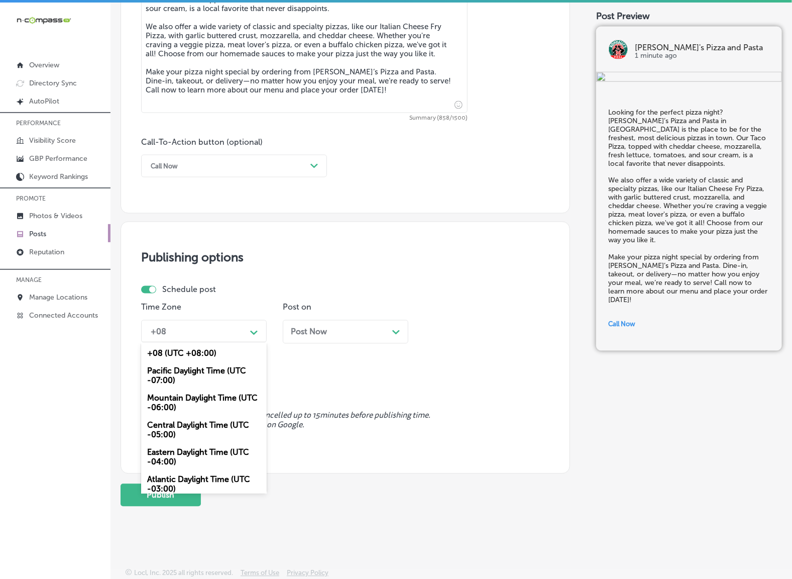
click at [201, 395] on div "Mountain Daylight Time (UTC -06:00)" at bounding box center [204, 402] width 126 height 27
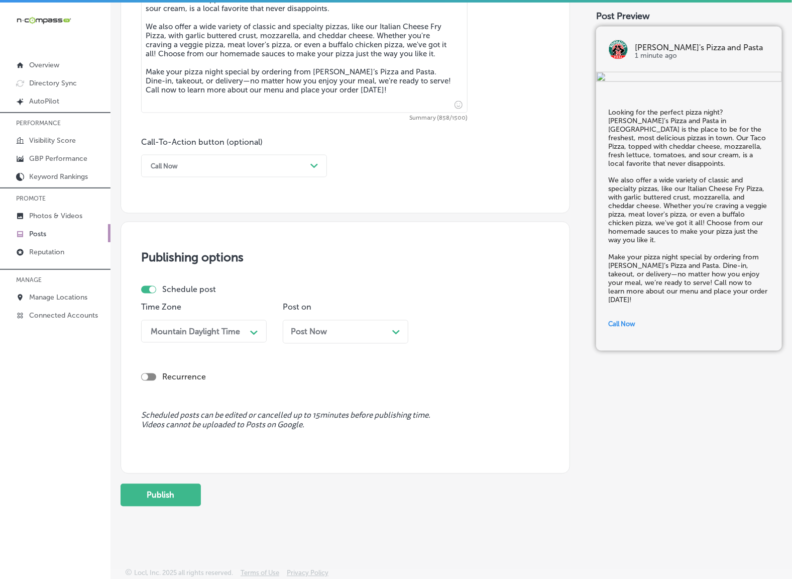
click at [334, 333] on div "Post Now Path Created with Sketch." at bounding box center [345, 332] width 109 height 10
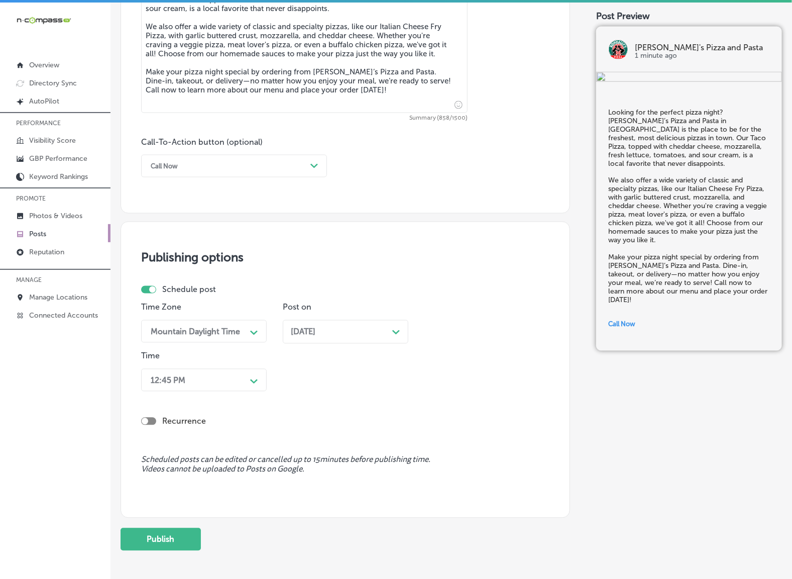
click at [255, 379] on icon "Path Created with Sketch." at bounding box center [254, 381] width 8 height 5
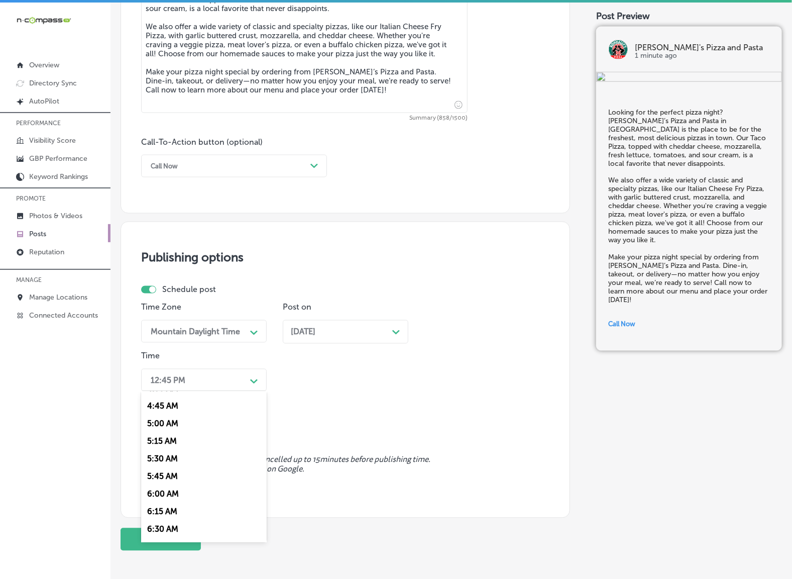
scroll to position [377, 0]
click at [164, 510] on div "7:00 AM" at bounding box center [204, 518] width 126 height 18
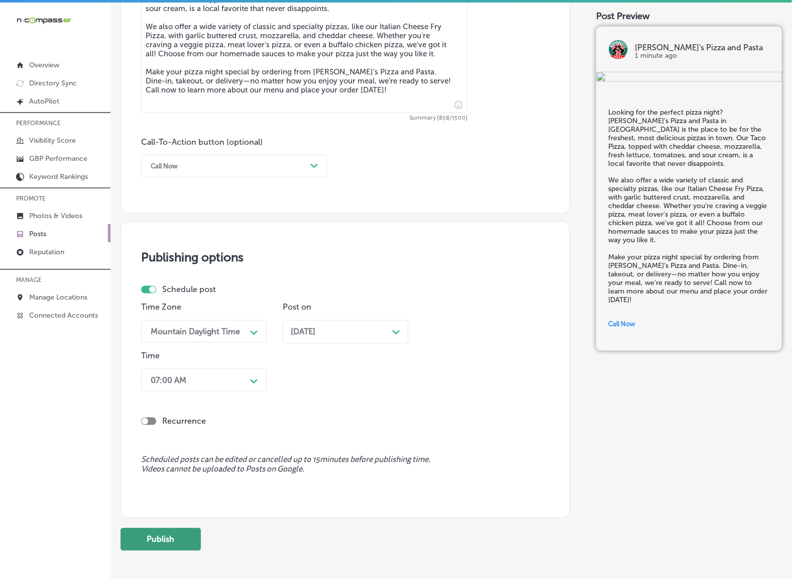
click at [177, 543] on button "Publish" at bounding box center [161, 539] width 80 height 23
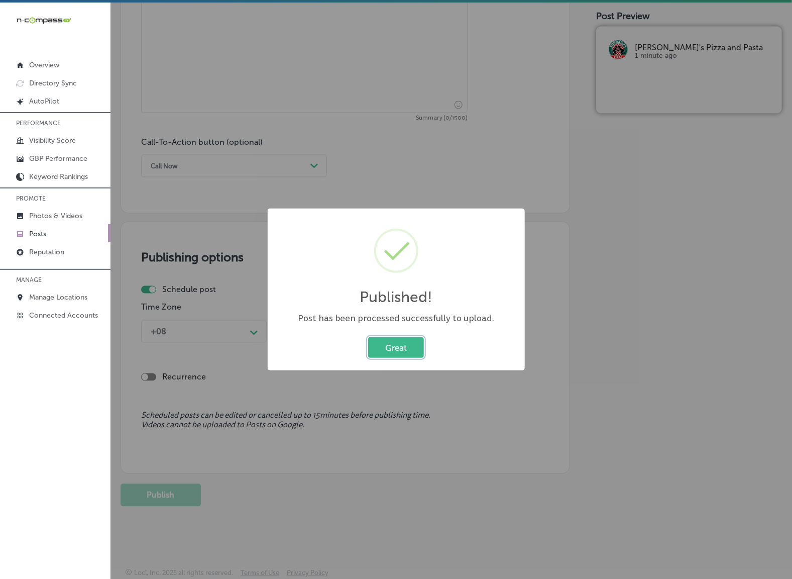
drag, startPoint x: 407, startPoint y: 354, endPoint x: 415, endPoint y: 353, distance: 8.2
click at [407, 354] on button "Great" at bounding box center [396, 347] width 56 height 21
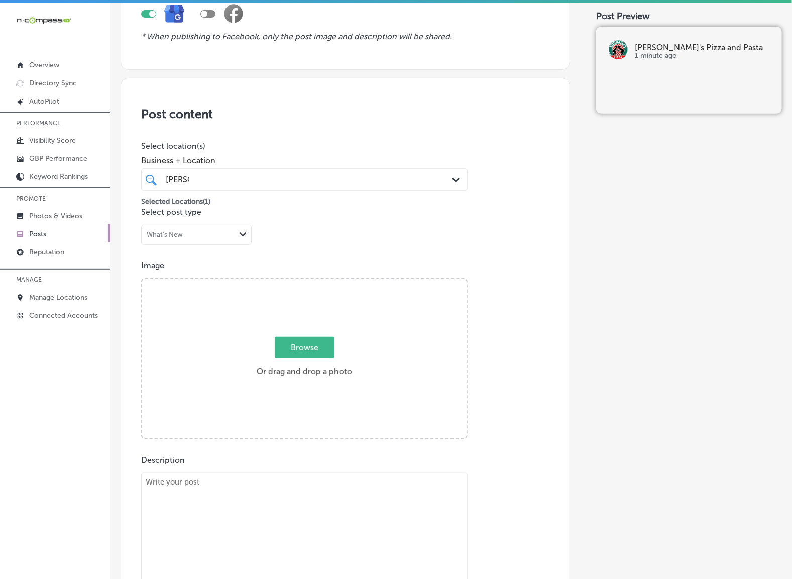
scroll to position [180, 0]
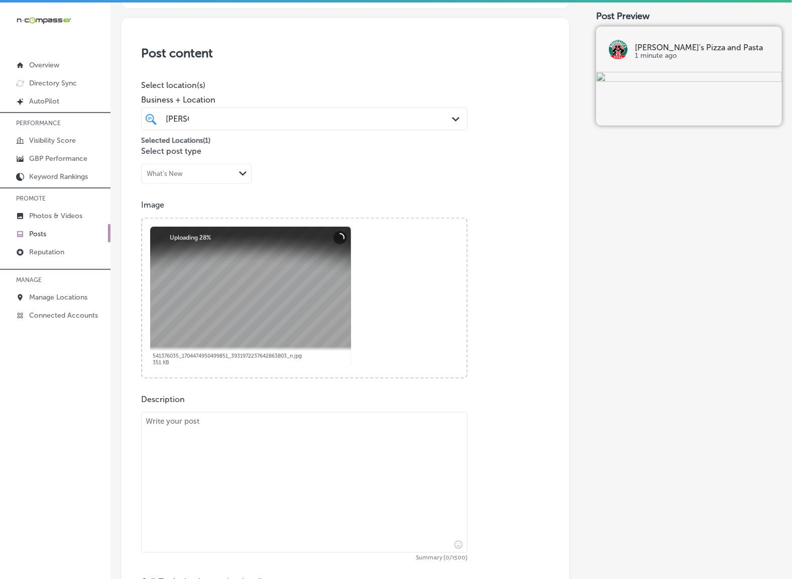
click at [234, 405] on div "Description Summary (0/1500) Call-To-Action button (optional) Call Now Path Cre…" at bounding box center [345, 505] width 408 height 222
click at [224, 443] on textarea at bounding box center [304, 482] width 326 height 141
paste textarea "Lo Ipsumdol’s Ametc adi Elits do Eiusmodt, in utlabor etdo magna ali enima min …"
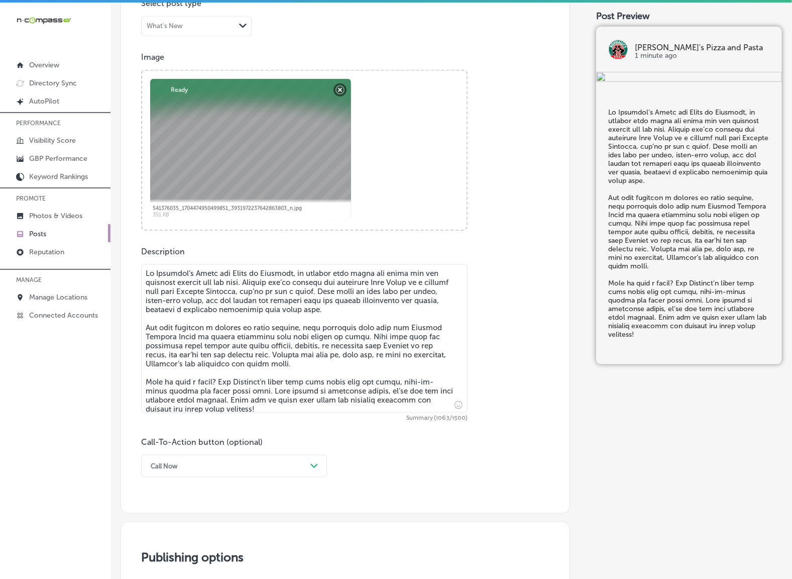
scroll to position [431, 0]
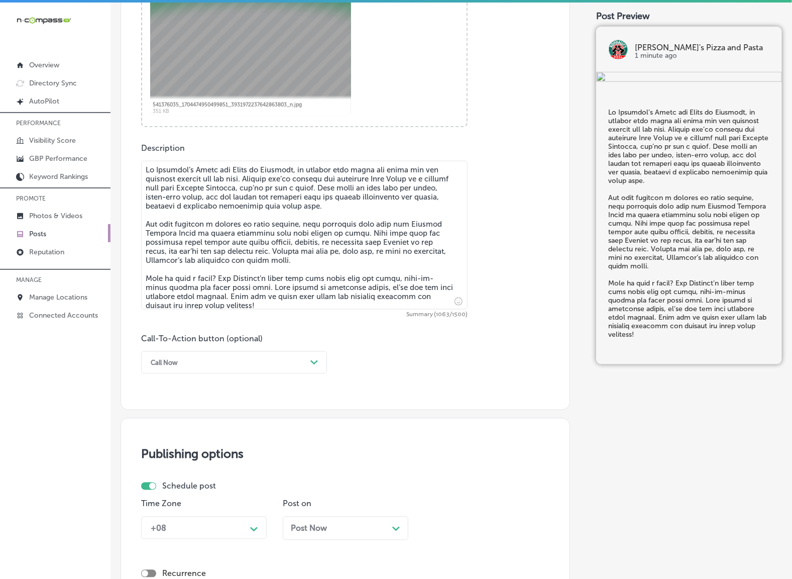
type textarea "Lo Ipsumdol’s Ametc adi Elits do Eiusmodt, in utlabor etdo magna ali enima min …"
click at [305, 347] on div "Call-To-Action button (optional) Call Now Path Created with Sketch." at bounding box center [234, 353] width 186 height 40
click at [280, 367] on div "Call Now" at bounding box center [226, 363] width 161 height 16
click at [183, 486] on div "Call Now" at bounding box center [234, 490] width 186 height 18
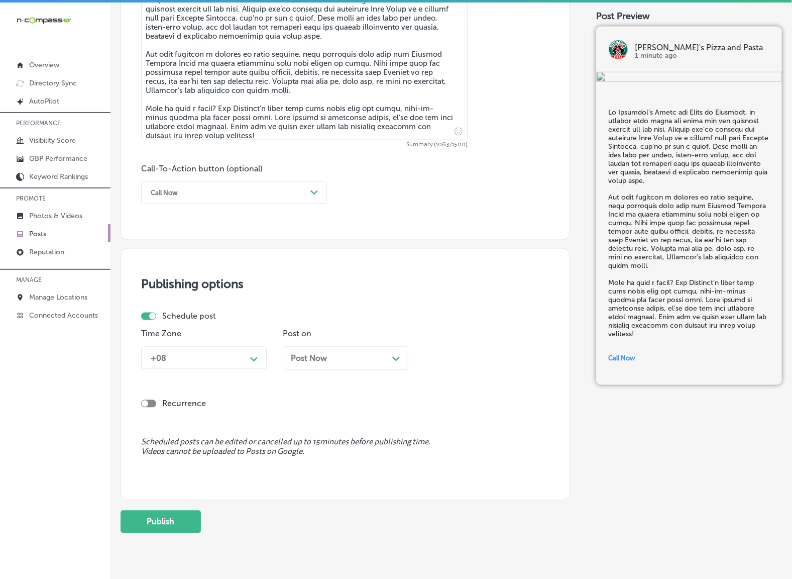
scroll to position [619, 0]
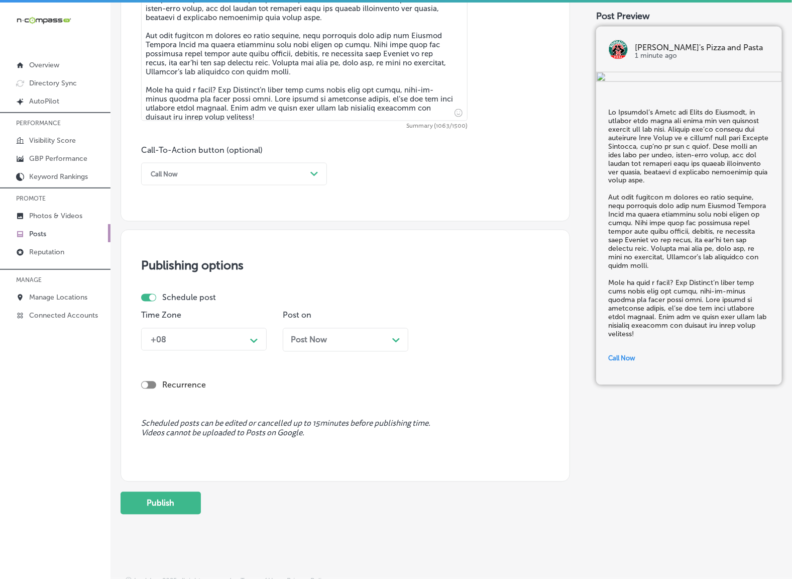
click at [253, 325] on div "Time Zone +08 Path Created with Sketch." at bounding box center [204, 334] width 126 height 49
click at [252, 339] on icon "Path Created with Sketch." at bounding box center [254, 341] width 8 height 5
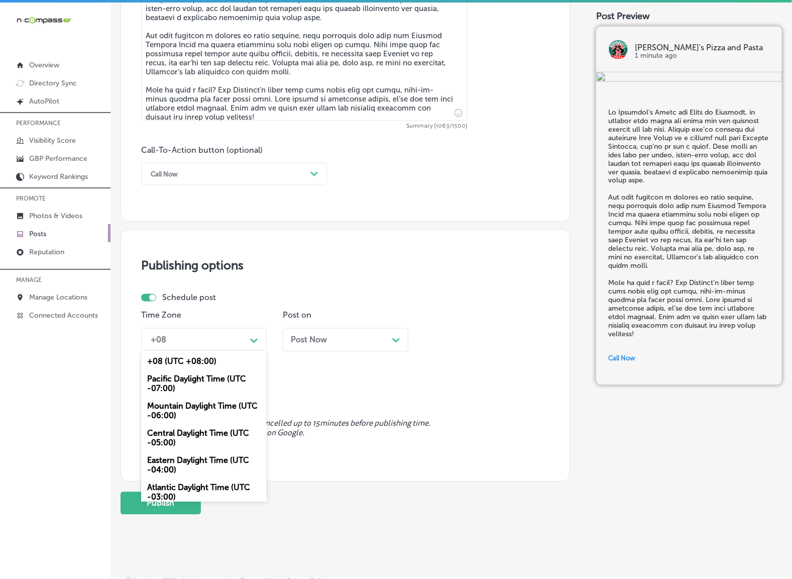
click at [233, 403] on div "Mountain Daylight Time (UTC -06:00)" at bounding box center [204, 410] width 126 height 27
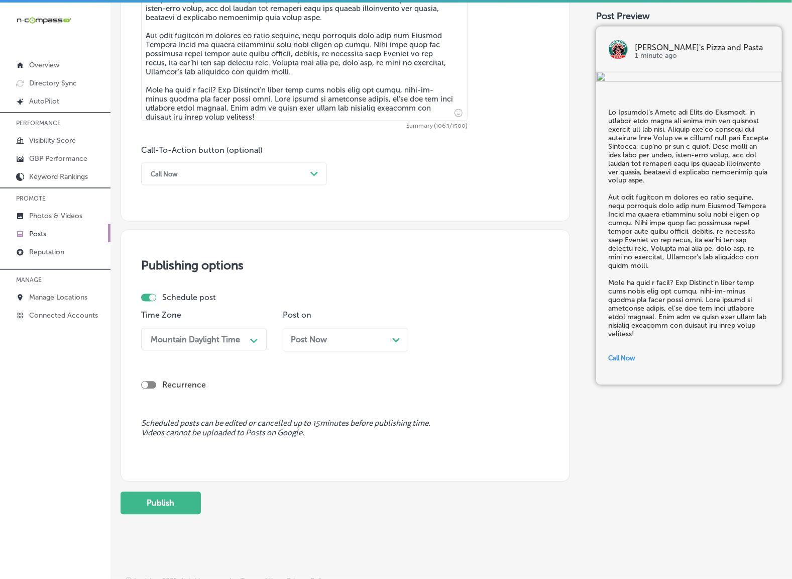
click at [346, 338] on div "Post Now Path Created with Sketch." at bounding box center [345, 340] width 109 height 10
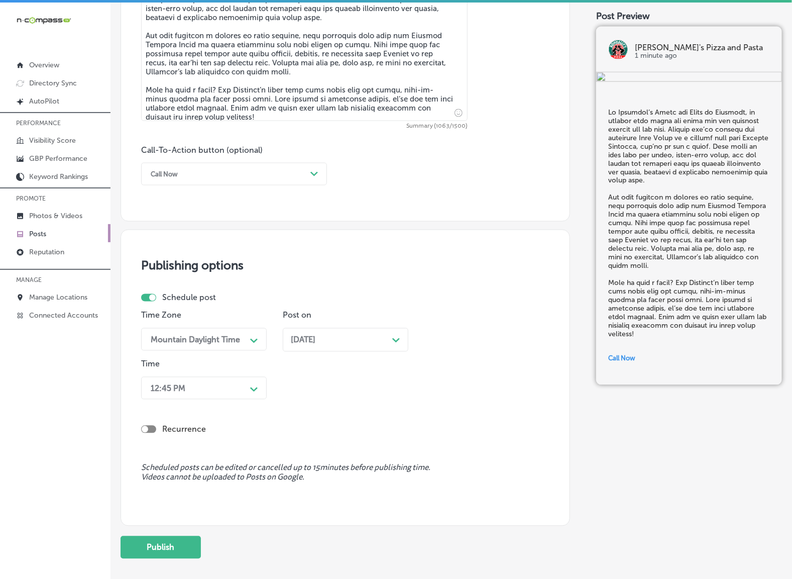
click at [244, 387] on div "12:45 PM" at bounding box center [196, 388] width 100 height 18
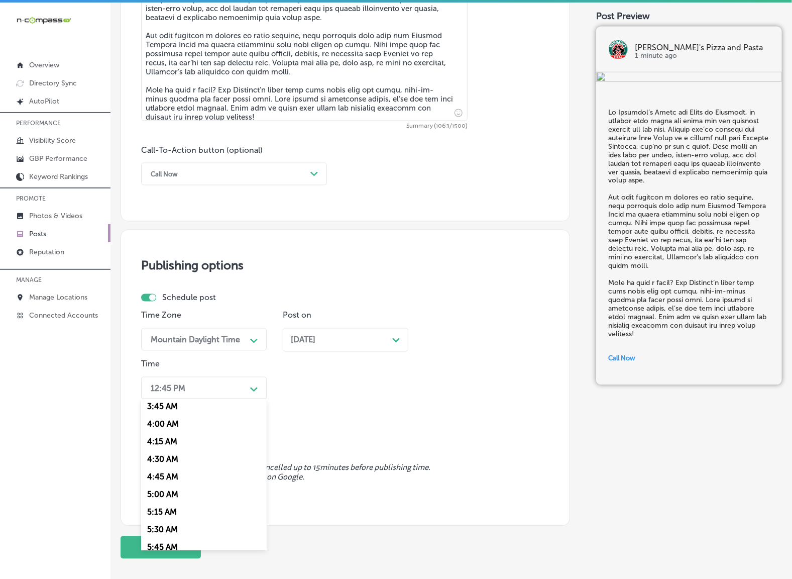
scroll to position [377, 0]
click at [166, 520] on div "7:00 AM" at bounding box center [204, 526] width 126 height 18
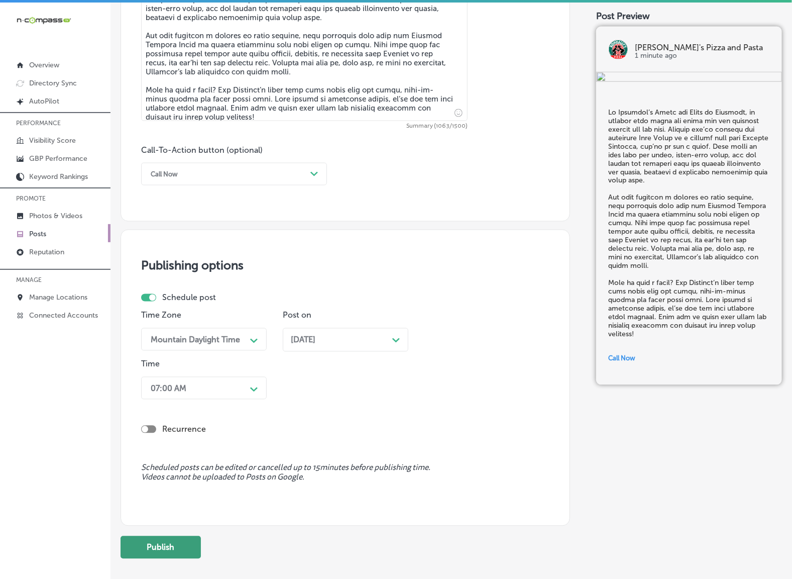
click at [169, 539] on button "Publish" at bounding box center [161, 547] width 80 height 23
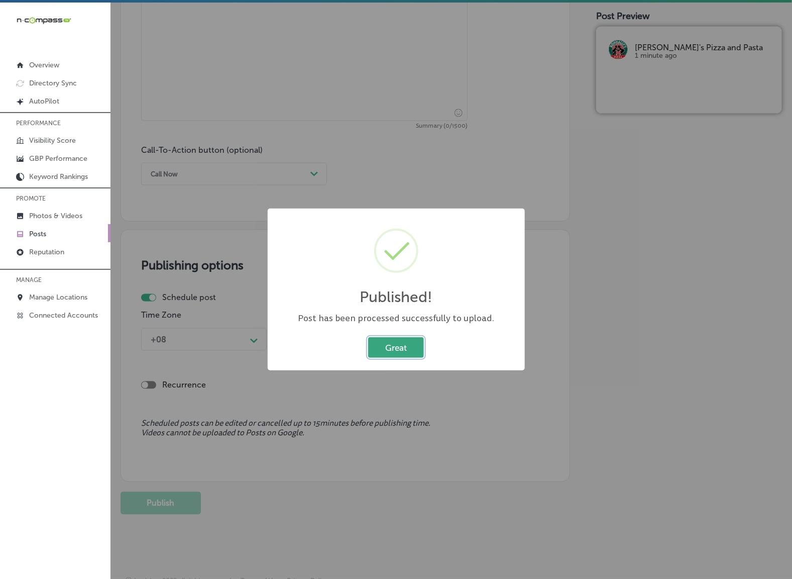
click at [412, 344] on button "Great" at bounding box center [396, 347] width 56 height 21
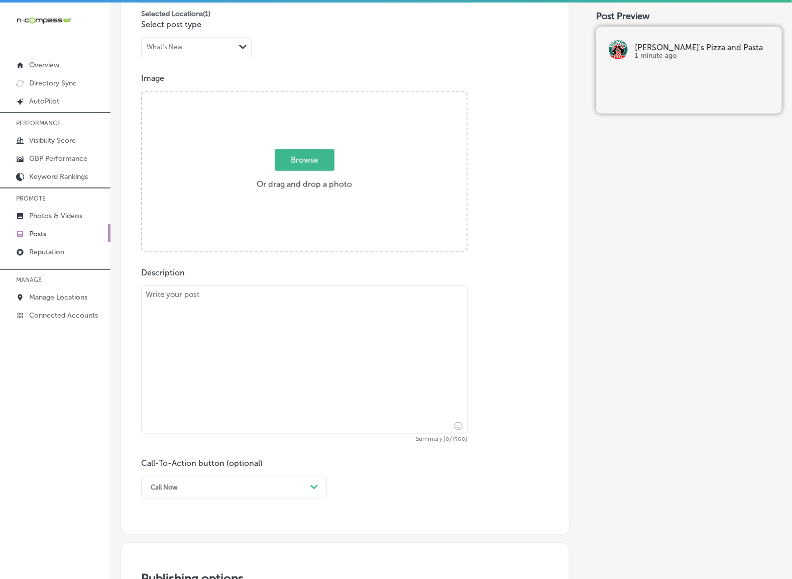
scroll to position [305, 0]
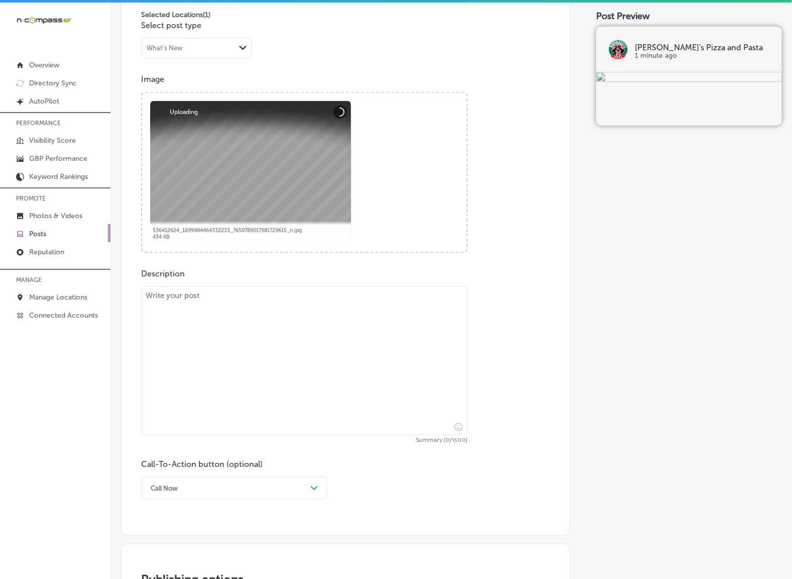
click at [237, 367] on textarea at bounding box center [304, 360] width 326 height 149
paste textarea "Indulge in the perfect ending to your meal with our creamy, rich cheesecake at …"
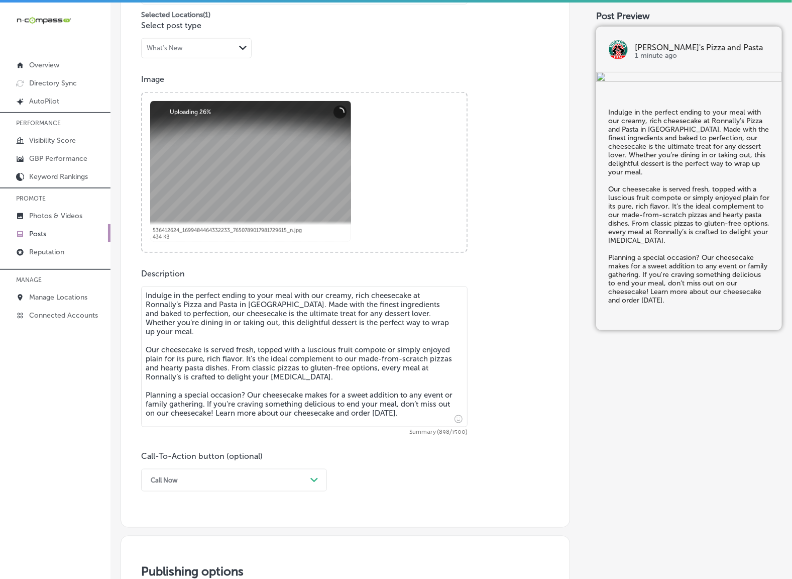
type textarea "Indulge in the perfect ending to your meal with our creamy, rich cheesecake at …"
click at [313, 478] on div "Call Now Path Created with Sketch." at bounding box center [234, 480] width 186 height 23
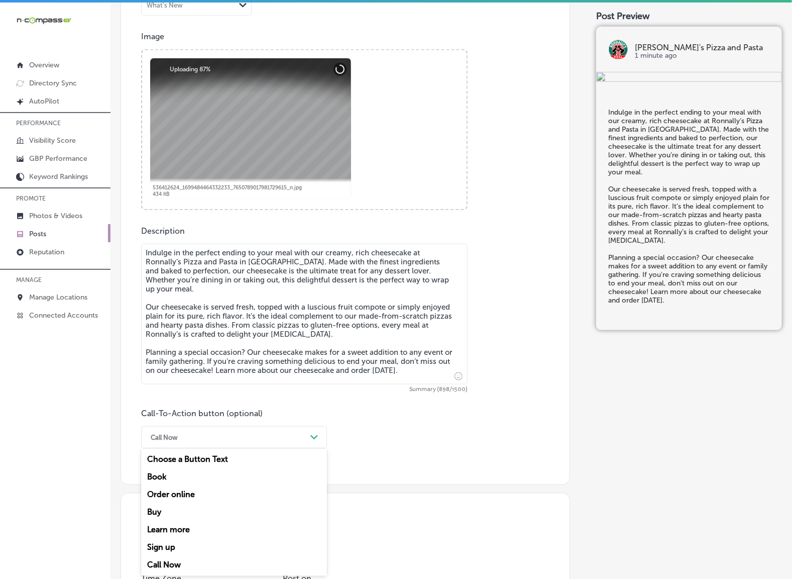
click at [188, 530] on div "Learn more" at bounding box center [234, 530] width 186 height 18
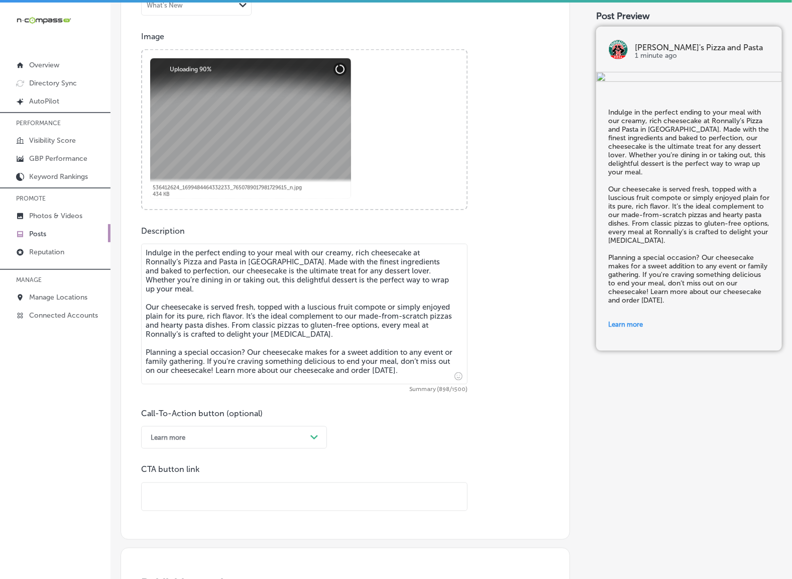
click at [223, 496] on input "text" at bounding box center [304, 497] width 325 height 28
paste input "[URL][DOMAIN_NAME]"
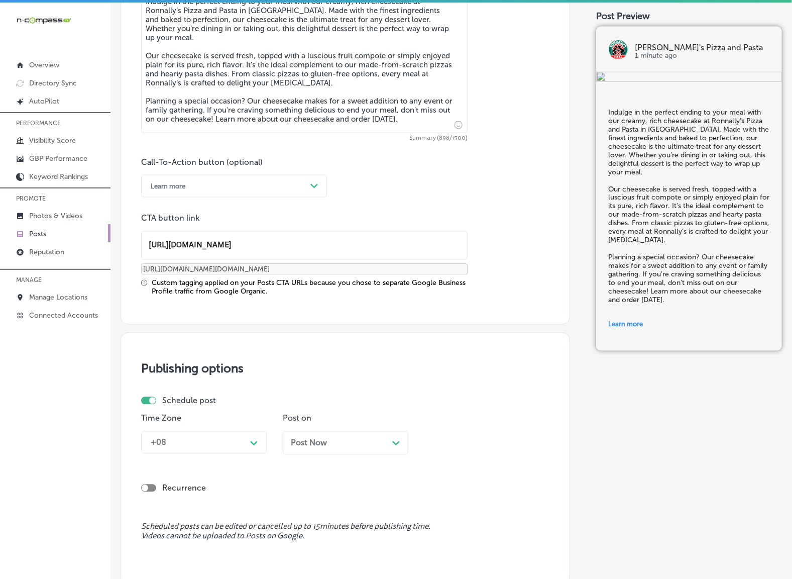
type input "[URL][DOMAIN_NAME]"
click at [250, 458] on div "Time Zone +08 Path Created with Sketch." at bounding box center [204, 437] width 126 height 49
click at [249, 443] on div "+08 Path Created with Sketch." at bounding box center [204, 442] width 126 height 23
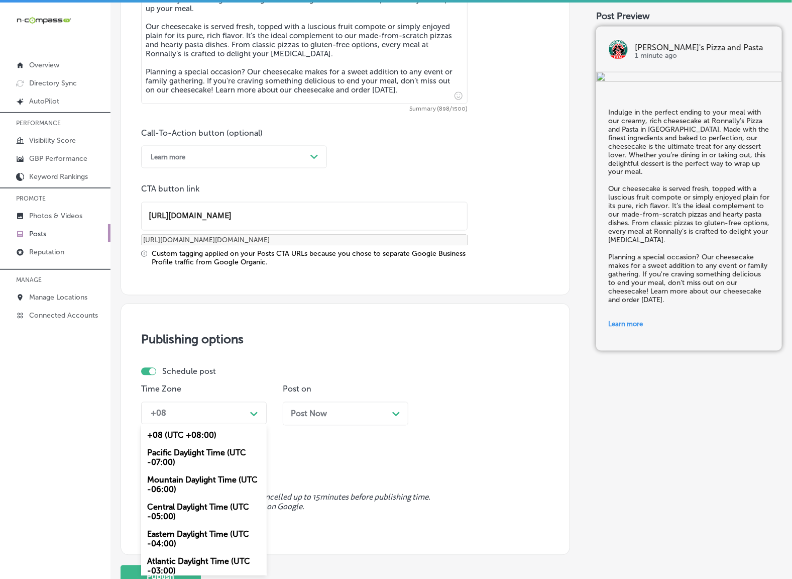
click at [229, 481] on div "Mountain Daylight Time (UTC -06:00)" at bounding box center [204, 484] width 126 height 27
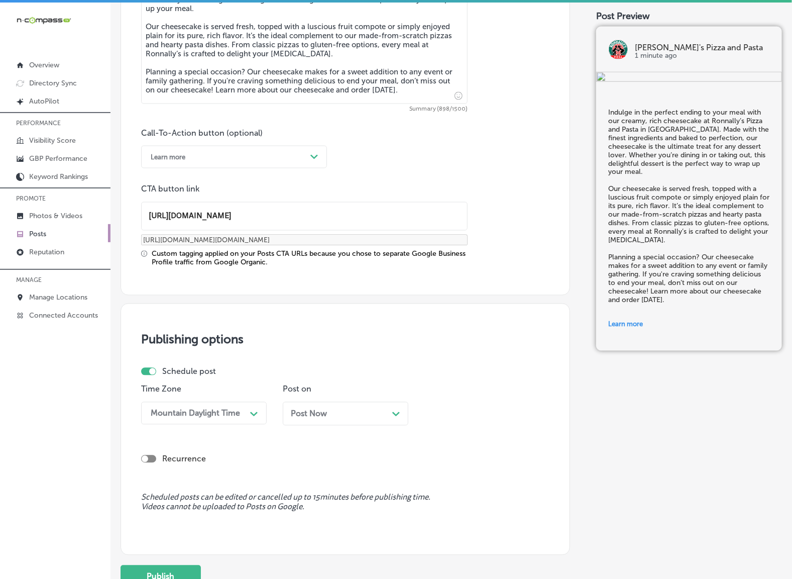
click at [296, 421] on div "Post Now Path Created with Sketch." at bounding box center [346, 414] width 126 height 24
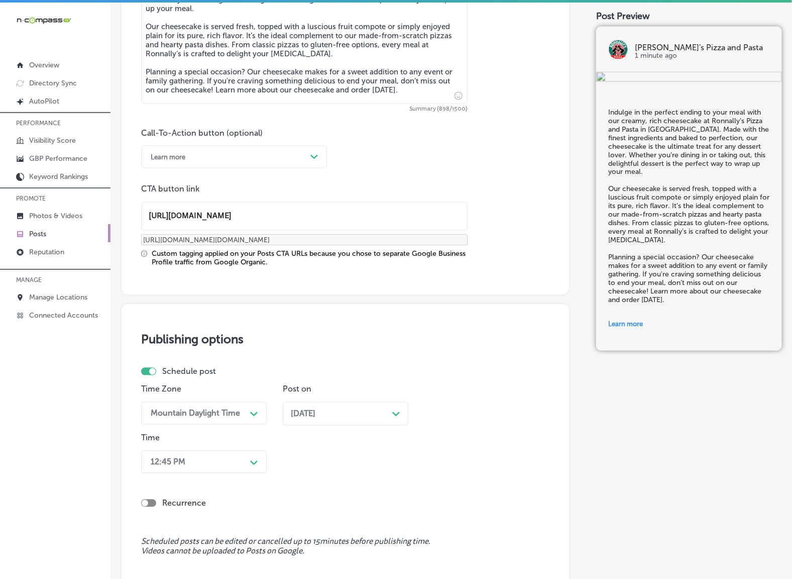
click at [247, 460] on div "12:45 PM Path Created with Sketch." at bounding box center [204, 462] width 126 height 23
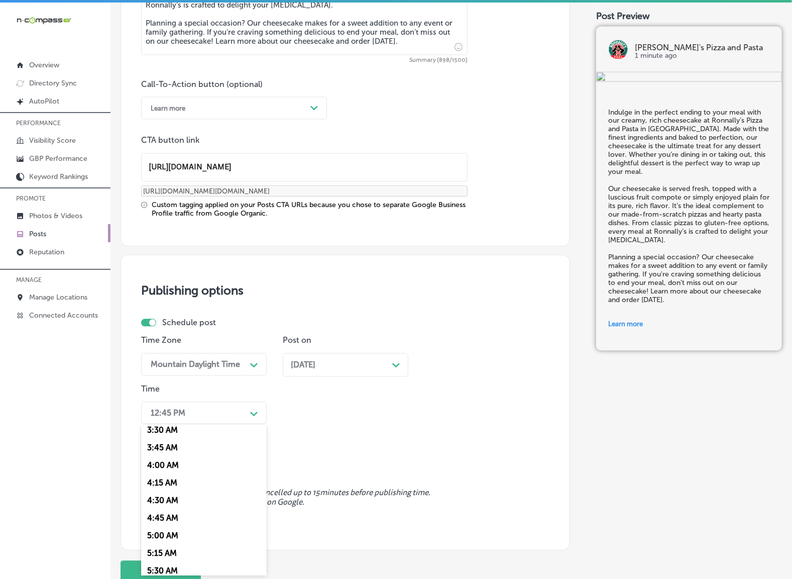
scroll to position [377, 0]
click at [167, 545] on div "7:00 AM" at bounding box center [204, 551] width 126 height 18
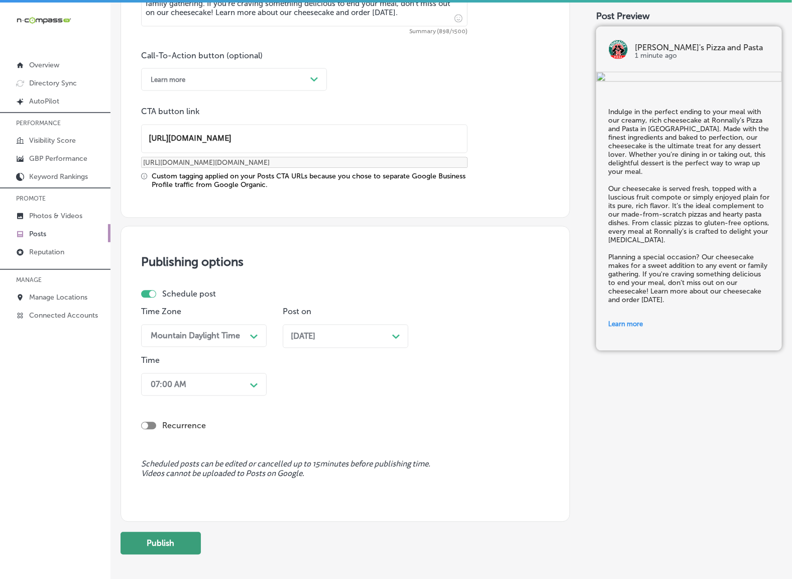
scroll to position [754, 0]
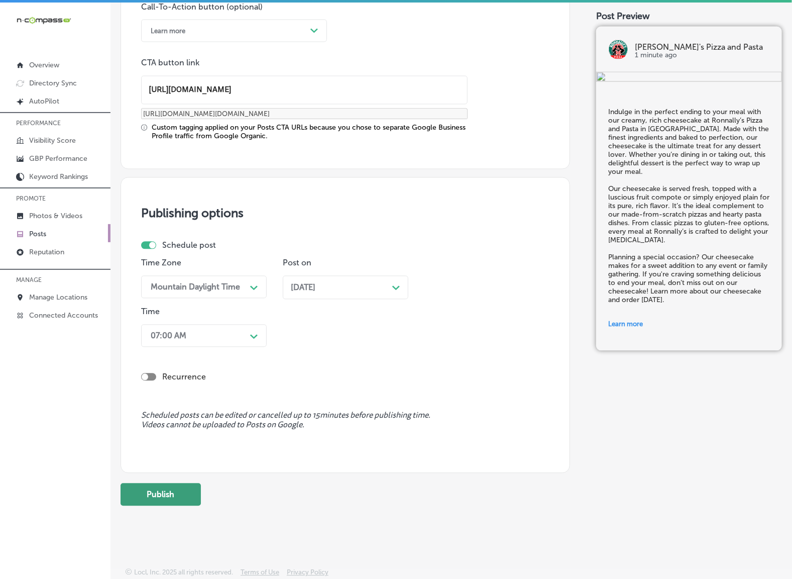
click at [191, 497] on button "Publish" at bounding box center [161, 494] width 80 height 23
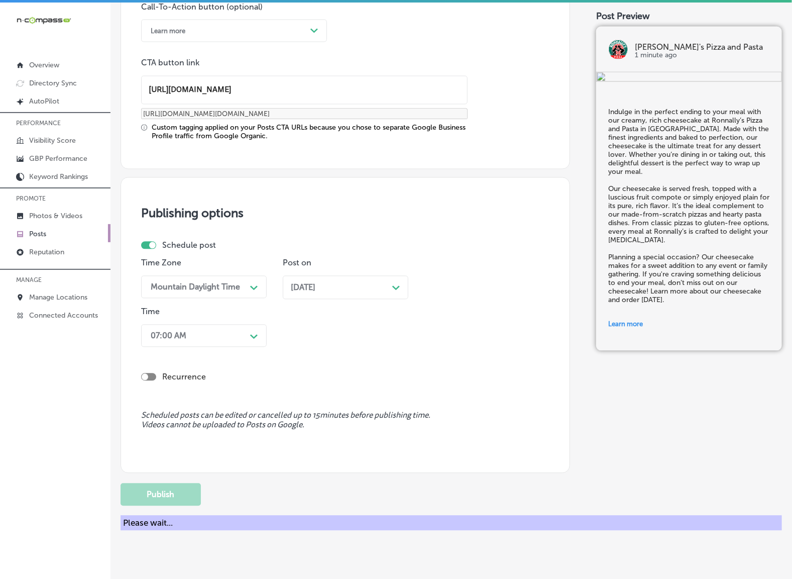
click at [494, 390] on div "Schedule post Time Zone Mountain Daylight Time Path Created with Sketch. Post o…" at bounding box center [345, 322] width 408 height 162
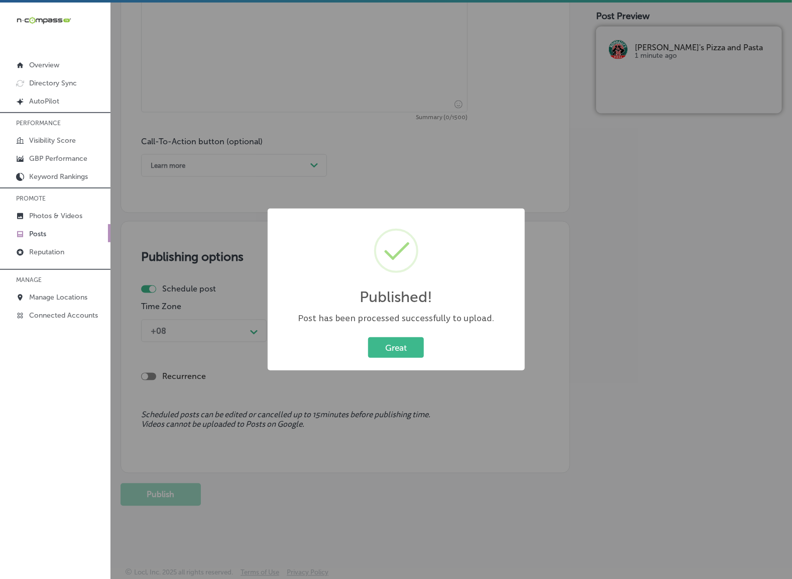
scroll to position [619, 0]
drag, startPoint x: 397, startPoint y: 350, endPoint x: 412, endPoint y: 350, distance: 15.1
click at [397, 350] on button "Great" at bounding box center [396, 347] width 56 height 21
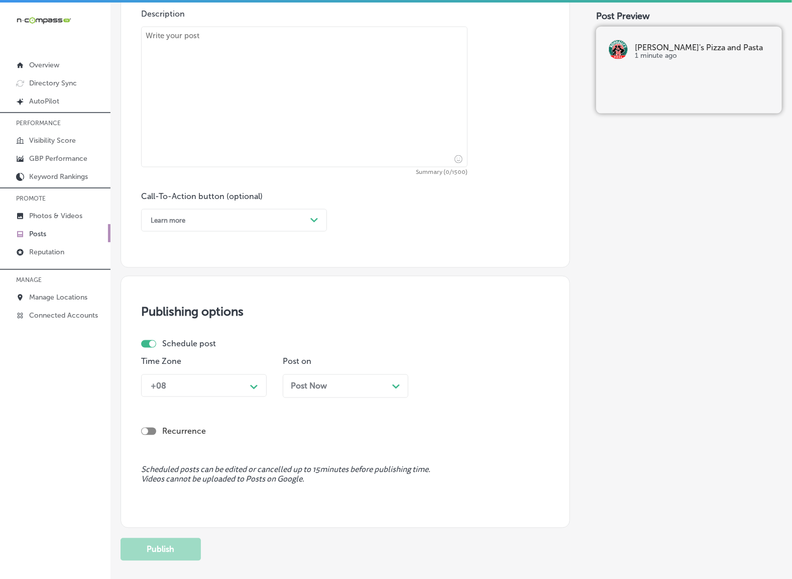
scroll to position [243, 0]
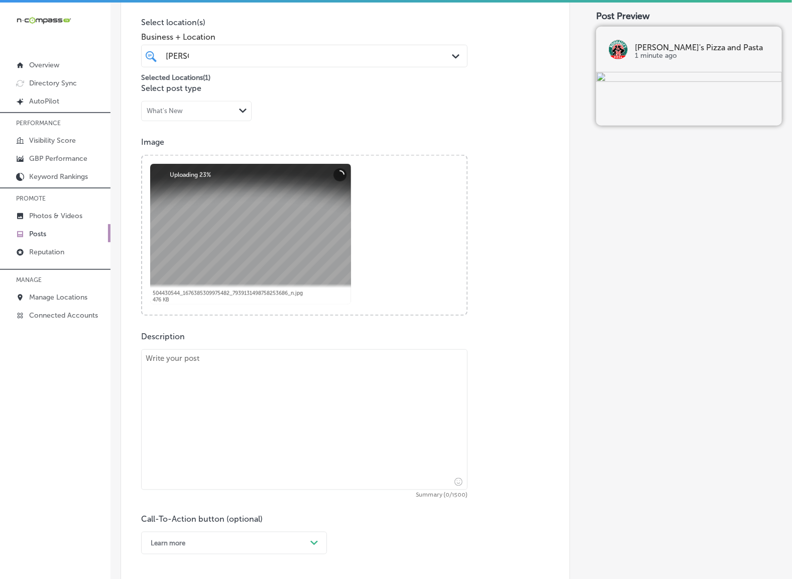
click at [304, 411] on textarea at bounding box center [304, 419] width 326 height 141
paste textarea "At [PERSON_NAME]'s Pizza and Pasta, we've been serving authentic Italian dishes…"
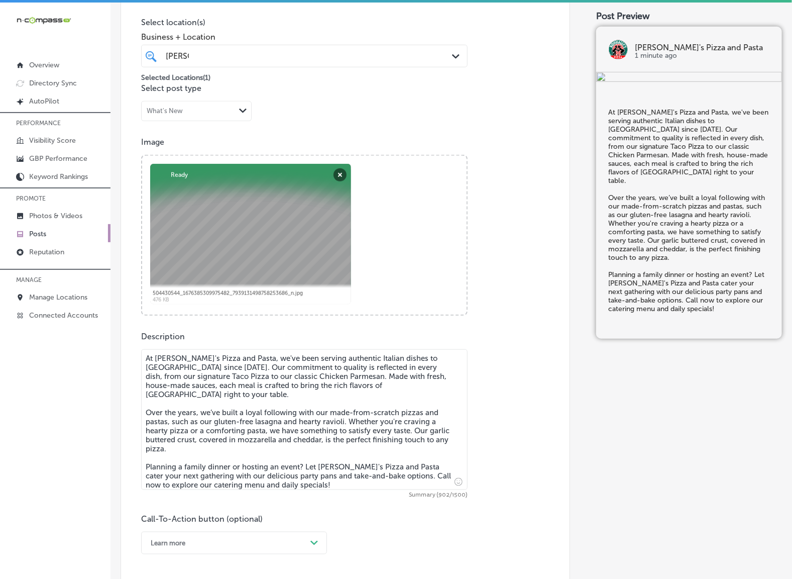
type textarea "At [PERSON_NAME]'s Pizza and Pasta, we've been serving authentic Italian dishes…"
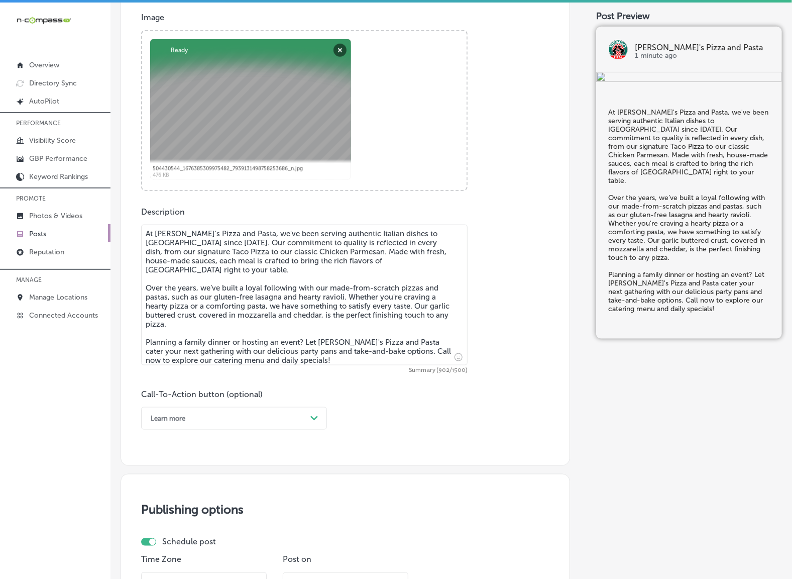
scroll to position [368, 0]
drag, startPoint x: 292, startPoint y: 414, endPoint x: 263, endPoint y: 423, distance: 30.5
click at [292, 414] on div "Learn more" at bounding box center [226, 417] width 161 height 16
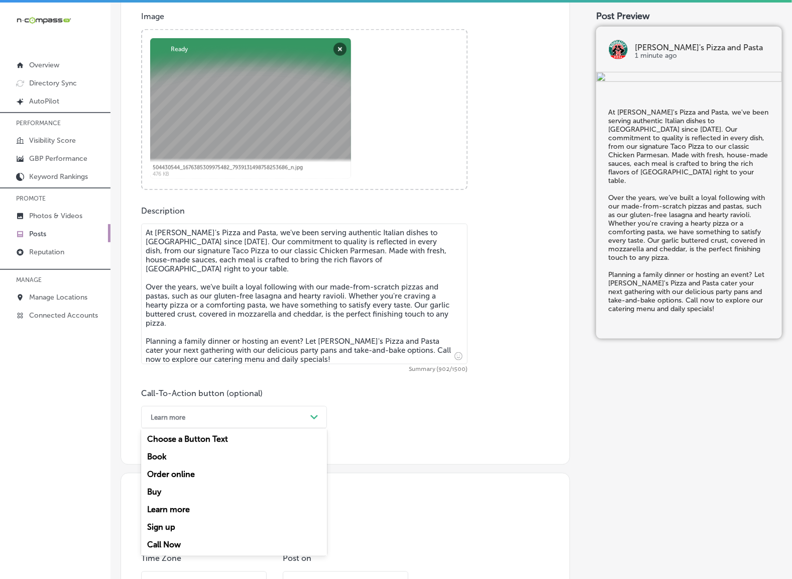
click at [166, 544] on div "Call Now" at bounding box center [234, 545] width 186 height 18
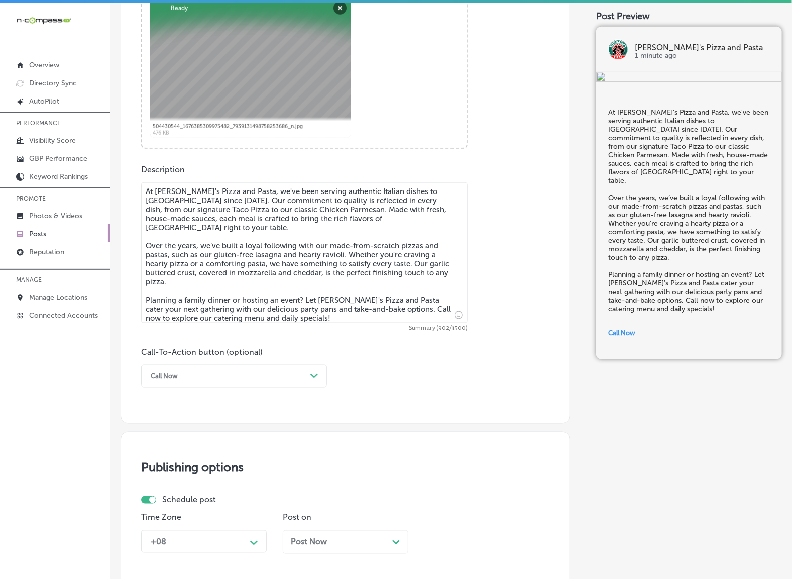
scroll to position [556, 0]
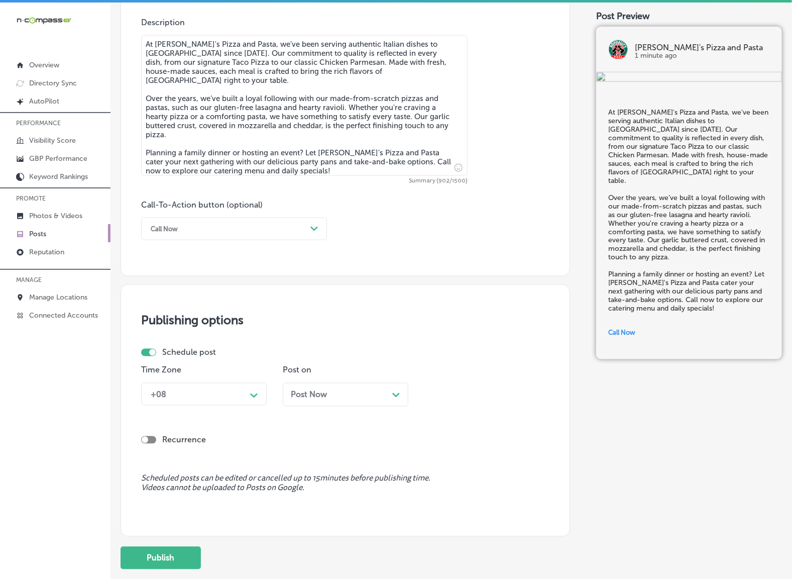
click at [243, 396] on div "+08" at bounding box center [196, 394] width 100 height 18
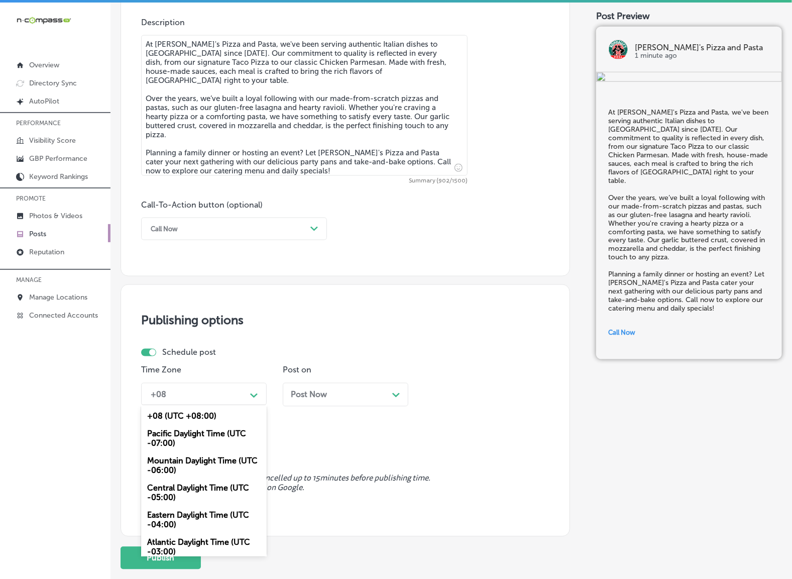
click at [221, 460] on div "Mountain Daylight Time (UTC -06:00)" at bounding box center [204, 465] width 126 height 27
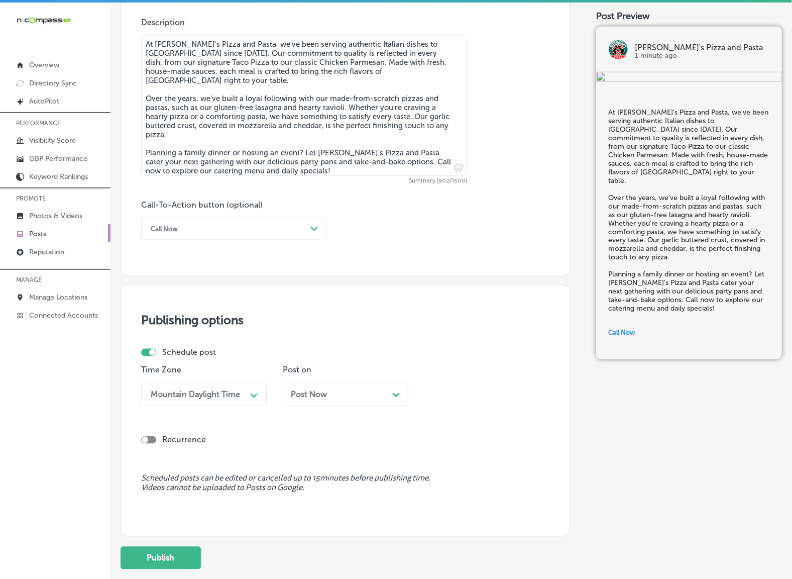
click at [328, 394] on div "Post Now Path Created with Sketch." at bounding box center [345, 395] width 109 height 10
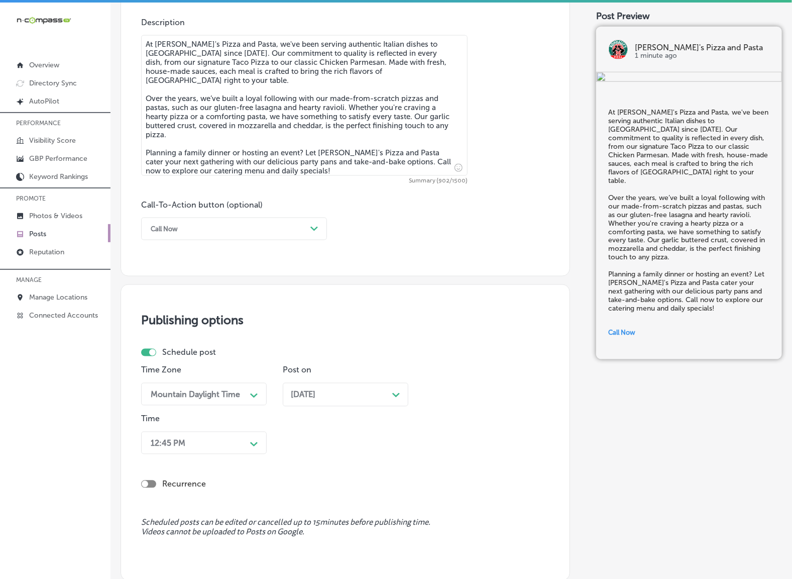
click at [240, 444] on div "12:45 PM Path Created with Sketch." at bounding box center [204, 442] width 126 height 23
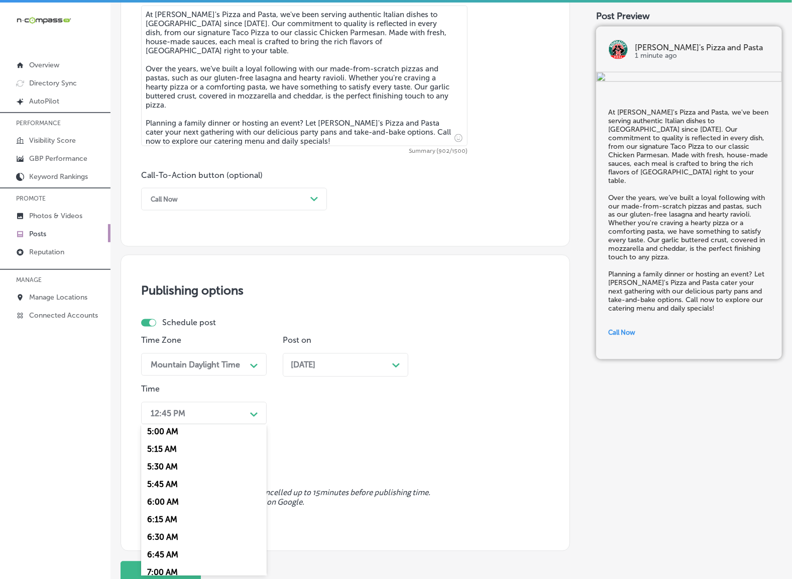
scroll to position [377, 0]
click at [169, 542] on div "7:00 AM" at bounding box center [204, 551] width 126 height 18
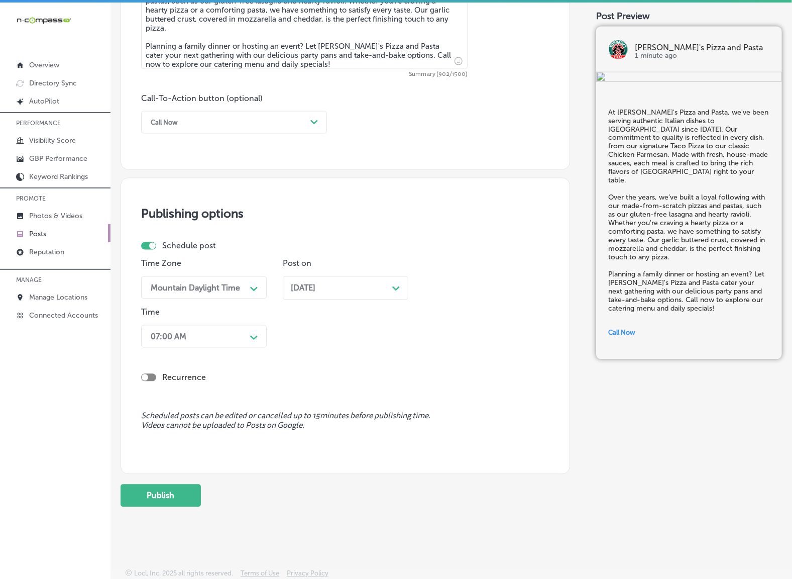
scroll to position [663, 0]
click at [185, 495] on button "Publish" at bounding box center [161, 495] width 80 height 23
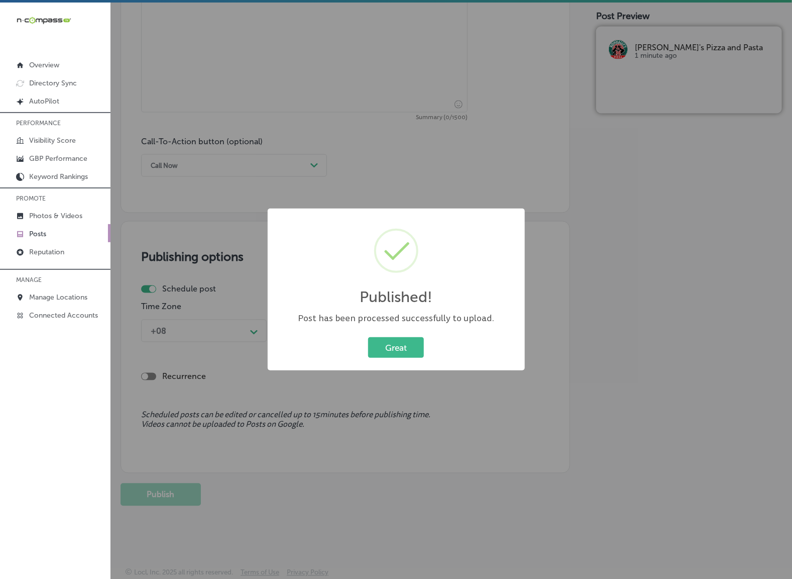
scroll to position [619, 0]
click at [412, 341] on button "Great" at bounding box center [396, 347] width 56 height 21
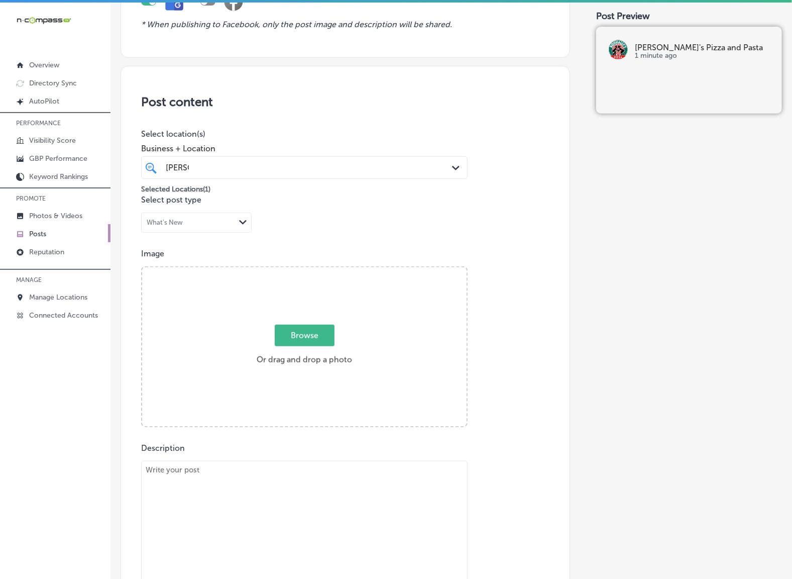
scroll to position [117, 0]
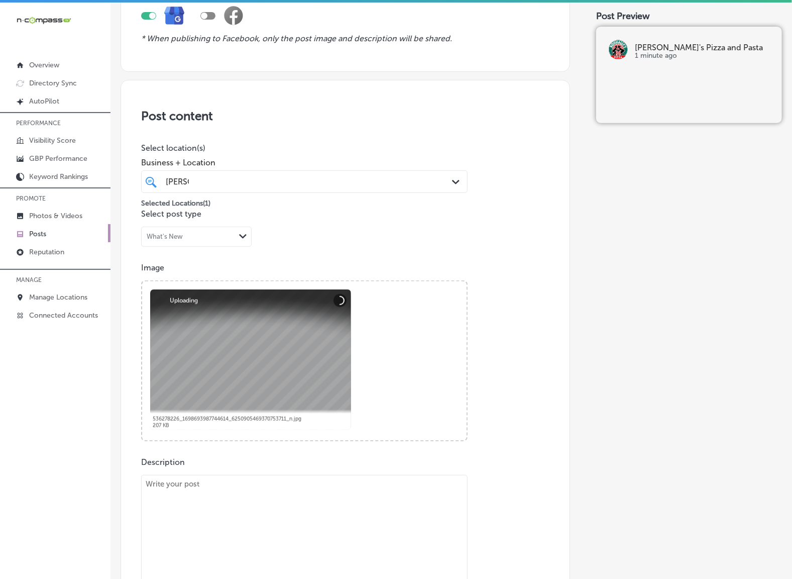
click at [262, 523] on textarea at bounding box center [304, 545] width 326 height 141
paste textarea "Craving some delicious Italian food? Look no further than [PERSON_NAME]'s Pizza…"
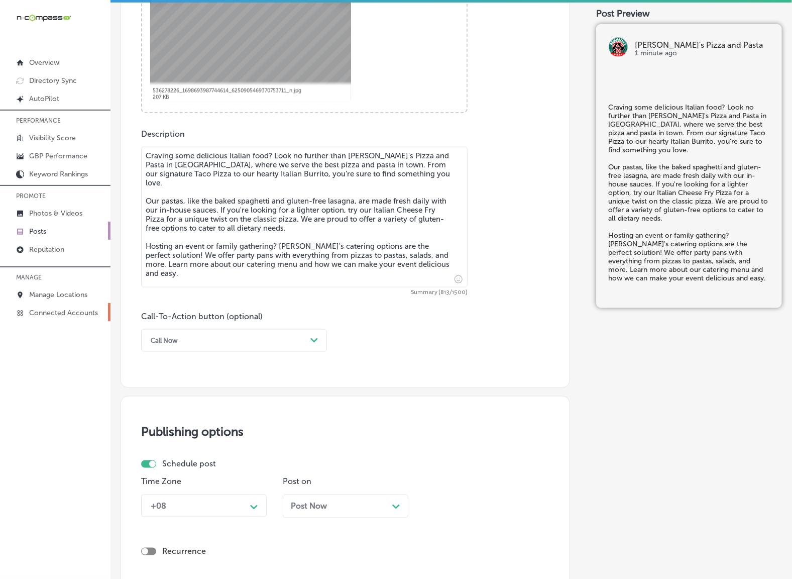
scroll to position [443, 0]
type textarea "Craving some delicious Italian food? Look no further than [PERSON_NAME]'s Pizza…"
drag, startPoint x: 243, startPoint y: 334, endPoint x: 241, endPoint y: 348, distance: 13.6
click at [243, 334] on div "Call Now" at bounding box center [226, 339] width 161 height 16
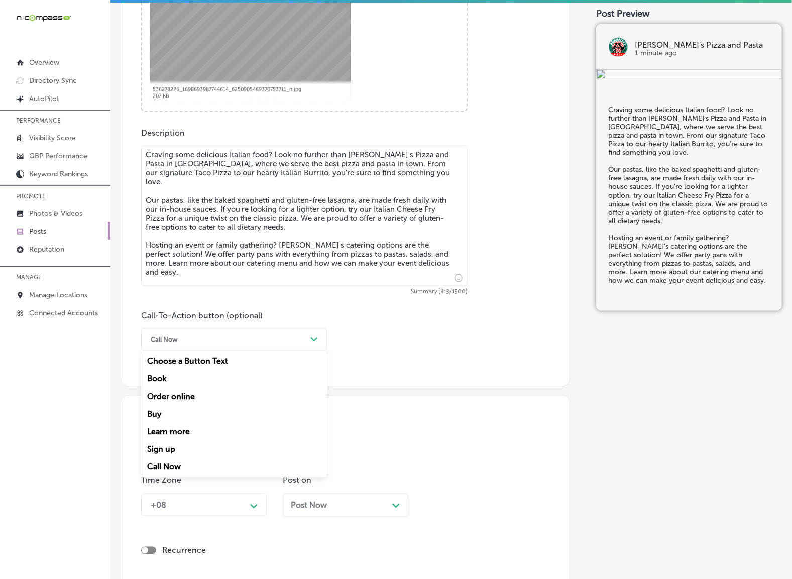
click at [182, 432] on div "Learn more" at bounding box center [234, 432] width 186 height 18
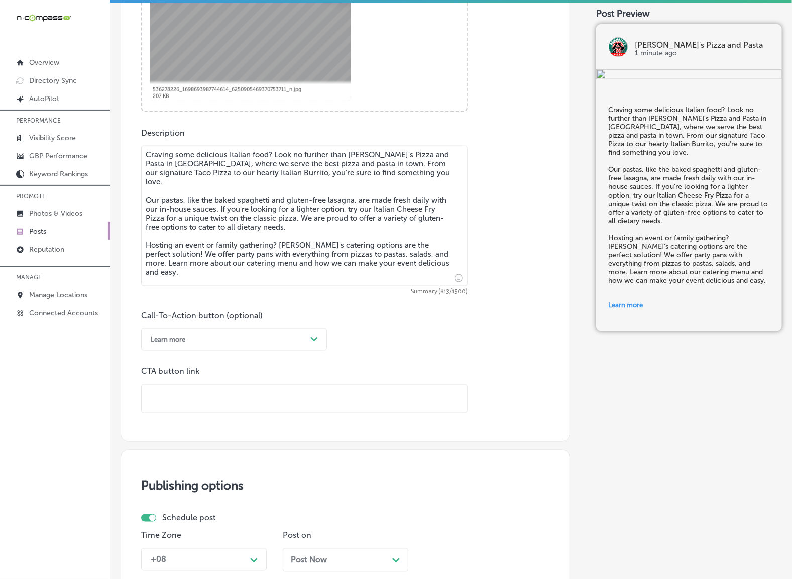
drag, startPoint x: 192, startPoint y: 413, endPoint x: 197, endPoint y: 400, distance: 14.5
click at [197, 400] on input "text" at bounding box center [304, 399] width 325 height 28
paste input "[URL][DOMAIN_NAME]"
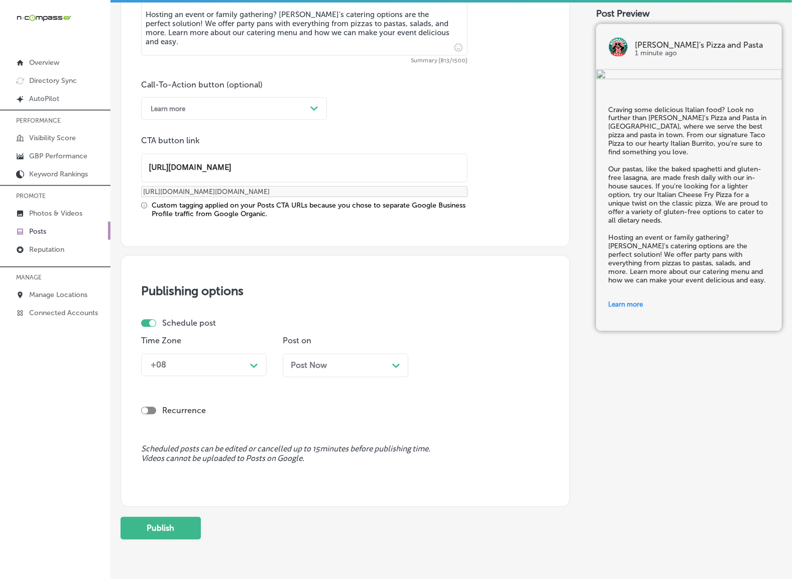
type input "[URL][DOMAIN_NAME]"
click at [252, 365] on polygon at bounding box center [254, 366] width 8 height 5
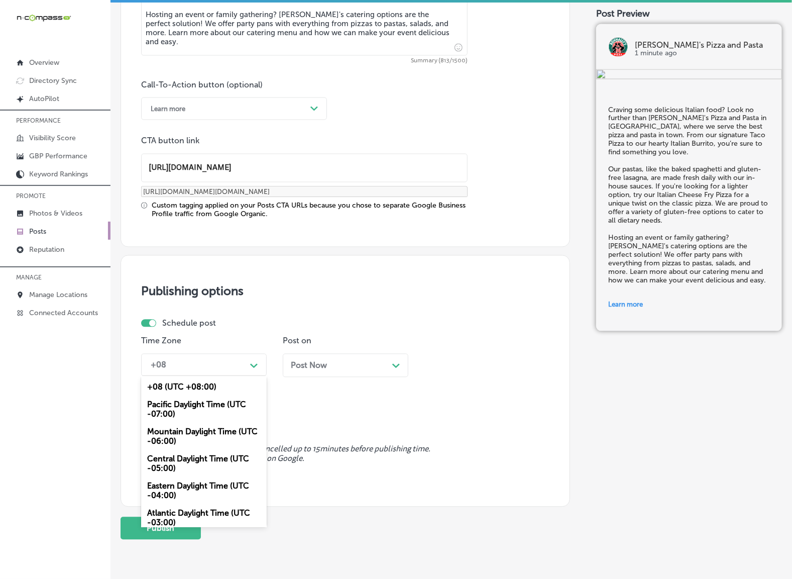
click at [189, 432] on div "Mountain Daylight Time (UTC -06:00)" at bounding box center [204, 436] width 126 height 27
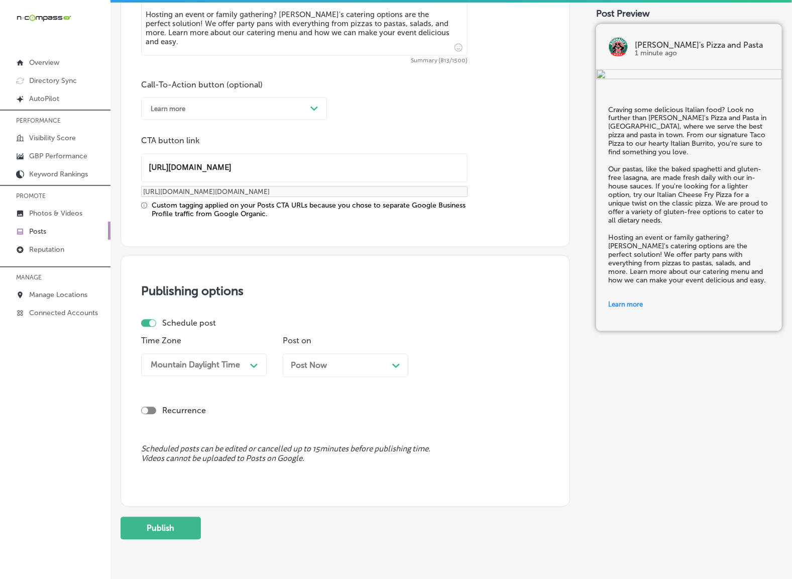
click at [333, 370] on div "Post Now Path Created with Sketch." at bounding box center [346, 366] width 126 height 24
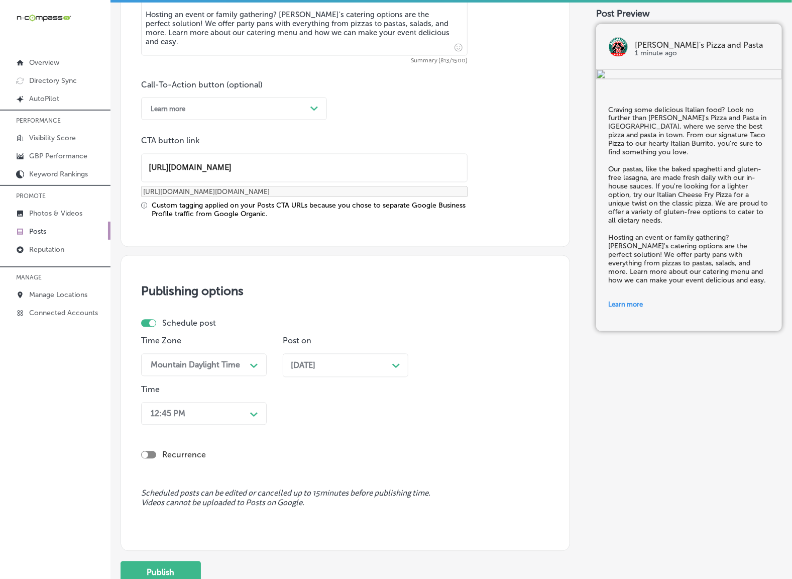
click at [241, 414] on div "12:45 PM" at bounding box center [196, 414] width 100 height 18
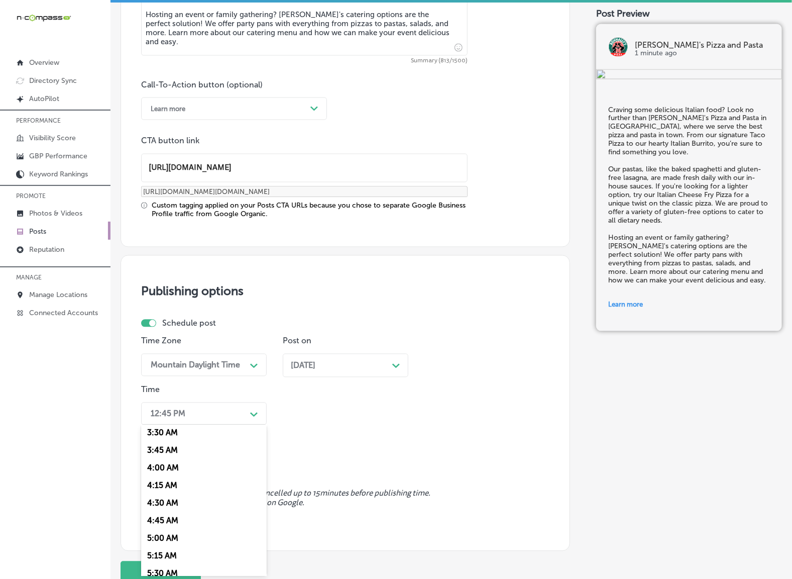
scroll to position [377, 0]
click at [154, 542] on div "7:00 AM" at bounding box center [204, 551] width 126 height 18
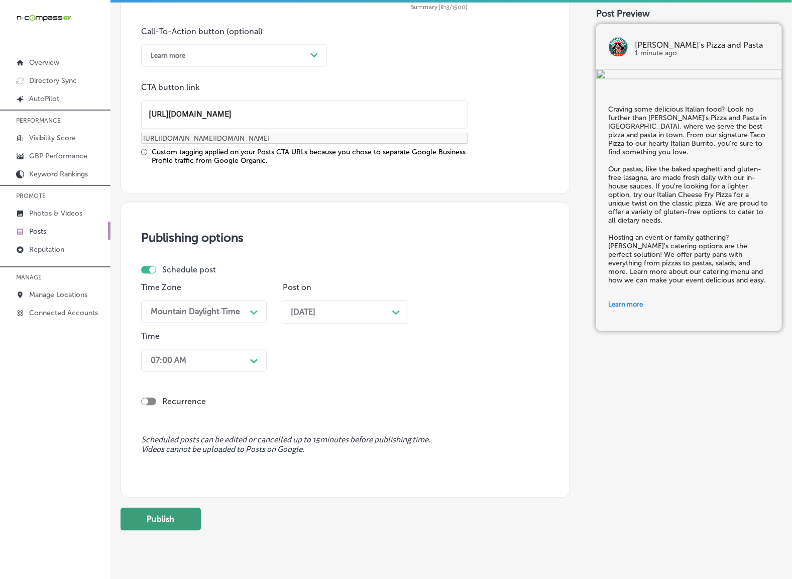
scroll to position [754, 0]
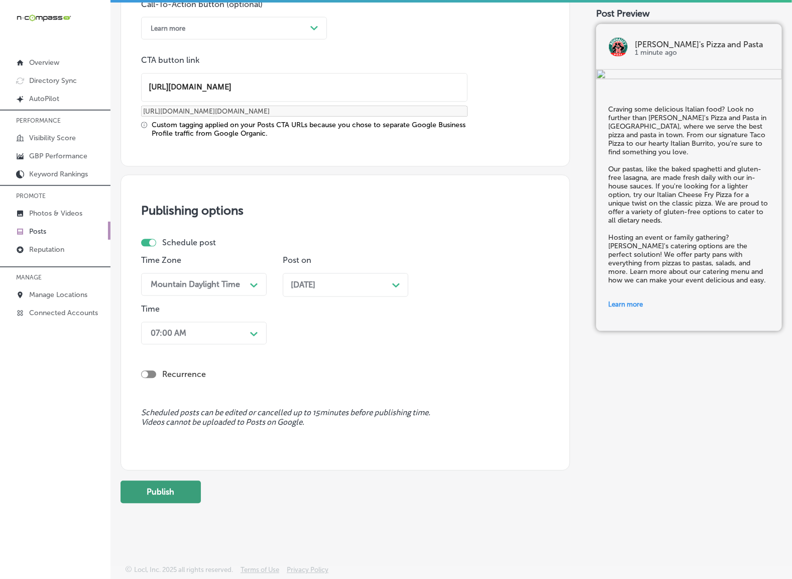
click at [183, 491] on button "Publish" at bounding box center [161, 492] width 80 height 23
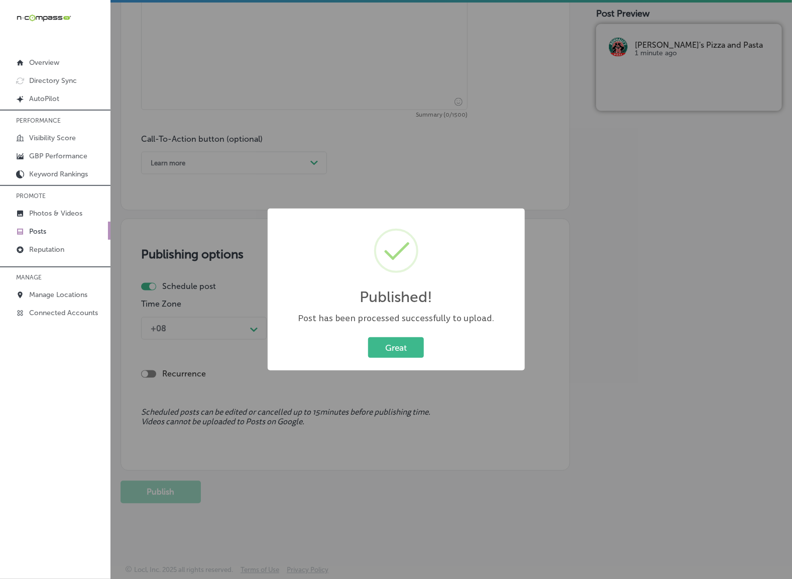
scroll to position [619, 0]
click at [395, 335] on div "Great Cancel" at bounding box center [396, 347] width 237 height 26
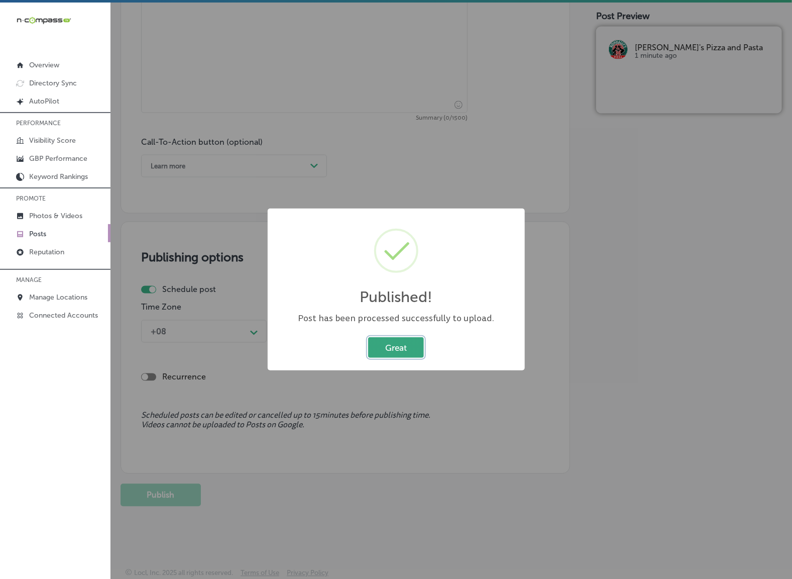
click at [397, 344] on button "Great" at bounding box center [396, 347] width 56 height 21
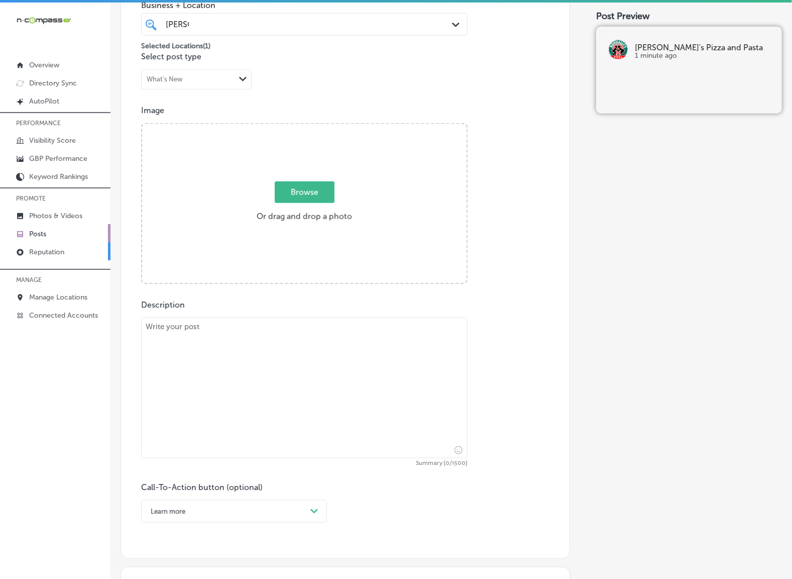
scroll to position [180, 0]
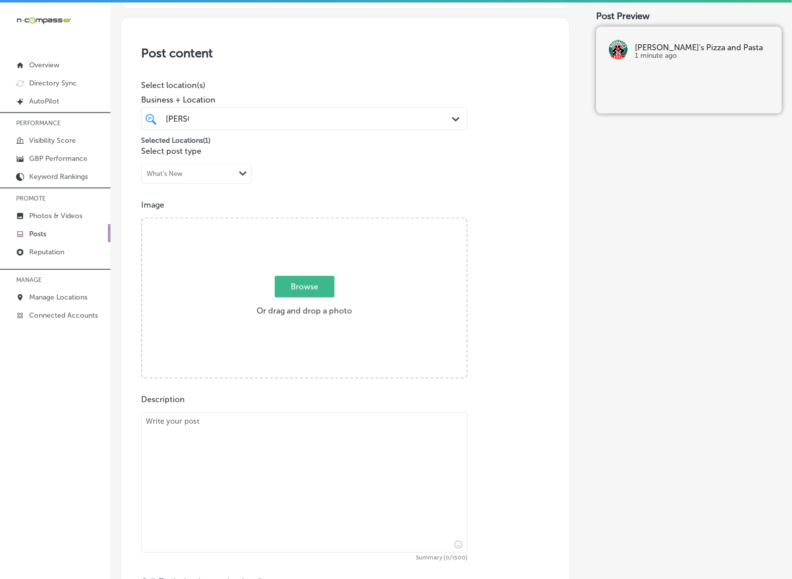
click at [46, 235] on p "Posts" at bounding box center [37, 234] width 17 height 9
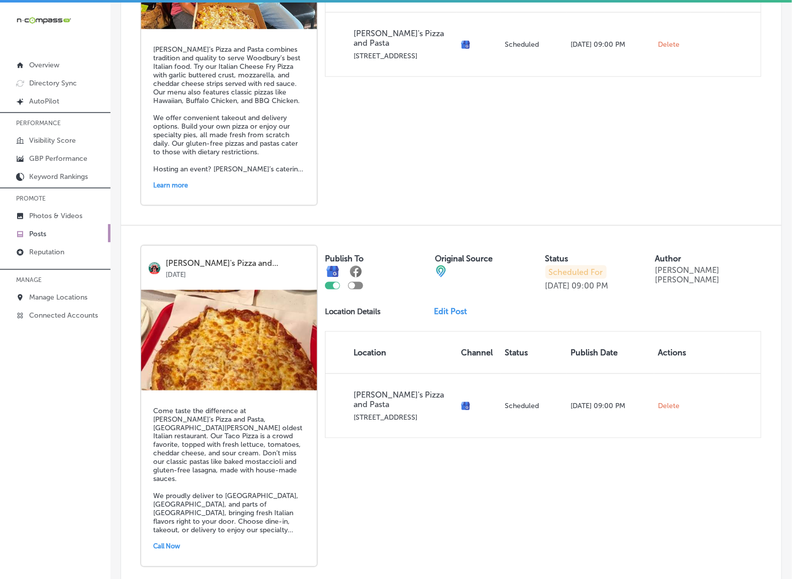
scroll to position [2081, 0]
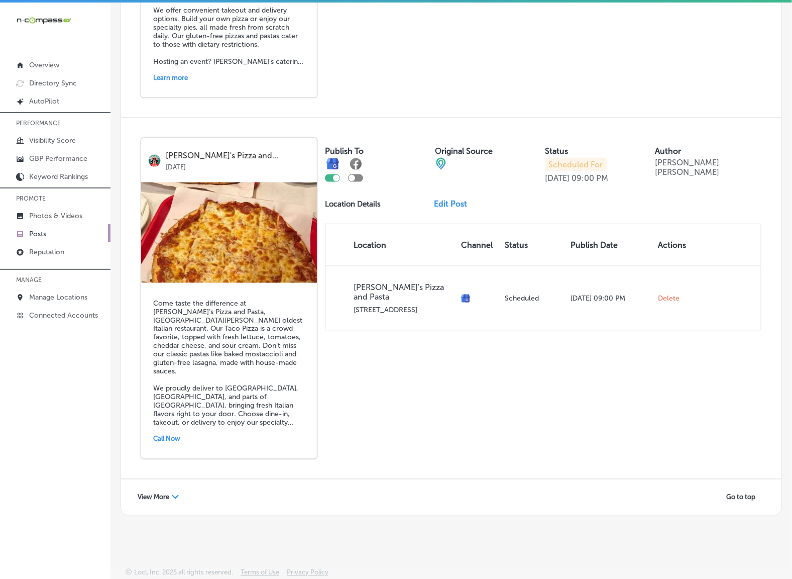
click at [166, 491] on div "View More Path Created with Sketch." at bounding box center [158, 497] width 54 height 16
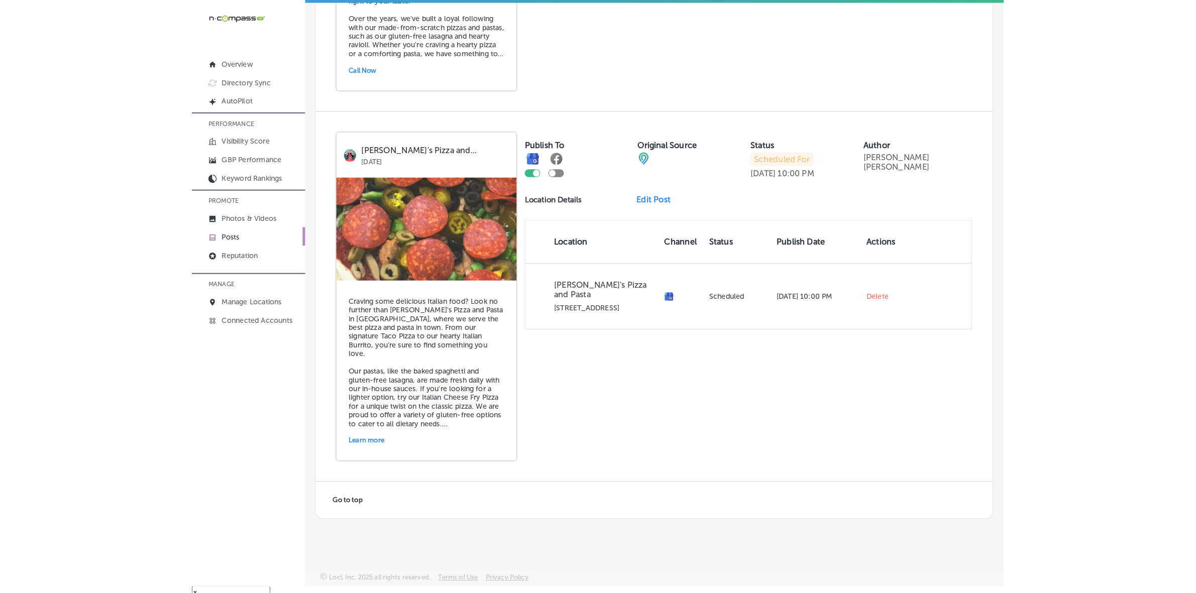
scroll to position [14, 0]
